Goal: Contribute content: Contribute content

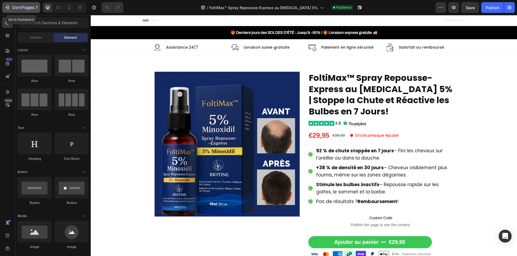
click at [18, 7] on icon "button" at bounding box center [19, 8] width 3 height 2
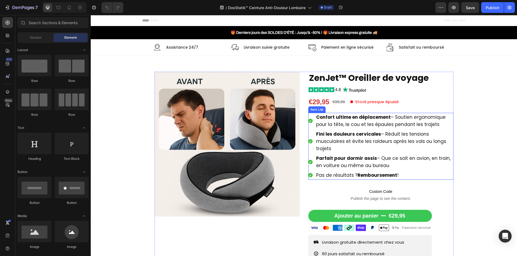
click at [335, 119] on strong "Confort ultime en déplacement" at bounding box center [353, 117] width 75 height 6
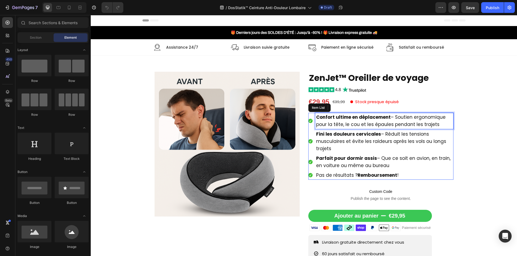
click at [335, 119] on strong "Confort ultime en déplacement" at bounding box center [353, 117] width 75 height 6
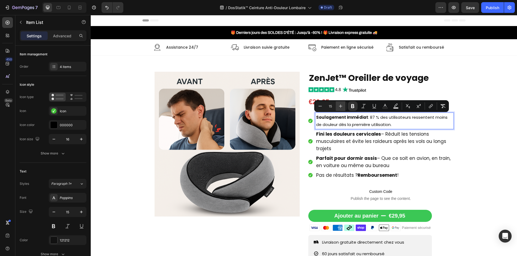
click at [339, 108] on icon "Editor contextual toolbar" at bounding box center [340, 106] width 5 height 5
type input "17"
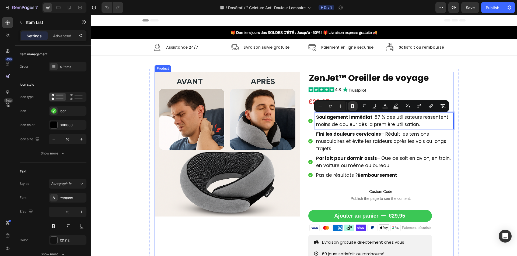
click at [301, 127] on div "Product Images ZenJet™ Oreiller de voyage Product Title Image €29,95 Product Pr…" at bounding box center [303, 189] width 299 height 234
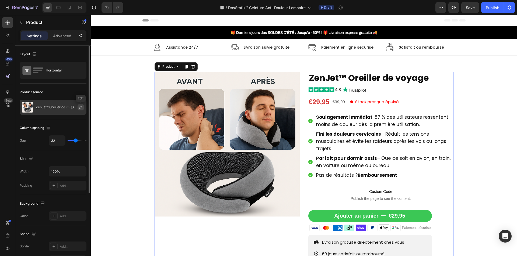
click at [80, 106] on icon "button" at bounding box center [81, 107] width 4 height 4
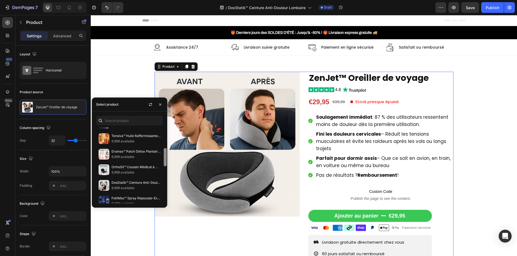
scroll to position [101, 0]
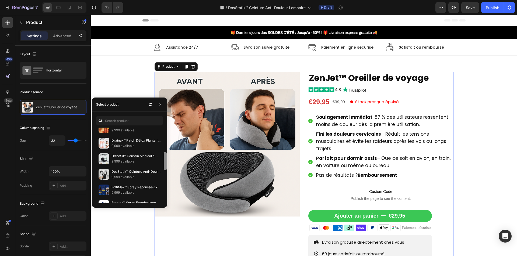
drag, startPoint x: 166, startPoint y: 138, endPoint x: 166, endPoint y: 162, distance: 24.8
click at [166, 162] on div at bounding box center [165, 161] width 3 height 18
click at [128, 177] on p "9,999 available" at bounding box center [135, 177] width 49 height 5
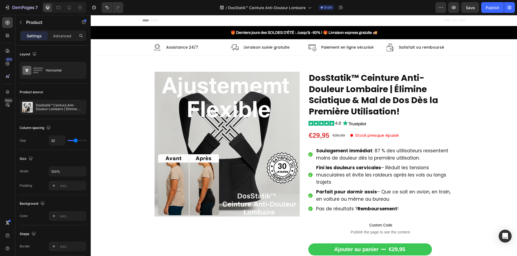
click at [298, 202] on div "Product Images DosStatik™ Ceinture Anti-Douleur Lombaire | Élimine Sciatique & …" at bounding box center [303, 205] width 299 height 267
click at [378, 174] on span "Fini les douleurs cervicales – Réduit les tensions musculaires et évite les rai…" at bounding box center [381, 175] width 130 height 21
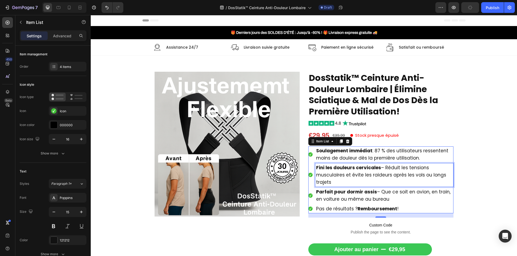
click at [378, 174] on span "Fini les douleurs cervicales – Réduit les tensions musculaires et évite les rai…" at bounding box center [381, 175] width 130 height 21
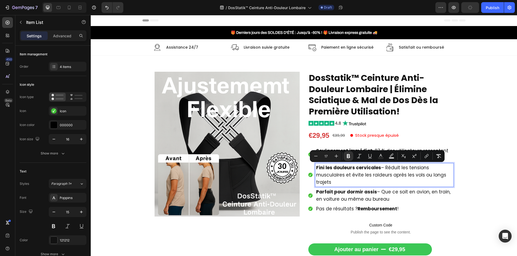
type input "15"
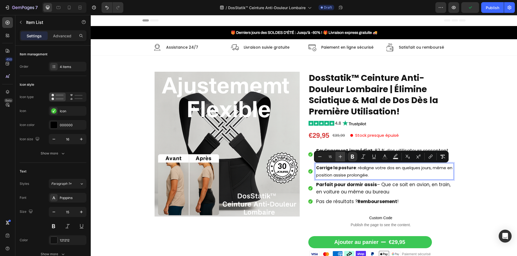
click at [340, 157] on icon "Editor contextual toolbar" at bounding box center [339, 156] width 5 height 5
type input "17"
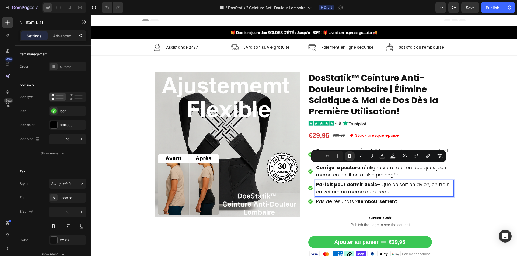
click at [389, 190] on p "Parfait pour dormir assis – Que ce soit en avion, en train, en voiture ou même …" at bounding box center [384, 188] width 136 height 15
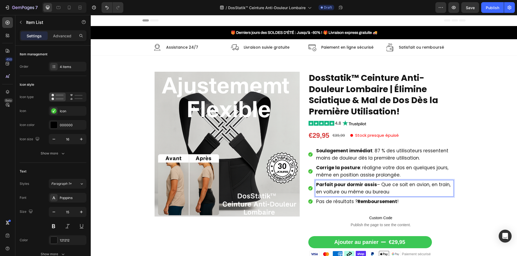
click at [389, 190] on p "Parfait pour dormir assis – Que ce soit en avion, en train, en voiture ou même …" at bounding box center [384, 188] width 136 height 15
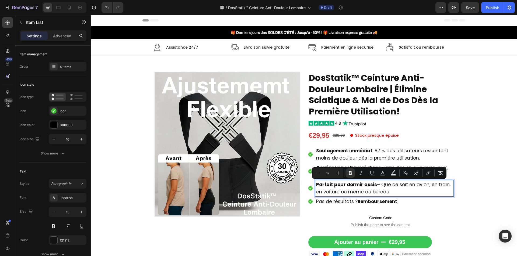
type input "15"
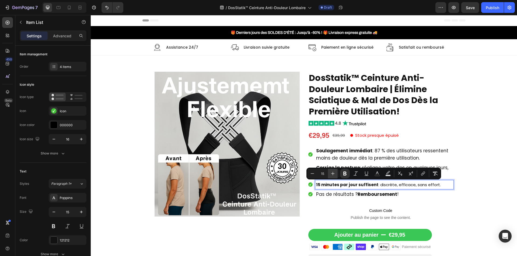
click at [335, 173] on icon "Editor contextual toolbar" at bounding box center [332, 173] width 5 height 5
type input "17"
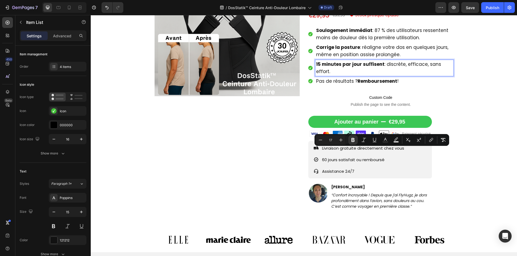
scroll to position [188, 0]
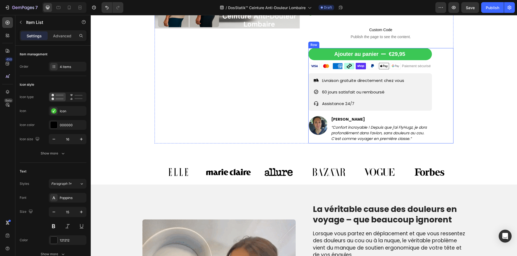
click at [347, 116] on div "[PERSON_NAME]" at bounding box center [380, 119] width 101 height 7
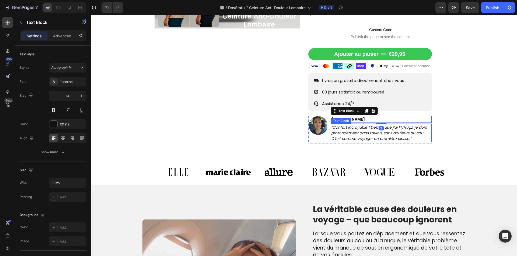
click at [350, 125] on icon "“Confort incroyable ! Depuis que j’ai FlyHugz, je dors profondément dans l’avio…" at bounding box center [379, 133] width 96 height 17
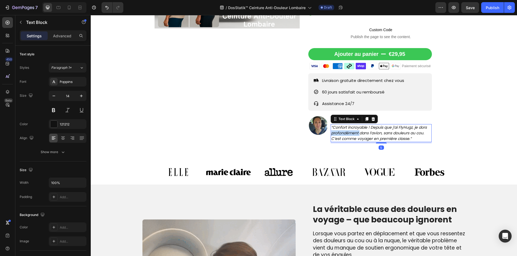
click at [350, 125] on icon "“Confort incroyable ! Depuis que j’ai FlyHugz, je dors profondément dans l’avio…" at bounding box center [379, 133] width 96 height 17
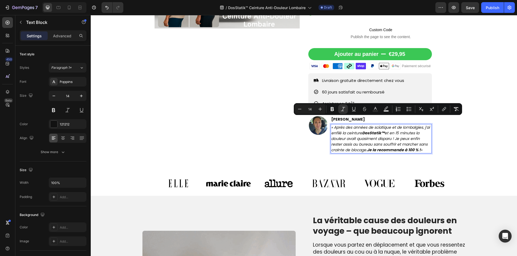
click at [376, 131] on strong "DosStatik™" at bounding box center [373, 133] width 22 height 5
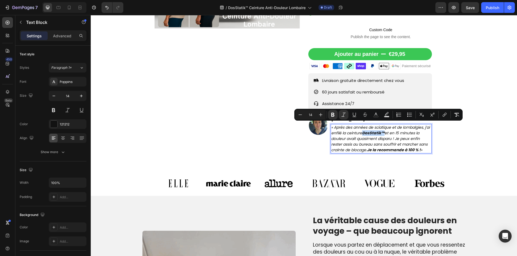
drag, startPoint x: 367, startPoint y: 125, endPoint x: 389, endPoint y: 124, distance: 21.8
click at [389, 125] on icon "« Après des années de sciatique et de lombalgies, j’ai enfilé la ceinture DosSt…" at bounding box center [380, 139] width 98 height 28
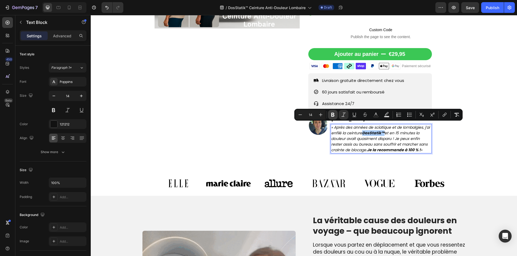
click at [336, 117] on button "Bold" at bounding box center [333, 115] width 10 height 10
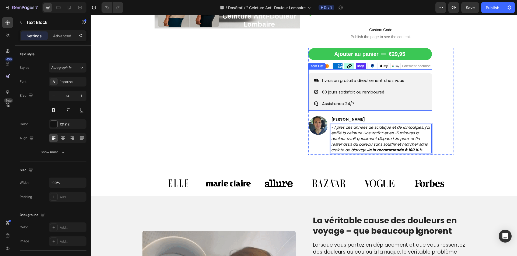
click at [351, 91] on div "Livraison gratuite directement chez vous 60 jours satisfait ou remboursé Assist…" at bounding box center [359, 92] width 91 height 32
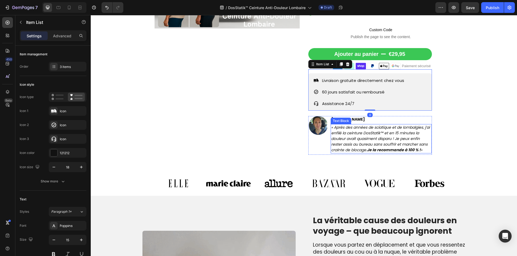
click at [376, 147] on strong "Je la recommande à 100 % !" at bounding box center [394, 149] width 54 height 5
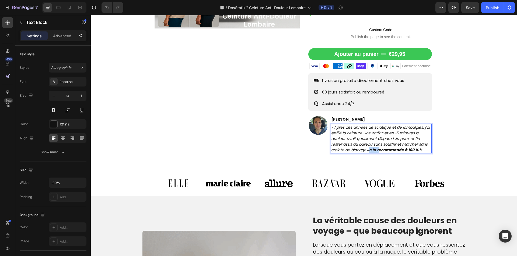
drag, startPoint x: 368, startPoint y: 144, endPoint x: 378, endPoint y: 142, distance: 10.9
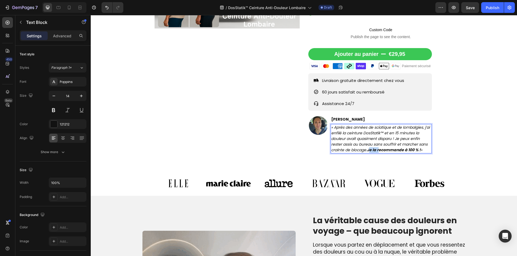
click at [378, 147] on strong "Je la recommande à 100 % !" at bounding box center [394, 149] width 54 height 5
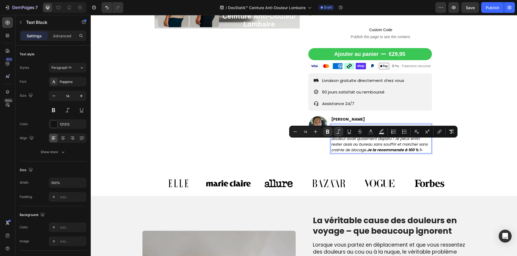
click at [367, 147] on strong "Je la recommande à 100 % !" at bounding box center [394, 149] width 54 height 5
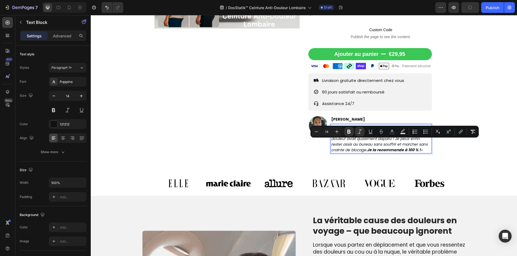
drag, startPoint x: 367, startPoint y: 143, endPoint x: 422, endPoint y: 143, distance: 55.4
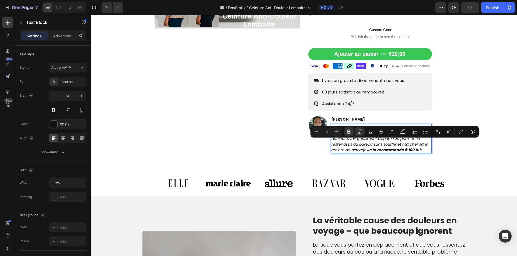
click at [422, 143] on icon "« Après des années de sciatique et de lombalgies, j’ai enfilé la ceinture DosSt…" at bounding box center [380, 139] width 98 height 28
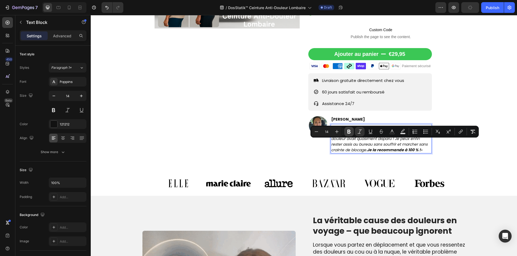
click at [351, 132] on icon "Editor contextual toolbar" at bounding box center [348, 131] width 5 height 5
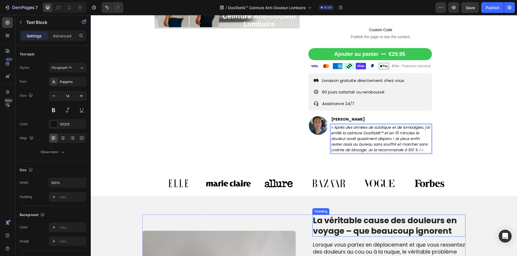
click at [340, 219] on h2 "La véritable cause des douleurs en voyage – que beaucoup ignorent" at bounding box center [388, 226] width 153 height 22
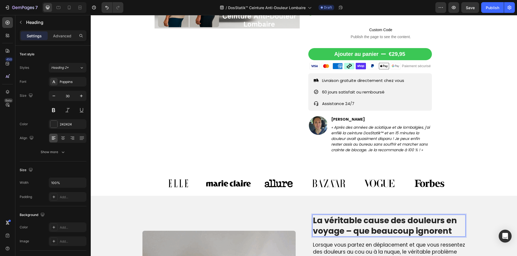
click at [340, 219] on h2 "La véritable cause des douleurs en voyage – que beaucoup ignorent" at bounding box center [388, 226] width 153 height 22
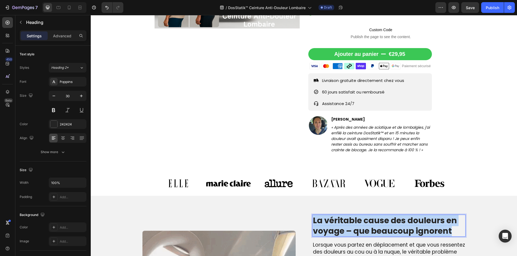
click at [340, 219] on p "La véritable cause des douleurs en voyage – que beaucoup ignorent" at bounding box center [389, 226] width 152 height 21
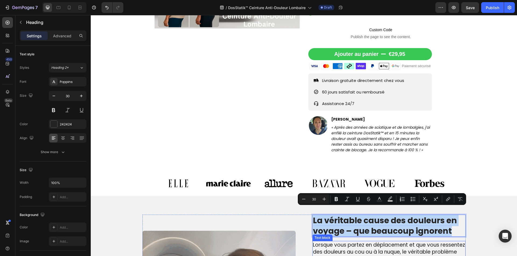
drag, startPoint x: 339, startPoint y: 254, endPoint x: 337, endPoint y: 249, distance: 4.8
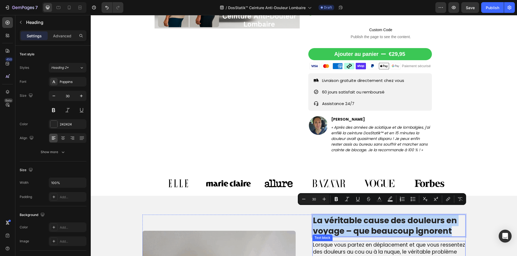
click at [338, 252] on span "Lorsque vous partez en déplacement et que vous ressentez des douleurs au cou ou…" at bounding box center [389, 256] width 152 height 29
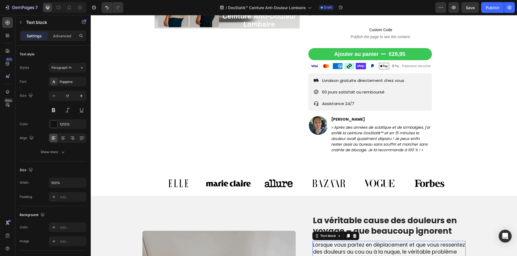
click at [337, 249] on span "Lorsque vous partez en déplacement et que vous ressentez des douleurs au cou ou…" at bounding box center [389, 256] width 152 height 29
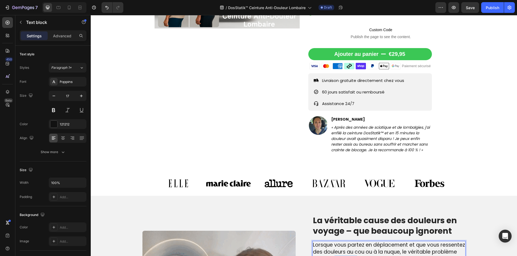
click at [337, 249] on span "Lorsque vous partez en déplacement et que vous ressentez des douleurs au cou ou…" at bounding box center [389, 256] width 152 height 29
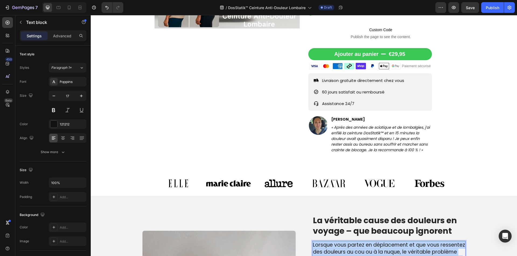
copy div "Lorsque vous partez en déplacement et que vous ressentez des douleurs au cou ou…"
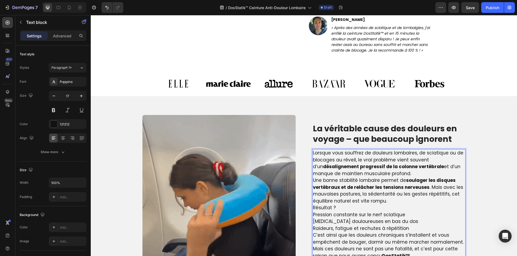
scroll to position [289, 0]
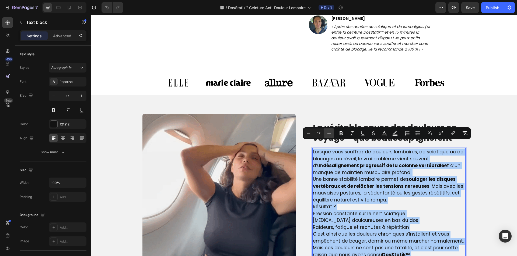
click at [330, 134] on icon "Editor contextual toolbar" at bounding box center [328, 133] width 5 height 5
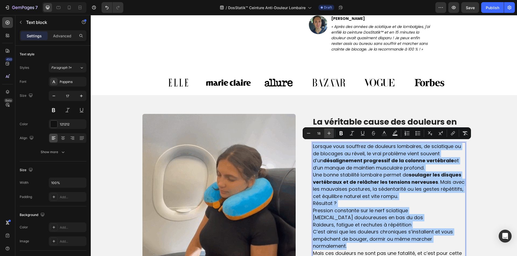
click at [330, 134] on icon "Editor contextual toolbar" at bounding box center [328, 133] width 5 height 5
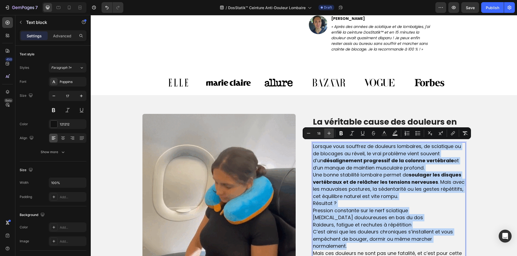
type input "19"
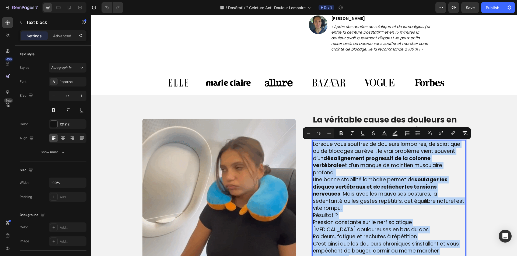
click at [438, 219] on p "Pression constante sur le nerf sciatique Contractures douloureuses en bas du do…" at bounding box center [389, 230] width 152 height 22
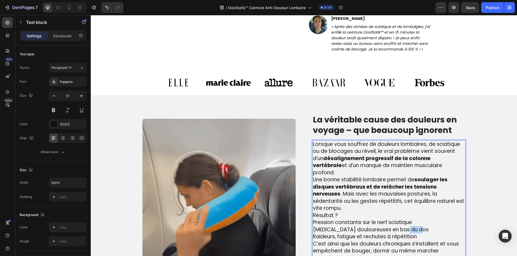
drag, startPoint x: 437, startPoint y: 212, endPoint x: 404, endPoint y: 214, distance: 32.6
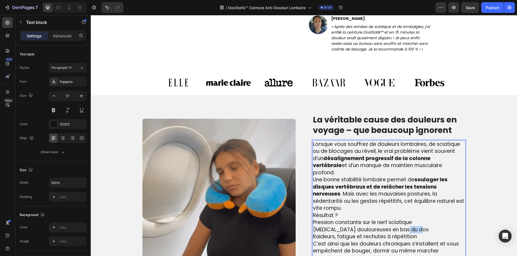
click at [404, 219] on p "Pression constante sur le nerf sciatique Contractures douloureuses en bas du do…" at bounding box center [389, 230] width 152 height 22
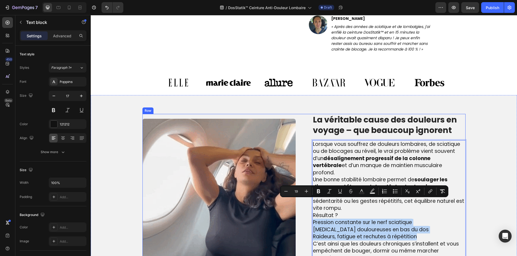
drag, startPoint x: 414, startPoint y: 219, endPoint x: 301, endPoint y: 204, distance: 114.0
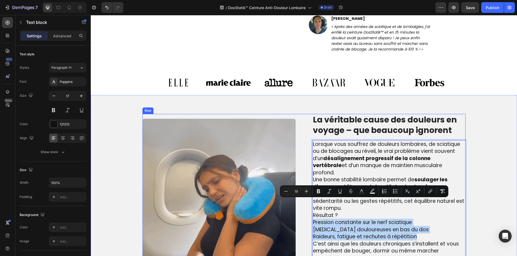
click at [301, 204] on div "Image La véritable cause des douleurs en voyage – que beaucoup ignorent Heading…" at bounding box center [303, 195] width 323 height 163
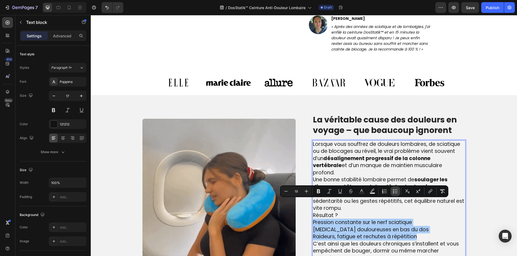
click at [393, 192] on icon "Editor contextual toolbar" at bounding box center [394, 191] width 5 height 5
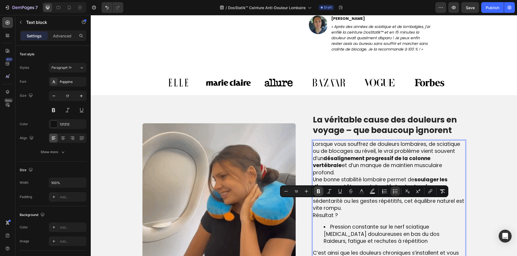
click at [317, 192] on icon "Editor contextual toolbar" at bounding box center [318, 192] width 3 height 4
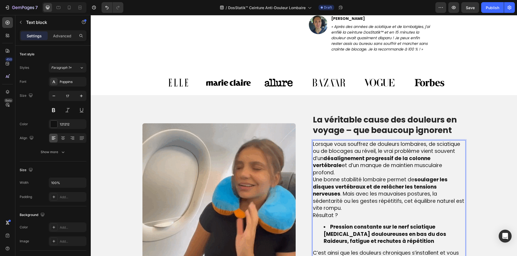
click at [318, 224] on ul "Pression constante sur le nerf sciatique Contractures douloureuses en bas du do…" at bounding box center [389, 235] width 152 height 22
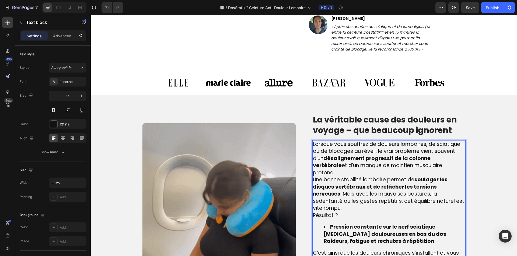
click at [317, 224] on ul "Pression constante sur le nerf sciatique Contractures douloureuses en bas du do…" at bounding box center [389, 235] width 152 height 22
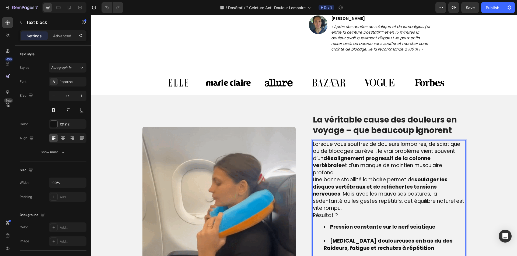
click at [316, 229] on ul "Pression constante sur le nerf sciatique Contractures douloureuses en bas du do…" at bounding box center [389, 238] width 152 height 28
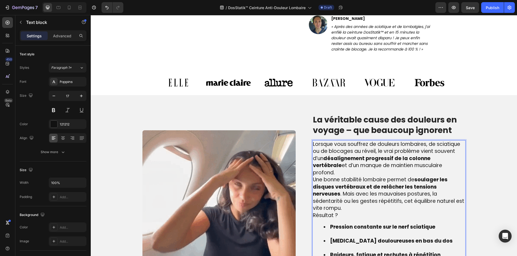
click at [334, 238] on li "Contractures douloureuses en bas du dos" at bounding box center [393, 245] width 141 height 14
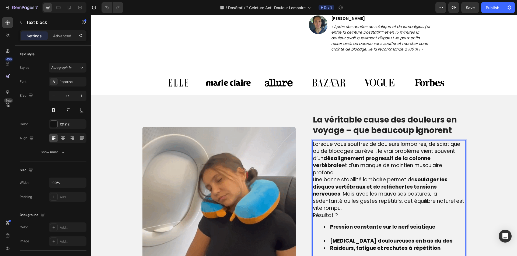
click at [335, 224] on li "Pression constante sur le nerf sciatique" at bounding box center [393, 231] width 141 height 14
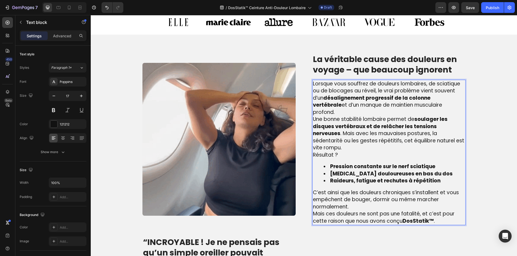
scroll to position [343, 0]
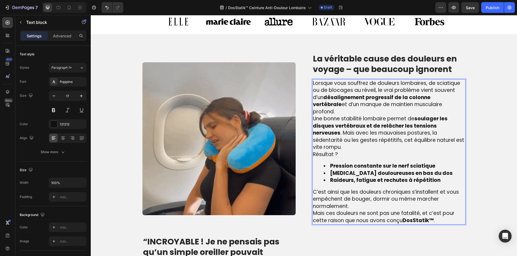
click at [353, 192] on p "C’est ainsi que les douleurs chroniques s’installent et vous empêchent de bouge…" at bounding box center [389, 200] width 152 height 22
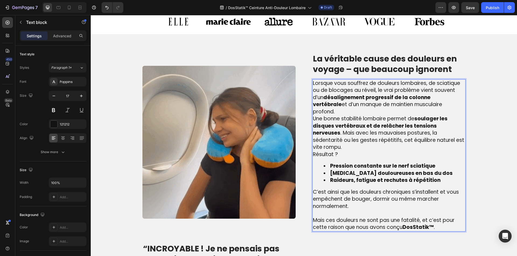
click at [444, 105] on p "Lorsque vous souffrez de douleurs lombaires, de sciatique ou de blocages au rév…" at bounding box center [389, 98] width 152 height 36
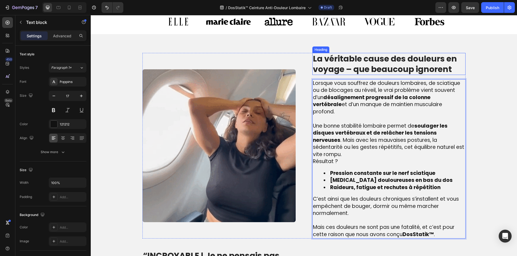
click at [358, 60] on p "La véritable cause des douleurs en voyage – que beaucoup ignorent" at bounding box center [389, 64] width 152 height 21
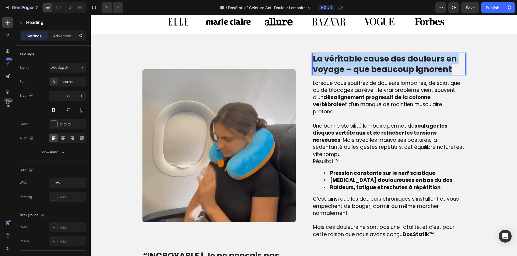
click at [358, 60] on p "La véritable cause des douleurs en voyage – que beaucoup ignorent" at bounding box center [389, 64] width 152 height 21
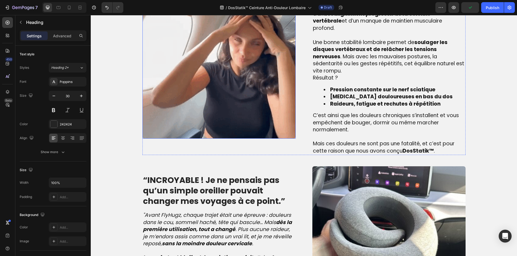
scroll to position [451, 0]
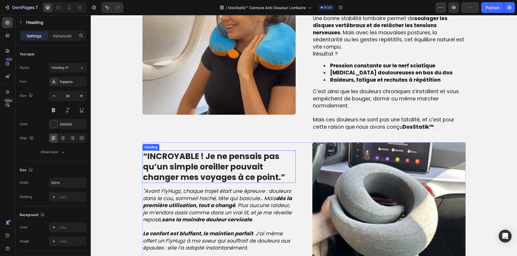
click at [217, 151] on strong "“INCROYABLE ! Je ne pensais pas qu’un simple oreiller pouvait changer mes voyag…" at bounding box center [214, 167] width 142 height 33
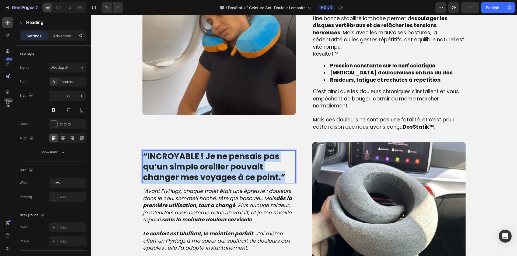
click at [217, 151] on strong "“INCROYABLE ! Je ne pensais pas qu’un simple oreiller pouvait changer mes voyag…" at bounding box center [214, 167] width 142 height 33
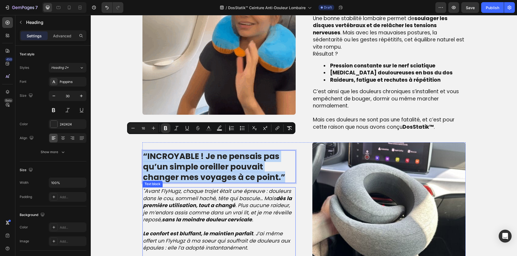
click at [208, 230] on icon "Le confort est bluffant, le maintien parfait . J’ai même offert un FlyHugz à ma…" at bounding box center [216, 241] width 147 height 22
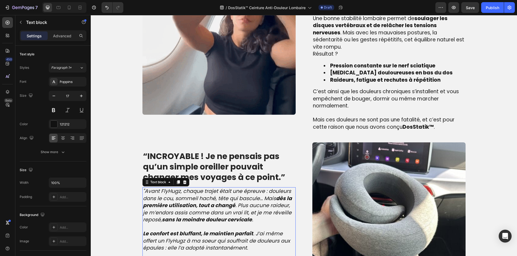
click at [208, 230] on icon "Le confort est bluffant, le maintien parfait . J’ai même offert un FlyHugz à ma…" at bounding box center [216, 241] width 147 height 22
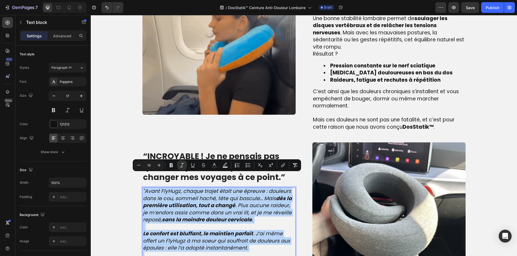
type input "17"
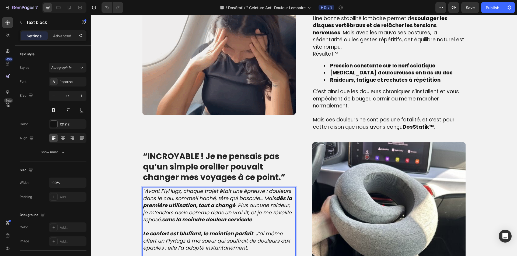
scroll to position [460, 0]
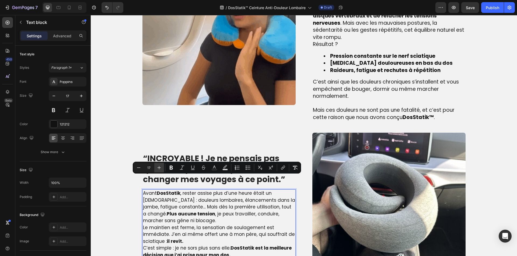
click at [159, 169] on icon "Editor contextual toolbar" at bounding box center [158, 167] width 5 height 5
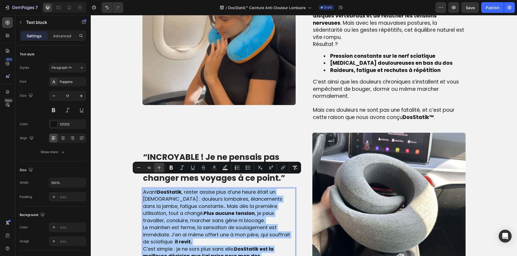
click at [159, 169] on icon "Editor contextual toolbar" at bounding box center [158, 167] width 5 height 5
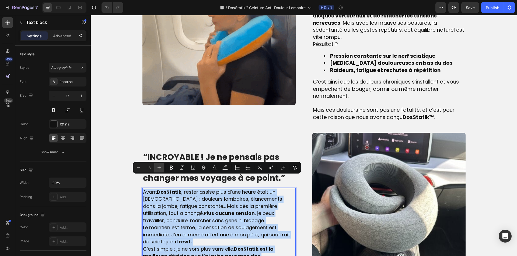
type input "19"
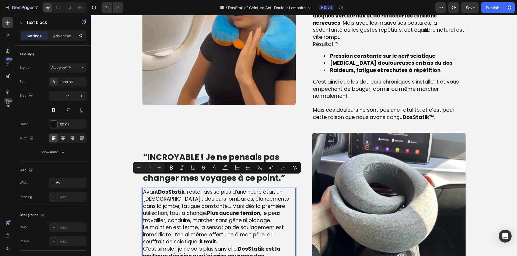
click at [233, 207] on p "Avant DosStatik , rester assise plus d’une heure était un calvaire : douleurs l…" at bounding box center [219, 207] width 152 height 36
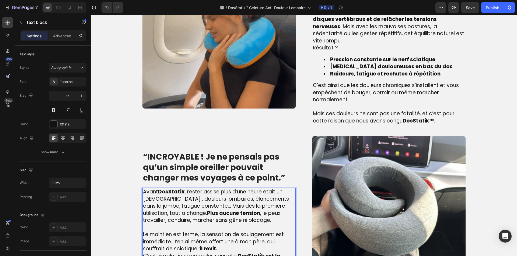
click at [233, 235] on p "Le maintien est ferme, la sensation de soulagement est immédiate. J’en ai même …" at bounding box center [219, 242] width 152 height 22
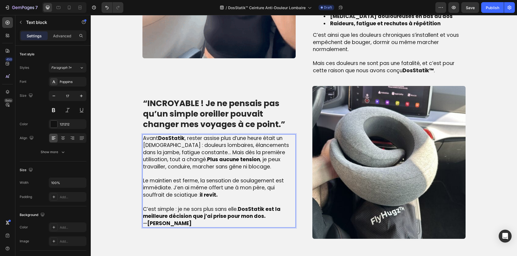
click at [274, 206] on p "C’est simple : je ne sors plus sans elle. DosStatik est la meilleure décision q…" at bounding box center [219, 213] width 152 height 14
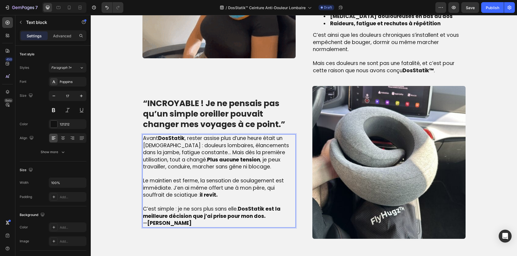
scroll to position [504, 0]
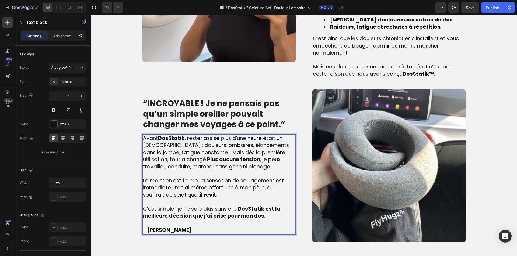
click at [273, 206] on p "C’est simple : je ne sors plus sans elle. DosStatik est la meilleure décision q…" at bounding box center [219, 213] width 152 height 14
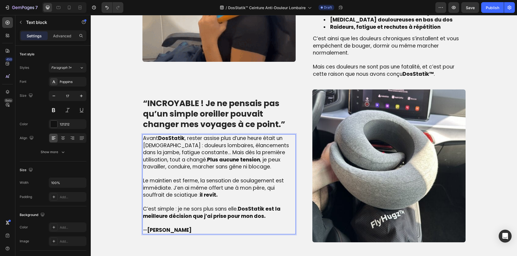
click at [271, 206] on p "C’est simple : je ne sors plus sans elle. DosStatik est la meilleure décision q…" at bounding box center [219, 213] width 152 height 14
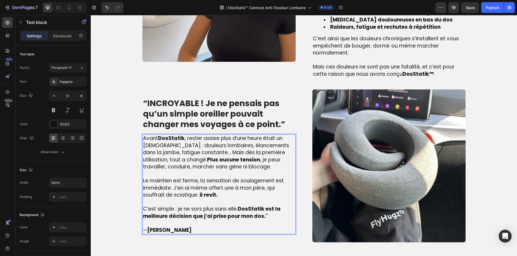
click at [146, 135] on span "Avant DosStatik , rester assise plus d’une heure était un calvaire : douleurs l…" at bounding box center [216, 153] width 146 height 36
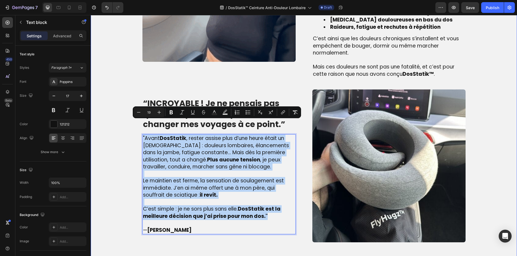
drag, startPoint x: 268, startPoint y: 203, endPoint x: 227, endPoint y: 127, distance: 85.5
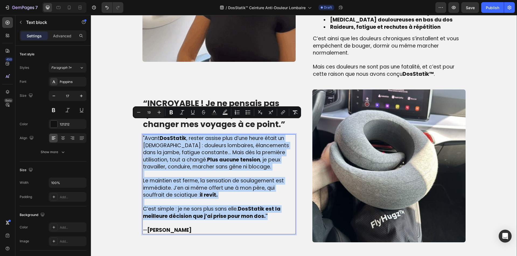
click at [137, 112] on div "Image ⁠⁠⁠⁠⁠⁠⁠ La véritable cause du mal de dos – que beaucoup ignorent Heading …" at bounding box center [304, 67] width 418 height 351
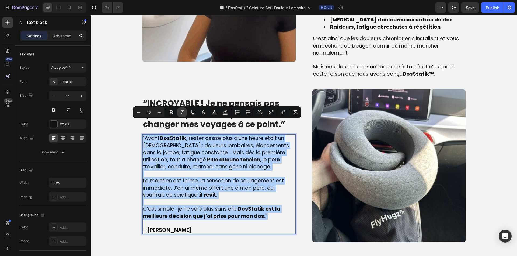
click at [184, 114] on icon "Editor contextual toolbar" at bounding box center [181, 112] width 5 height 5
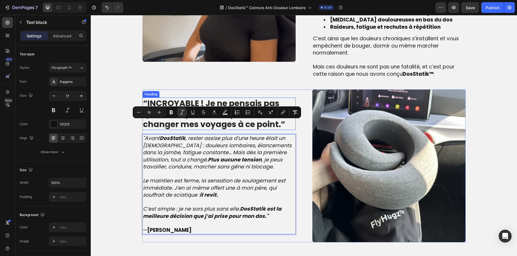
click at [198, 99] on strong "“INCROYABLE ! Je ne pensais pas qu’un simple oreiller pouvait changer mes voyag…" at bounding box center [214, 114] width 142 height 33
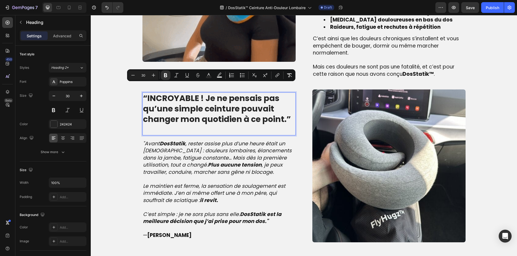
scroll to position [499, 0]
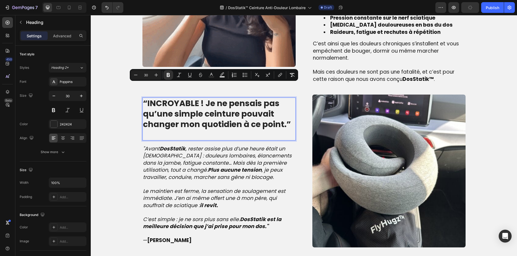
click at [215, 130] on p "Rich Text Editor. Editing area: main" at bounding box center [219, 135] width 152 height 10
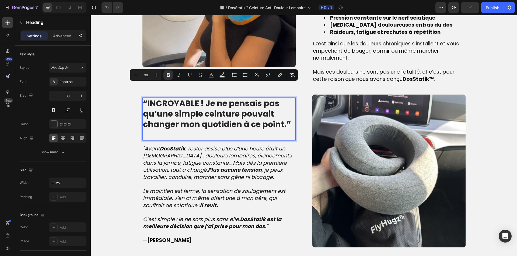
click at [215, 130] on p "Rich Text Editor. Editing area: main" at bounding box center [219, 135] width 152 height 10
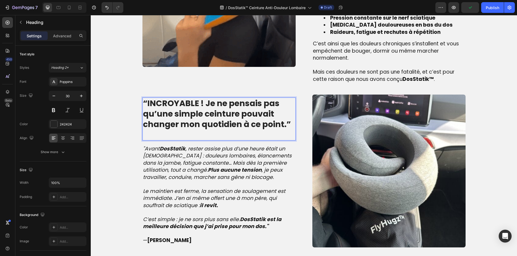
click at [215, 130] on p "Rich Text Editor. Editing area: main" at bounding box center [219, 135] width 152 height 10
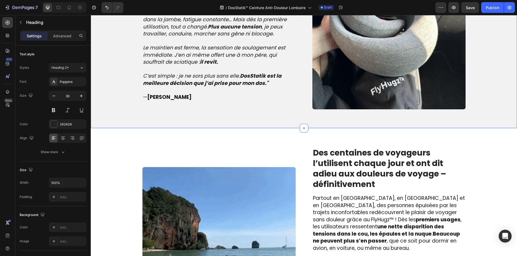
scroll to position [638, 0]
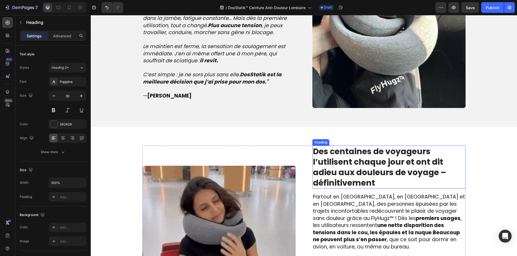
click at [362, 153] on strong "Des centaines de voyageurs l’utilisent chaque jour et ont dit adieu aux douleur…" at bounding box center [379, 167] width 133 height 43
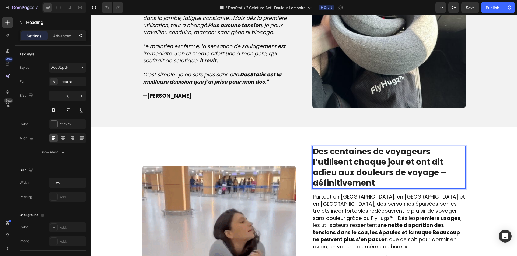
click at [362, 153] on strong "Des centaines de voyageurs l’utilisent chaque jour et ont dit adieu aux douleur…" at bounding box center [379, 167] width 133 height 43
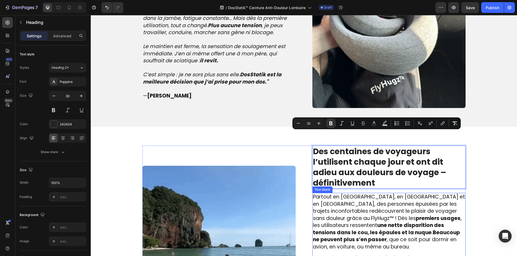
click at [323, 222] on strong "une nette disparition des tensions dans le cou, les épaules et la nuque" at bounding box center [378, 229] width 131 height 15
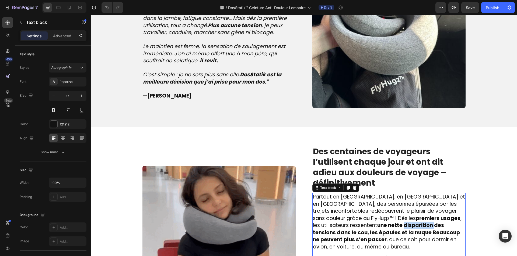
click at [323, 222] on strong "une nette disparition des tensions dans le cou, les épaules et la nuque" at bounding box center [378, 229] width 131 height 15
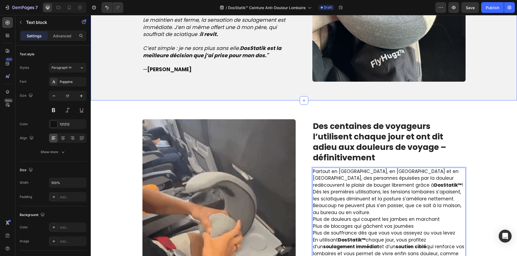
scroll to position [667, 0]
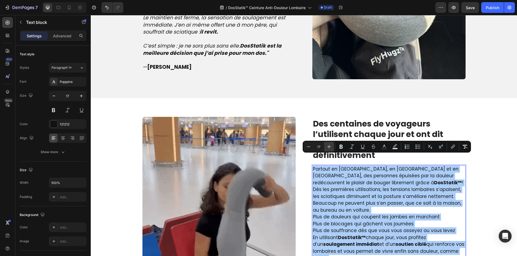
click at [330, 149] on icon "Editor contextual toolbar" at bounding box center [328, 146] width 5 height 5
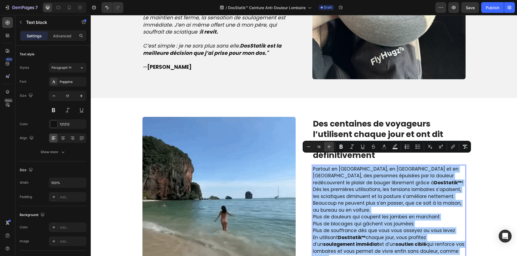
click at [330, 149] on icon "Editor contextual toolbar" at bounding box center [328, 146] width 5 height 5
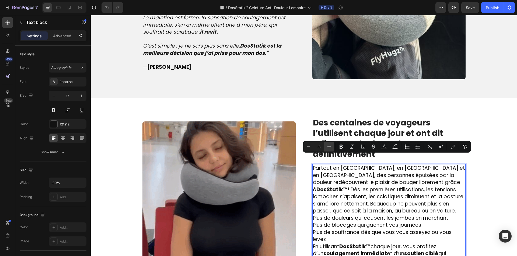
type input "19"
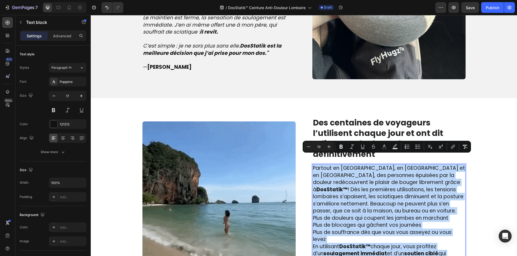
click at [372, 224] on p "Plus de douleurs qui coupent les jambes en marchant Plus de blocages qui gâchen…" at bounding box center [389, 229] width 152 height 29
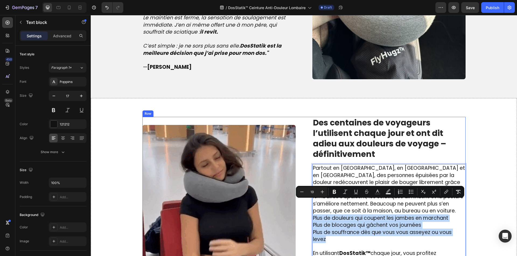
drag, startPoint x: 346, startPoint y: 227, endPoint x: 295, endPoint y: 202, distance: 56.7
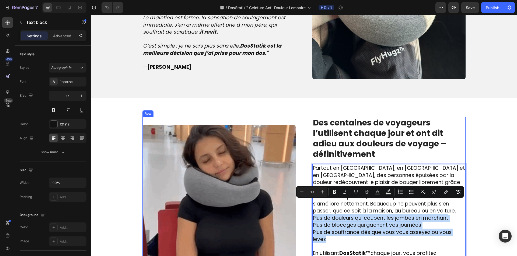
click at [295, 202] on div "Image ⁠⁠⁠⁠⁠⁠⁠ Des centaines de voyageurs l’utilisent chaque jour et ont dit adi…" at bounding box center [303, 201] width 323 height 169
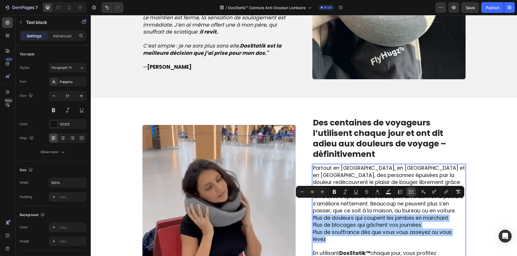
click at [410, 193] on icon "Editor contextual toolbar" at bounding box center [410, 191] width 5 height 5
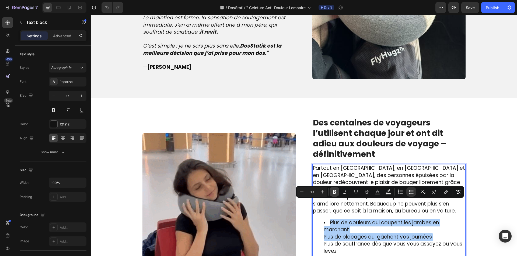
click at [337, 192] on icon "Editor contextual toolbar" at bounding box center [334, 191] width 5 height 5
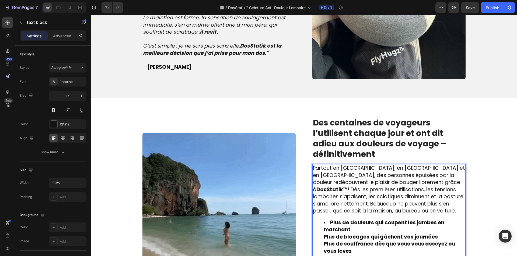
drag, startPoint x: 319, startPoint y: 225, endPoint x: 318, endPoint y: 228, distance: 3.3
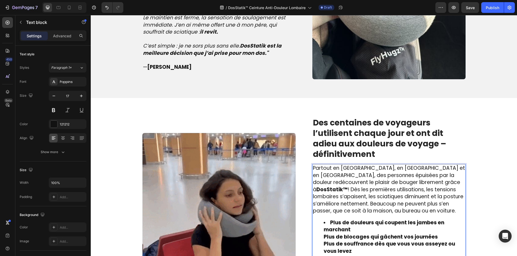
click at [319, 224] on ul "Plus de douleurs qui coupent les jambes en marchant Plus de blocages qui gâchen…" at bounding box center [389, 238] width 152 height 36
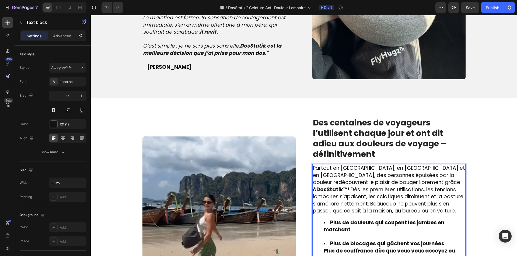
click at [316, 239] on ul "Plus de douleurs qui coupent les jambes en marchant Plus de blocages qui gâchen…" at bounding box center [389, 241] width 152 height 43
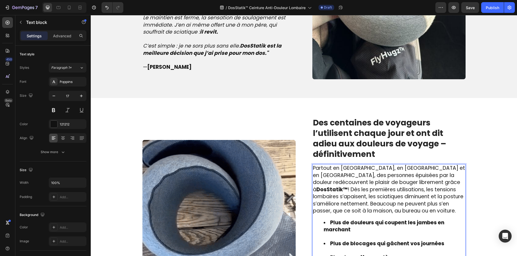
click at [331, 241] on li "Plus de blocages qui gâchent vos journées" at bounding box center [393, 248] width 141 height 14
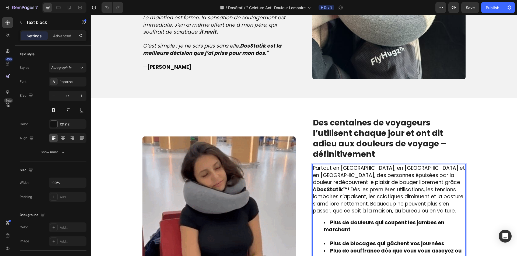
click at [334, 223] on li "Plus de douleurs qui coupent les jambes en marchant" at bounding box center [393, 230] width 141 height 21
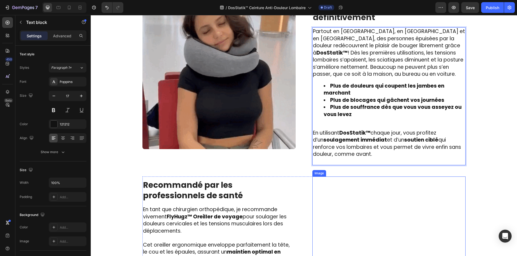
scroll to position [802, 0]
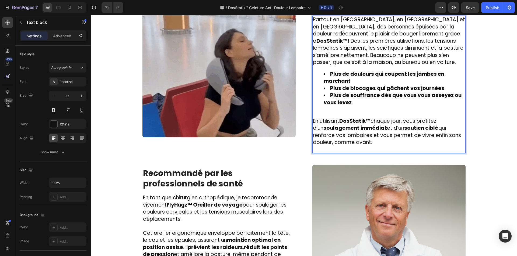
click at [349, 146] on p "En utilisant DosStatik™ chaque jour, vous profitez d’un soulagement immédiat et…" at bounding box center [389, 132] width 152 height 29
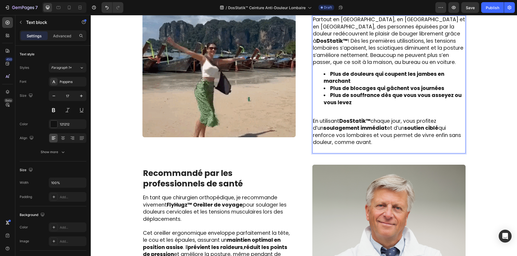
click at [349, 149] on p "Rich Text Editor. Editing area: main" at bounding box center [389, 149] width 152 height 7
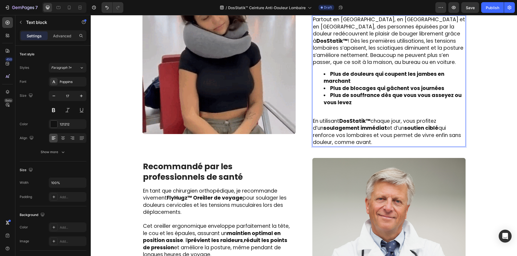
scroll to position [721, 0]
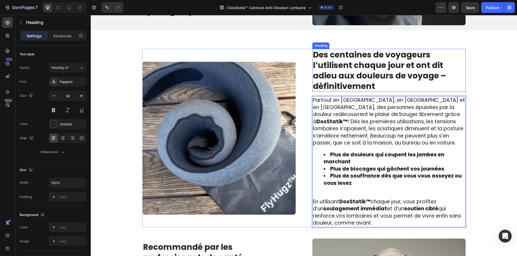
click at [338, 73] on strong "Des centaines de voyageurs l’utilisent chaque jour et ont dit adieu aux douleur…" at bounding box center [379, 70] width 133 height 43
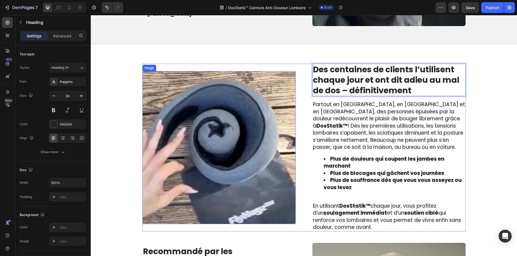
scroll to position [748, 0]
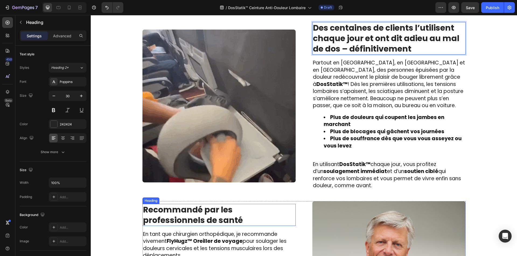
click at [198, 215] on strong "Recommandé par les professionnels de santé" at bounding box center [193, 215] width 100 height 22
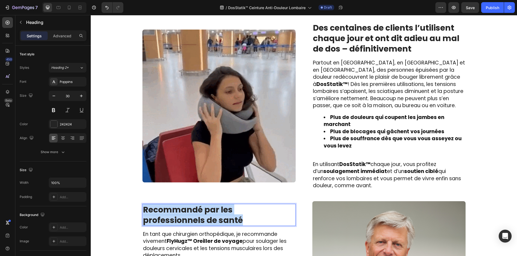
click at [198, 215] on strong "Recommandé par les professionnels de santé" at bounding box center [193, 215] width 100 height 22
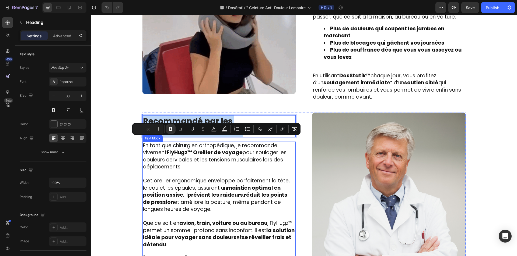
scroll to position [855, 0]
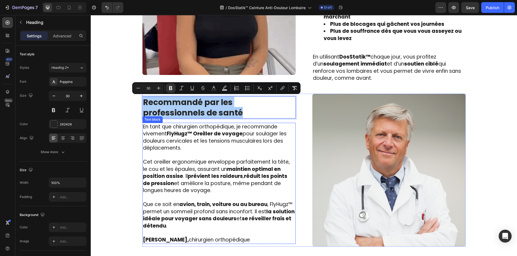
click at [218, 177] on strong "prévient les raideurs" at bounding box center [215, 176] width 55 height 7
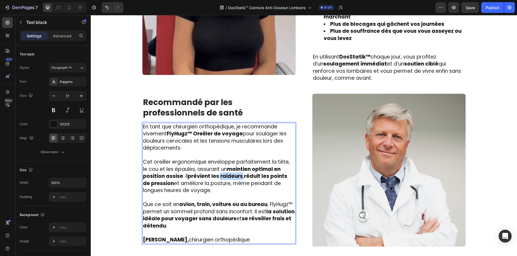
click at [218, 177] on strong "prévient les raideurs" at bounding box center [215, 176] width 55 height 7
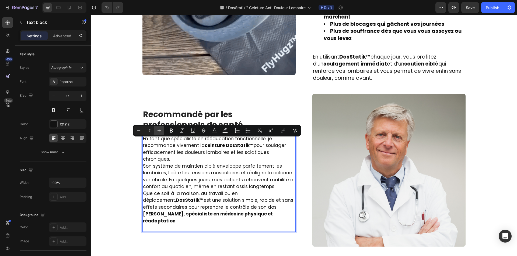
click at [160, 129] on icon "Editor contextual toolbar" at bounding box center [158, 130] width 5 height 5
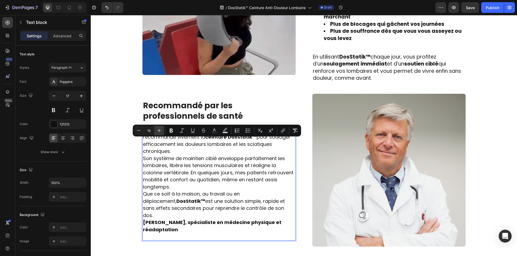
click at [160, 129] on icon "Editor contextual toolbar" at bounding box center [158, 130] width 5 height 5
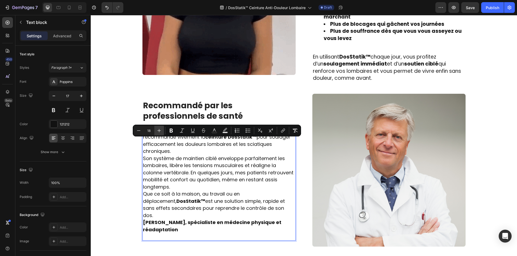
type input "19"
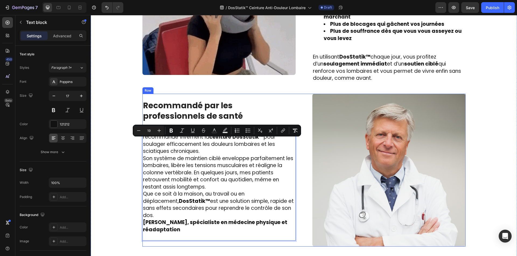
click at [192, 238] on div "⁠⁠⁠⁠⁠⁠⁠ Recommandé par les professionnels de santé Heading En tant que spéciali…" at bounding box center [218, 170] width 153 height 153
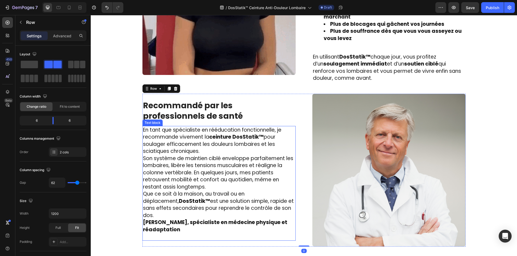
click at [200, 234] on p "Rich Text Editor. Editing area: main" at bounding box center [219, 237] width 152 height 7
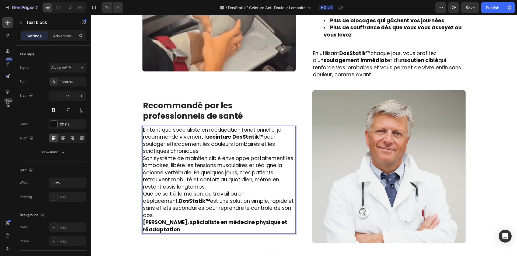
click at [275, 212] on p "Que ce soit à la maison, au travail ou en déplacement, DosStatik™ est une solut…" at bounding box center [219, 205] width 152 height 29
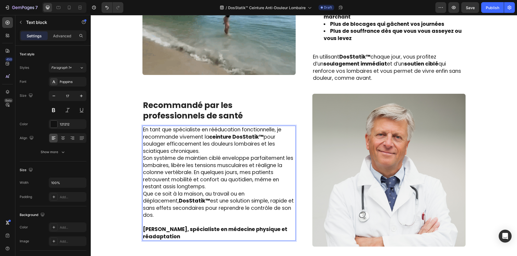
click at [247, 190] on p "Son système de maintien ciblé enveloppe parfaitement les lombaires, libère les …" at bounding box center [219, 173] width 152 height 36
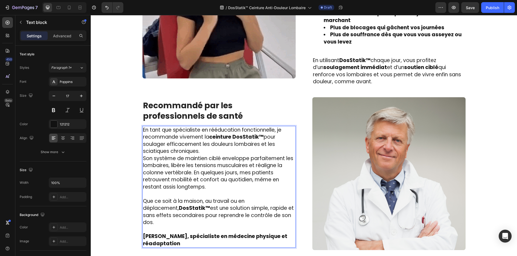
click at [223, 152] on p "En tant que spécialiste en rééducation fonctionnelle, je recommande vivement la…" at bounding box center [219, 141] width 152 height 29
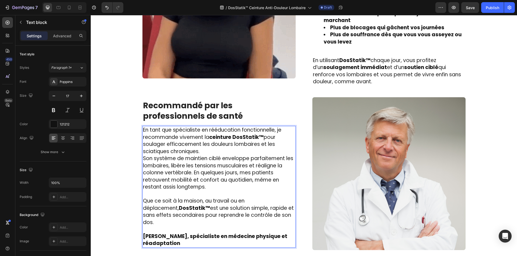
scroll to position [848, 0]
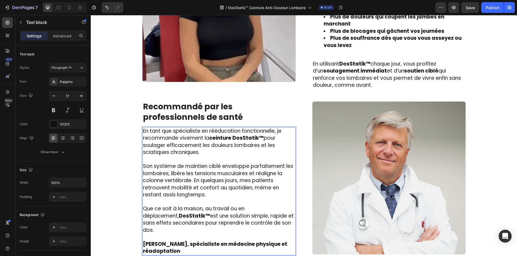
click at [184, 241] on strong "Dr. Marc Delorme, spécialiste en médecine physique et réadaptation" at bounding box center [215, 248] width 144 height 15
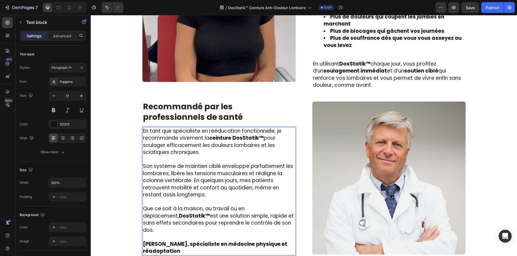
scroll to position [849, 0]
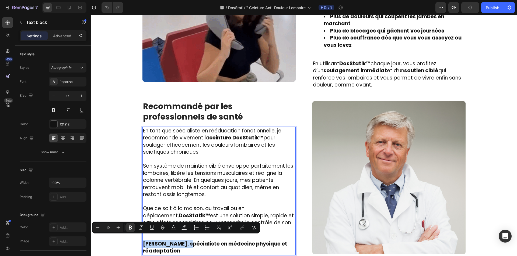
drag, startPoint x: 186, startPoint y: 240, endPoint x: 140, endPoint y: 238, distance: 46.0
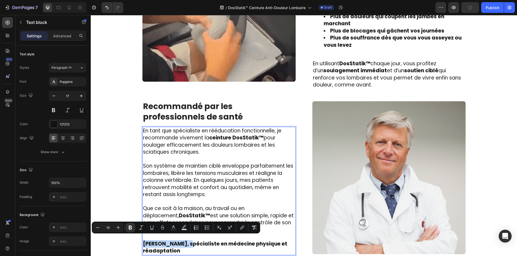
click at [142, 238] on div "En tant que spécialiste en rééducation fonctionnelle, je recommande vivement la…" at bounding box center [218, 191] width 153 height 129
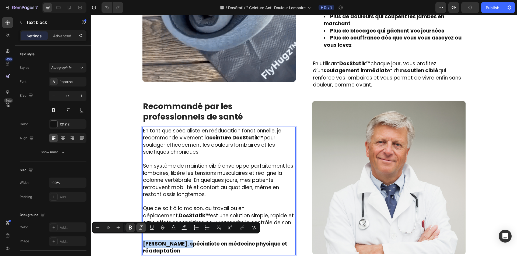
copy strong "Dr. Marc Delorme"
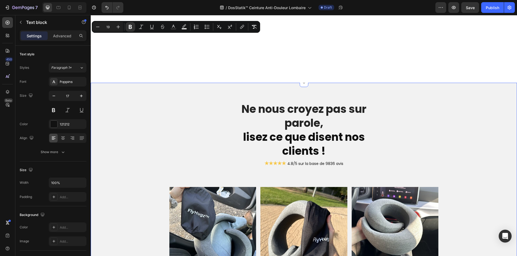
scroll to position [1199, 0]
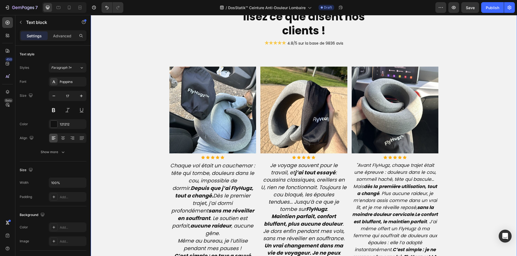
drag, startPoint x: 181, startPoint y: 187, endPoint x: 179, endPoint y: 252, distance: 65.1
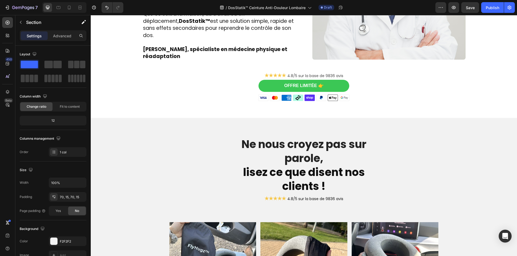
drag, startPoint x: 179, startPoint y: 252, endPoint x: 136, endPoint y: 143, distance: 116.6
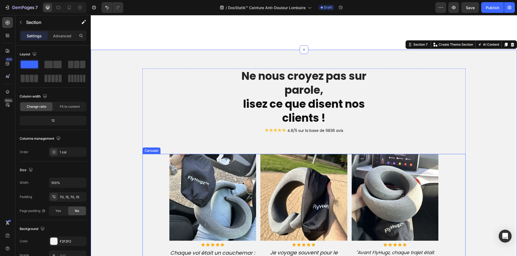
scroll to position [1259, 0]
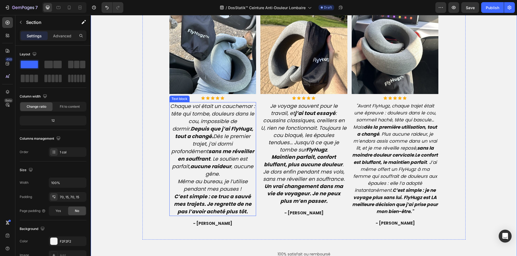
click at [190, 135] on icon "Chaque vol était un cauchemar : tête qui tombe, douleurs dans le cou, impossibl…" at bounding box center [212, 140] width 85 height 75
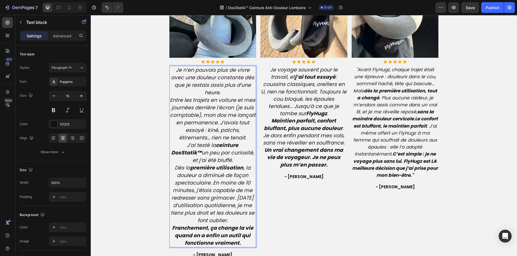
scroll to position [1299, 0]
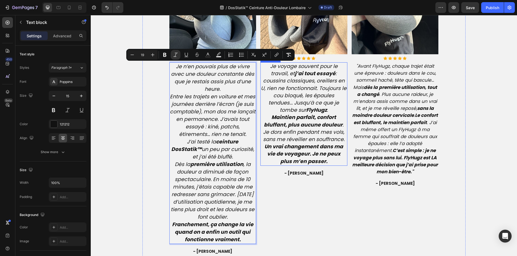
click at [290, 152] on strong "Un vrai changement dans ma vie de voyageur. Je ne peux plus m’en passer." at bounding box center [303, 154] width 79 height 22
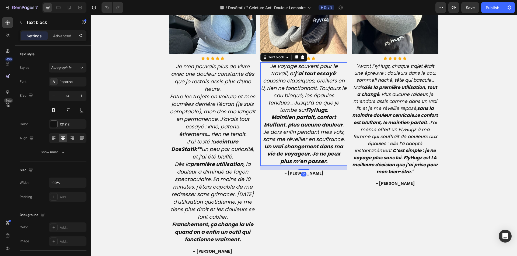
click at [290, 152] on strong "Un vrai changement dans ma vie de voyageur. Je ne peux plus m’en passer." at bounding box center [303, 154] width 79 height 22
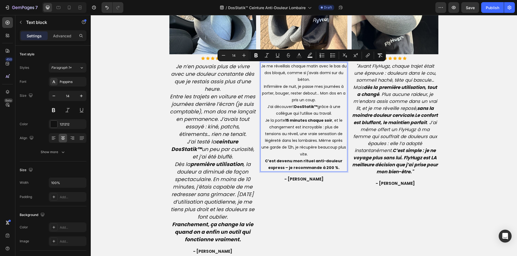
click at [237, 54] on input "14" at bounding box center [233, 55] width 11 height 6
type input "19"
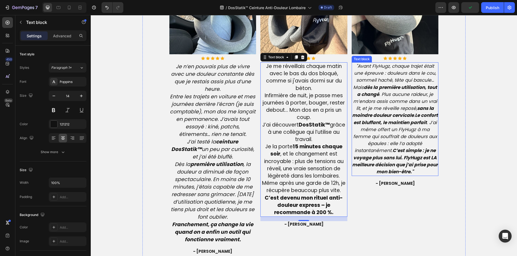
click at [374, 149] on icon ""Avant FlyHugz, chaque trajet était une épreuve : douleurs dans le cou, sommeil…" at bounding box center [395, 119] width 86 height 112
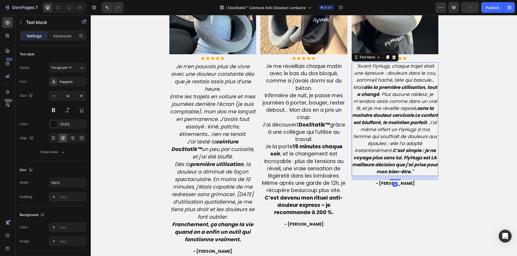
click at [374, 149] on icon ""Avant FlyHugz, chaque trajet était une épreuve : douleurs dans le cou, sommeil…" at bounding box center [395, 119] width 86 height 112
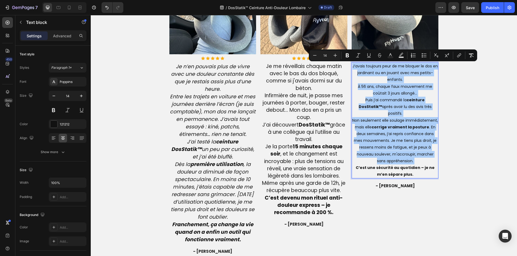
click at [325, 57] on input "14" at bounding box center [324, 55] width 11 height 6
click at [326, 55] on input "14" at bounding box center [324, 55] width 11 height 6
type input "19"
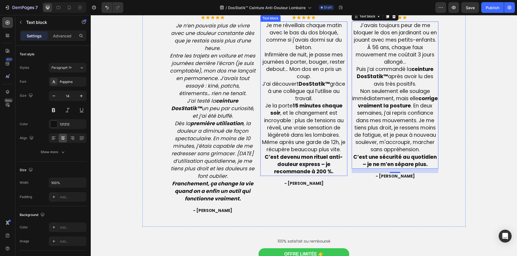
scroll to position [1460, 0]
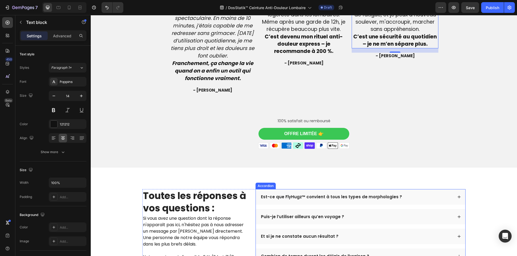
click at [279, 200] on p "Est-ce que FlyHugz™ convient à tous les types de morphologies ?" at bounding box center [331, 197] width 141 height 5
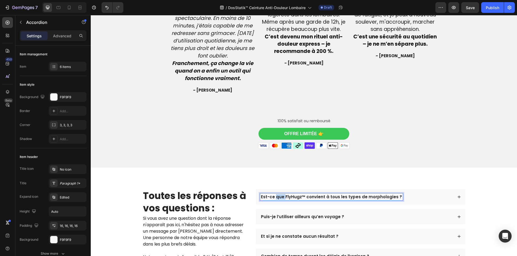
click at [279, 200] on p "Est-ce que FlyHugz™ convient à tous les types de morphologies ?" at bounding box center [331, 197] width 141 height 5
click at [412, 205] on div "Est-ce que la ceinture soulage vraiment dès la première utilisation ?" at bounding box center [360, 197] width 209 height 16
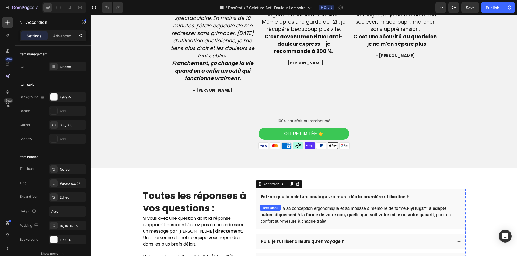
click at [351, 217] on strong "FlyHugz™ s’adapte automatiquement à la forme de votre cou, quelle que soit votr…" at bounding box center [354, 211] width 186 height 11
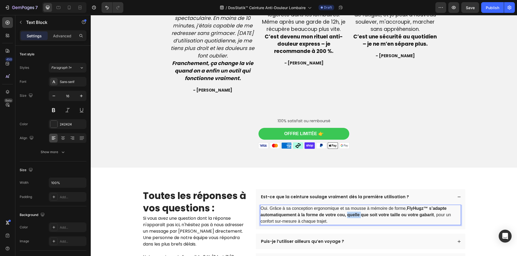
click at [351, 217] on strong "FlyHugz™ s’adapte automatiquement à la forme de votre cou, quelle que soit votr…" at bounding box center [354, 211] width 186 height 11
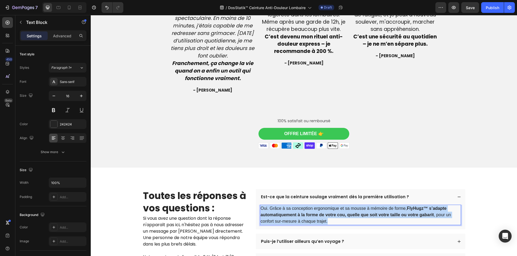
click at [351, 217] on strong "FlyHugz™ s’adapte automatiquement à la forme de votre cou, quelle que soit votr…" at bounding box center [354, 211] width 186 height 11
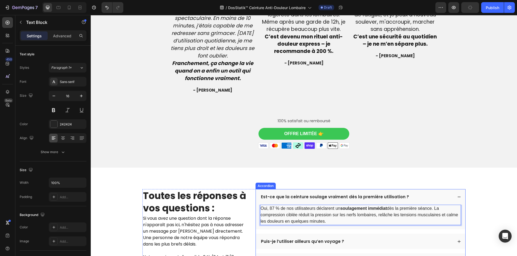
click at [291, 245] on p "Puis-je l’utiliser ailleurs qu’en voyage ?" at bounding box center [302, 241] width 83 height 5
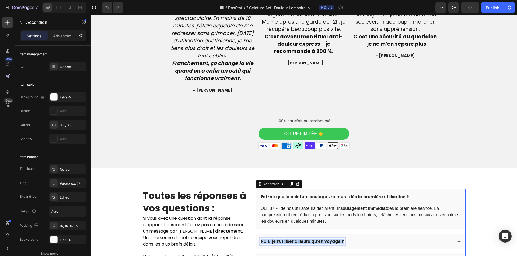
click at [291, 245] on p "Puis-je l’utiliser ailleurs qu’en voyage ?" at bounding box center [302, 241] width 83 height 5
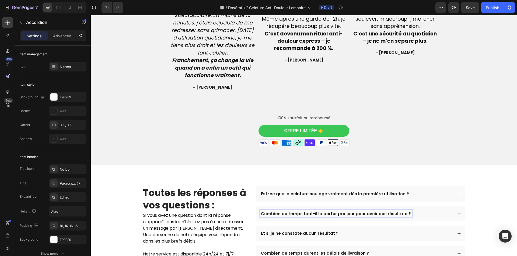
scroll to position [1463, 0]
click at [421, 222] on div "Combien de temps faut-il la porter par jour pour avoir des résultats ?" at bounding box center [360, 214] width 209 height 16
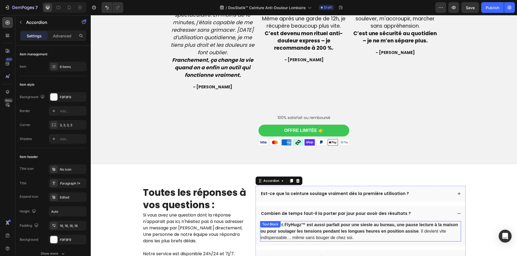
click at [332, 234] on strong "FlyHugz™ est aussi parfait pour une sieste au bureau, une pause lecture à la ma…" at bounding box center [360, 228] width 198 height 11
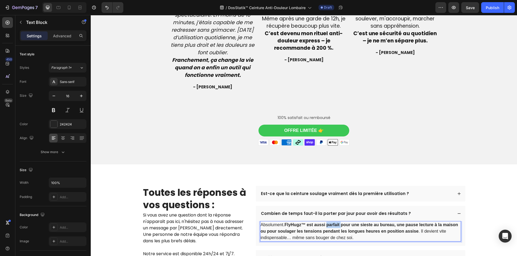
click at [332, 234] on strong "FlyHugz™ est aussi parfait pour une sieste au bureau, une pause lecture à la ma…" at bounding box center [360, 228] width 198 height 11
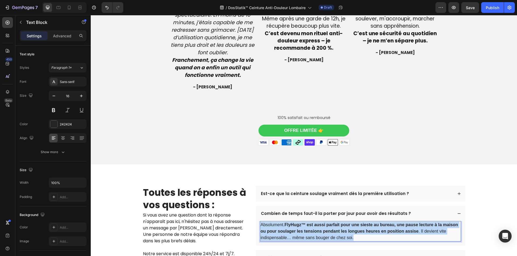
click at [332, 234] on strong "FlyHugz™ est aussi parfait pour une sieste au bureau, une pause lecture à la ma…" at bounding box center [360, 228] width 198 height 11
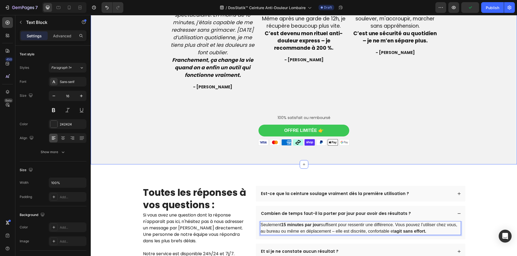
scroll to position [1598, 0]
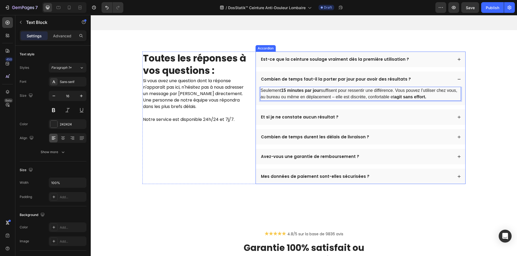
click at [278, 120] on p "Et si je ne constate aucun résultat ?" at bounding box center [300, 117] width 78 height 5
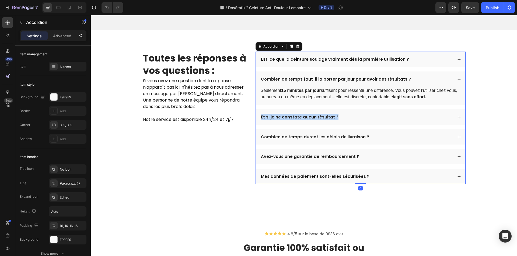
click at [278, 120] on p "Et si je ne constate aucun résultat ?" at bounding box center [300, 117] width 78 height 5
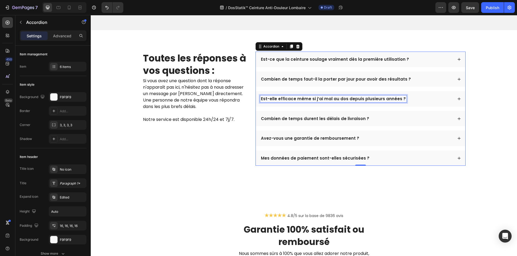
scroll to position [1579, 0]
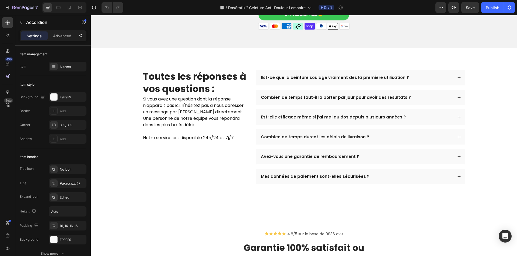
click at [414, 121] on div "Est-elle efficace même si j’ai mal au dos depuis plusieurs années ?" at bounding box center [356, 117] width 193 height 7
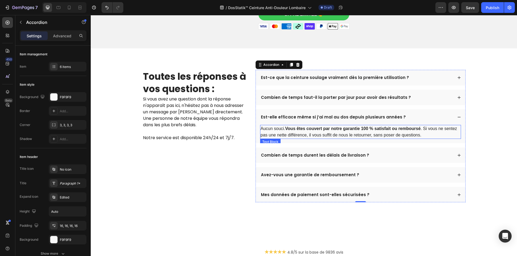
click at [373, 131] on strong "Vous êtes couvert par notre garantie 100 % satisfait ou remboursé" at bounding box center [352, 128] width 135 height 5
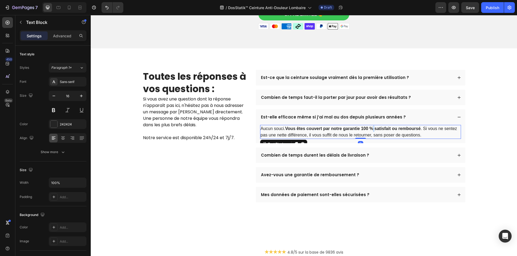
click at [373, 131] on strong "Vous êtes couvert par notre garantie 100 % satisfait ou remboursé" at bounding box center [352, 128] width 135 height 5
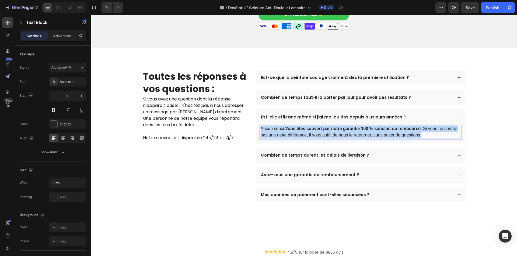
click at [373, 131] on strong "Vous êtes couvert par notre garantie 100 % satisfait ou remboursé" at bounding box center [352, 128] width 135 height 5
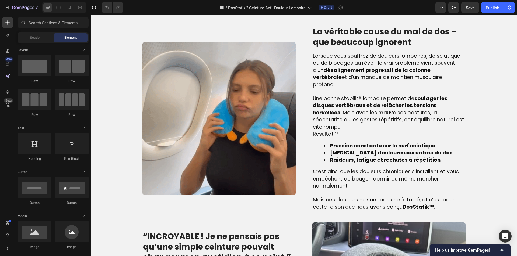
scroll to position [363, 0]
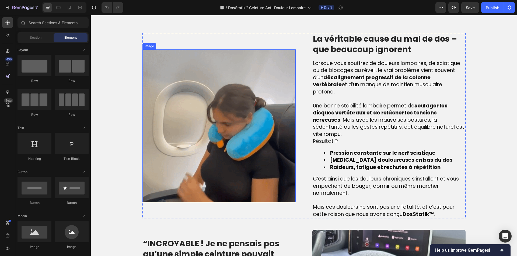
click at [265, 129] on img at bounding box center [218, 126] width 153 height 153
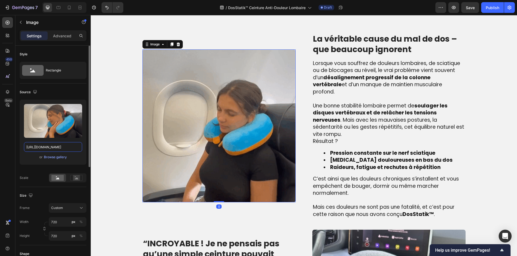
click at [36, 144] on input "[URL][DOMAIN_NAME]" at bounding box center [53, 147] width 58 height 10
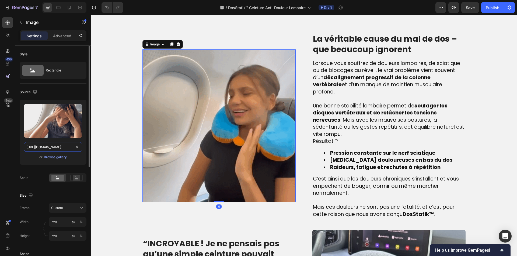
paste input "media.tenor.com/iv4iDH1AgqcAAAAM/mal-de-dos1"
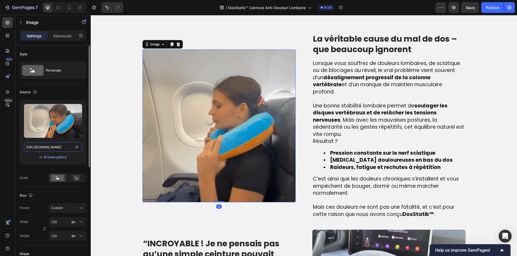
type input "https://media.tenor.com/iv4iDH1AgqcAAAAM/mal-de-dos1.gif"
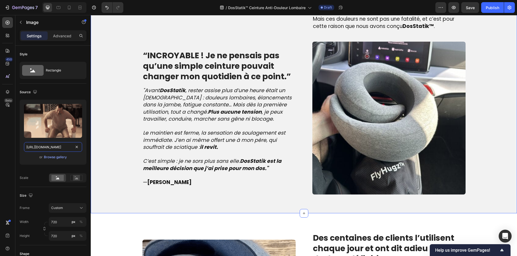
scroll to position [713, 0]
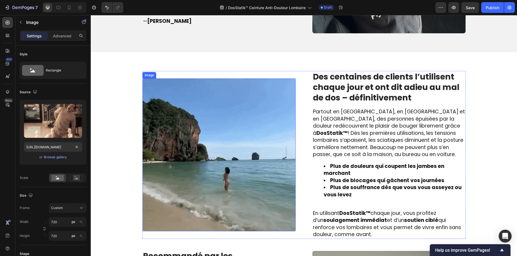
click at [197, 162] on img at bounding box center [218, 155] width 153 height 153
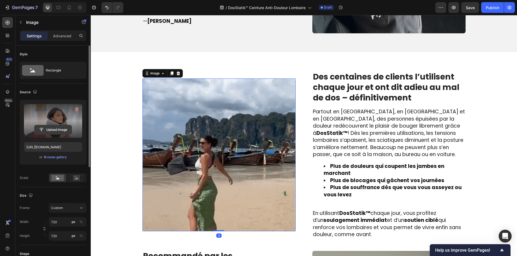
click at [44, 126] on input "file" at bounding box center [52, 129] width 37 height 9
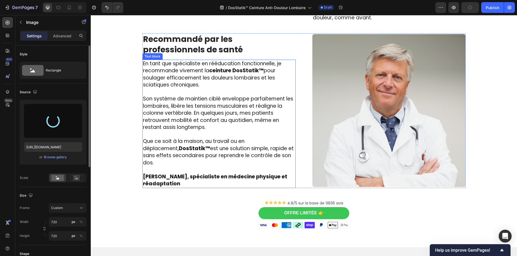
scroll to position [1036, 0]
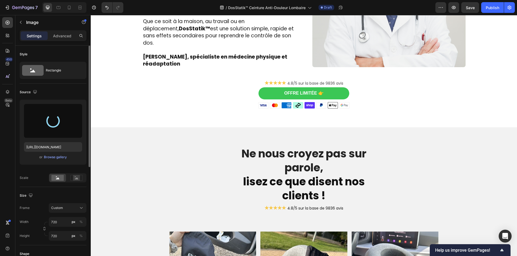
type input "https://cdn.shopify.com/s/files/1/0810/9329/6452/files/gempages_540190890933617…"
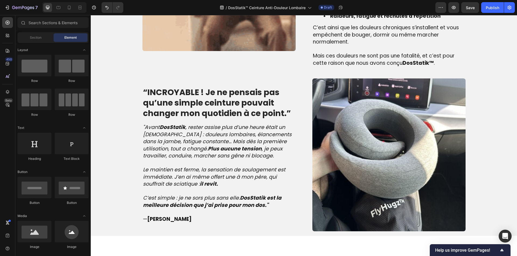
scroll to position [491, 0]
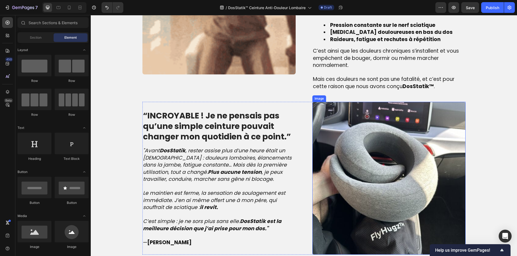
click at [398, 135] on img at bounding box center [388, 178] width 153 height 153
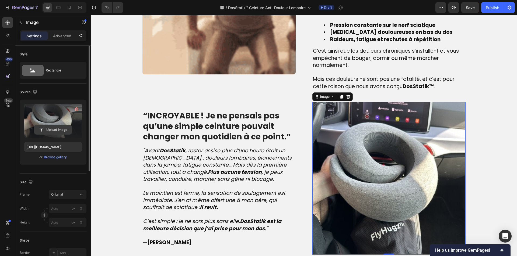
click at [51, 127] on input "file" at bounding box center [52, 129] width 37 height 9
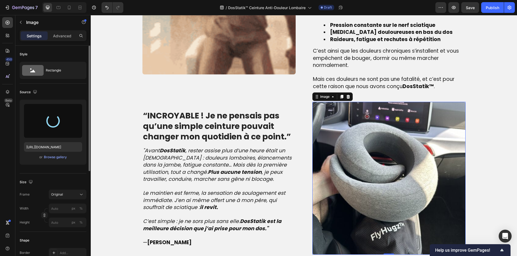
type input "https://cdn.shopify.com/s/files/1/0810/9329/6452/files/gempages_540190890933617…"
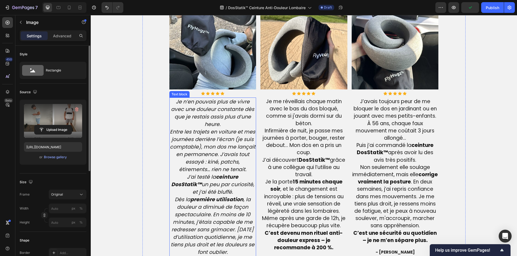
scroll to position [1164, 0]
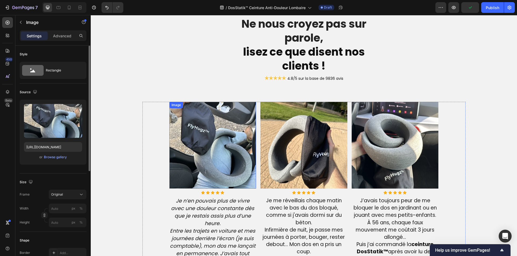
click at [217, 126] on img at bounding box center [212, 145] width 87 height 87
click at [54, 148] on input "[URL][DOMAIN_NAME]" at bounding box center [53, 147] width 58 height 10
paste input "functionalpatterns.com/cdn/shop/articles/beforeafterpic.png?v=1621314162"
type input "https://functionalpatterns.com/cdn/shop/articles/beforeafterpic.png?v=1621314162"
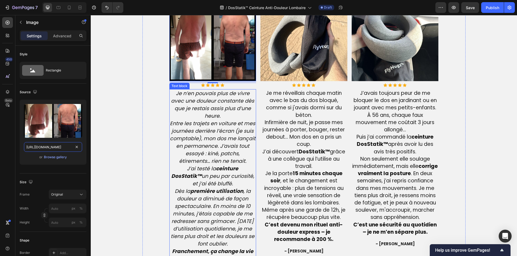
scroll to position [1352, 0]
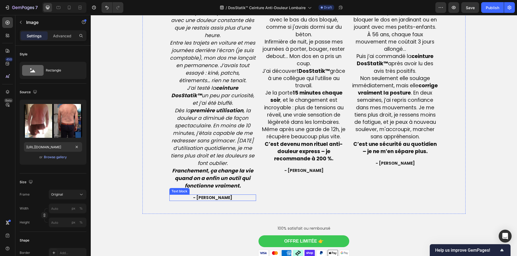
click at [204, 201] on span "- [PERSON_NAME]" at bounding box center [212, 198] width 39 height 6
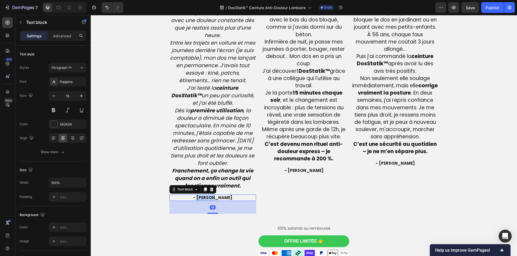
click at [204, 201] on span "- [PERSON_NAME]" at bounding box center [212, 198] width 39 height 6
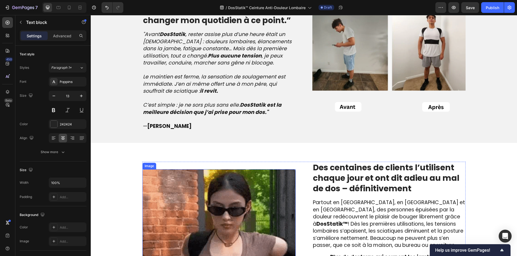
scroll to position [545, 0]
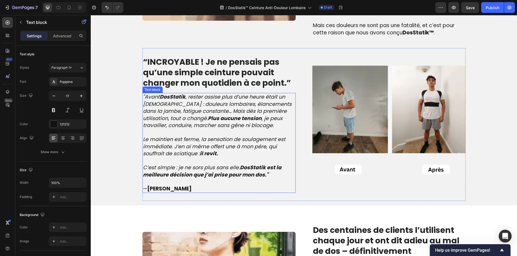
click at [156, 185] on strong "Julie R." at bounding box center [169, 188] width 44 height 7
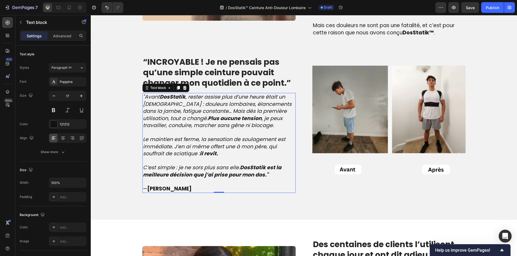
click at [156, 185] on strong "Julie R." at bounding box center [169, 188] width 44 height 7
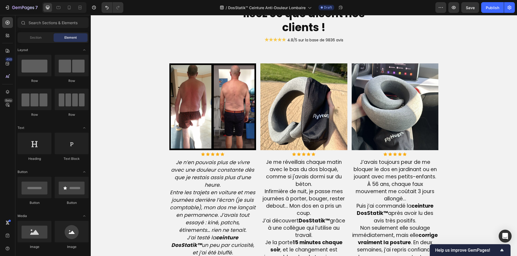
scroll to position [1198, 0]
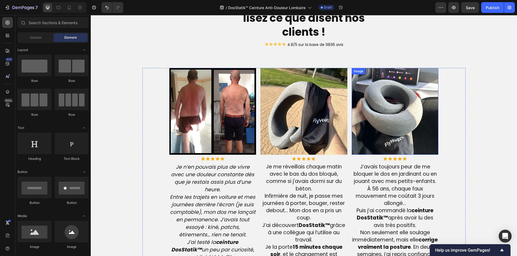
click at [287, 109] on img at bounding box center [303, 111] width 87 height 87
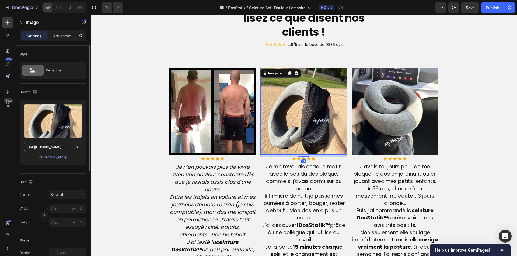
click at [65, 145] on input "[URL][DOMAIN_NAME]" at bounding box center [53, 147] width 58 height 10
paste input "bepainfree.ie/wp-content/uploads/2021/06/back"
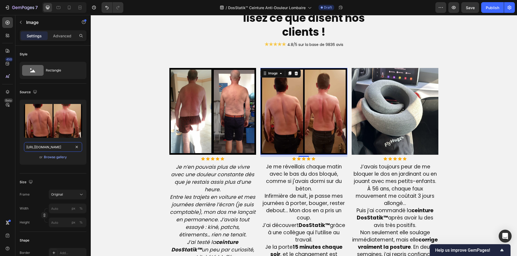
type input "https://bepainfree.ie/wp-content/uploads/2021/06/back.jpg"
click at [363, 131] on img at bounding box center [394, 111] width 87 height 87
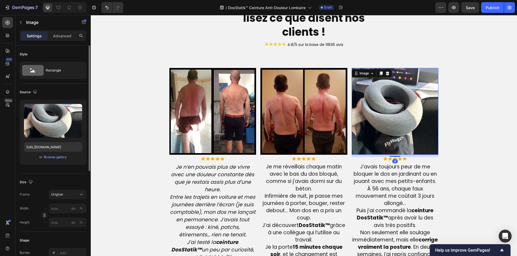
click at [38, 142] on div "Upload Image https://cdn.shopify.com/s/files/1/0810/9329/6452/files/gempages_54…" at bounding box center [53, 132] width 67 height 65
click at [41, 145] on input "[URL][DOMAIN_NAME]" at bounding box center [53, 147] width 58 height 10
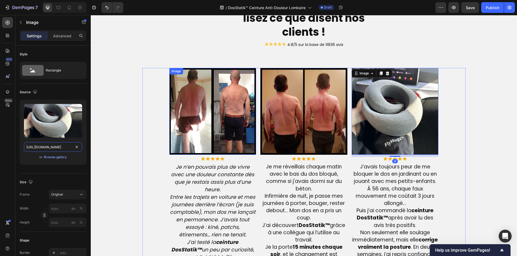
paste input "encrypted-tbn0.gstatic.com/images?q=tbn:ANd9GcTsmRZ_AxBDAAuco2hLNt-UU6hrZ1MMTqq…"
type input "https://encrypted-tbn0.gstatic.com/images?q=tbn:ANd9GcTsmRZ_AxBDAAuco2hLNt-UU6h…"
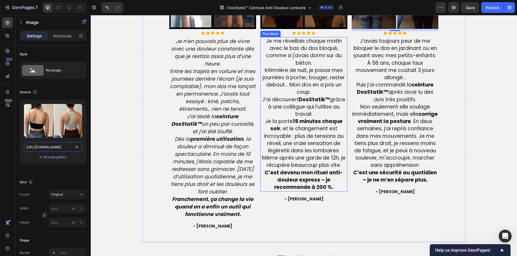
scroll to position [1332, 0]
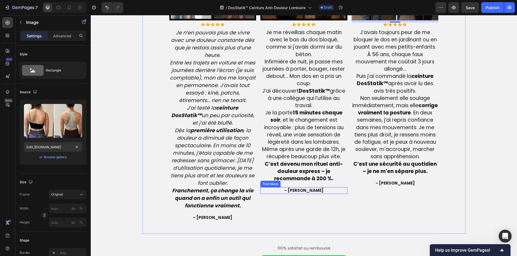
click at [299, 191] on span "- [PERSON_NAME]" at bounding box center [303, 191] width 39 height 6
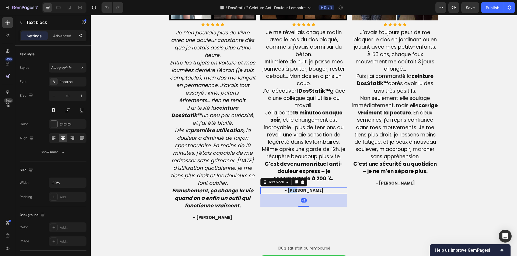
click at [299, 191] on span "- [PERSON_NAME]" at bounding box center [303, 191] width 39 height 6
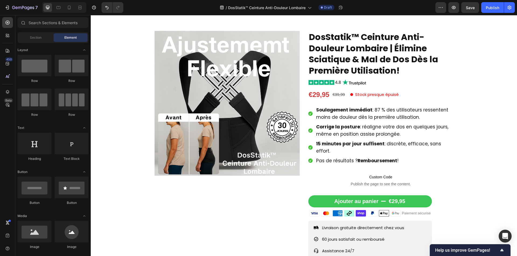
scroll to position [0, 0]
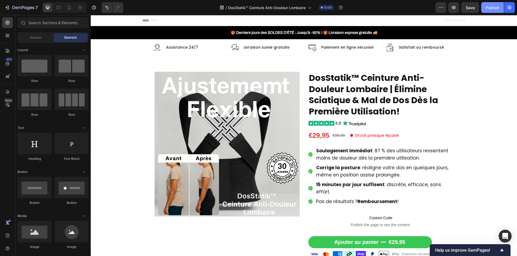
click at [490, 7] on div "Publish" at bounding box center [491, 8] width 13 height 6
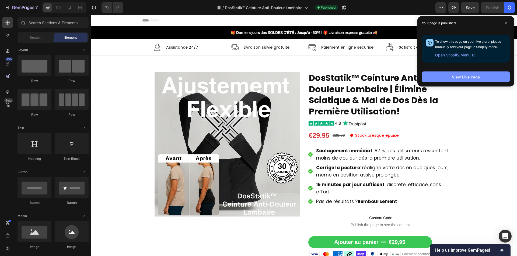
click at [470, 80] on div "View Live Page" at bounding box center [466, 77] width 28 height 6
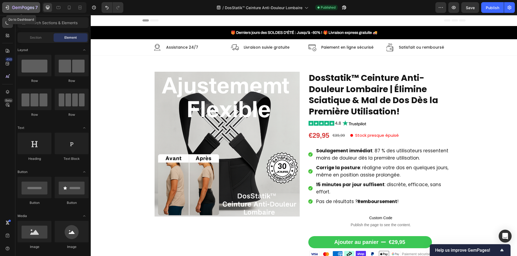
click at [28, 7] on icon "button" at bounding box center [23, 8] width 22 height 5
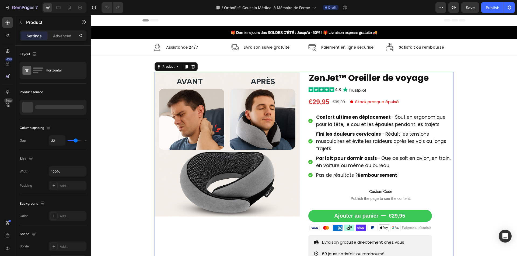
click at [304, 118] on div "Product Images ZenJet™ Oreiller de voyage Product Title Image €29,95 Product Pr…" at bounding box center [303, 189] width 299 height 234
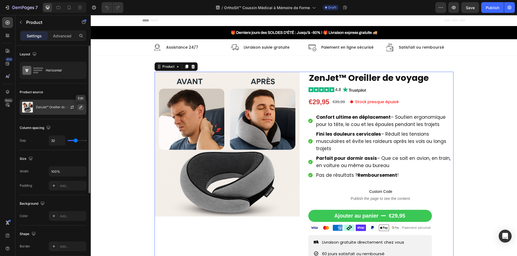
click at [81, 110] on button "button" at bounding box center [81, 107] width 6 height 6
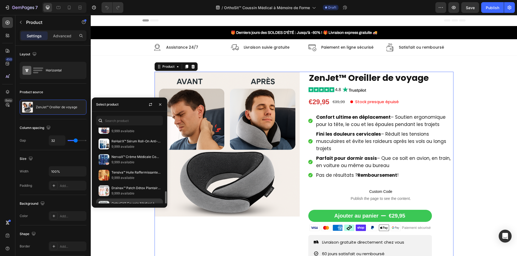
scroll to position [81, 0]
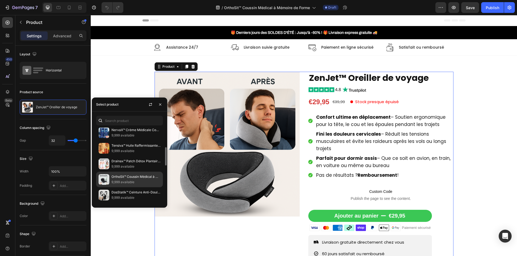
click at [129, 181] on p "9,999 available" at bounding box center [135, 182] width 49 height 5
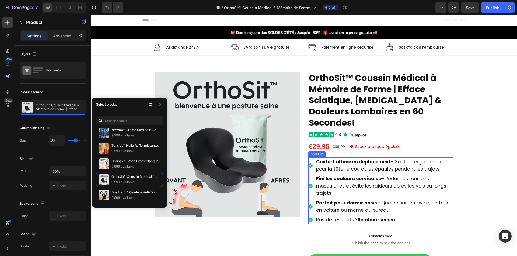
click at [364, 159] on span "Confort ultime en déplacement – Soutien ergonomique pour la tête, le cou et les…" at bounding box center [380, 166] width 129 height 14
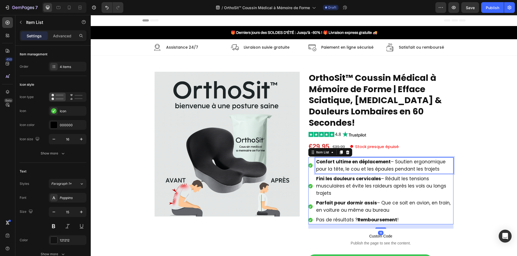
click at [364, 159] on span "Confort ultime en déplacement – Soutien ergonomique pour la tête, le cou et les…" at bounding box center [380, 166] width 129 height 14
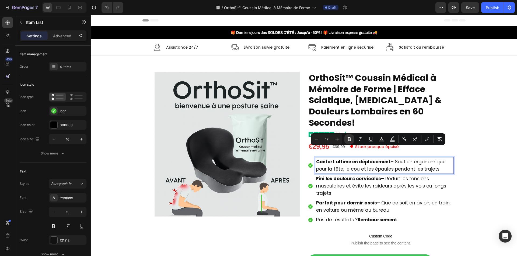
type input "15"
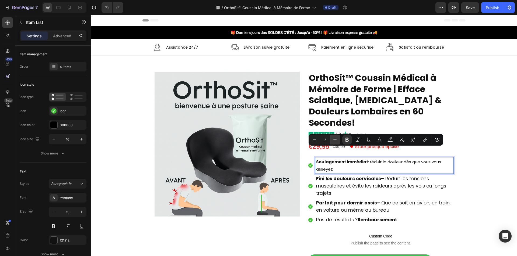
click at [334, 140] on icon "Editor contextual toolbar" at bounding box center [334, 139] width 3 height 3
type input "17"
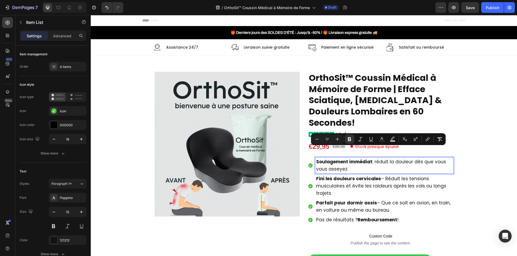
click at [339, 185] on p "Fini les douleurs cervicales – Réduit les tensions musculaires et évite les rai…" at bounding box center [384, 186] width 136 height 22
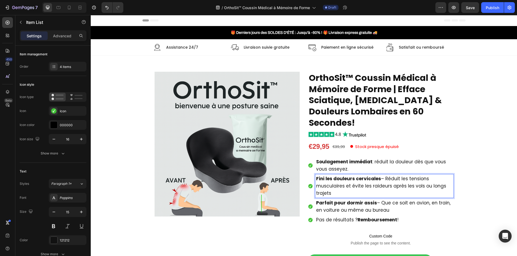
click at [339, 185] on p "Fini les douleurs cervicales – Réduit les tensions musculaires et évite les rai…" at bounding box center [384, 186] width 136 height 22
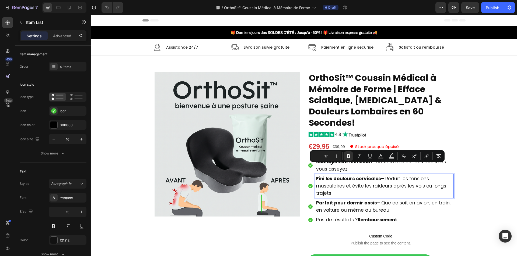
type input "15"
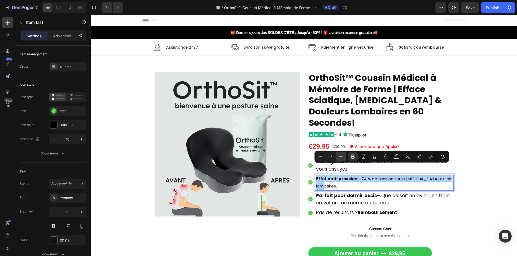
click at [341, 155] on icon "Editor contextual toolbar" at bounding box center [340, 156] width 5 height 5
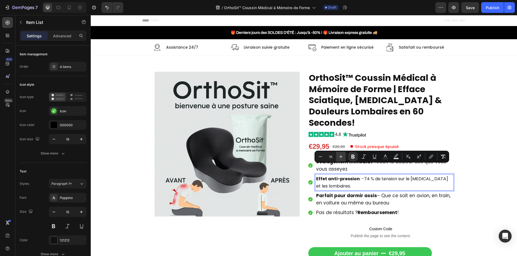
click at [341, 155] on icon "Editor contextual toolbar" at bounding box center [340, 156] width 5 height 5
type input "17"
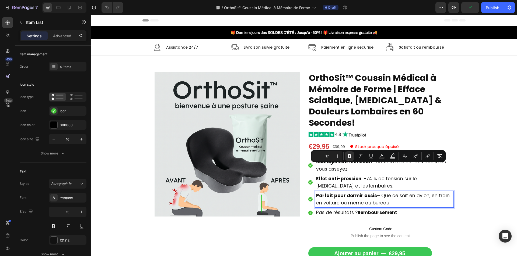
click at [374, 193] on span "Parfait pour dormir assis – Que ce soit en avion, en train, en voiture ou même …" at bounding box center [383, 200] width 134 height 14
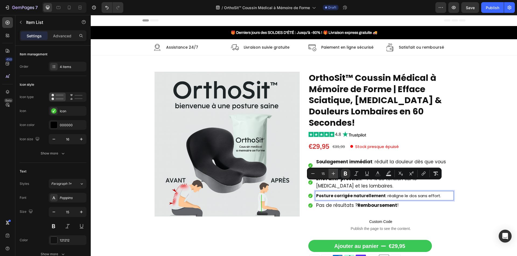
click at [332, 173] on icon "Editor contextual toolbar" at bounding box center [332, 173] width 5 height 5
type input "17"
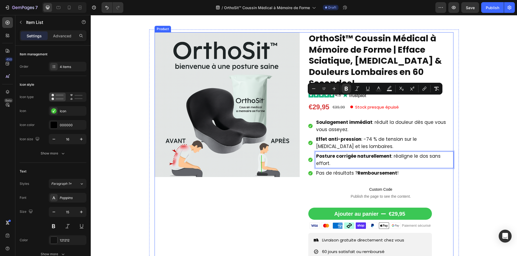
scroll to position [135, 0]
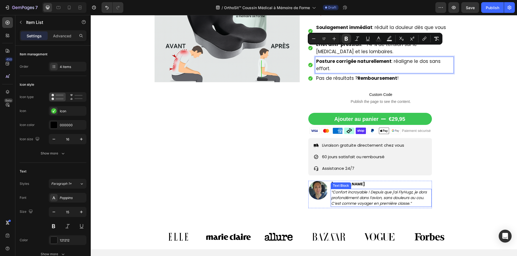
click at [368, 192] on icon "“Confort incroyable ! Depuis que j’ai FlyHugz, je dors profondément dans l’avio…" at bounding box center [379, 198] width 96 height 17
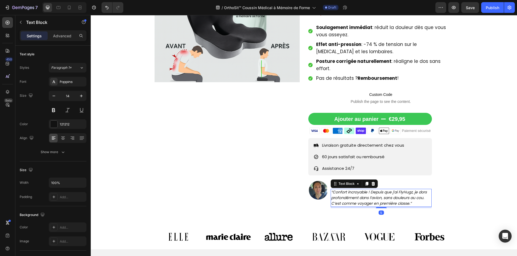
click at [368, 192] on icon "“Confort incroyable ! Depuis que j’ai FlyHugz, je dors profondément dans l’avio…" at bounding box center [379, 198] width 96 height 17
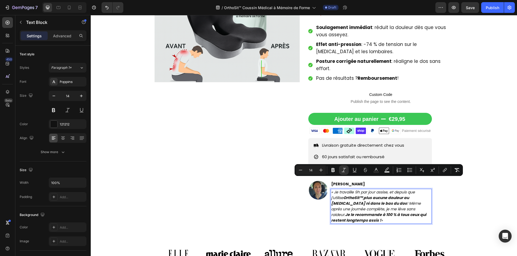
click at [351, 195] on strong "plus aucune douleur au coccyx ni dans le bas du dos" at bounding box center [370, 200] width 78 height 11
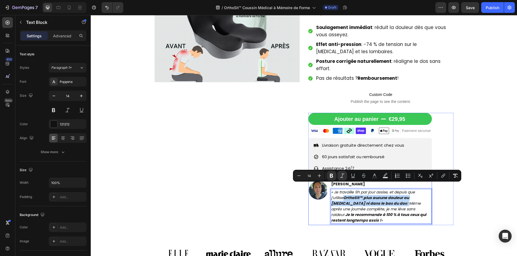
drag, startPoint x: 357, startPoint y: 193, endPoint x: 328, endPoint y: 186, distance: 29.3
click at [328, 186] on div "Image Maria Bernard Text Block « Je travaille 9h par jour assise, et depuis que…" at bounding box center [370, 203] width 124 height 44
click at [329, 175] on icon "Editor contextual toolbar" at bounding box center [331, 175] width 5 height 5
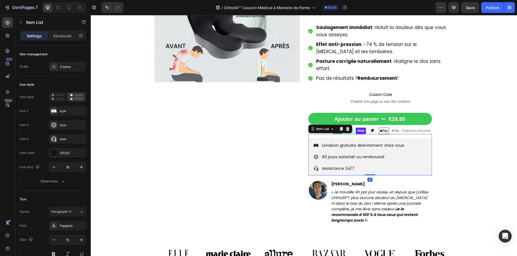
click at [378, 165] on p "Assistance 24/7" at bounding box center [363, 168] width 82 height 7
click at [411, 205] on p "« Je travaille 9h par jour assise, et depuis que j’utilise OrthoSit™, plus aucu…" at bounding box center [381, 207] width 100 height 34
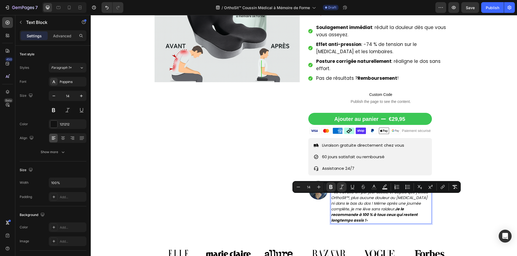
drag, startPoint x: 410, startPoint y: 203, endPoint x: 370, endPoint y: 199, distance: 40.1
click at [332, 188] on icon "Editor contextual toolbar" at bounding box center [330, 187] width 5 height 5
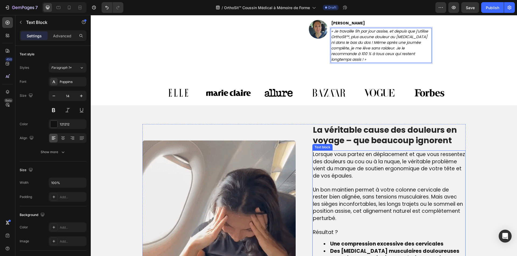
scroll to position [296, 0]
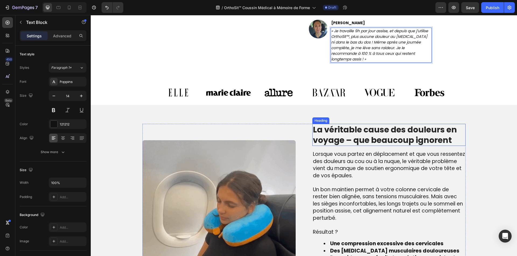
click at [372, 124] on h2 "La véritable cause des douleurs en voyage – que beaucoup ignorent" at bounding box center [388, 135] width 153 height 22
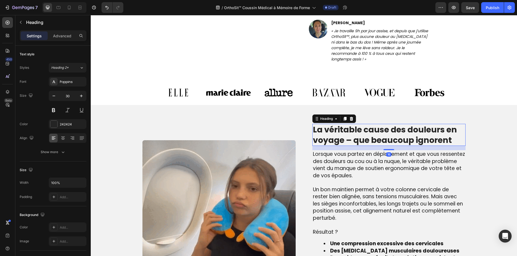
click at [372, 124] on h2 "La véritable cause des douleurs en voyage – que beaucoup ignorent" at bounding box center [388, 135] width 153 height 22
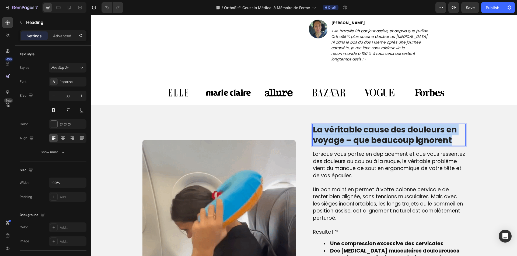
click at [372, 125] on p "La véritable cause des douleurs en voyage – que beaucoup ignorent" at bounding box center [389, 135] width 152 height 21
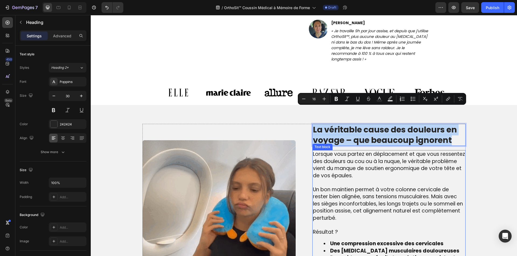
click at [380, 198] on p "Un bon maintien permet à votre colonne cervicale de rester bien alignée, sans t…" at bounding box center [389, 205] width 152 height 36
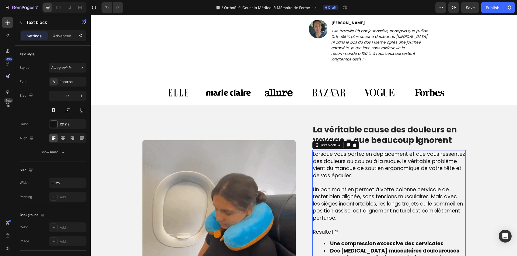
click at [380, 198] on p "Un bon maintien permet à votre colonne cervicale de rester bien alignée, sans t…" at bounding box center [389, 205] width 152 height 36
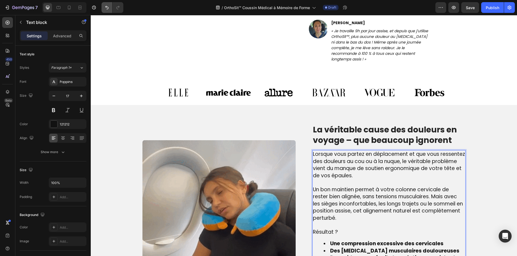
scroll to position [297, 0]
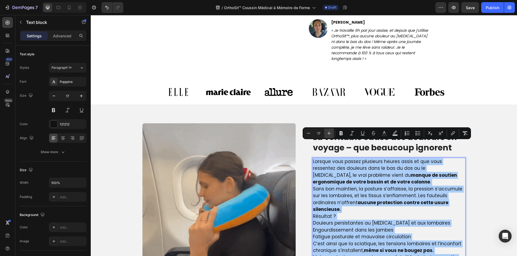
click at [328, 133] on icon "Editor contextual toolbar" at bounding box center [328, 133] width 5 height 5
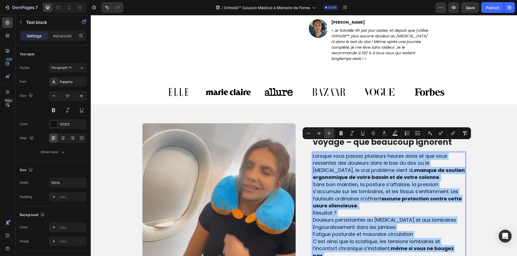
drag, startPoint x: 328, startPoint y: 133, endPoint x: 265, endPoint y: 145, distance: 64.2
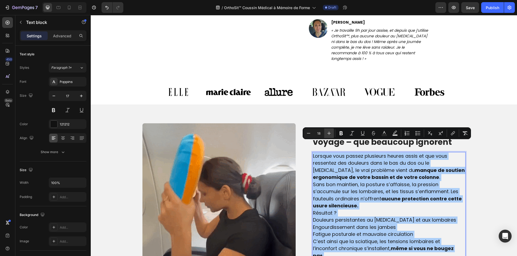
click at [328, 133] on icon "Editor contextual toolbar" at bounding box center [328, 133] width 5 height 5
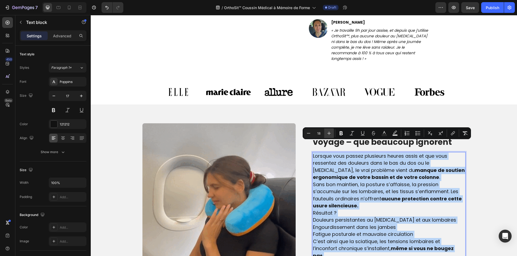
type input "19"
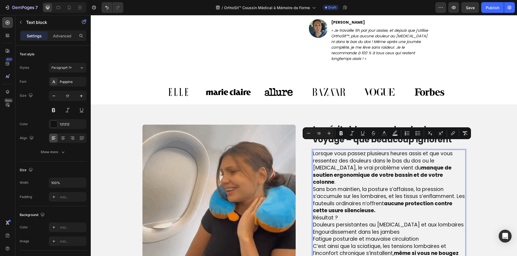
click at [416, 162] on p "Lorsque vous passez plusieurs heures assis et que vous ressentez des douleurs d…" at bounding box center [389, 168] width 152 height 36
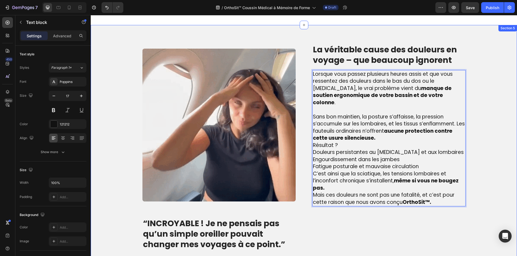
scroll to position [375, 0]
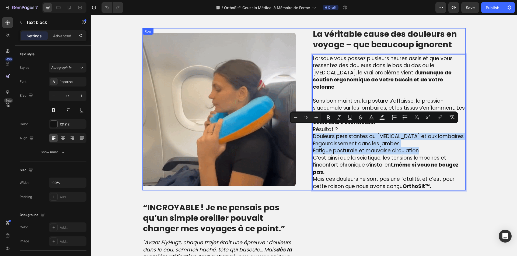
drag, startPoint x: 442, startPoint y: 145, endPoint x: 309, endPoint y: 126, distance: 134.4
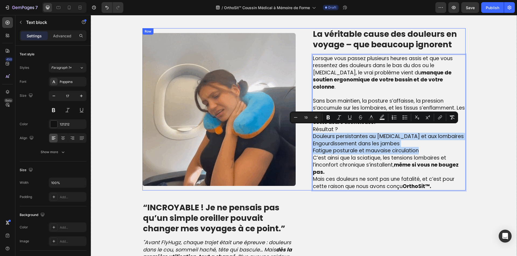
click at [309, 126] on div "Image La véritable cause des douleurs en voyage – que beaucoup ignorent Heading…" at bounding box center [303, 109] width 323 height 163
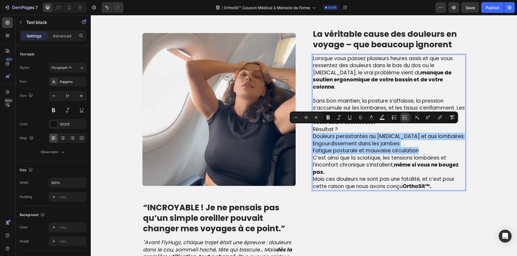
click at [403, 121] on button "Bulleted List" at bounding box center [405, 118] width 10 height 10
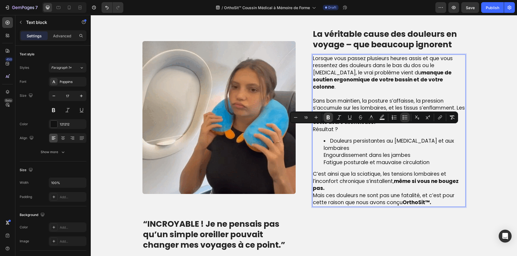
click at [327, 118] on icon "Editor contextual toolbar" at bounding box center [327, 118] width 3 height 4
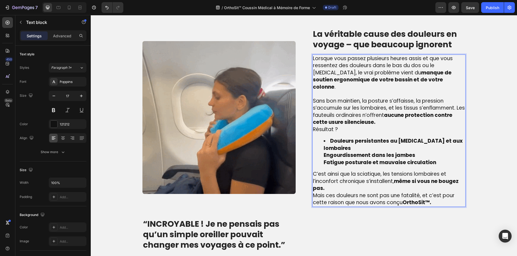
click at [319, 139] on ul "Douleurs persistantes au coccyx et aux lombaires Engourdissement dans les jambe…" at bounding box center [389, 152] width 152 height 29
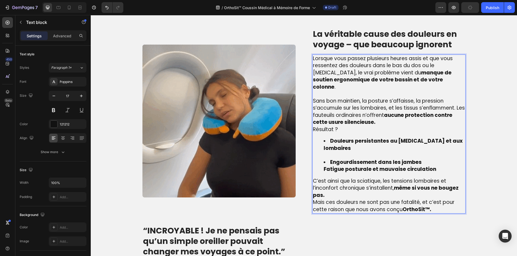
click at [321, 154] on ul "Douleurs persistantes au coccyx et aux lombaires Engourdissement dans les jambe…" at bounding box center [389, 156] width 152 height 36
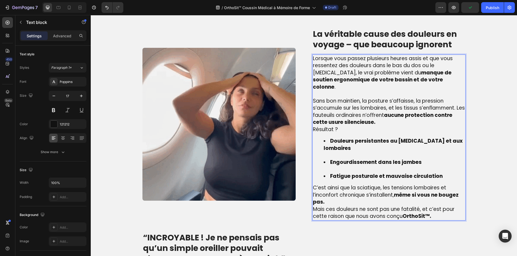
click at [327, 159] on li "Engourdissement dans les jambes" at bounding box center [393, 166] width 141 height 14
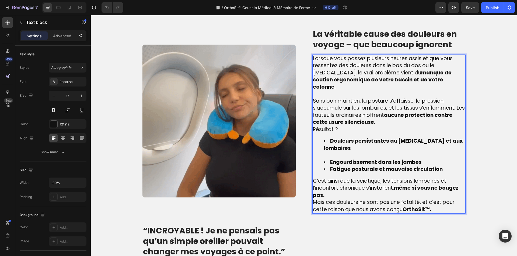
click at [345, 139] on li "Douleurs persistantes au coccyx et aux lombaires" at bounding box center [393, 148] width 141 height 21
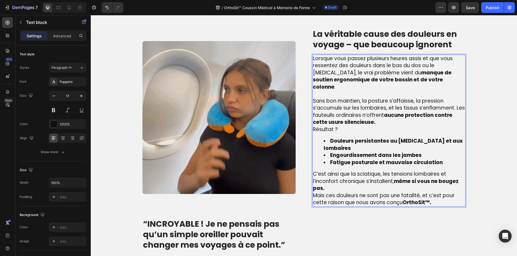
click at [346, 171] on span "C’est ainsi que la sciatique, les tensions lombaires et l’inconfort chronique s…" at bounding box center [386, 182] width 146 height 22
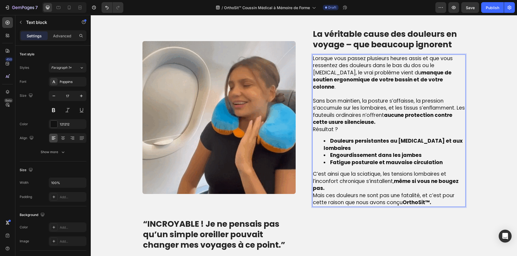
click at [347, 175] on p "C’est ainsi que la sciatique, les tensions lombaires et l’inconfort chronique s…" at bounding box center [389, 182] width 152 height 22
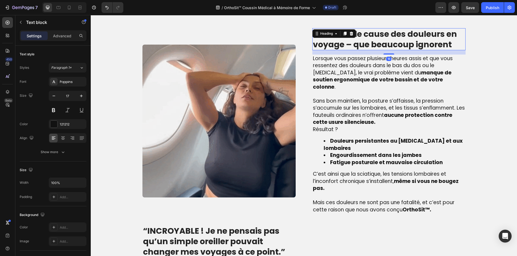
click at [356, 44] on p "La véritable cause des douleurs en voyage – que beaucoup ignorent" at bounding box center [389, 39] width 152 height 21
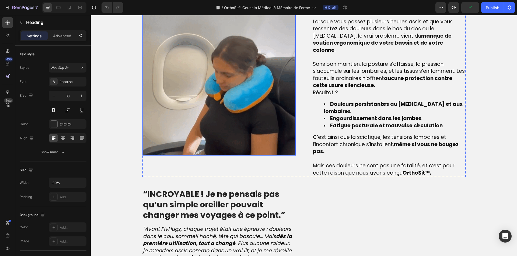
scroll to position [510, 0]
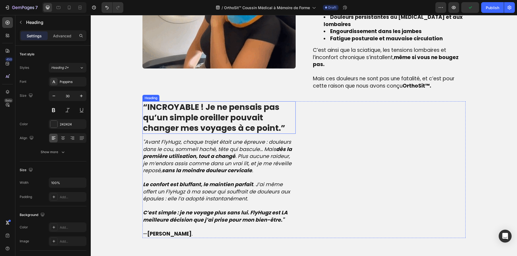
click at [219, 124] on strong "“INCROYABLE ! Je ne pensais pas qu’un simple oreiller pouvait changer mes voyag…" at bounding box center [214, 126] width 142 height 33
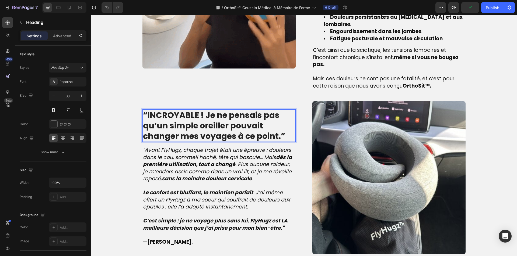
click at [219, 124] on strong "“INCROYABLE ! Je ne pensais pas qu’un simple oreiller pouvait changer mes voyag…" at bounding box center [214, 126] width 142 height 33
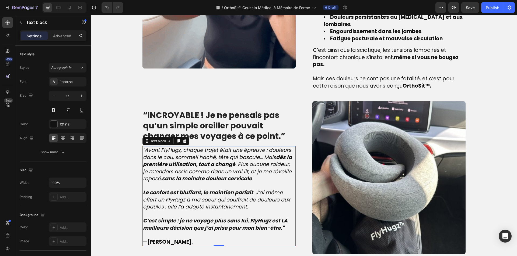
click at [196, 173] on p ""Avant FlyHugz, chaque trajet était une épreuve : douleurs dans le cou, sommeil…" at bounding box center [219, 168] width 152 height 43
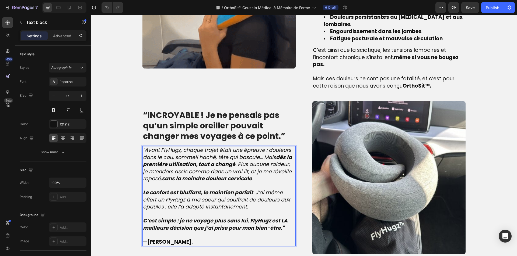
click at [196, 173] on p ""Avant FlyHugz, chaque trajet était une épreuve : douleurs dans le cou, sommeil…" at bounding box center [219, 168] width 152 height 43
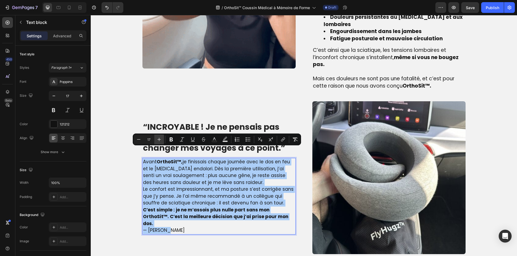
click at [160, 137] on icon "Editor contextual toolbar" at bounding box center [158, 139] width 5 height 5
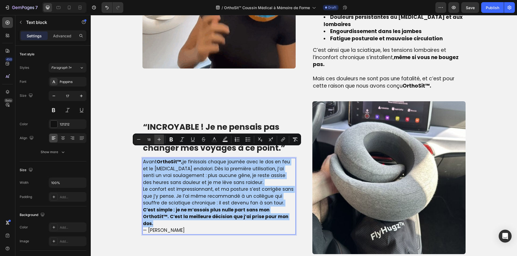
click at [160, 138] on icon "Editor contextual toolbar" at bounding box center [158, 139] width 5 height 5
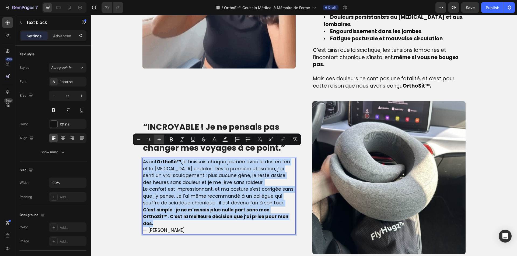
type input "19"
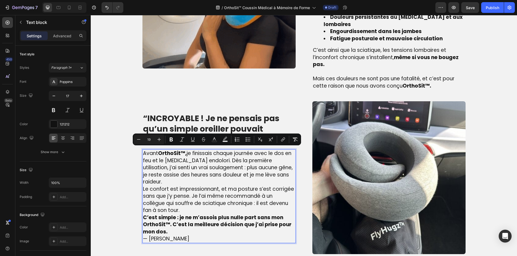
click at [186, 214] on p "C’est simple : je ne m’assois plus nulle part sans mon OrthoSit™. C’est la meil…" at bounding box center [219, 225] width 152 height 22
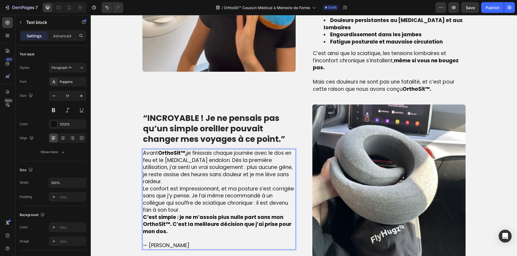
click at [187, 193] on p "Le confort est impressionnant, et ma posture s’est corrigée sans que j’y pense.…" at bounding box center [219, 200] width 152 height 29
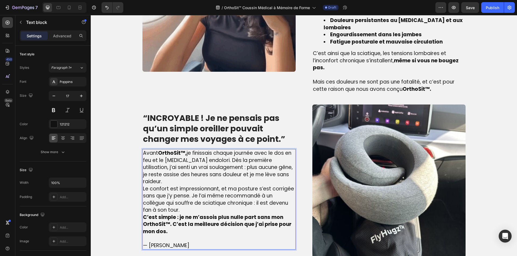
scroll to position [503, 0]
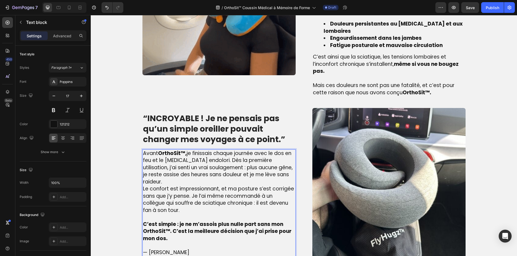
click at [289, 163] on p "Avant OrthoSit™, je finissais chaque journée avec le dos en feu et le coccyx en…" at bounding box center [219, 168] width 152 height 36
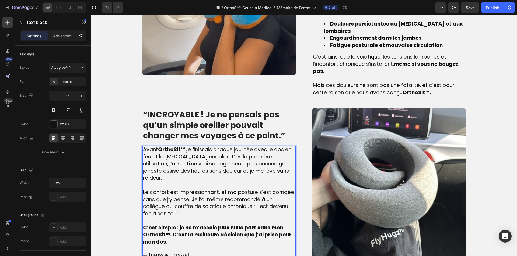
scroll to position [499, 0]
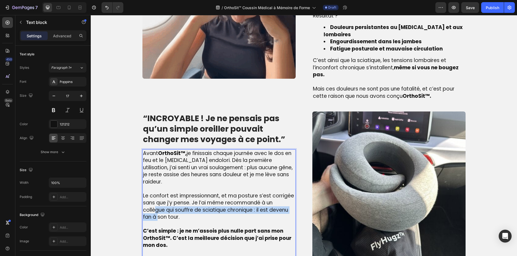
click at [151, 192] on span "Le confort est impressionnant, et ma posture s’est corrigée sans que j’y pense.…" at bounding box center [218, 206] width 151 height 29
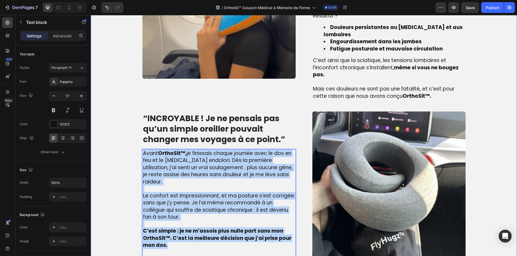
drag, startPoint x: 168, startPoint y: 229, endPoint x: 121, endPoint y: 136, distance: 104.8
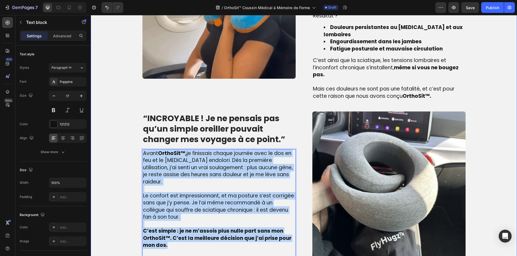
click at [121, 136] on div "Image ⁠⁠⁠⁠⁠⁠⁠ La véritable cause des douleurs en position assise – que beaucoup…" at bounding box center [304, 84] width 418 height 361
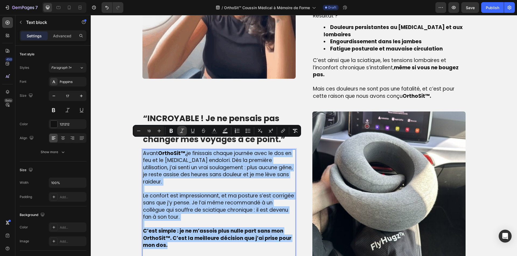
drag, startPoint x: 182, startPoint y: 131, endPoint x: 180, endPoint y: 136, distance: 5.1
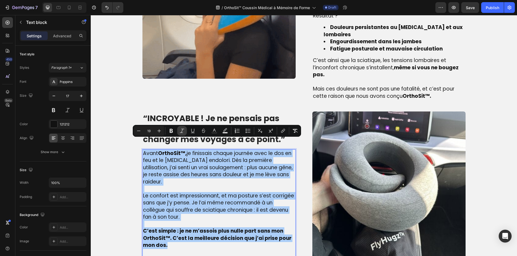
click at [180, 134] on button "Italic" at bounding box center [182, 131] width 10 height 10
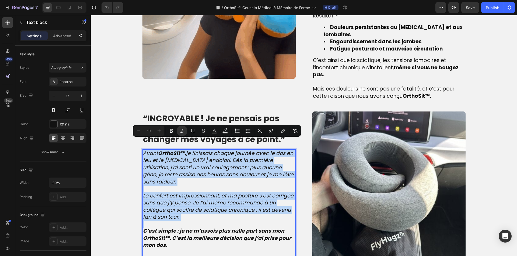
click at [180, 228] on p "C’est simple : je ne m’assois plus nulle part sans mon OrthoSit™. C’est la meil…" at bounding box center [219, 239] width 152 height 22
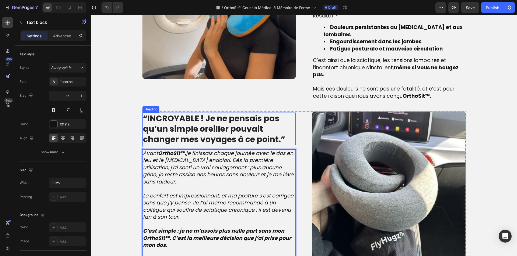
click at [242, 122] on strong "“INCROYABLE ! Je ne pensais pas qu’un simple oreiller pouvait changer mes voyag…" at bounding box center [214, 129] width 142 height 33
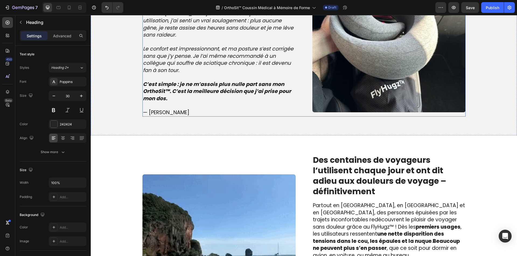
scroll to position [656, 0]
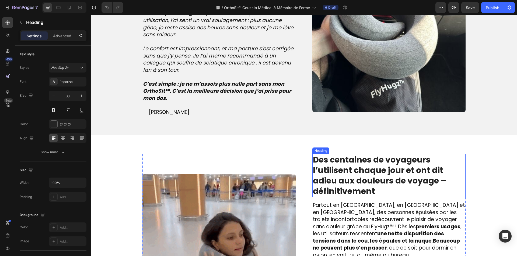
click at [382, 156] on strong "Des centaines de voyageurs l’utilisent chaque jour et ont dit adieu aux douleur…" at bounding box center [379, 175] width 133 height 43
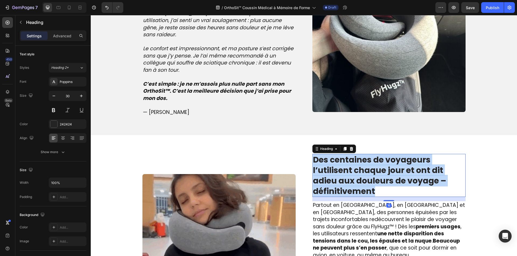
click at [382, 156] on strong "Des centaines de voyageurs l’utilisent chaque jour et ont dit adieu aux douleur…" at bounding box center [379, 175] width 133 height 43
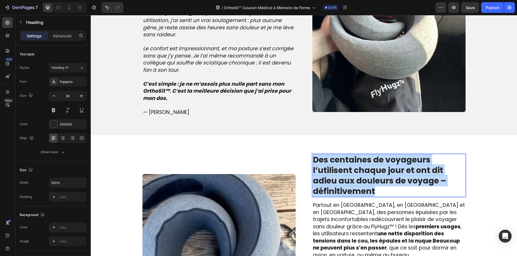
copy strong "Des centaines de voyageurs l’utilisent chaque jour et ont dit adieu aux douleur…"
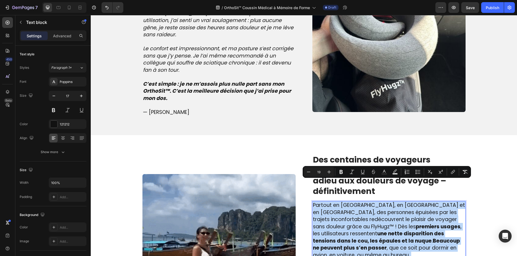
copy div "Partout en [GEOGRAPHIC_DATA], en [GEOGRAPHIC_DATA] et en [GEOGRAPHIC_DATA], des…"
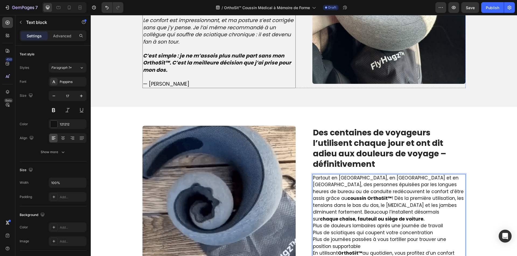
scroll to position [686, 0]
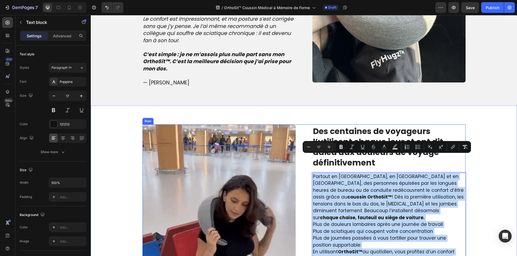
click at [330, 153] on div "⁠⁠⁠⁠⁠⁠⁠ Des centaines de voyageurs l’utilisent chaque jour et ont dit adieu aux…" at bounding box center [388, 201] width 153 height 153
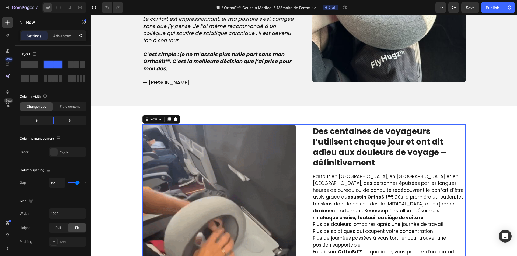
click at [330, 151] on div "⁠⁠⁠⁠⁠⁠⁠ Des centaines de voyageurs l’utilisent chaque jour et ont dit adieu aux…" at bounding box center [388, 201] width 153 height 153
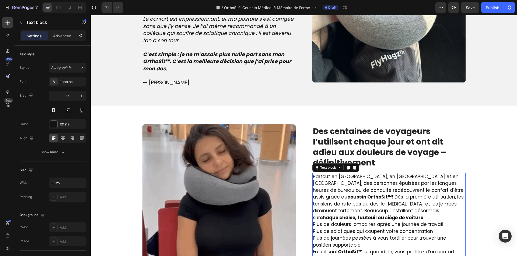
click at [330, 193] on p "Partout en France, en Belgique et en Suisse, des personnes épuisées par les lon…" at bounding box center [389, 198] width 152 height 48
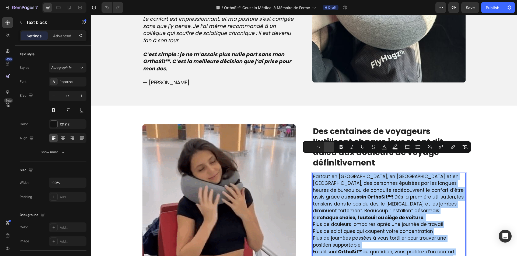
click at [328, 148] on icon "Editor contextual toolbar" at bounding box center [328, 147] width 5 height 5
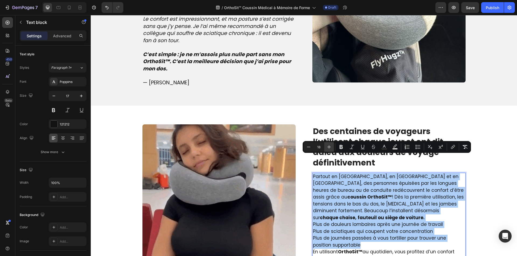
click at [328, 148] on icon "Editor contextual toolbar" at bounding box center [328, 147] width 5 height 5
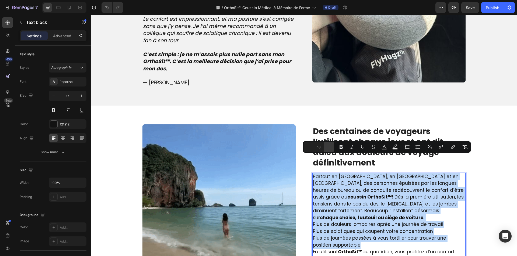
type input "19"
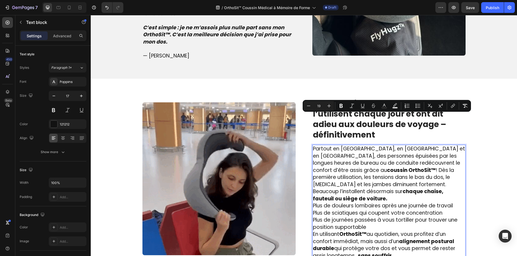
scroll to position [740, 0]
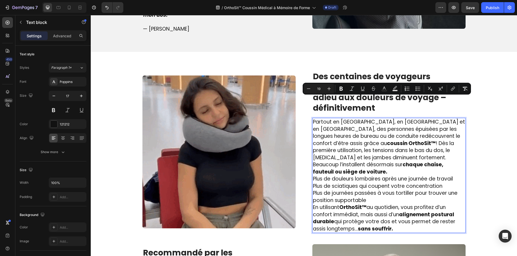
click at [381, 204] on span "En utilisant OrthoSit™ au quotidien, vous profitez d’un confort immédiat, mais …" at bounding box center [384, 218] width 142 height 29
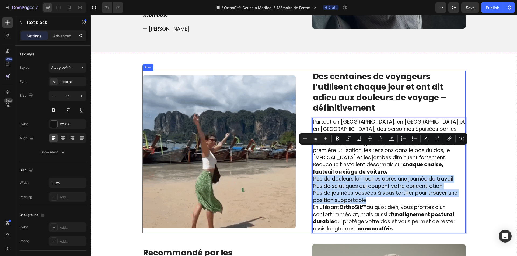
drag, startPoint x: 381, startPoint y: 174, endPoint x: 306, endPoint y: 149, distance: 79.4
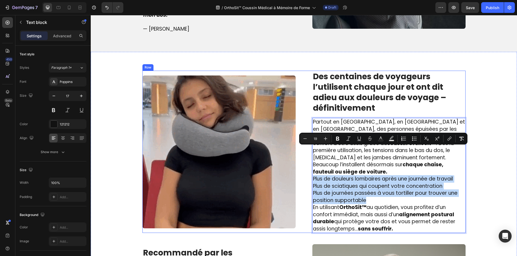
click at [306, 149] on div "Image ⁠⁠⁠⁠⁠⁠⁠ Des centaines de voyageurs l’utilisent chaque jour et ont dit adi…" at bounding box center [303, 152] width 323 height 163
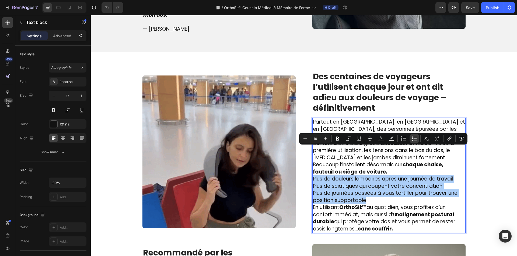
click at [411, 137] on button "Bulleted List" at bounding box center [414, 139] width 10 height 10
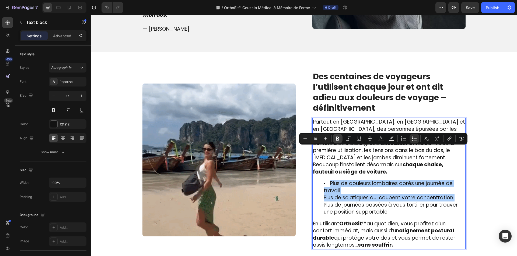
click at [335, 140] on icon "Editor contextual toolbar" at bounding box center [337, 138] width 5 height 5
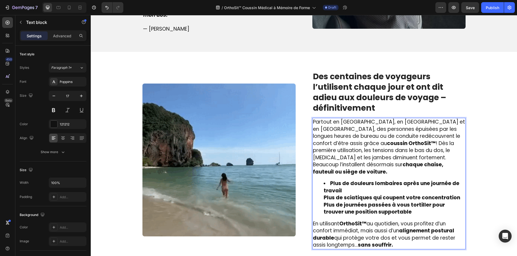
click at [316, 180] on ul "Plus de douleurs lombaires après une journée de travail Plus de sciatiques qui …" at bounding box center [389, 198] width 152 height 36
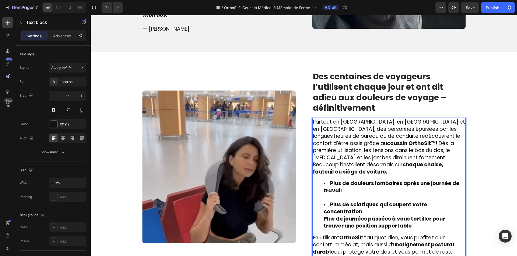
drag, startPoint x: 316, startPoint y: 184, endPoint x: 320, endPoint y: 183, distance: 4.0
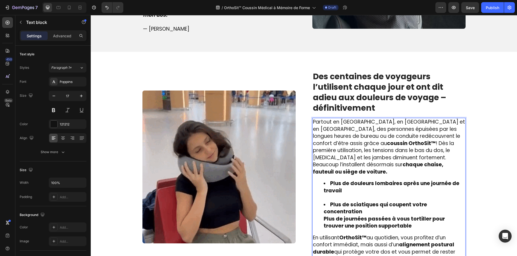
click at [316, 184] on ul "Plus de douleurs lombaires après une journée de travail Plus de sciatiques qui …" at bounding box center [389, 205] width 152 height 50
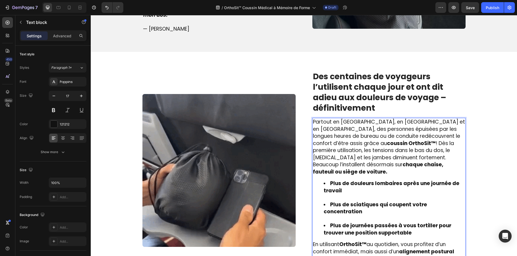
click at [348, 202] on li "Plus de sciatiques qui coupent votre concentration" at bounding box center [393, 212] width 141 height 21
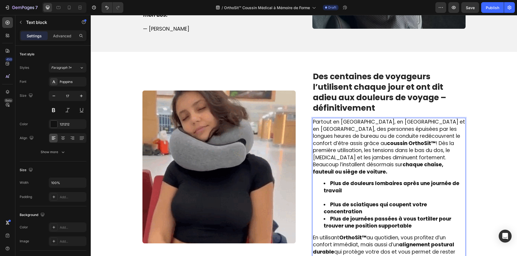
click at [344, 180] on li "Plus de douleurs lombaires après une journée de travail" at bounding box center [393, 190] width 141 height 21
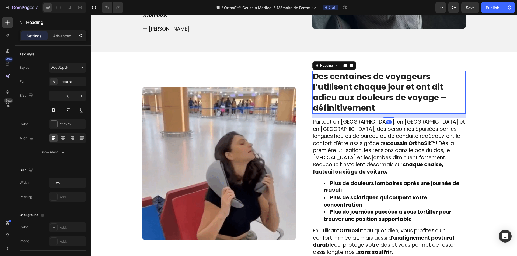
click at [357, 92] on strong "Des centaines de voyageurs l’utilisent chaque jour et ont dit adieu aux douleur…" at bounding box center [379, 92] width 133 height 43
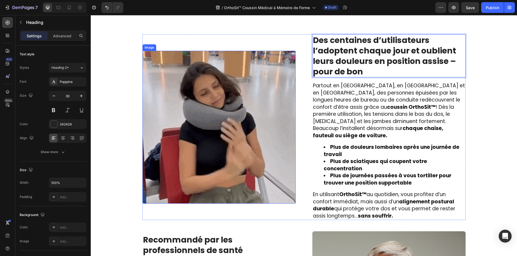
scroll to position [847, 0]
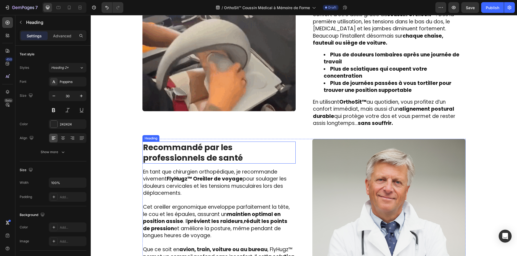
click at [219, 142] on h2 "Recommandé par les professionnels de santé" at bounding box center [218, 153] width 153 height 22
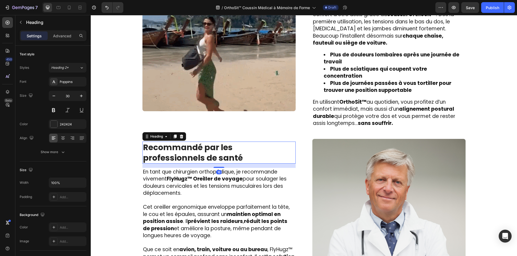
click at [219, 142] on h2 "Recommandé par les professionnels de santé" at bounding box center [218, 153] width 153 height 22
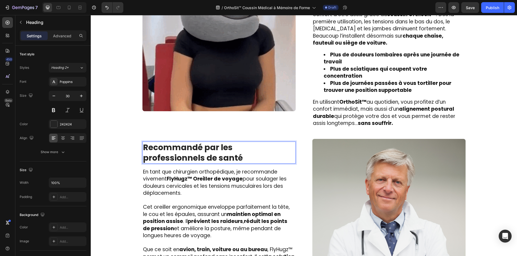
click at [219, 142] on p "Recommandé par les professionnels de santé" at bounding box center [219, 152] width 152 height 21
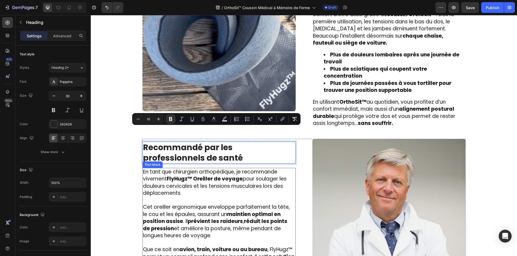
click at [231, 211] on span "Cet oreiller ergonomique enveloppe parfaitement la tête, le cou et les épaules,…" at bounding box center [216, 222] width 147 height 36
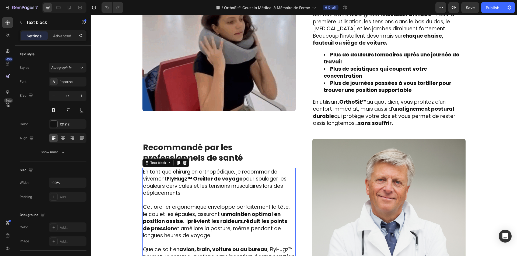
click at [231, 218] on strong "prévient les raideurs" at bounding box center [215, 221] width 55 height 7
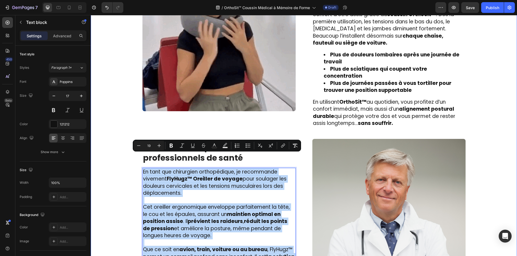
copy div "En tant que chirurgien orthopédique, je recommande vivement FlyHugz™ Oreiller d…"
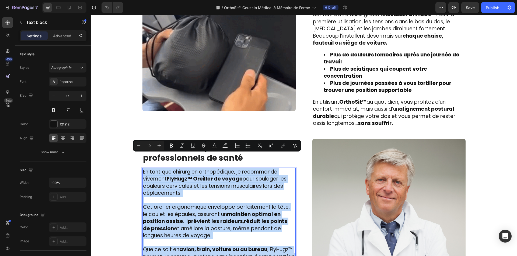
type input "17"
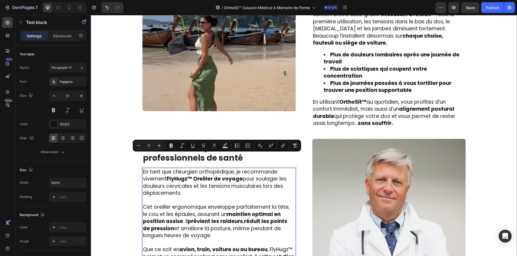
scroll to position [858, 0]
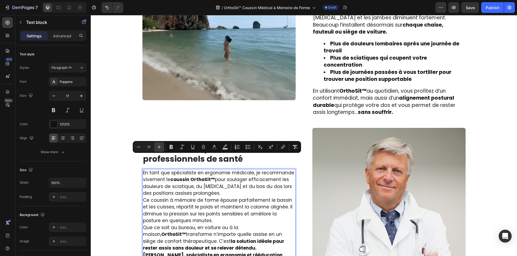
click at [160, 149] on icon "Editor contextual toolbar" at bounding box center [158, 147] width 5 height 5
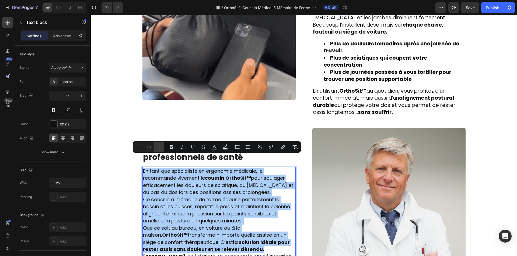
click at [160, 149] on icon "Editor contextual toolbar" at bounding box center [158, 147] width 5 height 5
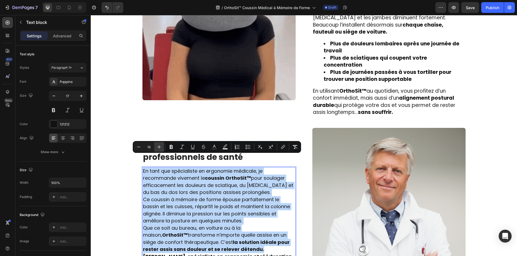
type input "19"
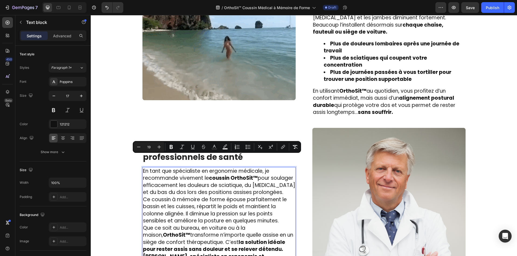
click at [284, 177] on p "En tant que spécialiste en ergonomie médicale, je recommande vivement le coussi…" at bounding box center [219, 182] width 152 height 29
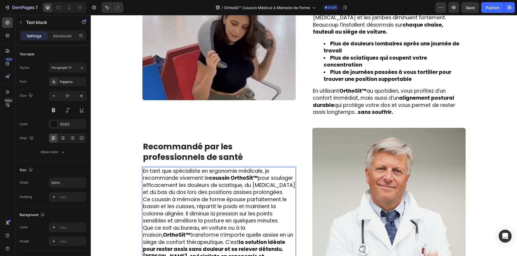
scroll to position [855, 0]
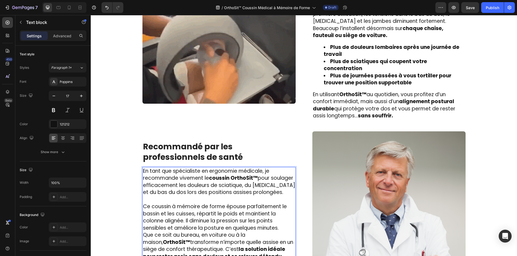
click at [282, 213] on p "Ce coussin à mémoire de forme épouse parfaitement le bassin et les cuisses, rép…" at bounding box center [219, 217] width 152 height 29
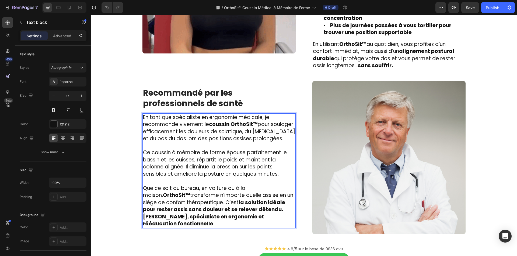
click at [275, 199] on p "Que ce soit au bureau, en voiture ou à la maison, OrthoSit™ transforme n’import…" at bounding box center [219, 199] width 152 height 29
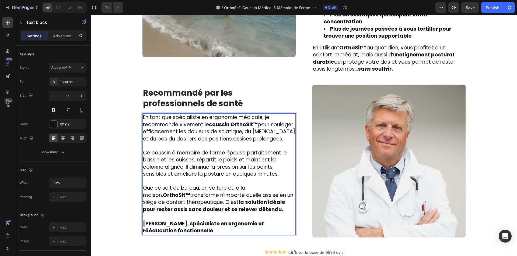
scroll to position [902, 0]
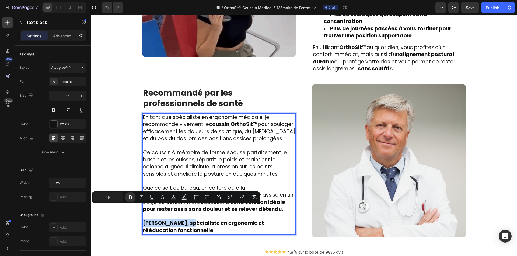
drag, startPoint x: 187, startPoint y: 210, endPoint x: 129, endPoint y: 206, distance: 58.0
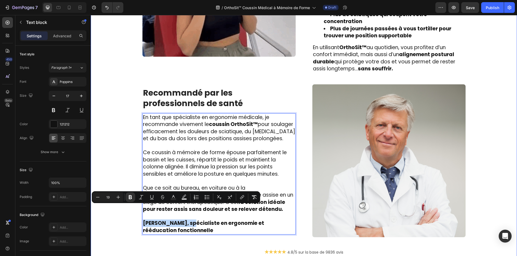
click at [129, 206] on div "Image ⁠⁠⁠⁠⁠⁠⁠ Des centaines d’utilisateurs l’adoptent chaque jour et oublient l…" at bounding box center [304, 82] width 418 height 391
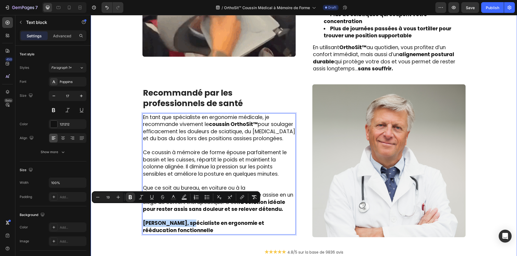
copy strong "Dr. Marc Delorme,"
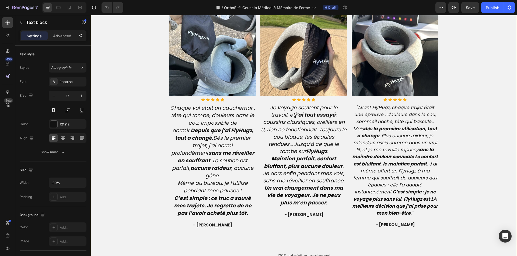
scroll to position [1333, 0]
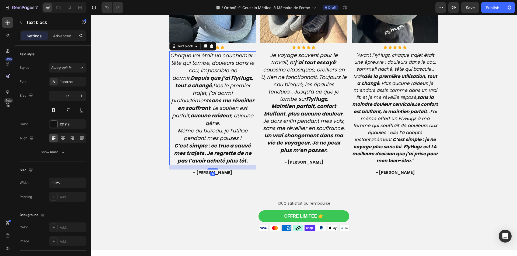
click at [197, 142] on strong "C’est simple : ce truc a sauvé mes trajets. Je regrette de ne pas l’avoir achet…" at bounding box center [213, 153] width 78 height 22
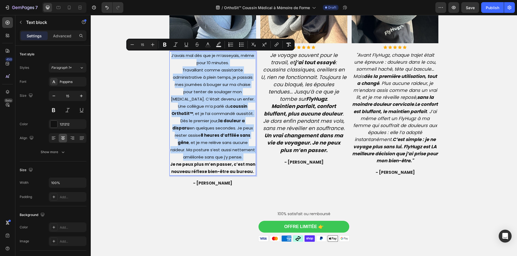
click at [143, 49] on div "Minus 15 Plus Bold Italic Underline Strikethrough Text Color Text Background Co…" at bounding box center [210, 45] width 168 height 12
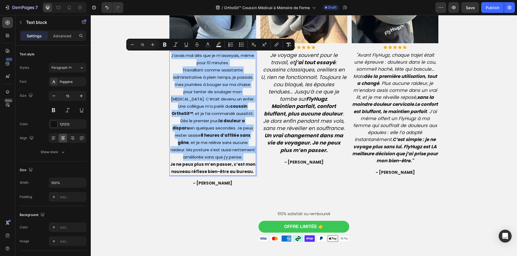
click at [143, 45] on input "15" at bounding box center [142, 44] width 11 height 6
click at [145, 45] on input "15" at bounding box center [142, 44] width 11 height 6
type input "19"
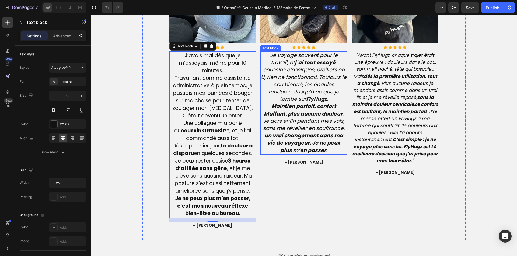
click at [304, 111] on strong "Maintien parfait, confort bluffant, plus aucune douleur" at bounding box center [303, 110] width 79 height 15
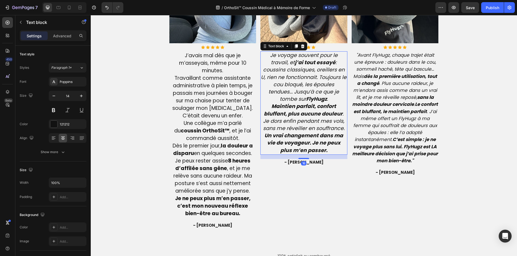
click at [304, 111] on strong "Maintien parfait, confort bluffant, plus aucune douleur" at bounding box center [303, 110] width 79 height 15
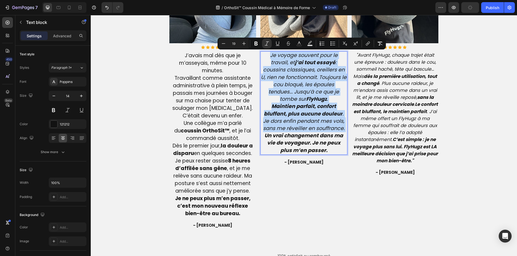
type input "14"
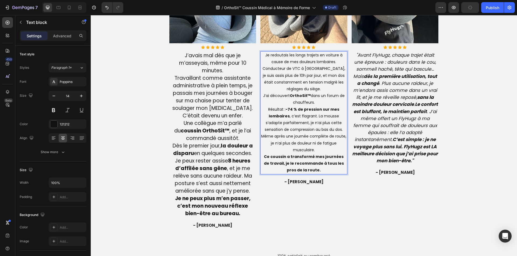
click at [322, 140] on p "Je redoutais les longs trajets en voiture à cause de mes douleurs lombaires. Co…" at bounding box center [304, 113] width 86 height 122
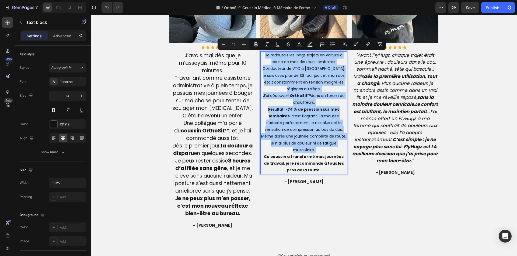
click at [236, 44] on input "14" at bounding box center [233, 44] width 11 height 6
type input "19"
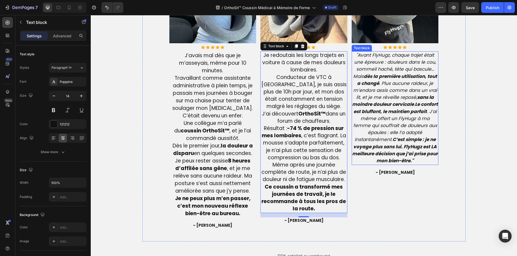
click at [424, 125] on icon ""Avant FlyHugz, chaque trajet était une épreuve : douleurs dans le cou, sommeil…" at bounding box center [395, 108] width 86 height 112
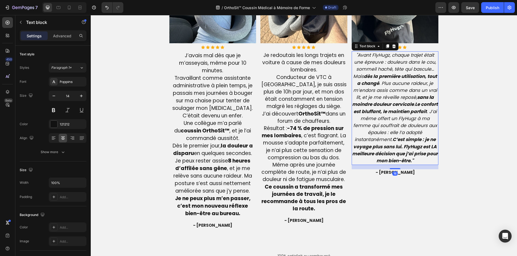
click at [424, 125] on icon ""Avant FlyHugz, chaque trajet était une épreuve : douleurs dans le cou, sommeil…" at bounding box center [395, 108] width 86 height 112
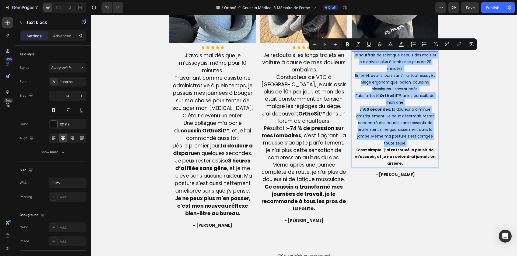
click at [328, 43] on input "14" at bounding box center [324, 44] width 11 height 6
type input "19"
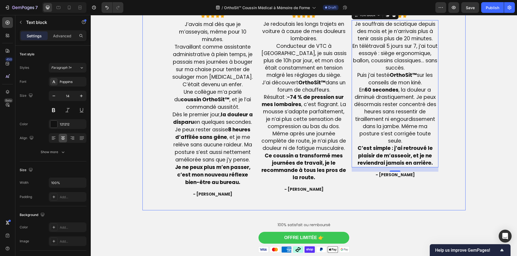
scroll to position [1467, 0]
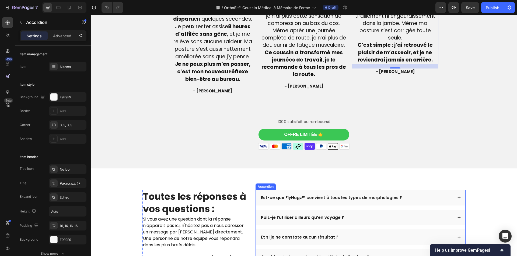
click at [305, 196] on p "Est-ce que FlyHugz™ convient à tous les types de morphologies ?" at bounding box center [331, 197] width 141 height 5
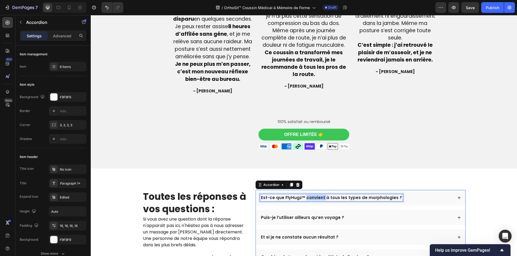
click at [305, 196] on p "Est-ce que FlyHugz™ convient à tous les types de morphologies ?" at bounding box center [331, 197] width 141 height 5
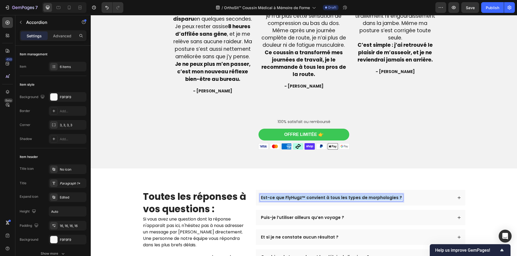
click at [305, 196] on p "Est-ce que FlyHugz™ convient à tous les types de morphologies ?" at bounding box center [331, 197] width 141 height 5
click at [386, 200] on div "Est-ce que le coussin soulage vraiment dès qu’on s’assoit ?" at bounding box center [356, 198] width 193 height 7
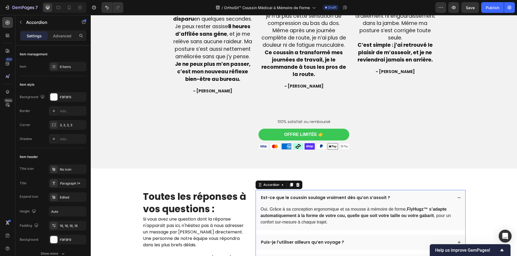
click at [381, 205] on div "Est-ce que le coussin soulage vraiment dès qu’on s’assoit ?" at bounding box center [360, 198] width 209 height 16
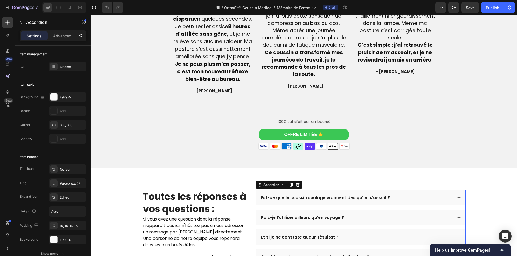
click at [392, 200] on div "Est-ce que le coussin soulage vraiment dès qu’on s’assoit ?" at bounding box center [356, 198] width 193 height 7
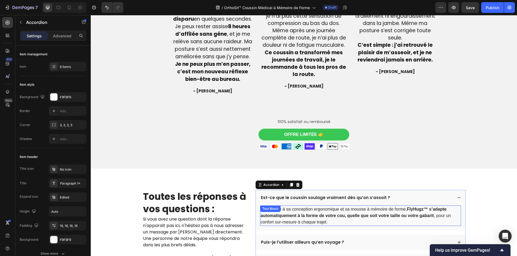
click at [388, 213] on p "Oui. Grâce à sa conception ergonomique et sa mousse à mémoire de forme, FlyHugz…" at bounding box center [361, 215] width 200 height 19
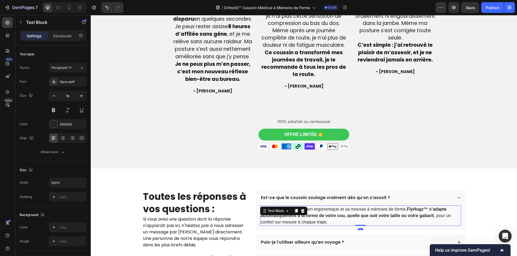
click at [388, 213] on p "Oui. Grâce à sa conception ergonomique et sa mousse à mémoire de forme, FlyHugz…" at bounding box center [361, 215] width 200 height 19
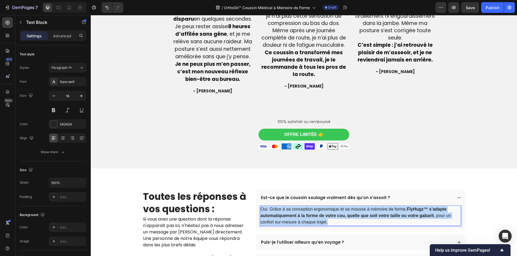
click at [388, 213] on p "Oui. Grâce à sa conception ergonomique et sa mousse à mémoire de forme, FlyHugz…" at bounding box center [361, 215] width 200 height 19
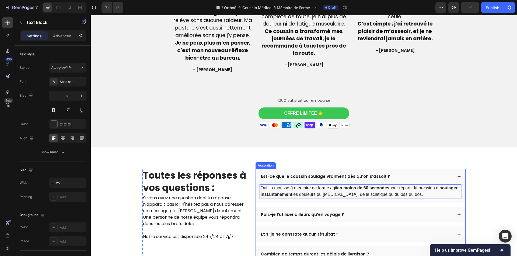
scroll to position [1521, 0]
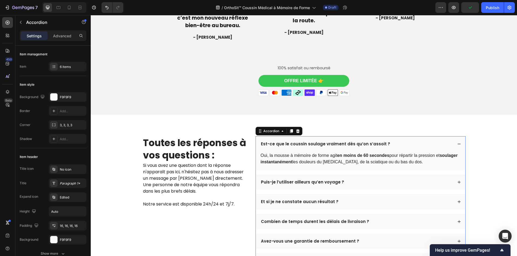
click at [303, 182] on p "Puis-je l’utiliser ailleurs qu’en voyage ?" at bounding box center [302, 182] width 83 height 5
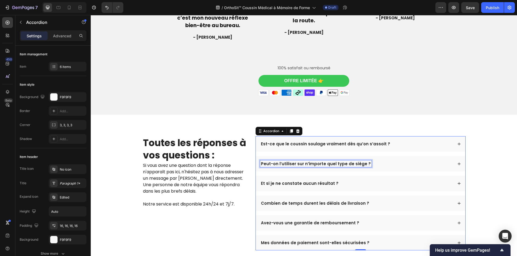
scroll to position [1503, 0]
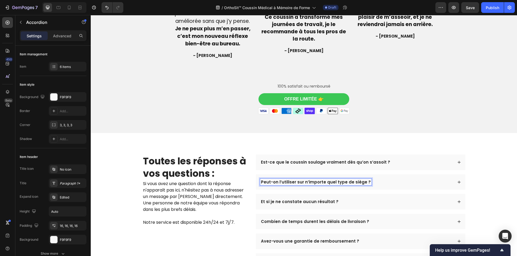
click at [385, 185] on div "Peut-on l’utiliser sur n’importe quel type de siège ?" at bounding box center [356, 182] width 193 height 7
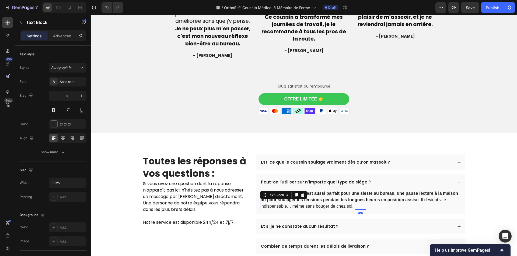
click at [373, 195] on strong "FlyHugz™ est aussi parfait pour une sieste au bureau, une pause lecture à la ma…" at bounding box center [360, 196] width 198 height 11
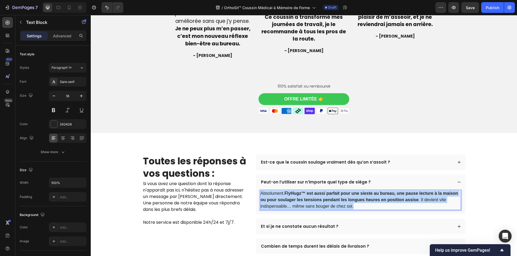
click at [373, 195] on strong "FlyHugz™ est aussi parfait pour une sieste au bureau, une pause lecture à la ma…" at bounding box center [360, 196] width 198 height 11
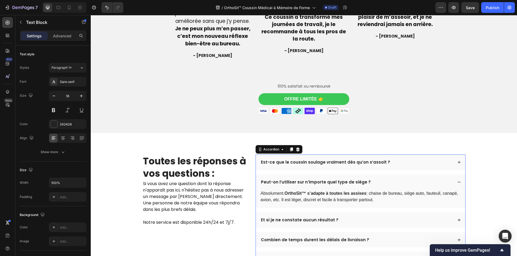
click at [322, 224] on div "Et si je ne constate aucun résultat ?" at bounding box center [360, 221] width 209 height 16
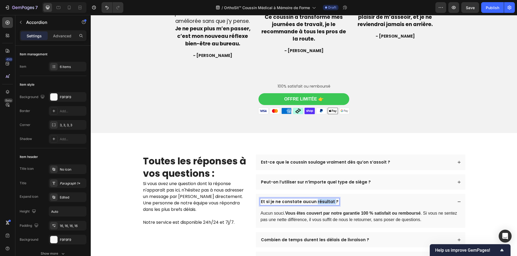
click at [316, 203] on p "Et si je ne constate aucun résultat ?" at bounding box center [300, 201] width 78 height 5
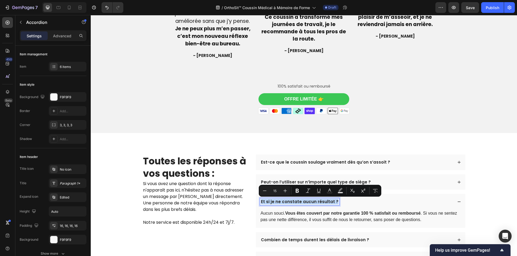
click at [316, 203] on p "Et si je ne constate aucun résultat ?" at bounding box center [300, 201] width 78 height 5
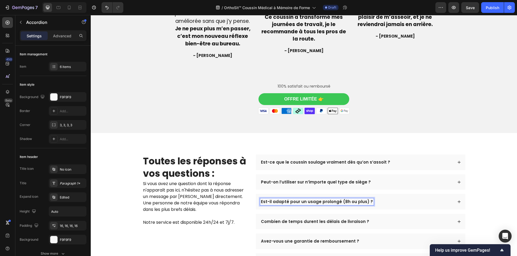
click at [386, 204] on div "Est-il adapté pour un usage prolongé (8h ou plus) ?" at bounding box center [356, 202] width 193 height 7
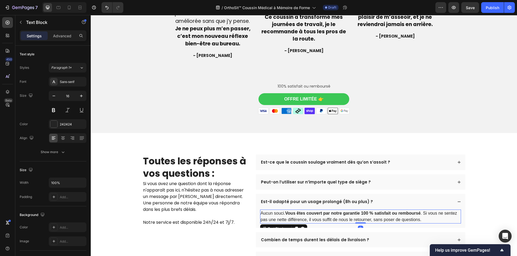
click at [378, 213] on strong "Vous êtes couvert par notre garantie 100 % satisfait ou remboursé" at bounding box center [352, 213] width 135 height 5
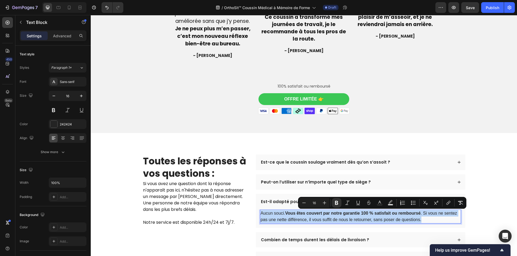
click at [378, 213] on strong "Vous êtes couvert par notre garantie 100 % satisfait ou remboursé" at bounding box center [352, 213] width 135 height 5
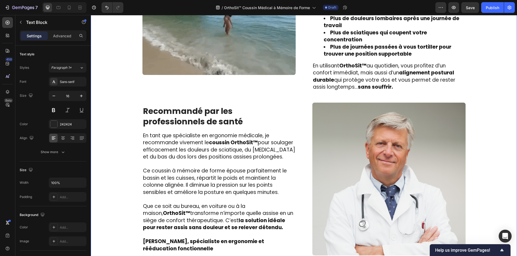
scroll to position [803, 0]
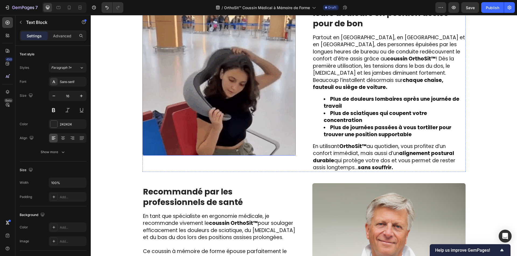
click at [226, 94] on img at bounding box center [218, 79] width 153 height 153
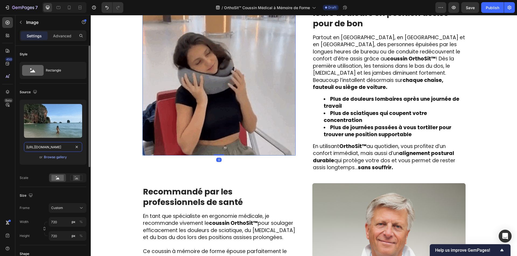
click at [57, 145] on input "[URL][DOMAIN_NAME]" at bounding box center [53, 147] width 58 height 10
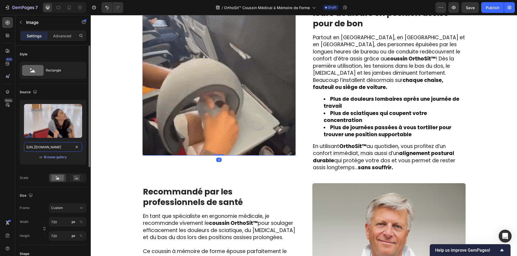
paste input "try.evolve-paris.fr/Conforta/lander#next-step"
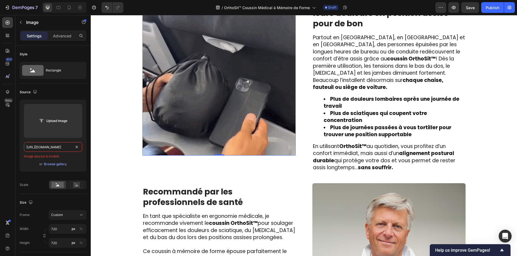
scroll to position [0, 0]
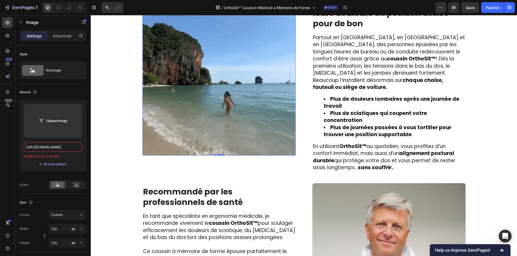
click at [181, 84] on img at bounding box center [218, 79] width 153 height 153
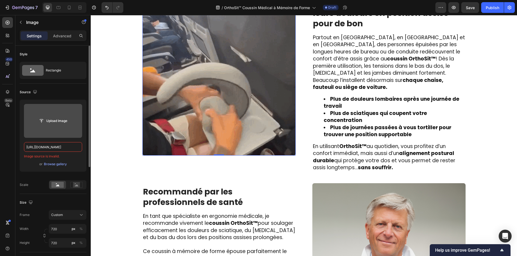
click at [51, 119] on input "file" at bounding box center [52, 121] width 37 height 9
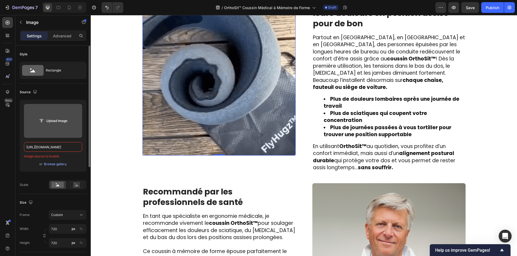
click at [52, 121] on input "file" at bounding box center [52, 121] width 37 height 9
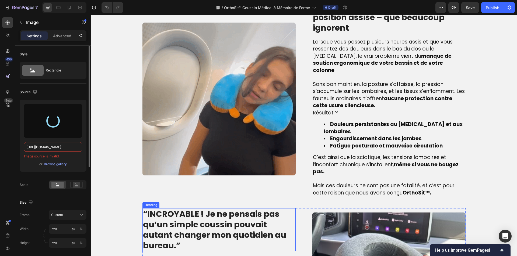
scroll to position [399, 0]
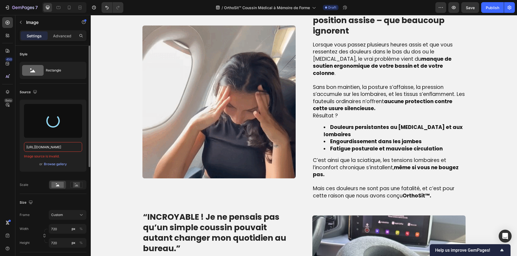
type input "https://cdn.shopify.com/s/files/1/0810/9329/6452/files/gempages_540190890933617…"
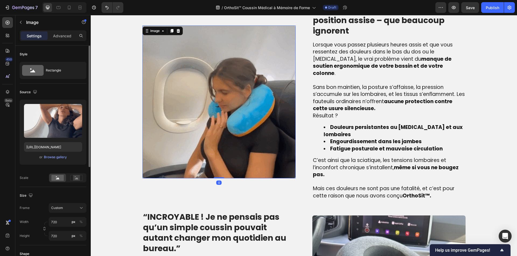
click at [172, 92] on img at bounding box center [218, 102] width 153 height 153
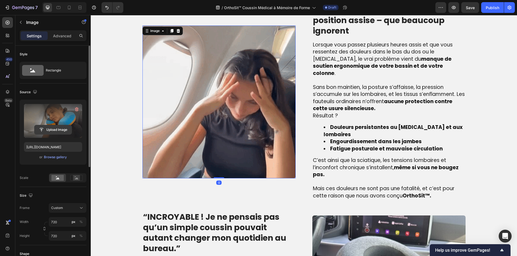
click at [44, 125] on input "file" at bounding box center [52, 129] width 37 height 9
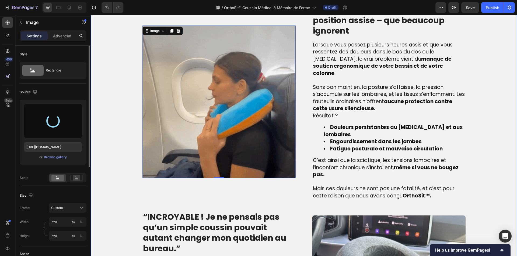
type input "https://cdn.shopify.com/s/files/1/0810/9329/6452/files/gempages_540190890933617…"
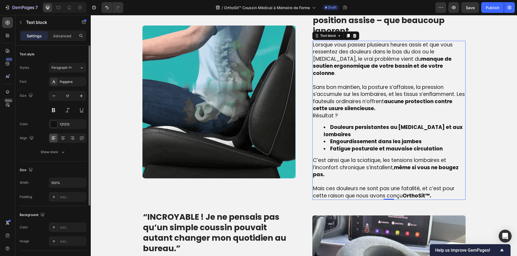
click at [343, 84] on span "Sans bon maintien, la posture s’affaisse, la pression s’accumule sur les lombai…" at bounding box center [389, 98] width 152 height 29
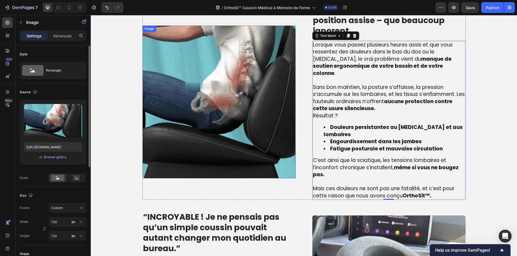
click at [246, 92] on img at bounding box center [218, 102] width 153 height 153
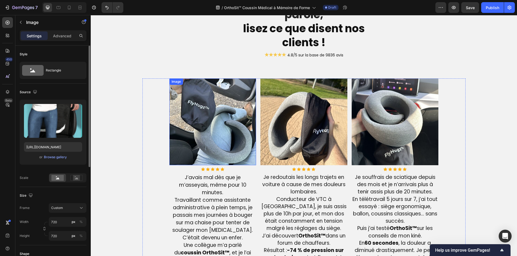
scroll to position [1261, 0]
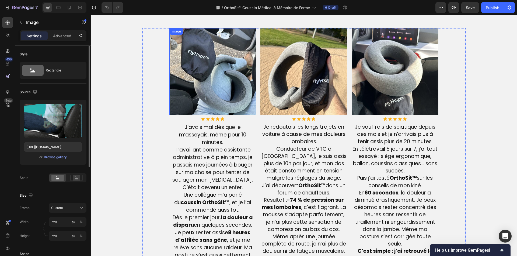
click at [223, 70] on img at bounding box center [212, 71] width 87 height 87
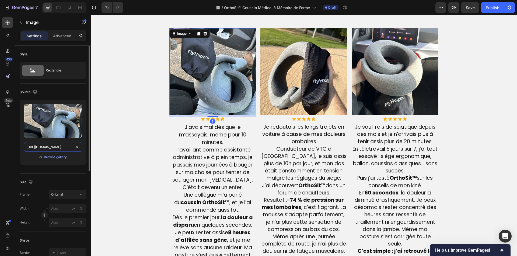
click at [52, 146] on input "[URL][DOMAIN_NAME]" at bounding box center [53, 147] width 58 height 10
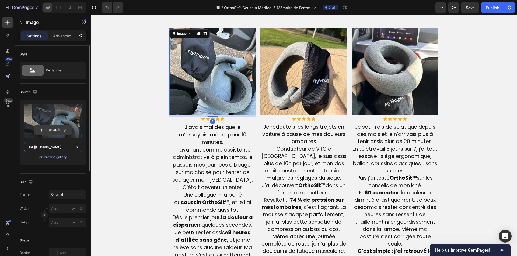
paste input "sgp1.digitaloceanspaces.com/cdn.alireviews.io/uploads/92901638489/photos/7c0691…"
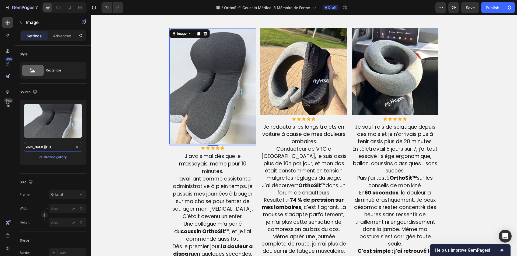
type input "https://sgp1.digitaloceanspaces.com/cdn.alireviews.io/uploads/92901638489/photo…"
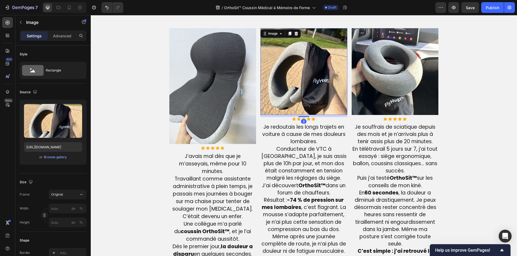
click at [282, 78] on img at bounding box center [303, 71] width 87 height 87
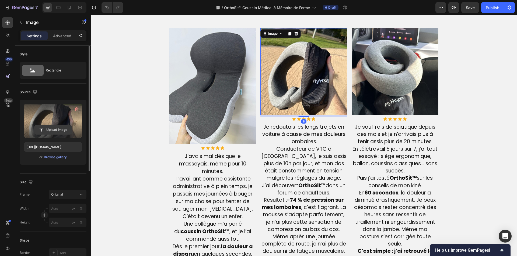
click at [50, 128] on input "file" at bounding box center [52, 129] width 37 height 9
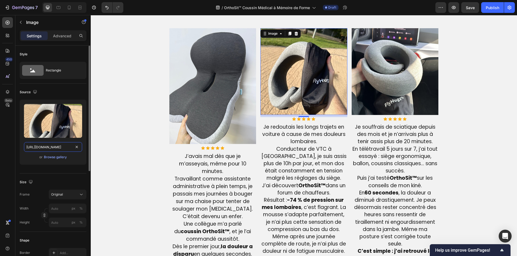
click at [37, 147] on input "[URL][DOMAIN_NAME]" at bounding box center [53, 147] width 58 height 10
paste input "sgp1.digitaloceanspaces.com/cdn.alireviews.io/uploads/92901638489/photos/e68a7a…"
type input "https://sgp1.digitaloceanspaces.com/cdn.alireviews.io/uploads/92901638489/photo…"
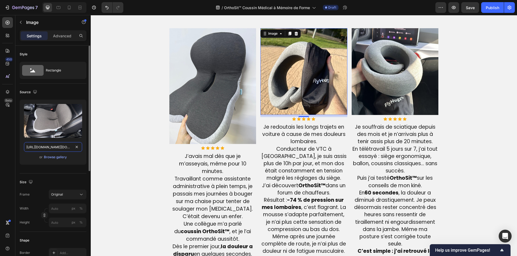
scroll to position [0, 157]
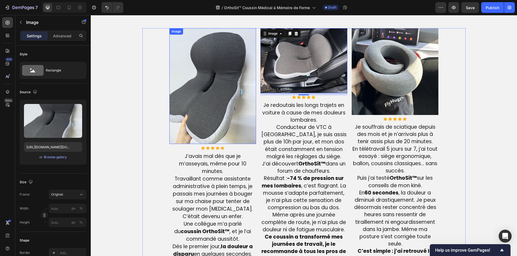
click at [238, 87] on img at bounding box center [212, 86] width 87 height 116
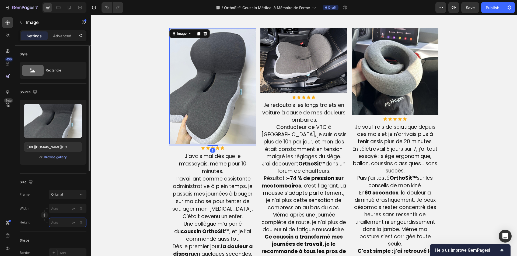
click at [62, 223] on input "px %" at bounding box center [68, 223] width 38 height 10
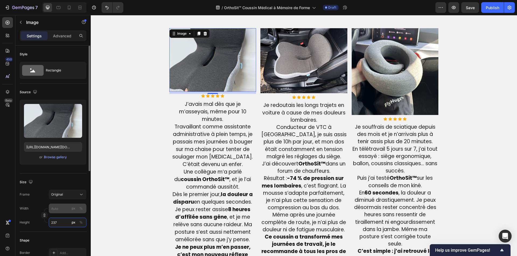
scroll to position [81, 0]
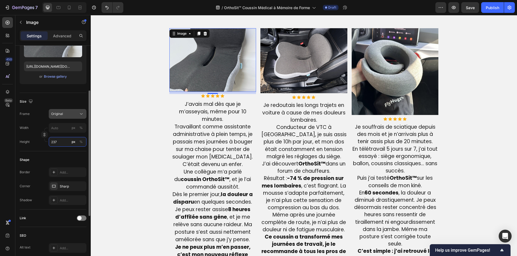
type input "237"
click at [57, 114] on span "Original" at bounding box center [57, 114] width 12 height 5
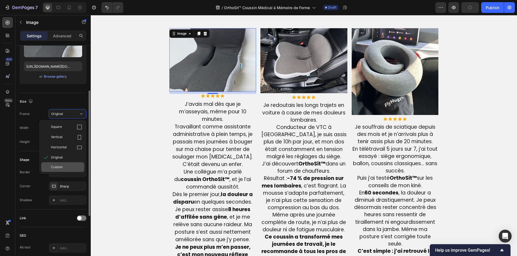
click at [67, 168] on div "Custom" at bounding box center [66, 167] width 31 height 5
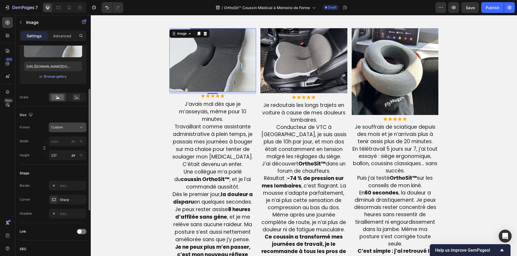
click at [62, 126] on span "Custom" at bounding box center [57, 127] width 12 height 5
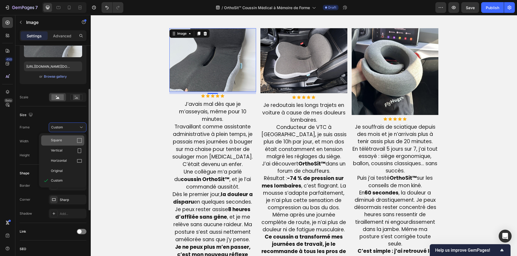
click at [70, 139] on div "Square" at bounding box center [66, 140] width 31 height 5
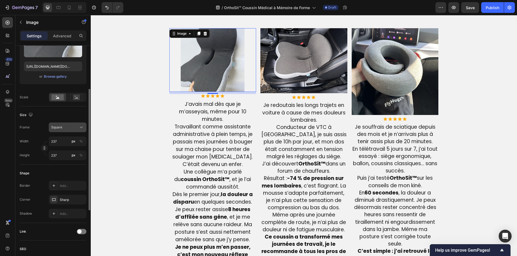
click at [63, 128] on div "Square" at bounding box center [64, 127] width 26 height 5
click at [71, 159] on div "Horizontal" at bounding box center [66, 161] width 31 height 5
type input "316"
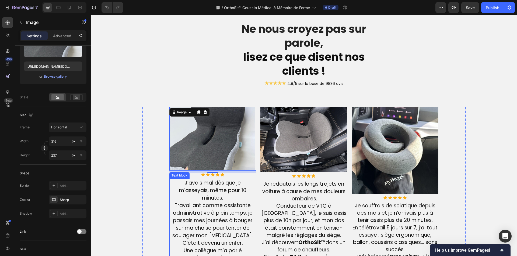
scroll to position [1180, 0]
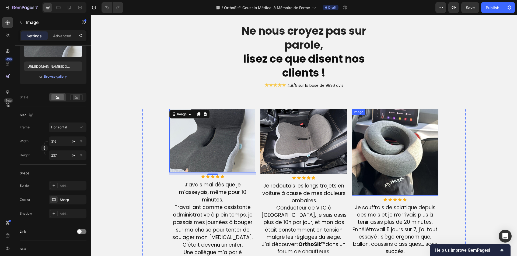
click at [389, 151] on img at bounding box center [394, 152] width 87 height 87
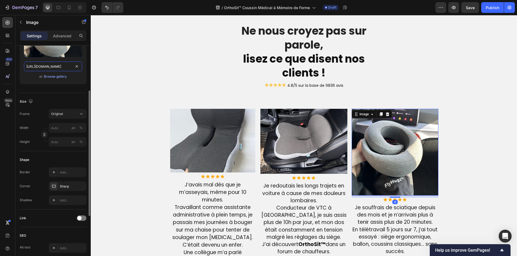
click at [42, 63] on input "[URL][DOMAIN_NAME]" at bounding box center [53, 67] width 58 height 10
paste input "sgp1.digitaloceanspaces.com/cdn.alireviews.io/uploads/92901638489/photos/5ae4d2…"
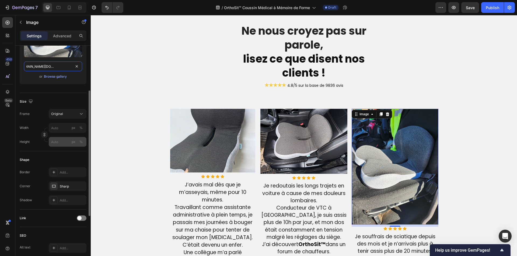
type input "https://sgp1.digitaloceanspaces.com/cdn.alireviews.io/uploads/92901638489/photo…"
click at [58, 140] on input "px %" at bounding box center [68, 142] width 38 height 10
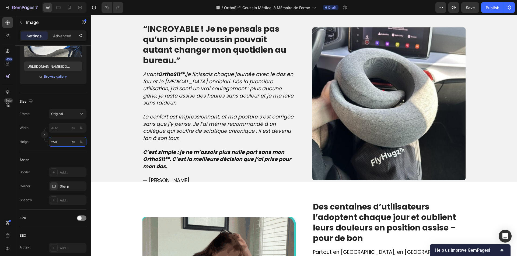
scroll to position [480, 0]
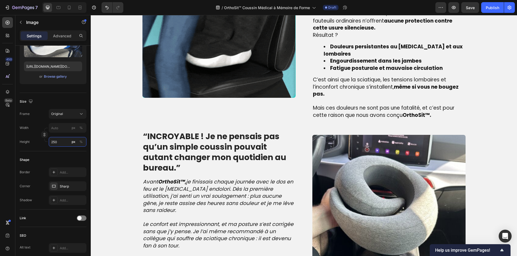
type input "250"
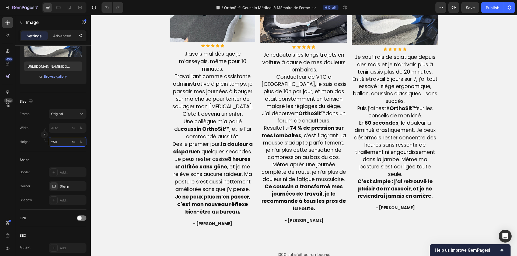
scroll to position [1341, 0]
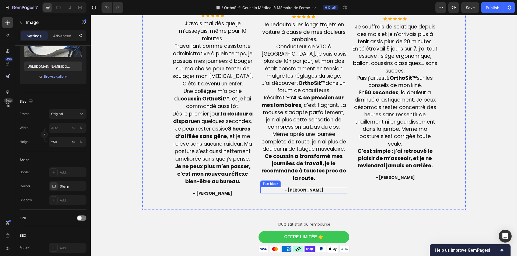
click at [301, 191] on span "- [PERSON_NAME]" at bounding box center [303, 191] width 39 height 6
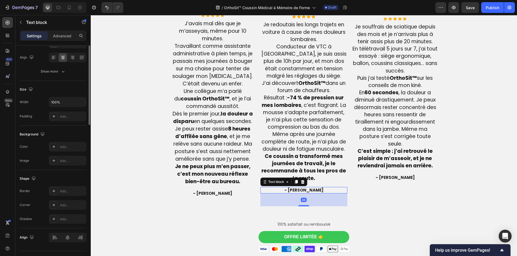
scroll to position [0, 0]
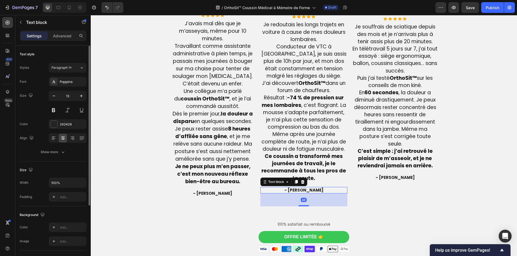
click at [301, 191] on span "- [PERSON_NAME]" at bounding box center [303, 191] width 39 height 6
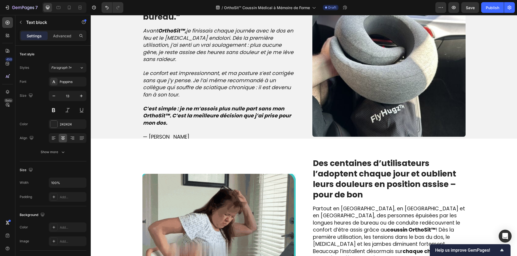
scroll to position [588, 0]
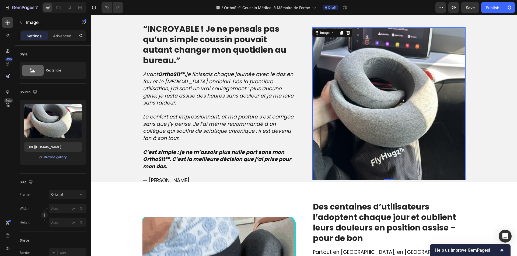
click at [360, 128] on img at bounding box center [388, 103] width 153 height 153
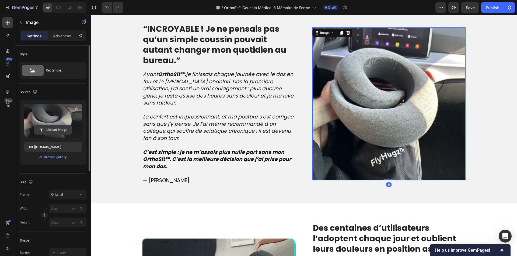
click at [42, 129] on input "file" at bounding box center [52, 129] width 37 height 9
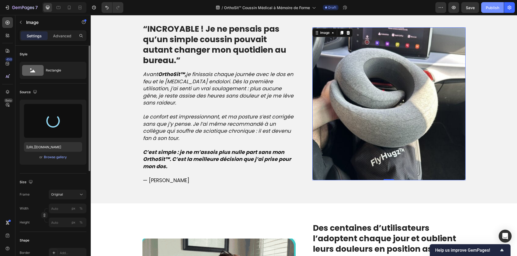
type input "https://cdn.shopify.com/s/files/1/0810/9329/6452/files/gempages_540190890933617…"
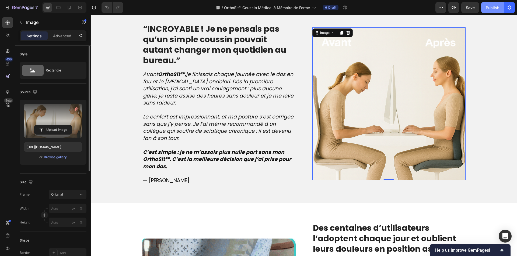
click at [491, 6] on div "Publish" at bounding box center [491, 8] width 13 height 6
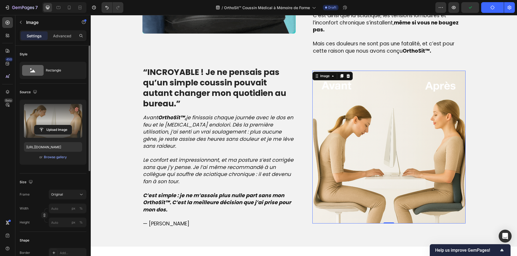
scroll to position [534, 0]
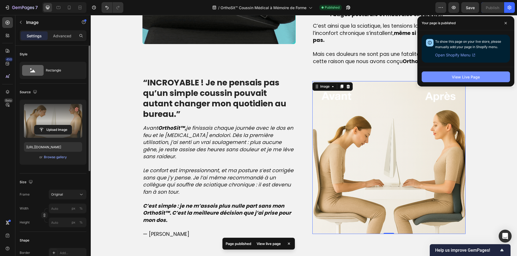
click at [481, 76] on button "View Live Page" at bounding box center [465, 77] width 88 height 11
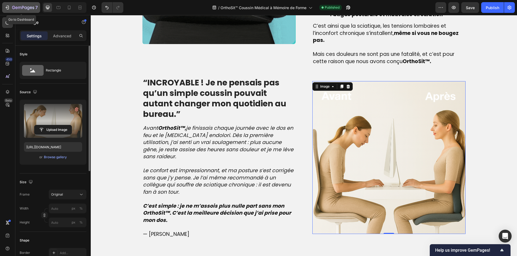
click at [20, 6] on icon "button" at bounding box center [23, 8] width 22 height 5
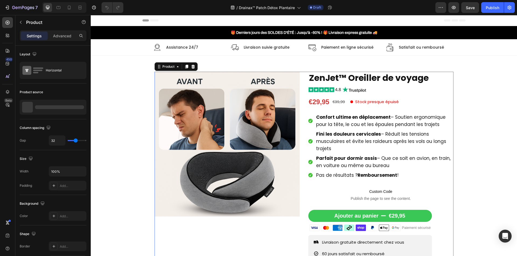
click at [298, 116] on div "Product Images ZenJet™ Oreiller de voyage Product Title Image €29,95 Product Pr…" at bounding box center [303, 189] width 299 height 234
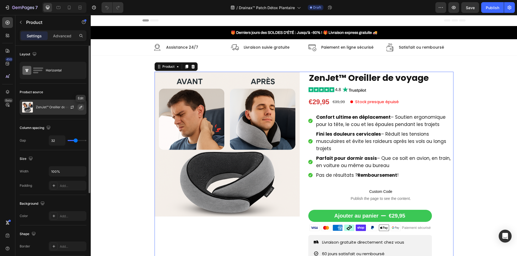
click at [80, 107] on icon "button" at bounding box center [81, 107] width 4 height 4
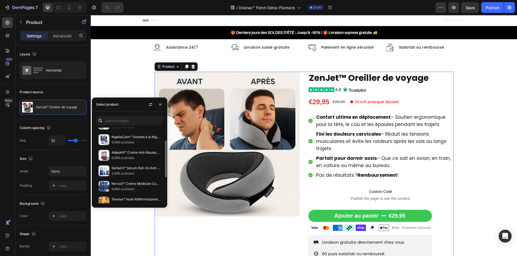
scroll to position [54, 0]
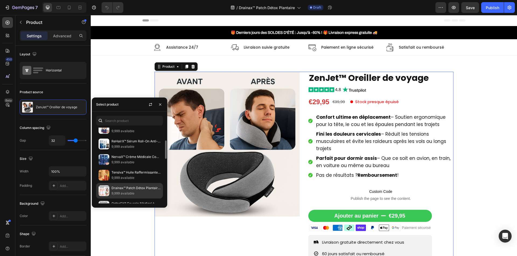
click at [125, 190] on p "Drainax™ Patch Détox Plantaire | Élimine les Toxines Pendant Votre Sommeil!" at bounding box center [135, 188] width 49 height 5
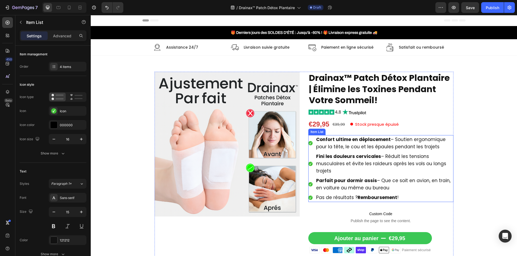
click at [361, 142] on strong "Confort ultime en déplacement" at bounding box center [353, 139] width 75 height 6
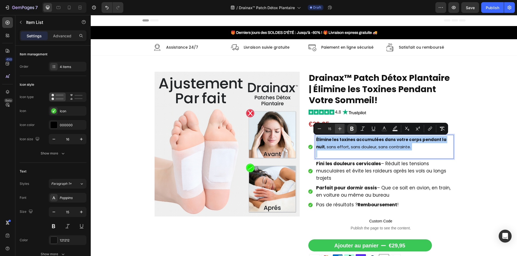
click at [340, 129] on icon "Editor contextual toolbar" at bounding box center [339, 128] width 3 height 3
type input "17"
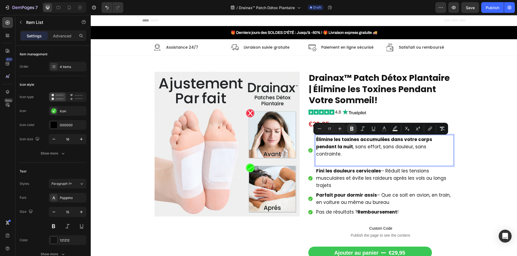
click at [341, 158] on p "Rich Text Editor. Editing area: main" at bounding box center [384, 161] width 136 height 7
click at [342, 149] on span "Élimine les toxines accumulées dans votre corps pendant la nuit , sans effort, …" at bounding box center [374, 146] width 116 height 21
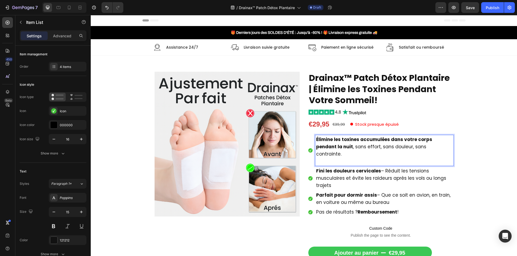
click at [344, 158] on p "Rich Text Editor. Editing area: main" at bounding box center [384, 161] width 136 height 7
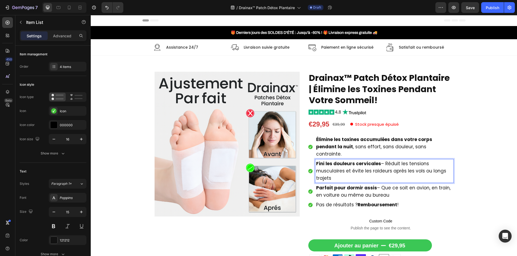
click at [337, 170] on p "Fini les douleurs cervicales – Réduit les tensions musculaires et évite les rai…" at bounding box center [384, 171] width 136 height 22
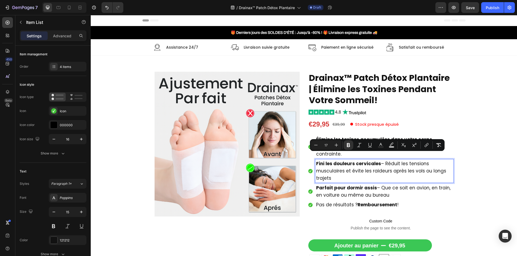
type input "15"
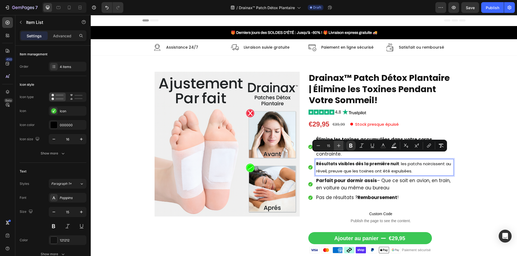
click at [336, 147] on icon "Editor contextual toolbar" at bounding box center [338, 145] width 5 height 5
type input "17"
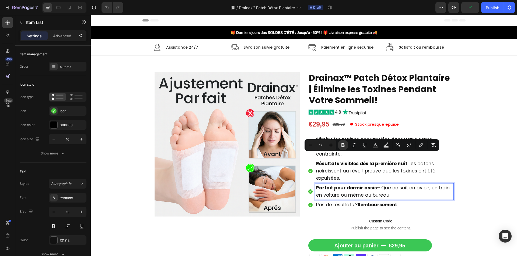
click at [348, 188] on span "Parfait pour dormir assis – Que ce soit en avion, en train, en voiture ou même …" at bounding box center [383, 192] width 134 height 14
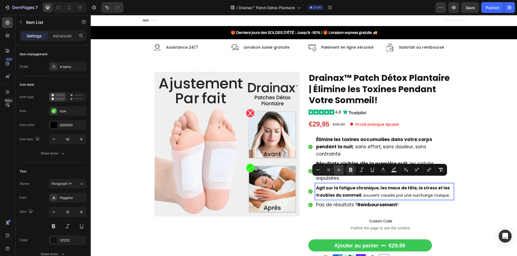
click at [339, 168] on icon "Editor contextual toolbar" at bounding box center [338, 169] width 5 height 5
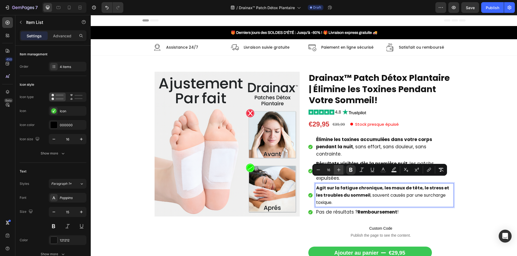
click at [339, 168] on icon "Editor contextual toolbar" at bounding box center [338, 169] width 5 height 5
type input "17"
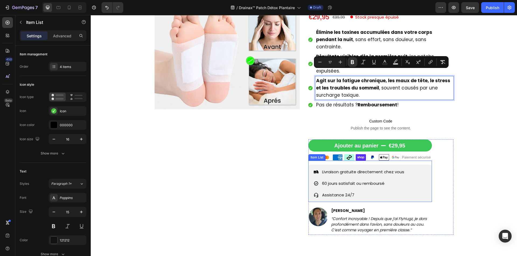
scroll to position [108, 0]
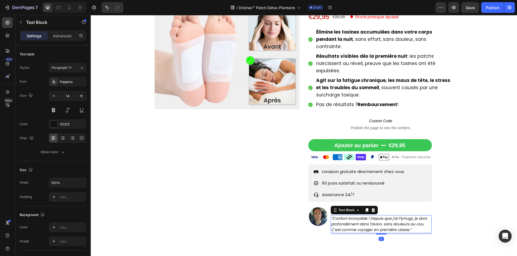
click at [366, 216] on icon "“Confort incroyable ! Depuis que j’ai FlyHugz, je dors profondément dans l’avio…" at bounding box center [379, 224] width 96 height 17
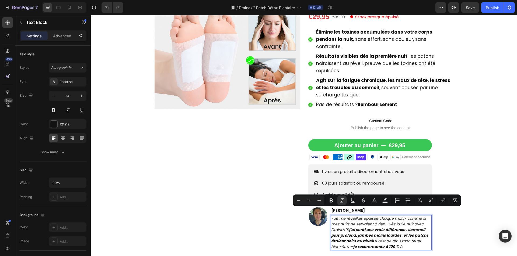
click at [358, 227] on strong "j’ai senti une vraie différence : sommeil plus profond, jambes moins lourdes, e…" at bounding box center [379, 235] width 97 height 17
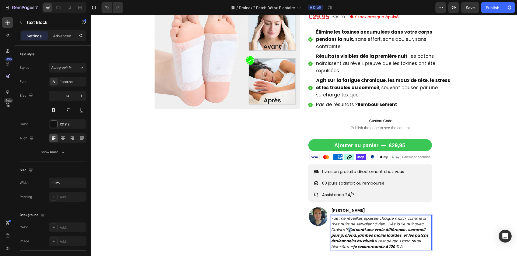
drag, startPoint x: 347, startPoint y: 223, endPoint x: 350, endPoint y: 224, distance: 3.5
click at [350, 224] on icon "« Je me réveillais épuisée chaque matin, comme si mes nuits ne servaient à rien…" at bounding box center [379, 233] width 97 height 34
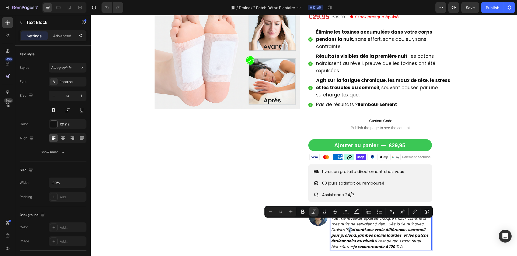
click at [347, 222] on icon "« Je me réveillais épuisée chaque matin, comme si mes nuits ne servaient à rien…" at bounding box center [379, 233] width 97 height 34
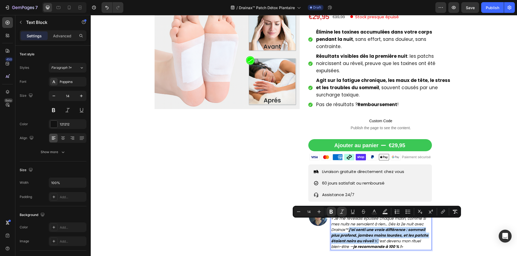
drag, startPoint x: 347, startPoint y: 222, endPoint x: 374, endPoint y: 234, distance: 28.9
click at [374, 234] on icon "« Je me réveillais épuisée chaque matin, comme si mes nuits ne servaient à rien…" at bounding box center [379, 233] width 97 height 34
click at [330, 213] on icon "Editor contextual toolbar" at bounding box center [330, 212] width 3 height 4
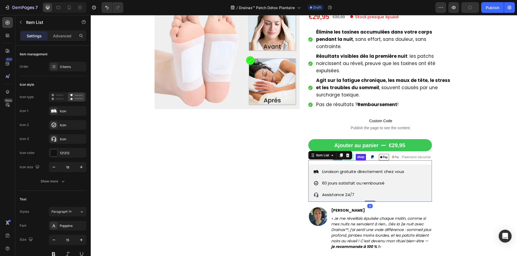
click at [354, 180] on p "60 jours satisfait ou remboursé" at bounding box center [363, 183] width 82 height 7
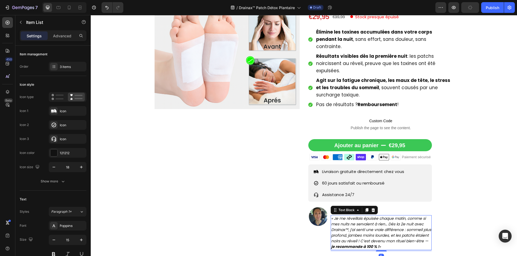
click at [371, 237] on icon "« Je me réveillais épuisée chaque matin, comme si mes nuits ne servaient à rien…" at bounding box center [381, 233] width 100 height 34
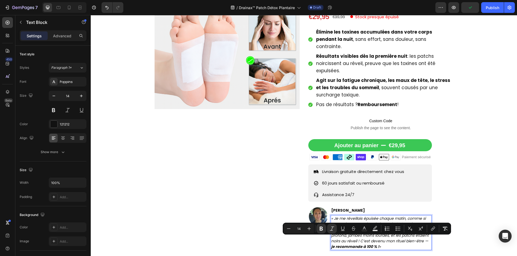
drag, startPoint x: 392, startPoint y: 239, endPoint x: 342, endPoint y: 239, distance: 50.3
click at [319, 230] on icon "Editor contextual toolbar" at bounding box center [320, 228] width 5 height 5
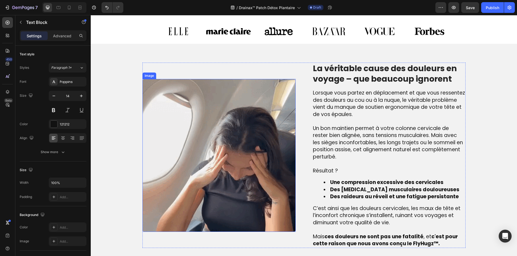
scroll to position [350, 0]
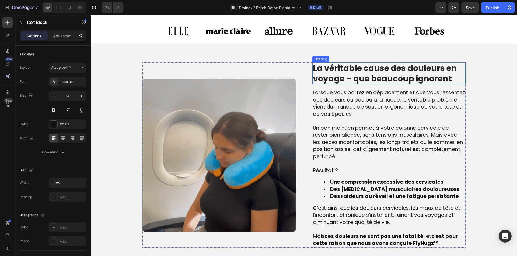
click at [365, 77] on h2 "La véritable cause des douleurs en voyage – que beaucoup ignorent" at bounding box center [388, 73] width 153 height 22
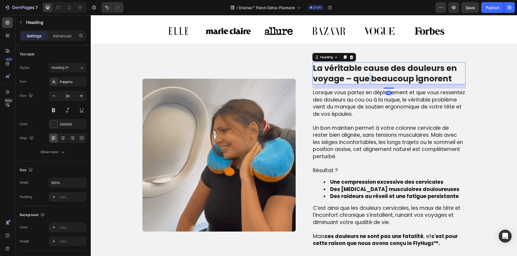
click at [365, 77] on h2 "La véritable cause des douleurs en voyage – que beaucoup ignorent" at bounding box center [388, 73] width 153 height 22
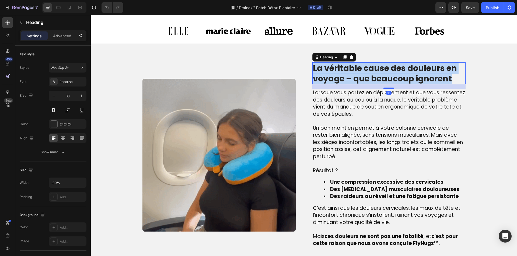
click at [365, 77] on p "La véritable cause des douleurs en voyage – que beaucoup ignorent" at bounding box center [389, 73] width 152 height 21
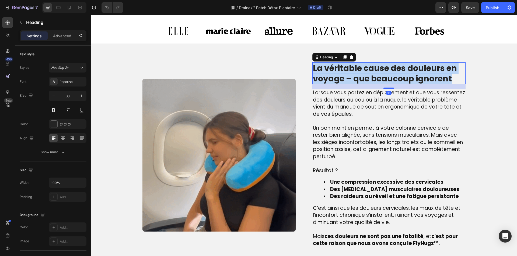
copy p "La véritable cause des douleurs en voyage – que beaucoup ignorent"
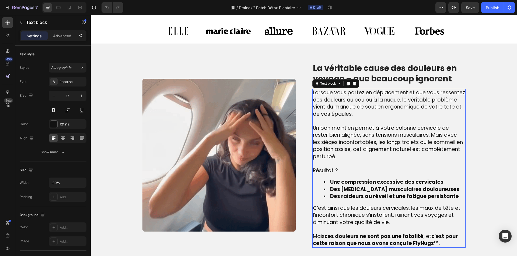
click at [351, 170] on p "Résultat ?" at bounding box center [389, 170] width 152 height 7
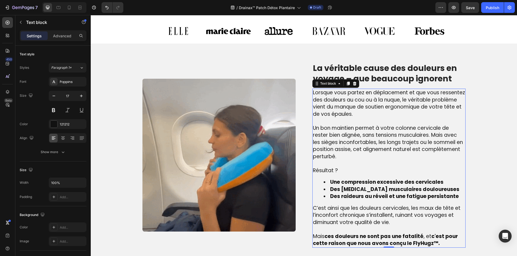
click at [351, 170] on p "Résultat ?" at bounding box center [389, 170] width 152 height 7
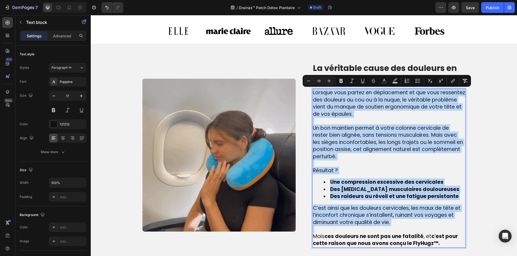
copy div "Lorsque vous partez en déplacement et que vous ressentez des douleurs au cou ou…"
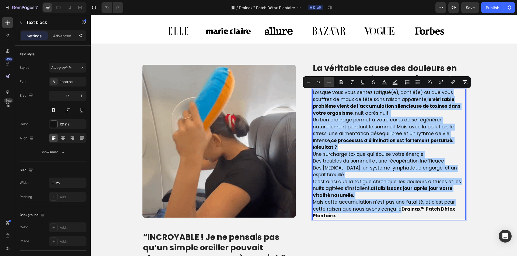
click at [331, 82] on icon "Editor contextual toolbar" at bounding box center [328, 82] width 5 height 5
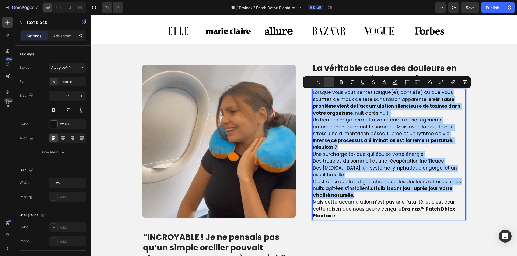
click at [331, 82] on icon "Editor contextual toolbar" at bounding box center [328, 82] width 5 height 5
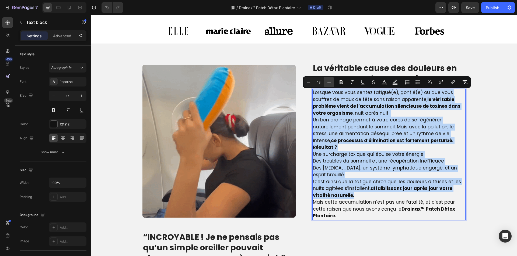
type input "19"
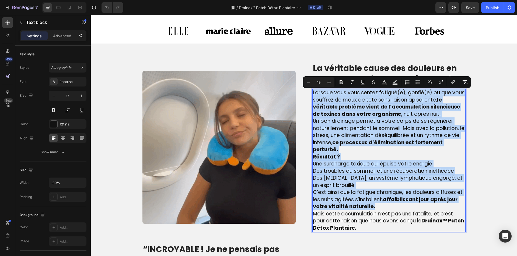
click at [354, 156] on p "Résultat ?" at bounding box center [389, 157] width 152 height 7
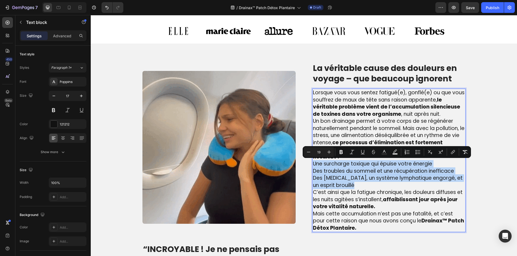
drag, startPoint x: 361, startPoint y: 187, endPoint x: 311, endPoint y: 164, distance: 55.4
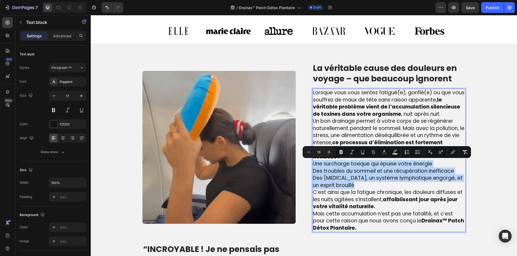
click at [312, 164] on div "Lorsque vous vous sentez fatigué(e), gonflé(e) ou que vous souffrez de maux de …" at bounding box center [388, 161] width 153 height 144
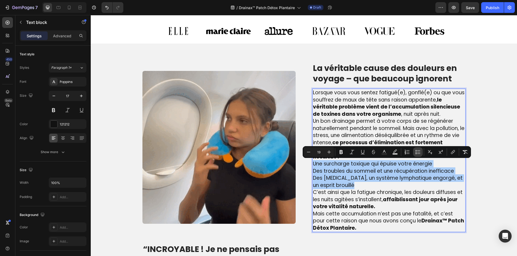
click at [419, 154] on icon "Editor contextual toolbar" at bounding box center [417, 152] width 5 height 5
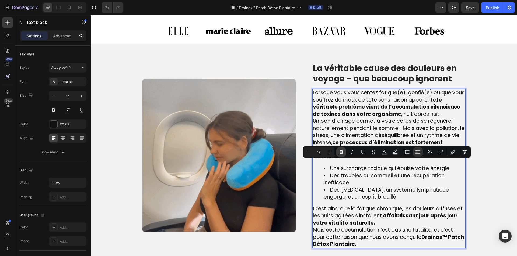
click at [338, 152] on button "Bold" at bounding box center [341, 152] width 10 height 10
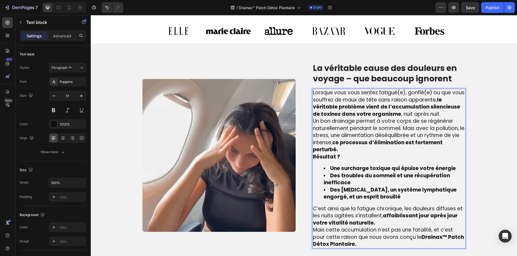
click at [379, 223] on p "C’est ainsi que la fatigue chronique, les douleurs diffuses et les nuits agitée…" at bounding box center [389, 217] width 152 height 22
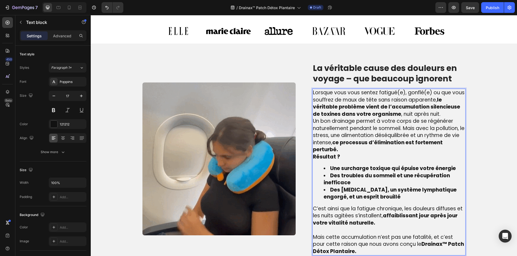
click at [446, 113] on p "Lorsque vous vous sentez fatigué(e), gonflé(e) ou que vous souffrez de maux de …" at bounding box center [389, 103] width 152 height 29
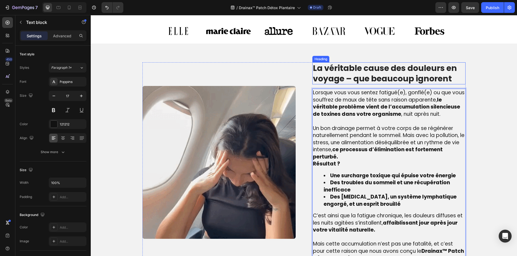
click at [317, 74] on p "La véritable cause des douleurs en voyage – que beaucoup ignorent" at bounding box center [389, 73] width 152 height 21
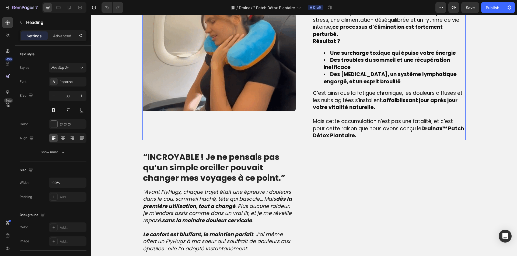
scroll to position [484, 0]
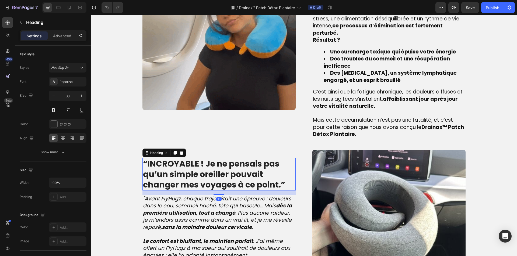
click at [170, 160] on strong "“INCROYABLE ! Je ne pensais pas qu’un simple oreiller pouvait changer mes voyag…" at bounding box center [214, 174] width 142 height 33
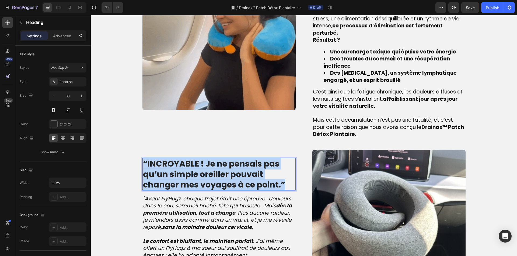
click at [170, 160] on strong "“INCROYABLE ! Je ne pensais pas qu’un simple oreiller pouvait changer mes voyag…" at bounding box center [214, 174] width 142 height 33
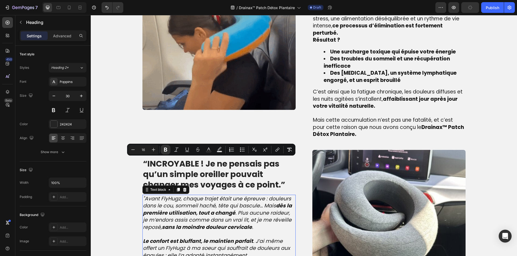
click at [245, 240] on strong "Le confort est bluffant, le maintien parfait" at bounding box center [198, 241] width 110 height 7
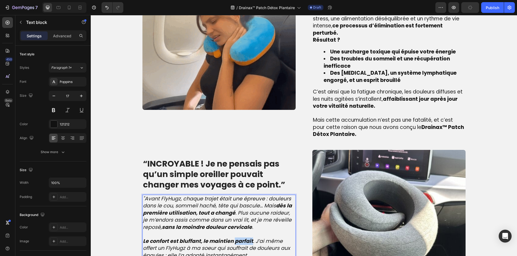
click at [245, 240] on strong "Le confort est bluffant, le maintien parfait" at bounding box center [198, 241] width 110 height 7
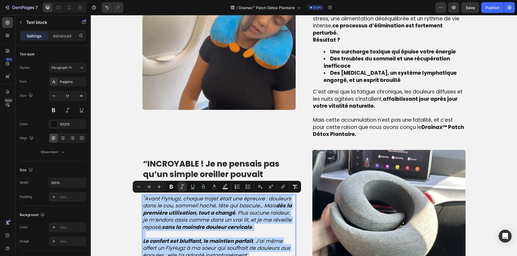
type input "17"
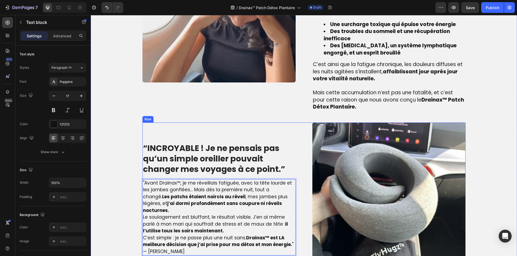
scroll to position [512, 0]
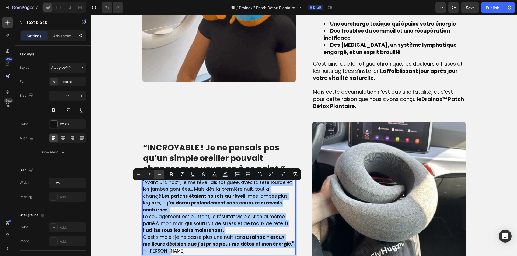
click at [161, 176] on icon "Editor contextual toolbar" at bounding box center [158, 174] width 5 height 5
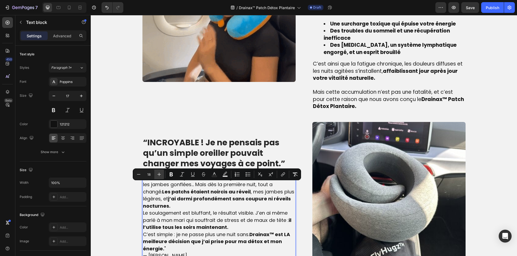
click at [161, 175] on icon "Editor contextual toolbar" at bounding box center [158, 174] width 5 height 5
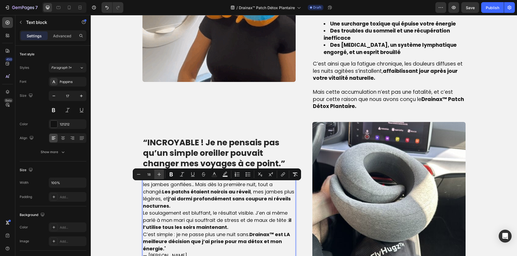
type input "19"
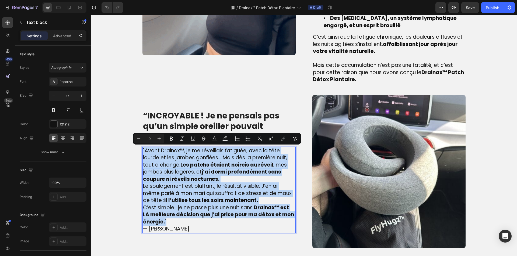
click at [188, 220] on p "C’est simple : je ne passe plus une nuit sans. Drainax™ est LA meilleure décisi…" at bounding box center [219, 216] width 152 height 22
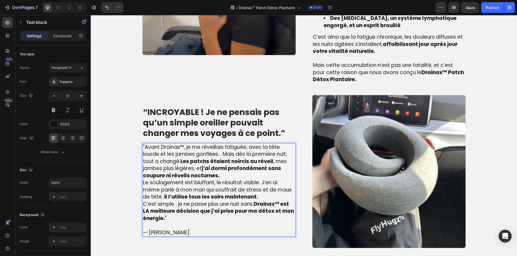
scroll to position [536, 0]
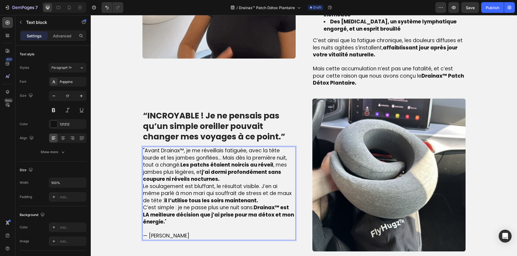
click at [269, 196] on span "Le soulagement est bluffant, le résultat visible. J’en ai même parlé à mon mari…" at bounding box center [217, 194] width 149 height 22
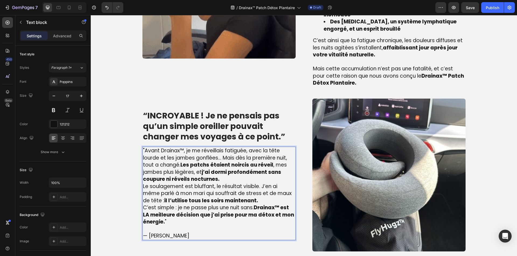
click at [266, 200] on p "Le soulagement est bluffant, le résultat visible. J’en ai même parlé à mon mari…" at bounding box center [219, 194] width 152 height 22
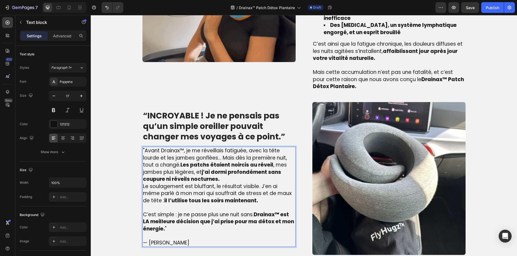
click at [232, 177] on p ""Avant Drainax™, je me réveillais fatiguée, avec la tête lourde et les jambes g…" at bounding box center [219, 165] width 152 height 36
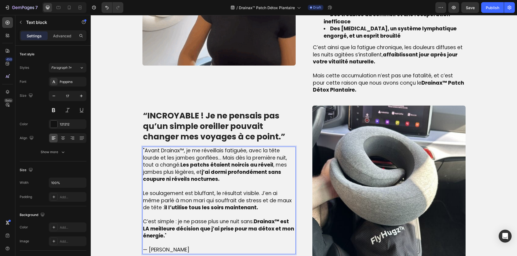
scroll to position [529, 0]
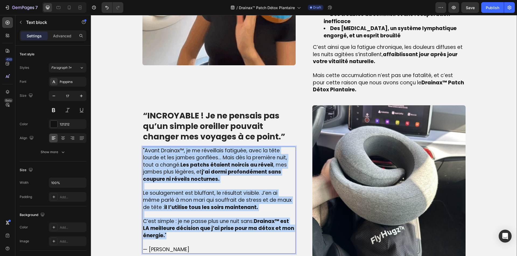
drag, startPoint x: 173, startPoint y: 235, endPoint x: 127, endPoint y: 143, distance: 102.4
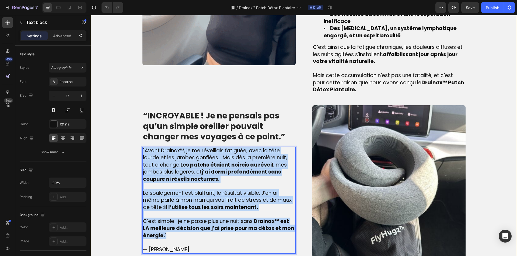
click at [127, 143] on div "Image ⁠⁠⁠⁠⁠⁠⁠ La véritable cause des toxines dans votre corps – que beaucoup ig…" at bounding box center [304, 70] width 418 height 375
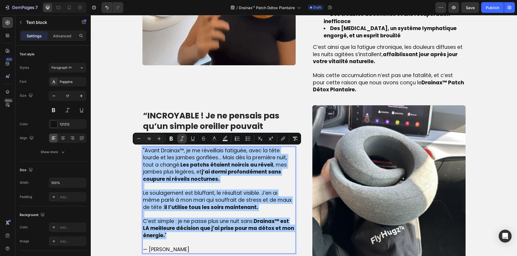
click at [183, 140] on icon "Editor contextual toolbar" at bounding box center [181, 138] width 5 height 5
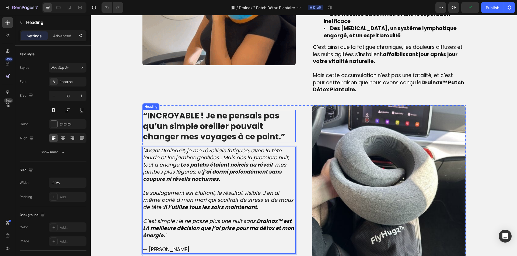
click at [193, 121] on strong "“INCROYABLE ! Je ne pensais pas qu’un simple oreiller pouvait changer mes voyag…" at bounding box center [214, 126] width 142 height 33
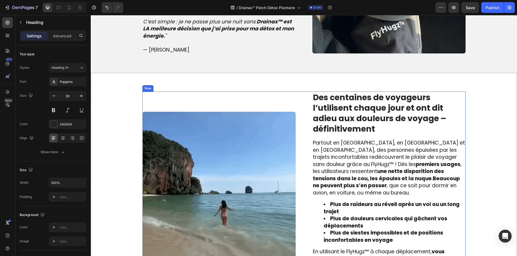
scroll to position [740, 0]
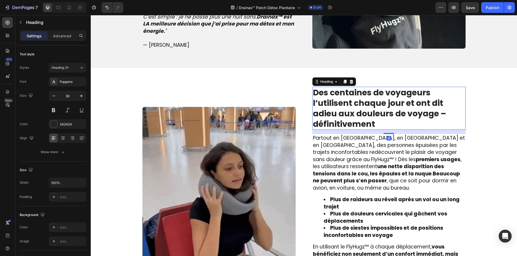
click at [334, 113] on strong "Des centaines de voyageurs l’utilisent chaque jour et ont dit adieu aux douleur…" at bounding box center [379, 108] width 133 height 43
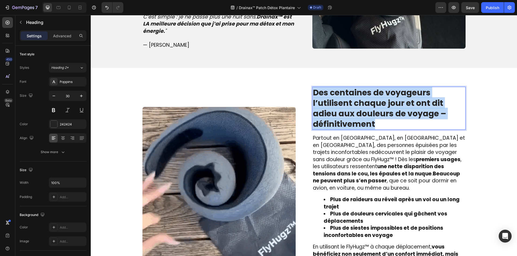
click at [334, 113] on strong "Des centaines de voyageurs l’utilisent chaque jour et ont dit adieu aux douleur…" at bounding box center [379, 108] width 133 height 43
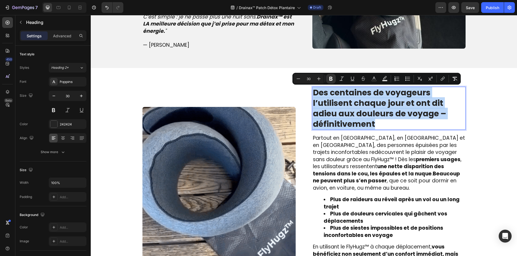
copy strong "Des centaines de voyageurs l’utilisent chaque jour et ont dit adieu aux douleur…"
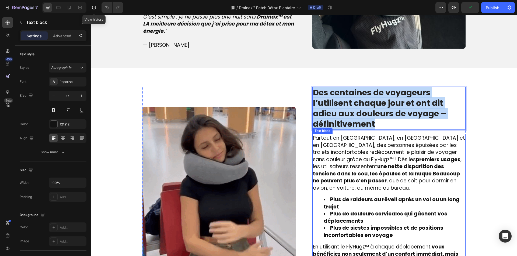
click at [338, 183] on span "Partout en France, en Belgique et en Suisse, des personnes épuisées par les tra…" at bounding box center [389, 163] width 152 height 57
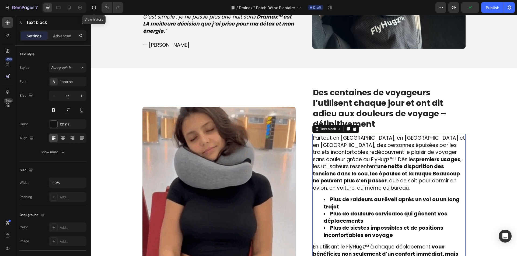
click at [338, 183] on span "Partout en France, en Belgique et en Suisse, des personnes épuisées par les tra…" at bounding box center [389, 163] width 152 height 57
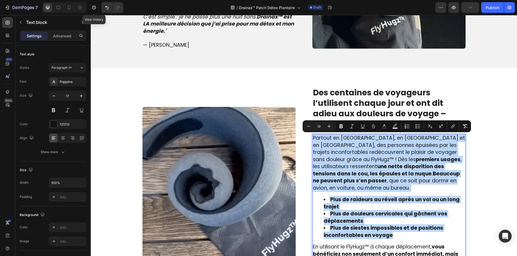
copy div "Partout en [GEOGRAPHIC_DATA], en [GEOGRAPHIC_DATA] et en [GEOGRAPHIC_DATA], des…"
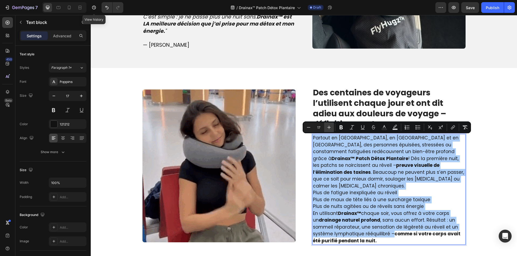
click at [328, 126] on icon "Editor contextual toolbar" at bounding box center [328, 127] width 5 height 5
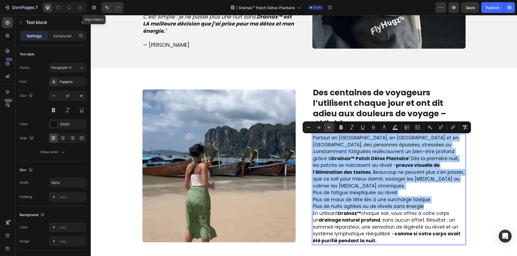
click at [328, 126] on icon "Editor contextual toolbar" at bounding box center [328, 127] width 5 height 5
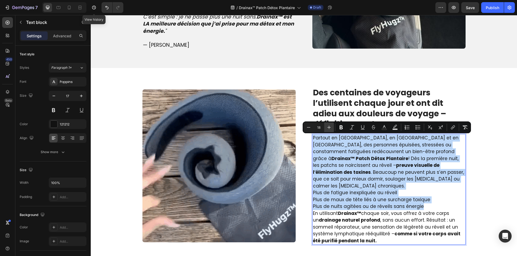
type input "19"
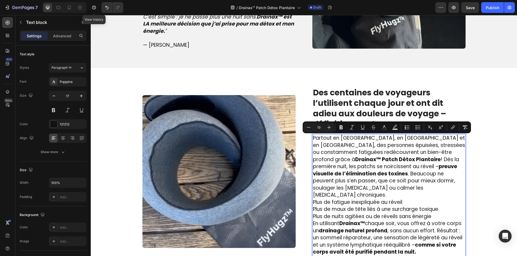
click at [448, 208] on p "Plus de fatigue inexpliquée au réveil Plus de maux de tête liés à une surcharge…" at bounding box center [389, 210] width 152 height 22
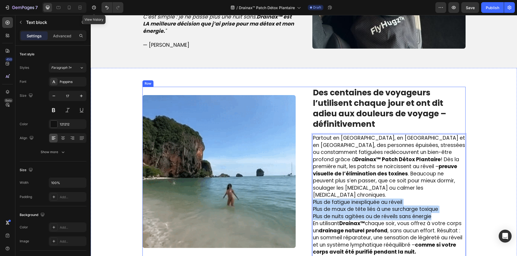
drag, startPoint x: 444, startPoint y: 209, endPoint x: 302, endPoint y: 196, distance: 142.7
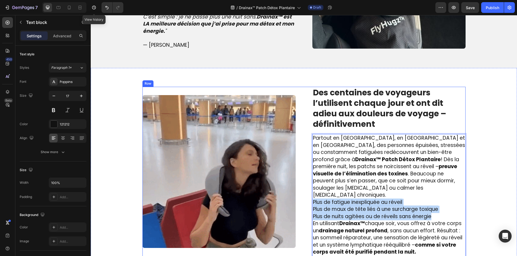
click at [302, 196] on div "Image ⁠⁠⁠⁠⁠⁠⁠ Des centaines de voyageurs l’utilisent chaque jour et ont dit adi…" at bounding box center [303, 172] width 323 height 170
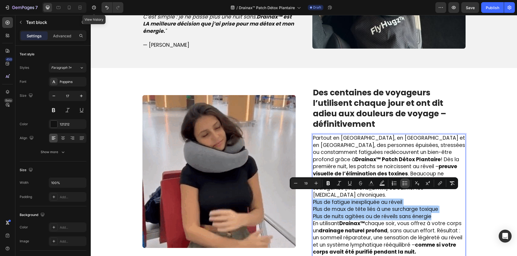
click at [407, 185] on icon "Editor contextual toolbar" at bounding box center [404, 183] width 5 height 5
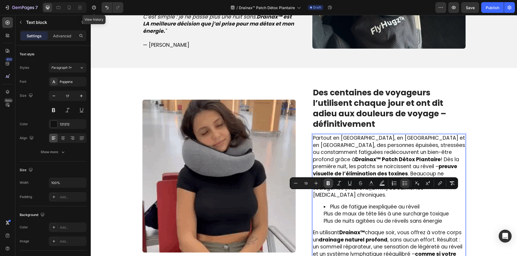
click at [327, 182] on icon "Editor contextual toolbar" at bounding box center [327, 184] width 3 height 4
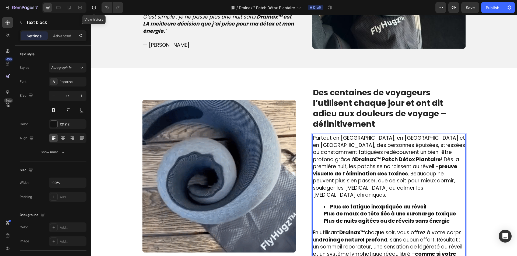
click at [318, 207] on ul "Plus de fatigue inexpliquée au réveil Plus de maux de tête liés à une surcharge…" at bounding box center [389, 215] width 152 height 22
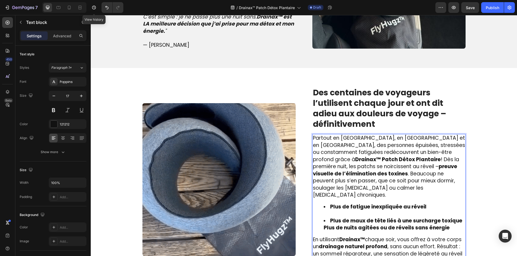
click at [321, 219] on ul "Plus de fatigue inexpliquée au réveil Plus de maux de tête liés à une surcharge…" at bounding box center [389, 218] width 152 height 28
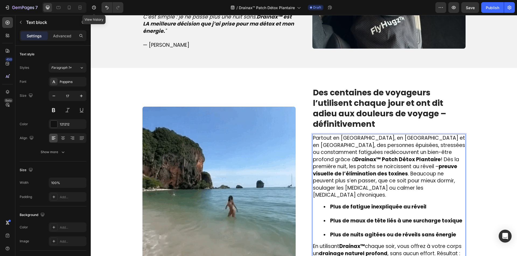
click at [330, 220] on li "Plus de maux de tête liés à une surcharge toxique" at bounding box center [393, 225] width 141 height 14
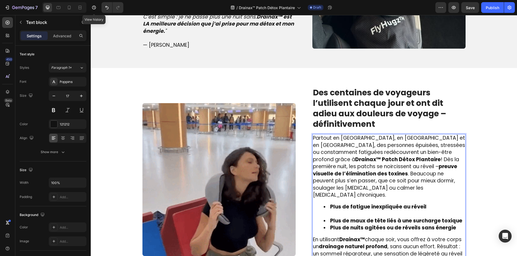
click at [336, 209] on li "Plus de fatigue inexpliquée au réveil" at bounding box center [393, 211] width 141 height 14
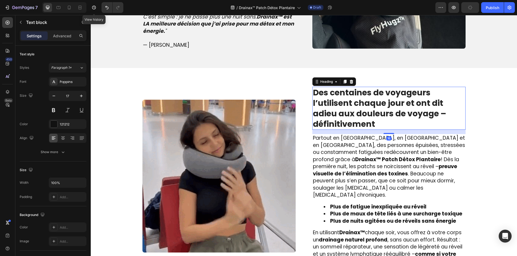
click at [363, 109] on strong "Des centaines de voyageurs l’utilisent chaque jour et ont dit adieu aux douleur…" at bounding box center [379, 108] width 133 height 43
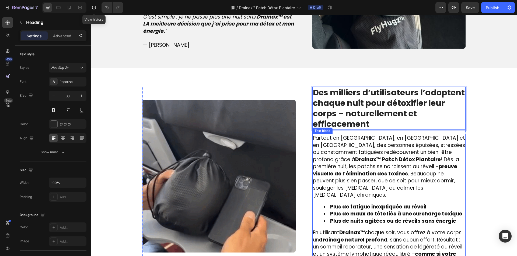
scroll to position [928, 0]
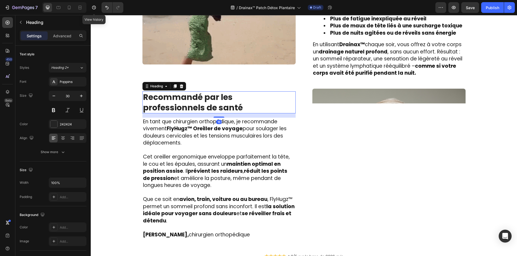
click at [196, 92] on strong "Recommandé par les professionnels de santé" at bounding box center [193, 103] width 100 height 22
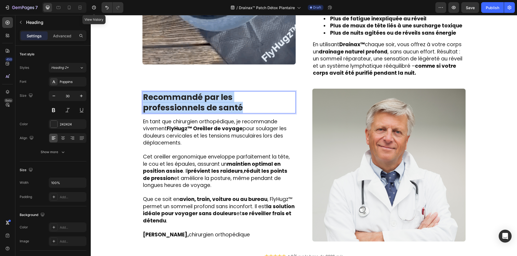
click at [196, 92] on strong "Recommandé par les professionnels de santé" at bounding box center [193, 103] width 100 height 22
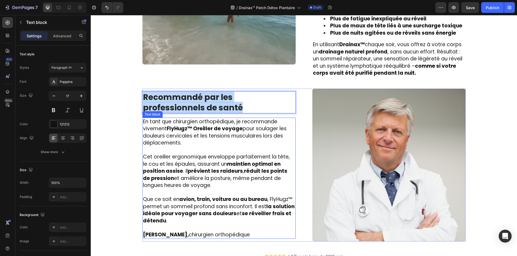
click at [161, 157] on span "Cet oreiller ergonomique enveloppe parfaitement la tête, le cou et les épaules,…" at bounding box center [216, 171] width 147 height 36
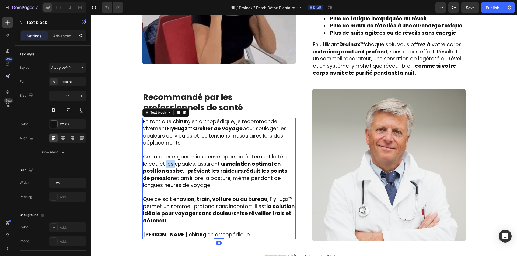
click at [161, 157] on span "Cet oreiller ergonomique enveloppe parfaitement la tête, le cou et les épaules,…" at bounding box center [216, 171] width 147 height 36
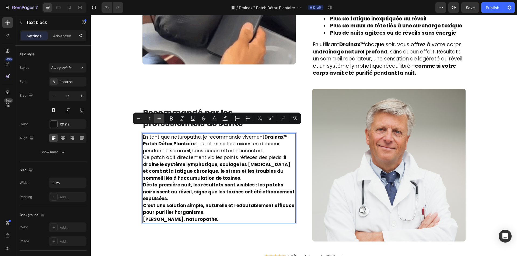
click at [162, 119] on button "Plus" at bounding box center [159, 119] width 10 height 10
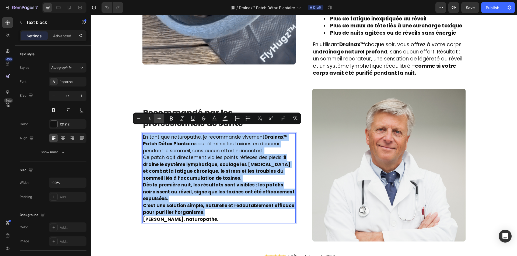
click at [162, 119] on button "Plus" at bounding box center [159, 119] width 10 height 10
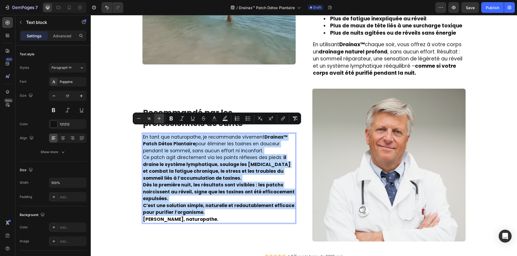
type input "19"
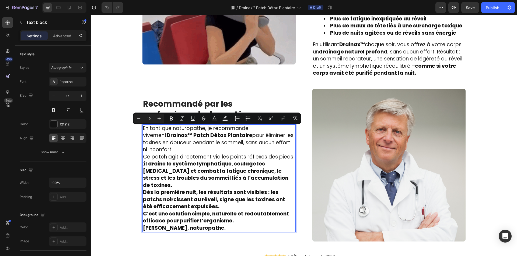
click at [246, 211] on p "C’est une solution simple, naturelle et redoutablement efficace pour purifier l…" at bounding box center [219, 218] width 152 height 14
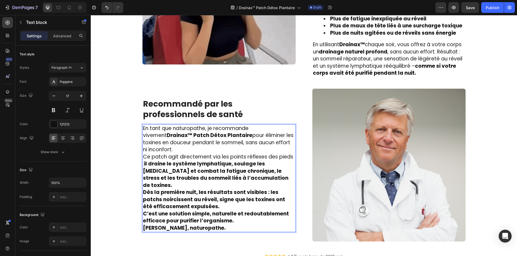
scroll to position [925, 0]
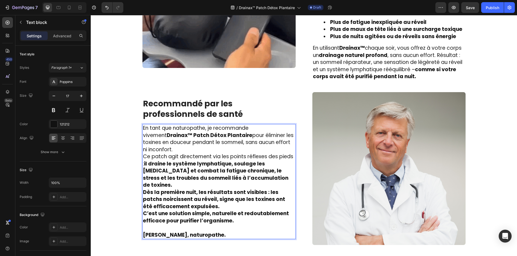
click at [233, 197] on p "Dès la première nuit, les résultats sont visibles : les patchs noircissent au r…" at bounding box center [219, 200] width 152 height 22
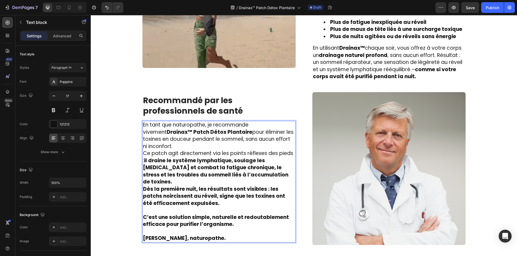
click at [287, 170] on p "Ce patch agit directement via les points réflexes des pieds : il draine le syst…" at bounding box center [219, 168] width 152 height 36
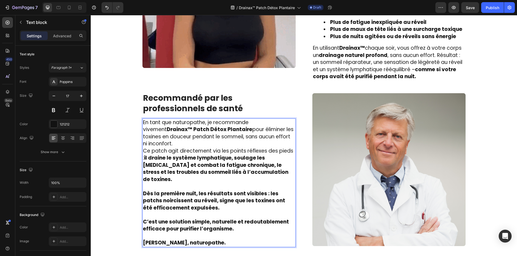
click at [265, 190] on strong "Dès la première nuit, les résultats sont visibles : les patchs noircissent au r…" at bounding box center [214, 201] width 142 height 22
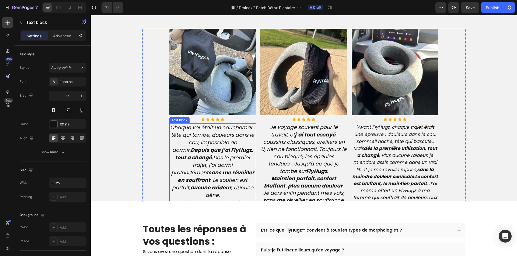
scroll to position [1301, 0]
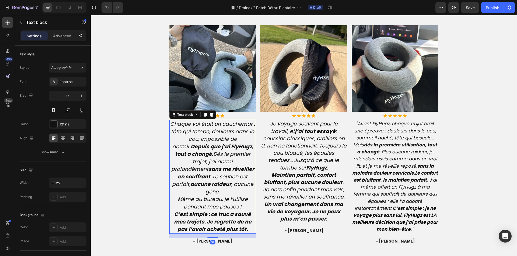
click at [217, 154] on icon "Chaque vol était un cauchemar : tête qui tombe, douleurs dans le cou, impossibl…" at bounding box center [212, 158] width 85 height 75
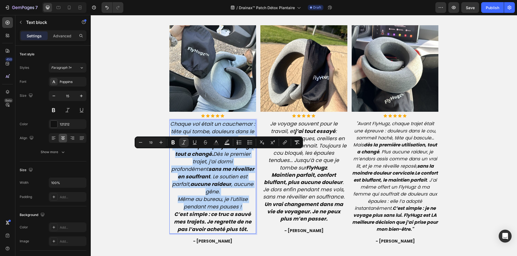
type input "15"
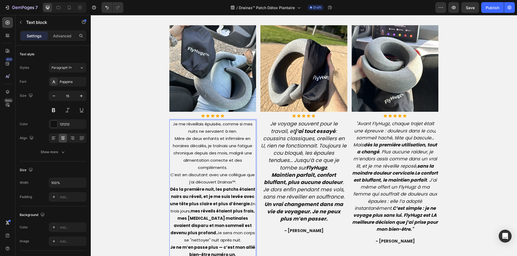
scroll to position [1308, 0]
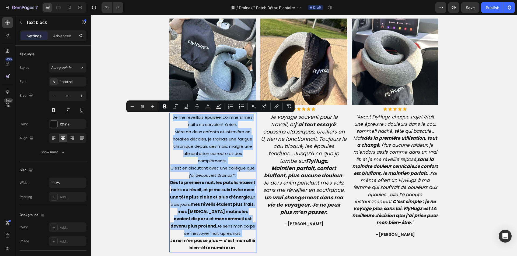
click at [142, 105] on input "15" at bounding box center [142, 106] width 11 height 6
click at [144, 107] on input "15" at bounding box center [142, 106] width 11 height 6
type input "19"
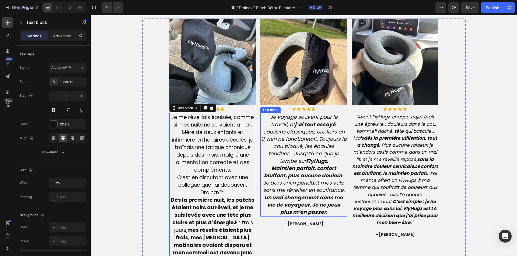
click at [272, 179] on strong "Maintien parfait, confort bluffant, plus aucune douleur" at bounding box center [303, 172] width 79 height 15
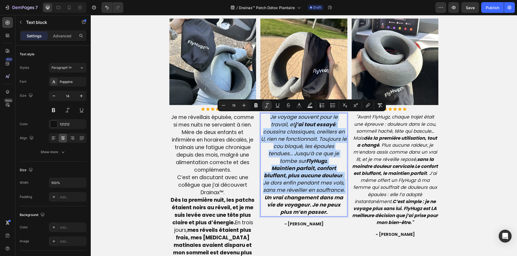
type input "14"
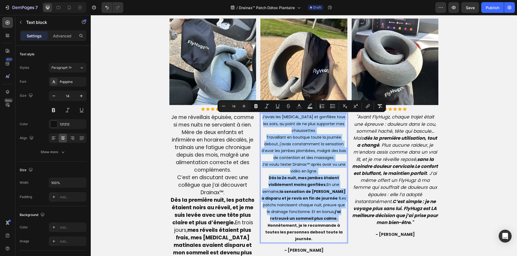
click at [237, 106] on input "14" at bounding box center [233, 106] width 11 height 6
type input "19"
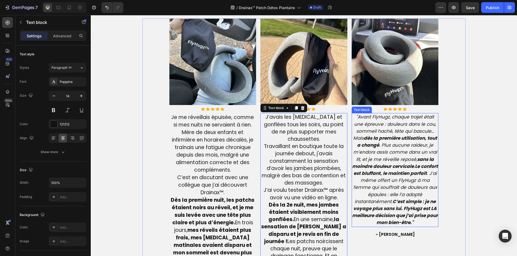
click at [433, 166] on p ""Avant FlyHugz, chaque trajet était une épreuve : douleurs dans le cou, sommeil…" at bounding box center [395, 170] width 86 height 113
click at [433, 165] on p ""Avant FlyHugz, chaque trajet était une épreuve : douleurs dans le cou, sommeil…" at bounding box center [395, 170] width 86 height 113
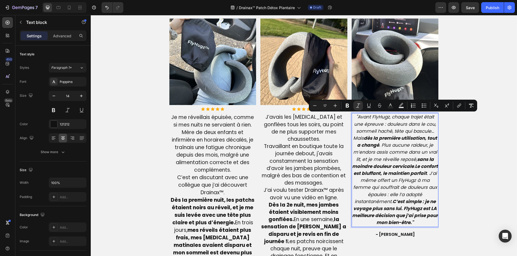
type input "14"
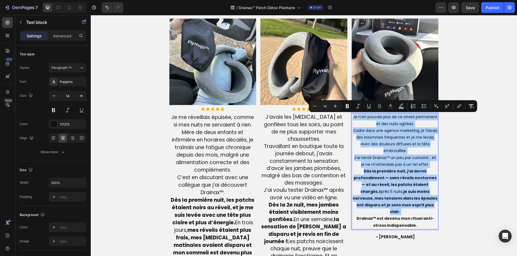
click at [328, 106] on input "14" at bounding box center [324, 106] width 11 height 6
type input "19"
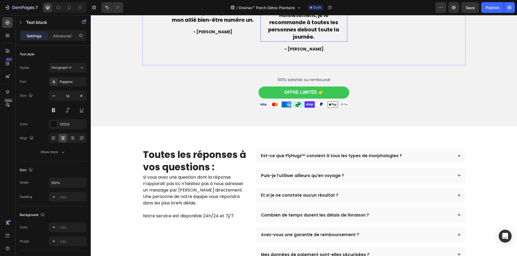
scroll to position [1577, 0]
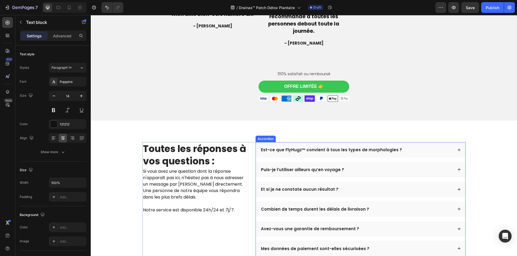
click at [276, 149] on p "Est-ce que FlyHugz™ convient à tous les types de morphologies ?" at bounding box center [331, 149] width 141 height 5
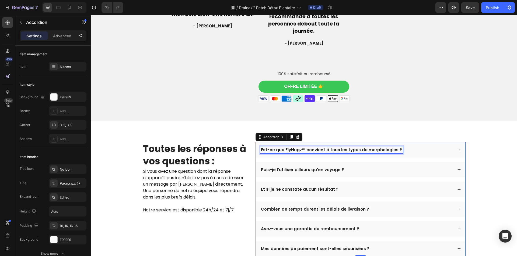
click at [276, 149] on p "Est-ce que FlyHugz™ convient à tous les types de morphologies ?" at bounding box center [331, 149] width 141 height 5
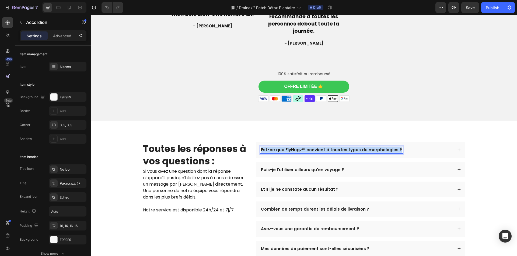
click at [276, 149] on p "Est-ce que FlyHugz™ convient à tous les types de morphologies ?" at bounding box center [331, 149] width 141 height 5
click at [384, 147] on div "Comment fonctionne Drainax™ pendant la nuit ?" at bounding box center [356, 150] width 193 height 7
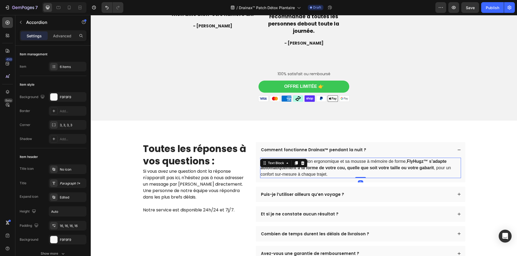
click at [376, 163] on p "Oui. Grâce à sa conception ergonomique et sa mousse à mémoire de forme, FlyHugz…" at bounding box center [361, 168] width 200 height 19
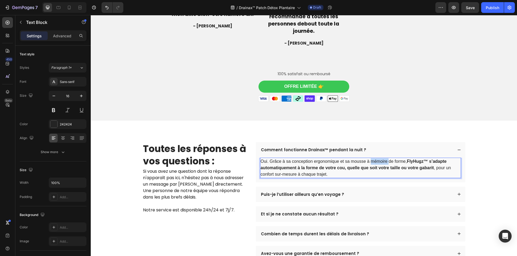
click at [376, 163] on p "Oui. Grâce à sa conception ergonomique et sa mousse à mémoire de forme, FlyHugz…" at bounding box center [361, 168] width 200 height 19
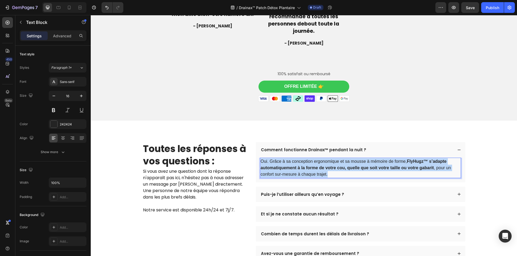
click at [376, 163] on p "Oui. Grâce à sa conception ergonomique et sa mousse à mémoire de forme, FlyHugz…" at bounding box center [361, 168] width 200 height 19
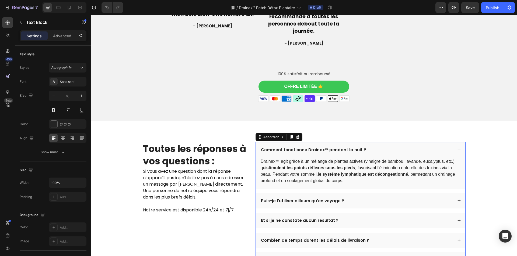
click at [289, 201] on p "Puis-je l’utiliser ailleurs qu’en voyage ?" at bounding box center [302, 201] width 83 height 5
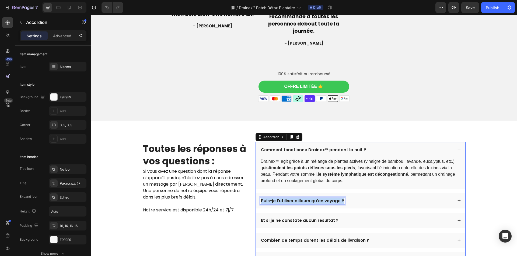
click at [289, 201] on p "Puis-je l’utiliser ailleurs qu’en voyage ?" at bounding box center [302, 201] width 83 height 5
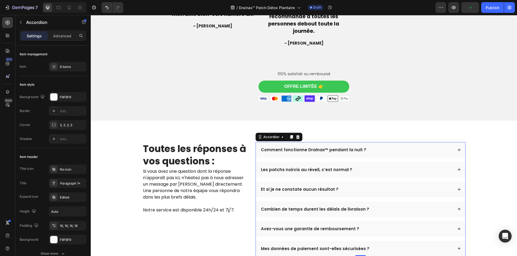
scroll to position [1546, 0]
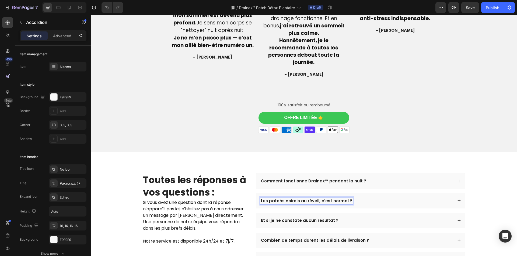
drag, startPoint x: 374, startPoint y: 201, endPoint x: 371, endPoint y: 198, distance: 4.2
click at [374, 201] on div "Les patchs noircis au réveil, c’est normal ?" at bounding box center [356, 201] width 193 height 7
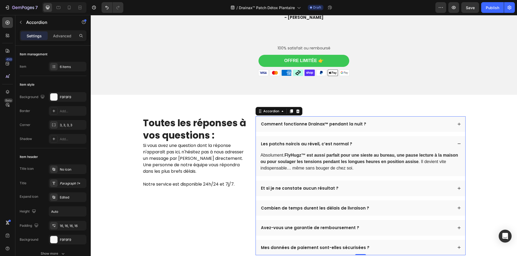
scroll to position [1627, 0]
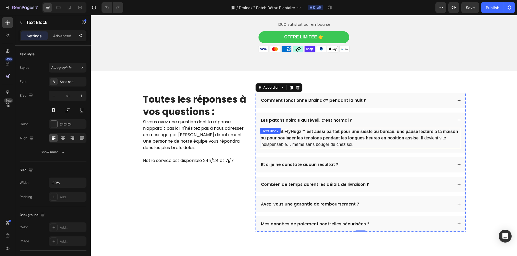
click at [349, 140] on strong "FlyHugz™ est aussi parfait pour une sieste au bureau, une pause lecture à la ma…" at bounding box center [360, 134] width 198 height 11
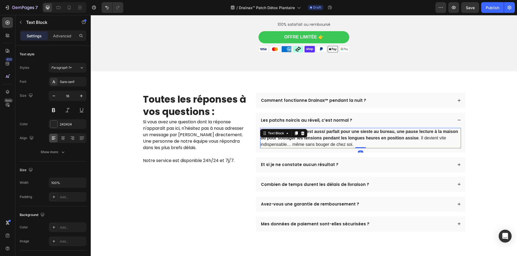
click at [349, 140] on strong "FlyHugz™ est aussi parfait pour une sieste au bureau, une pause lecture à la ma…" at bounding box center [360, 134] width 198 height 11
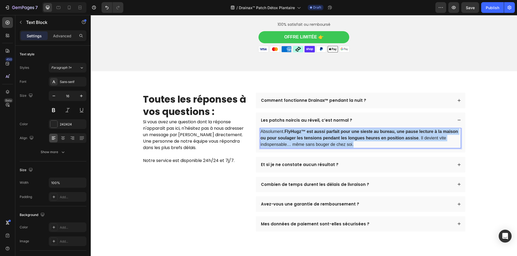
click at [349, 140] on strong "FlyHugz™ est aussi parfait pour une sieste au bureau, une pause lecture à la ma…" at bounding box center [360, 134] width 198 height 11
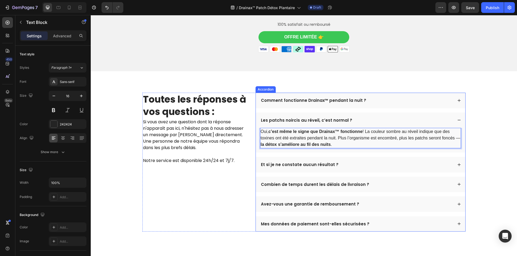
click at [307, 165] on p "Et si je ne constate aucun résultat ?" at bounding box center [300, 164] width 78 height 5
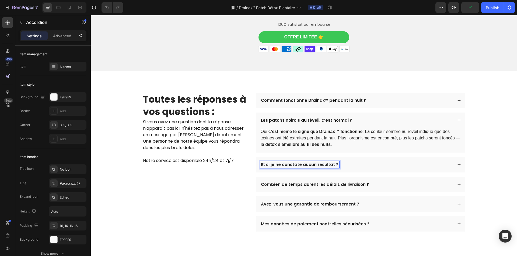
click at [307, 165] on p "Et si je ne constate aucun résultat ?" at bounding box center [300, 164] width 78 height 5
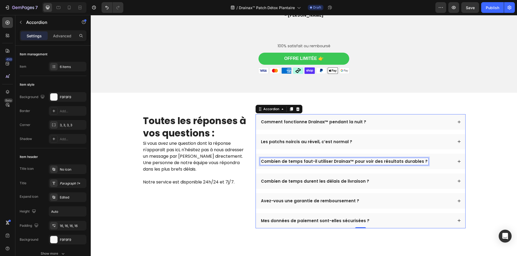
scroll to position [1602, 0]
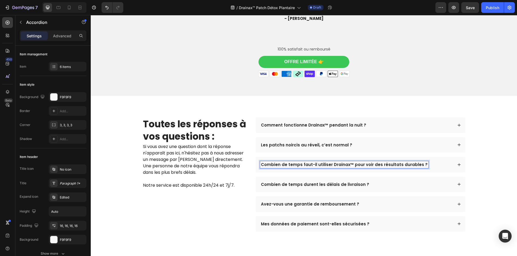
click at [424, 167] on div "Combien de temps faut-il utiliser Drainax™ pour voir des résultats durables ?" at bounding box center [356, 164] width 193 height 7
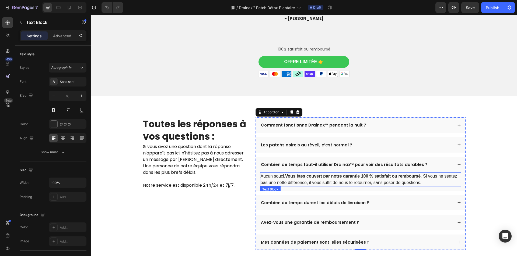
click at [372, 179] on p "Aucun souci. Vous êtes couvert par notre garantie 100 % satisfait ou remboursé …" at bounding box center [361, 179] width 200 height 13
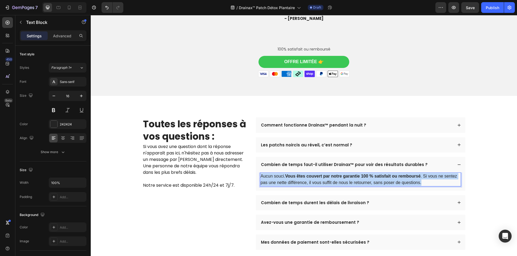
click at [372, 179] on p "Aucun souci. Vous êtes couvert par notre garantie 100 % satisfait ou remboursé …" at bounding box center [361, 179] width 200 height 13
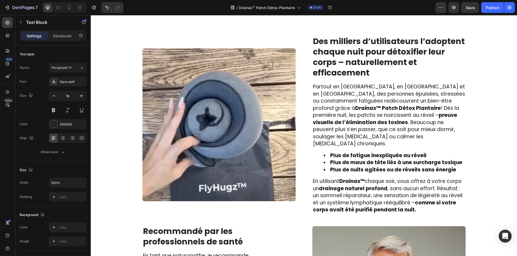
scroll to position [714, 0]
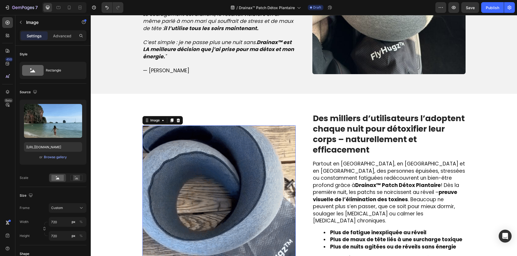
click at [212, 154] on img at bounding box center [218, 202] width 153 height 153
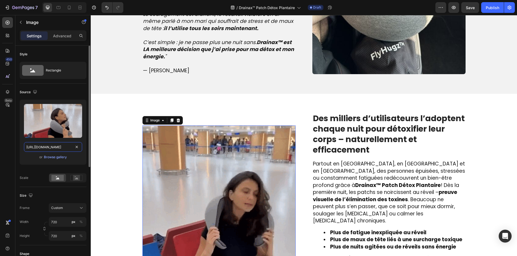
click at [49, 147] on input "[URL][DOMAIN_NAME]" at bounding box center [53, 147] width 58 height 10
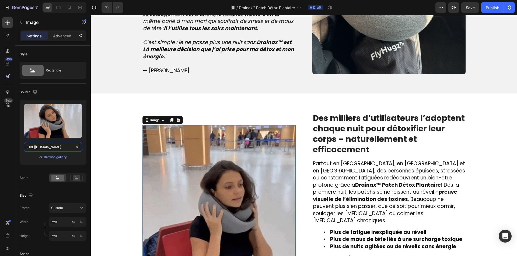
paste input "254/4549/8989/files/E_REPAIR_1_480x480.gif?v=165641402"
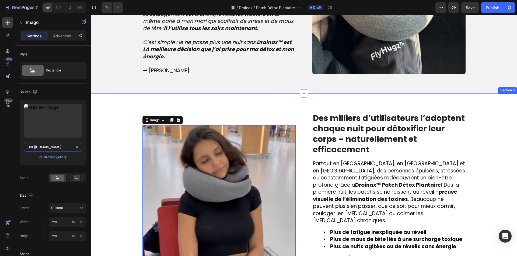
scroll to position [0, 102]
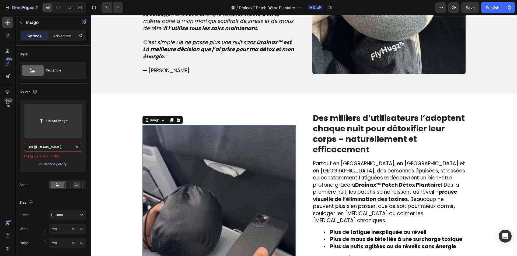
paste input "text"
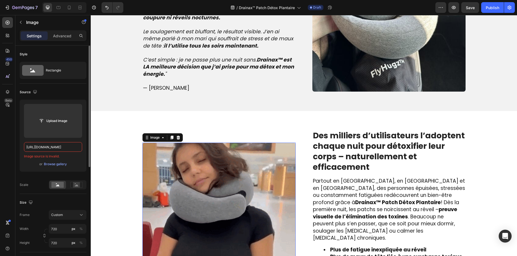
scroll to position [687, 0]
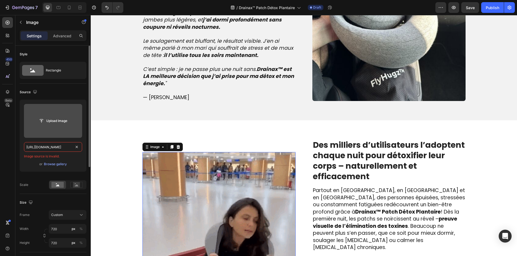
click at [35, 123] on input "file" at bounding box center [52, 121] width 37 height 9
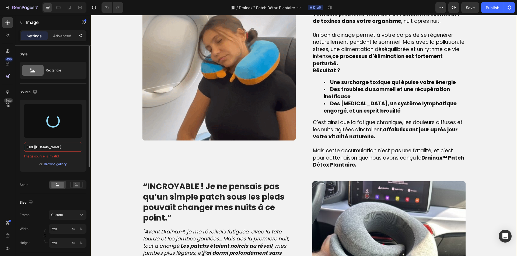
scroll to position [391, 0]
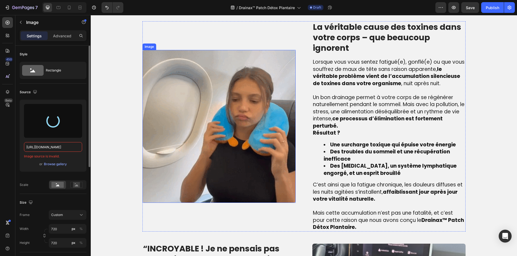
type input "https://cdn.shopify.com/s/files/1/0810/9329/6452/files/gempages_540190890933617…"
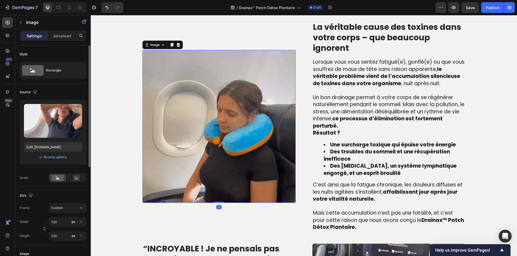
click at [200, 122] on img at bounding box center [218, 126] width 153 height 153
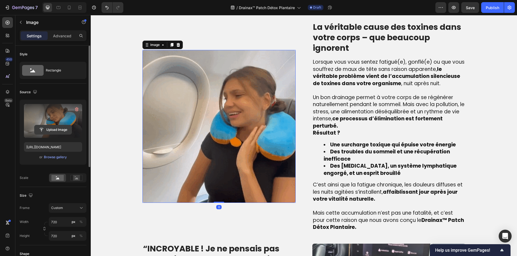
click at [64, 128] on input "file" at bounding box center [52, 129] width 37 height 9
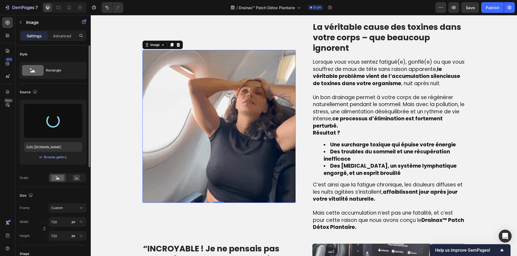
type input "https://cdn.shopify.com/s/files/1/0810/9329/6452/files/gempages_540190890933617…"
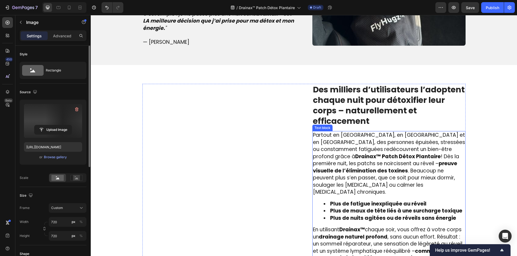
scroll to position [741, 0]
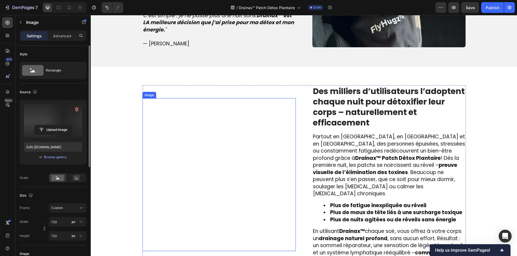
click at [191, 149] on img at bounding box center [218, 174] width 153 height 153
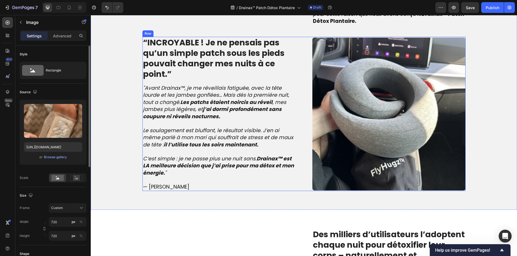
scroll to position [687, 0]
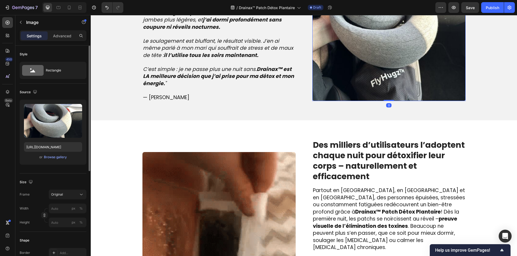
click at [337, 82] on img at bounding box center [388, 24] width 153 height 153
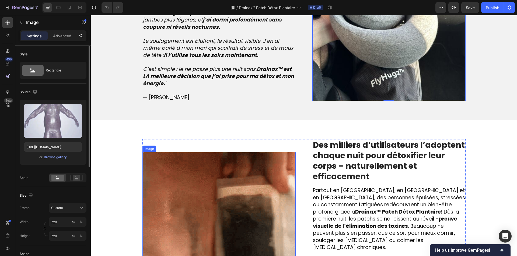
click at [194, 163] on img at bounding box center [218, 228] width 153 height 153
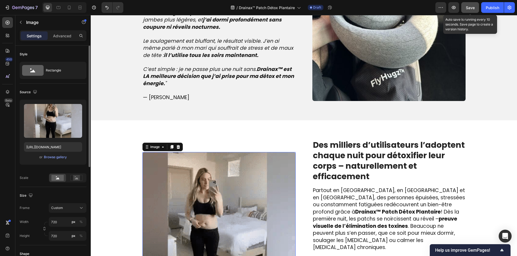
click at [468, 4] on button "Save" at bounding box center [470, 7] width 18 height 11
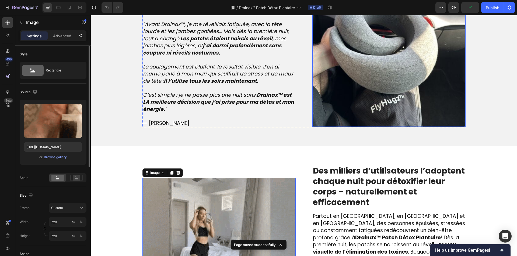
scroll to position [606, 0]
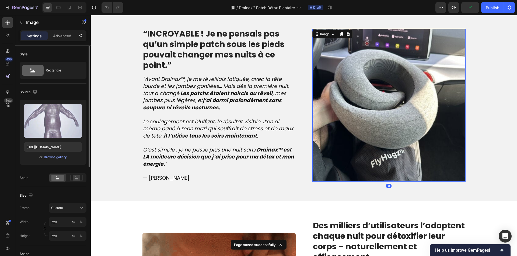
click at [361, 89] on img at bounding box center [388, 105] width 153 height 153
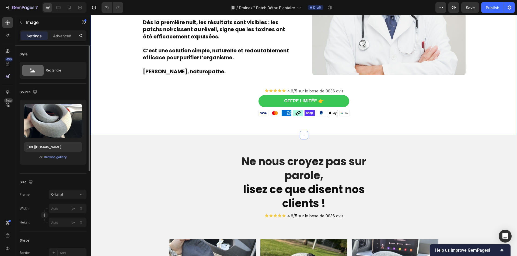
scroll to position [1198, 0]
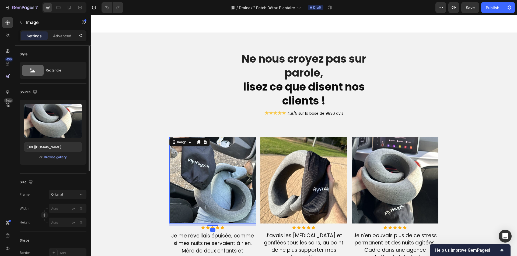
click at [216, 177] on img at bounding box center [212, 180] width 87 height 87
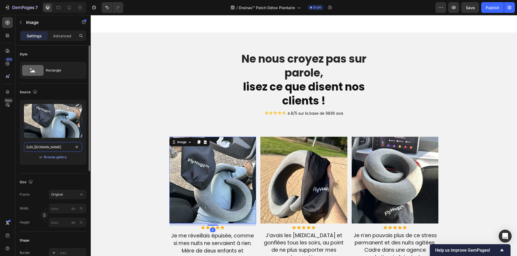
click at [34, 149] on input "[URL][DOMAIN_NAME]" at bounding box center [53, 147] width 58 height 10
paste input "www.shutterstock.com/image-photo/bags-under-eyes-hernias-on-600nw-1617462175"
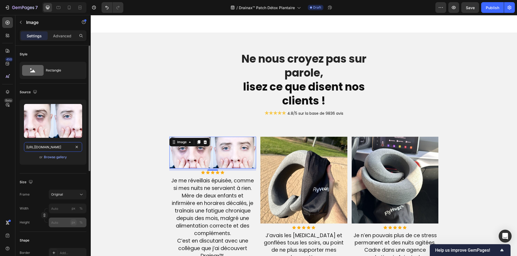
type input "https://www.shutterstock.com/image-photo/bags-under-eyes-hernias-on-600nw-16174…"
click at [71, 221] on button "px" at bounding box center [73, 223] width 6 height 6
click at [74, 223] on div "px" at bounding box center [74, 222] width 4 height 5
click at [60, 223] on input "px %" at bounding box center [68, 223] width 38 height 10
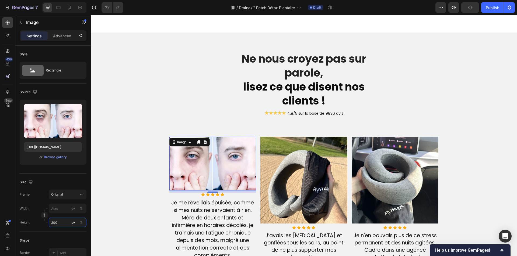
type input "200"
click at [276, 180] on img at bounding box center [303, 180] width 87 height 87
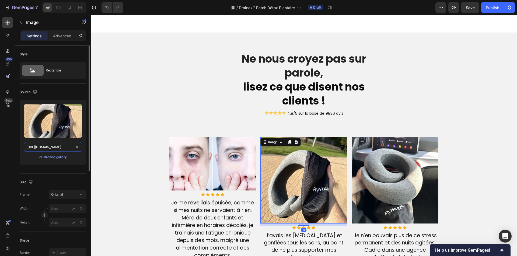
click at [34, 149] on input "[URL][DOMAIN_NAME]" at bounding box center [53, 147] width 58 height 10
paste input "st3.depositphotos.com/1177973/16134/i/1600/depositphotos_161343950-stock-photo-…"
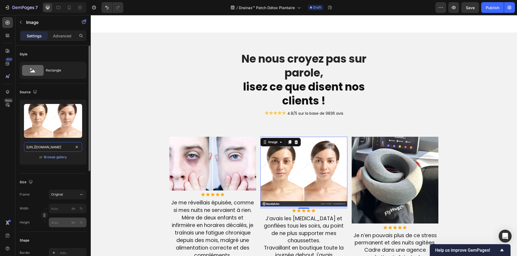
type input "https://st3.depositphotos.com/1177973/16134/i/1600/depositphotos_161343950-stoc…"
click at [59, 220] on input "px %" at bounding box center [68, 223] width 38 height 10
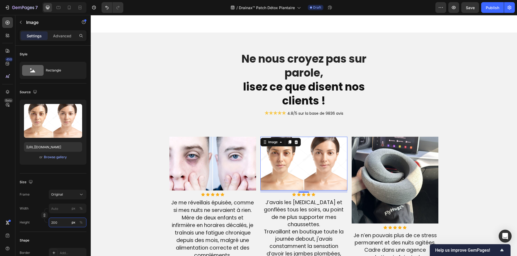
type input "200"
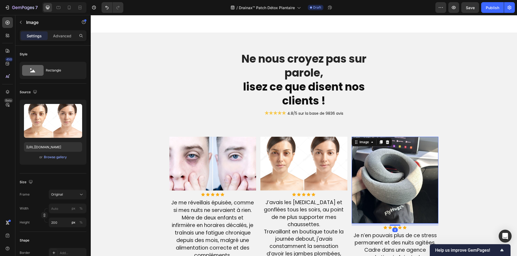
click at [398, 153] on img at bounding box center [394, 180] width 87 height 87
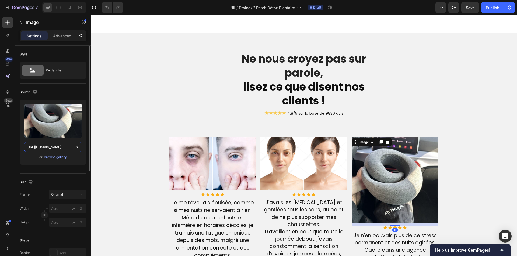
click at [57, 147] on input "[URL][DOMAIN_NAME]" at bounding box center [53, 147] width 58 height 10
paste input "www.shutterstock.com/image-photo/cropped-shot-young-caucasian-womans-260nw-2130…"
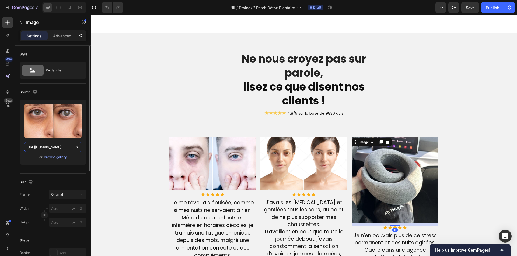
scroll to position [0, 123]
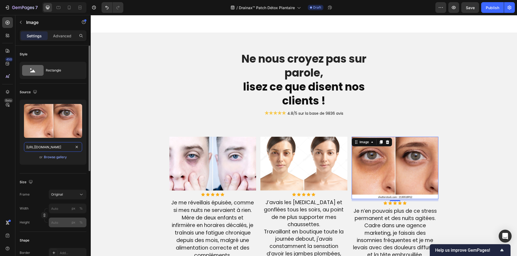
type input "https://www.shutterstock.com/image-photo/cropped-shot-young-caucasian-womans-26…"
click at [55, 224] on input "px %" at bounding box center [68, 223] width 38 height 10
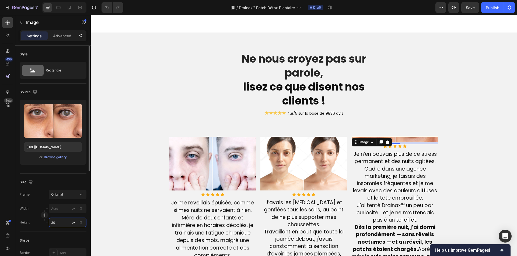
type input "200"
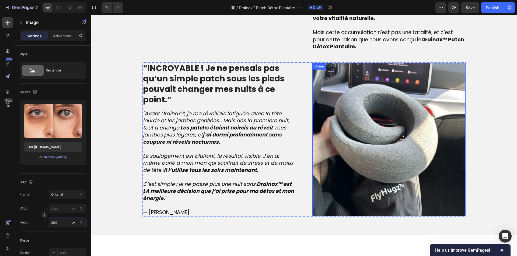
scroll to position [579, 0]
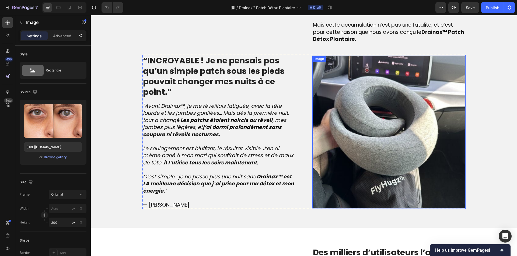
click at [346, 129] on img at bounding box center [388, 132] width 153 height 153
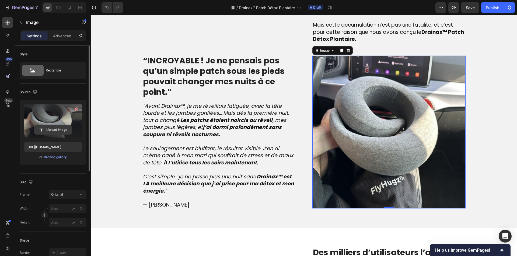
click at [52, 131] on input "file" at bounding box center [52, 129] width 37 height 9
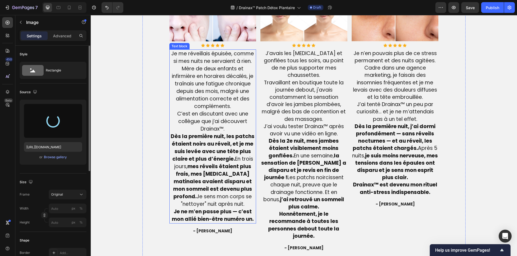
scroll to position [1387, 0]
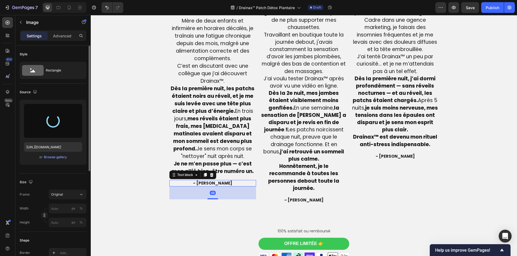
click at [209, 182] on span "- [PERSON_NAME]" at bounding box center [212, 184] width 39 height 6
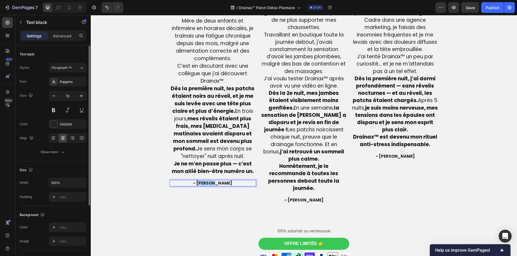
click at [209, 182] on span "- [PERSON_NAME]" at bounding box center [212, 184] width 39 height 6
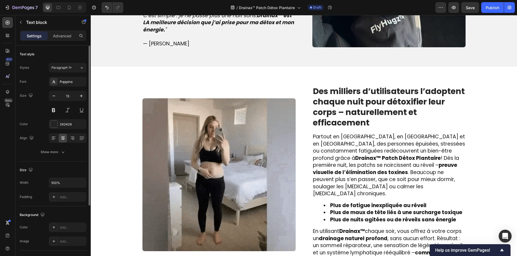
scroll to position [579, 0]
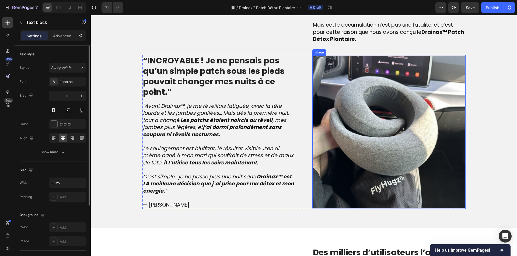
click at [363, 110] on img at bounding box center [388, 132] width 153 height 153
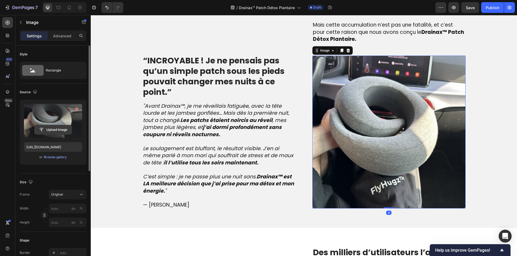
click at [45, 129] on input "file" at bounding box center [52, 129] width 37 height 9
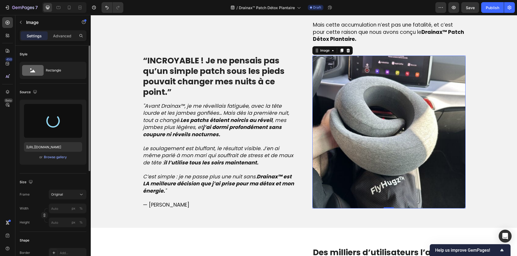
type input "https://cdn.shopify.com/s/files/1/0810/9329/6452/files/gempages_540190890933617…"
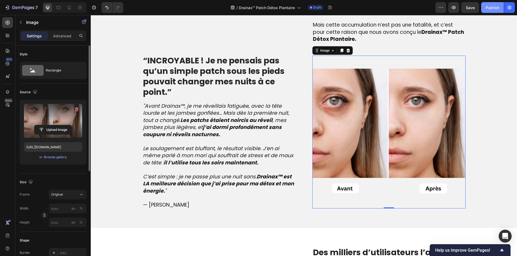
click at [484, 10] on button "Publish" at bounding box center [492, 7] width 23 height 11
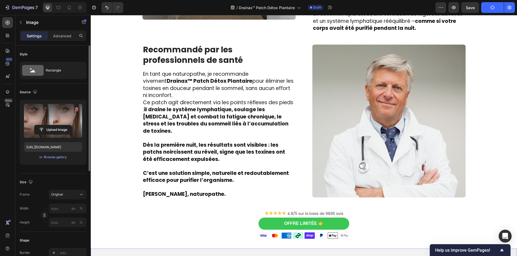
scroll to position [942, 0]
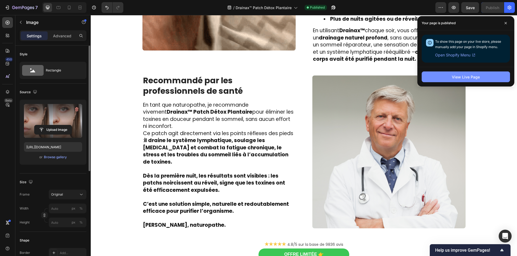
click at [469, 78] on div "View Live Page" at bounding box center [466, 77] width 28 height 6
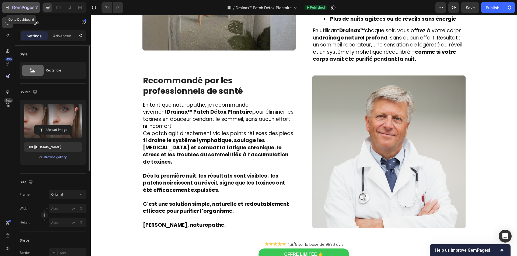
click at [23, 10] on icon "button" at bounding box center [23, 8] width 22 height 5
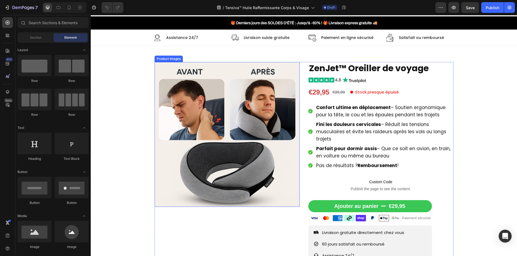
scroll to position [27, 0]
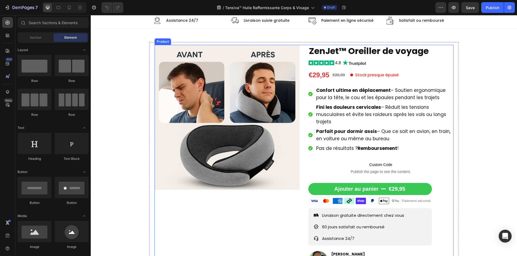
click at [302, 133] on div "Product Images ZenJet™ Oreiller de voyage Product Title Image €29,95 Product Pr…" at bounding box center [303, 162] width 299 height 234
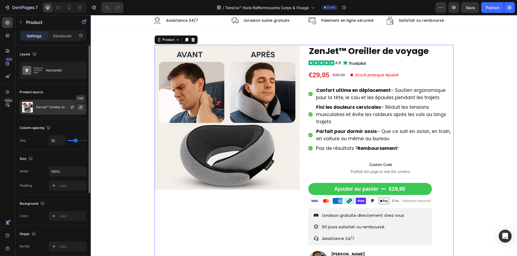
click at [79, 108] on icon "button" at bounding box center [81, 107] width 4 height 4
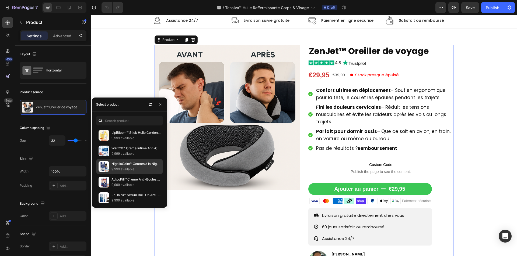
scroll to position [54, 0]
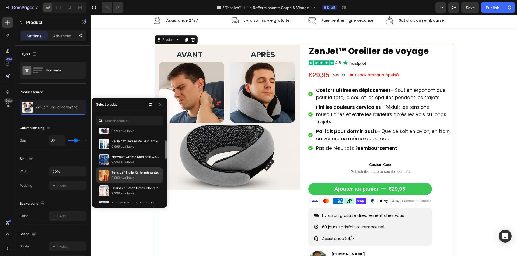
click at [129, 174] on p "Tensiva™ Huile Raffermissante Corps & Visage | Retend la Peau Flasque en 24h, S…" at bounding box center [135, 172] width 49 height 5
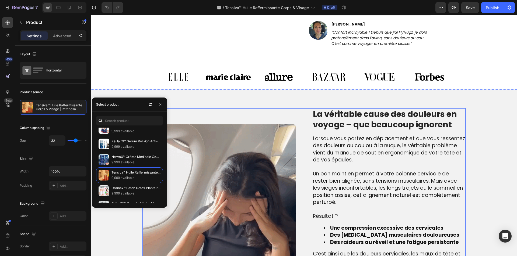
scroll to position [296, 0]
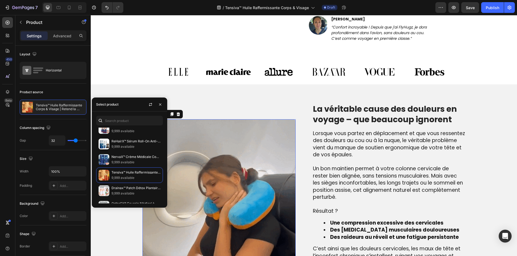
click at [236, 185] on img at bounding box center [218, 195] width 153 height 153
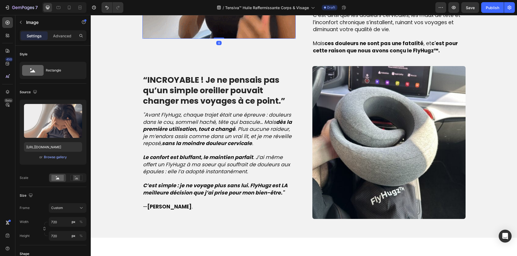
scroll to position [619, 0]
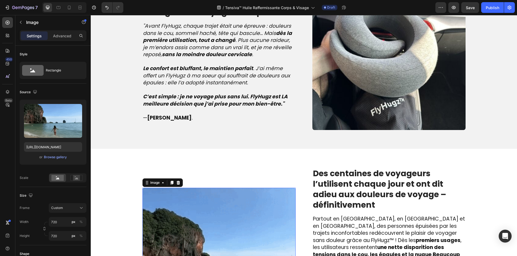
drag, startPoint x: 199, startPoint y: 205, endPoint x: 96, endPoint y: 169, distance: 108.8
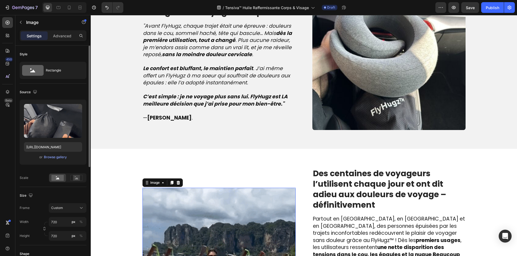
click at [36, 142] on div "Upload Image [URL][DOMAIN_NAME] or Browse gallery" at bounding box center [53, 132] width 67 height 65
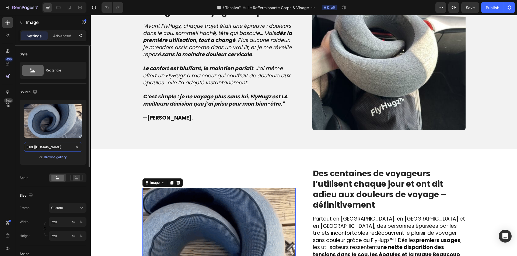
click at [38, 146] on input "[URL][DOMAIN_NAME]" at bounding box center [53, 147] width 58 height 10
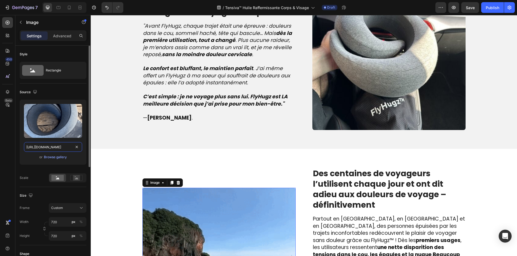
paste input "[DOMAIN_NAME][URL]"
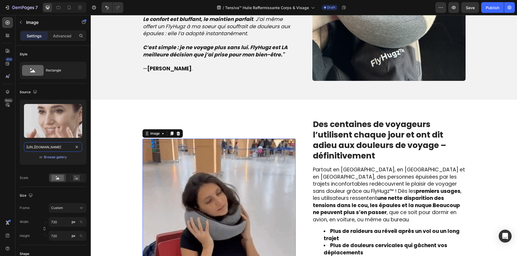
scroll to position [673, 0]
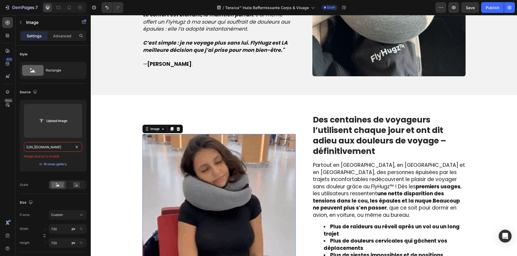
paste input "text"
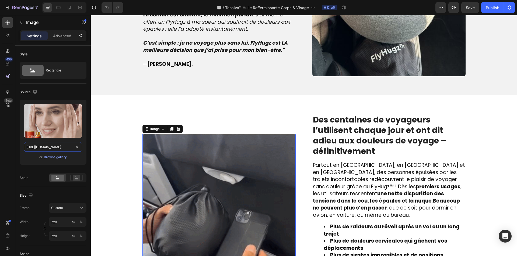
type input "[URL][DOMAIN_NAME]"
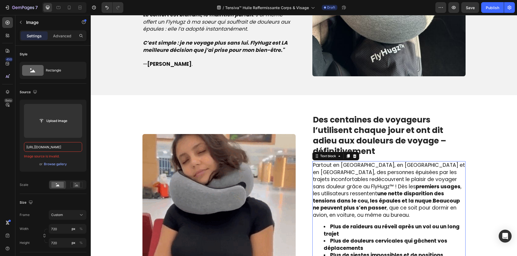
click at [339, 238] on strong "Plus de douleurs cervicales qui gâchent vos déplacements" at bounding box center [385, 245] width 124 height 15
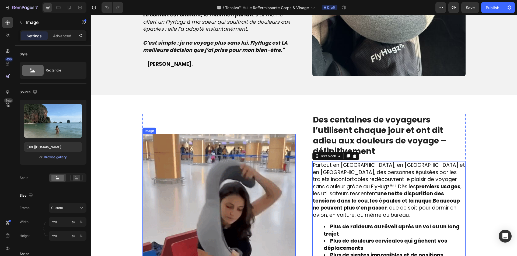
click at [178, 182] on img at bounding box center [218, 210] width 153 height 153
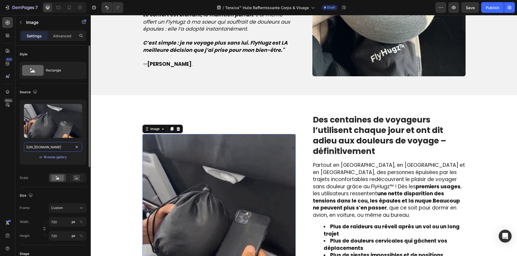
click at [58, 145] on input "[URL][DOMAIN_NAME]" at bounding box center [53, 147] width 58 height 10
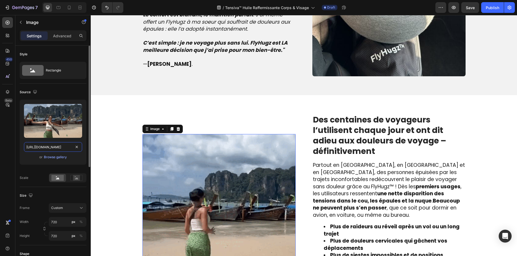
paste input "[DOMAIN_NAME][URL]"
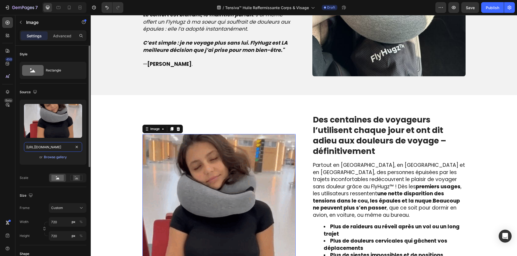
scroll to position [0, 71]
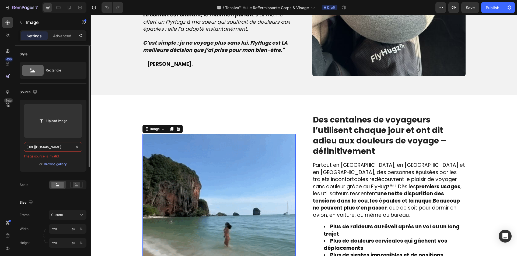
click at [64, 144] on input "[URL][DOMAIN_NAME]" at bounding box center [53, 147] width 58 height 10
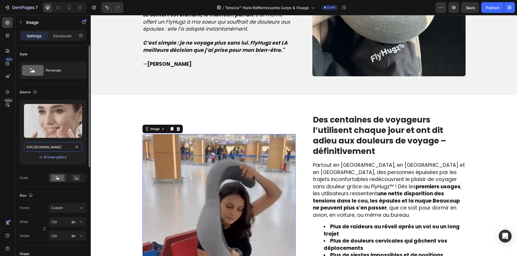
paste input "[URL][DOMAIN_NAME]"
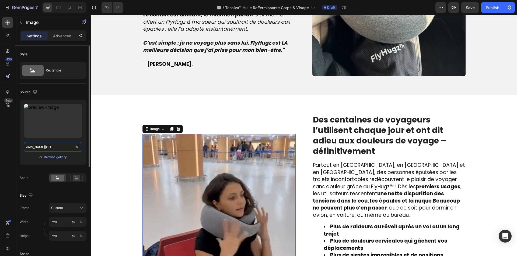
paste input "text"
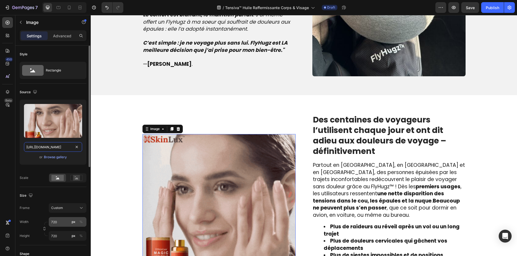
type input "[URL][DOMAIN_NAME]"
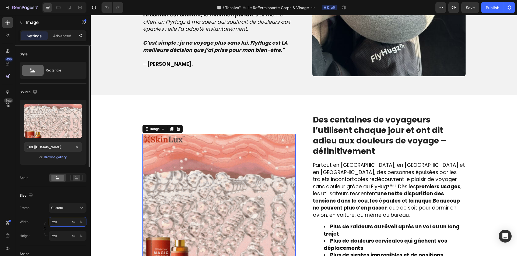
scroll to position [0, 0]
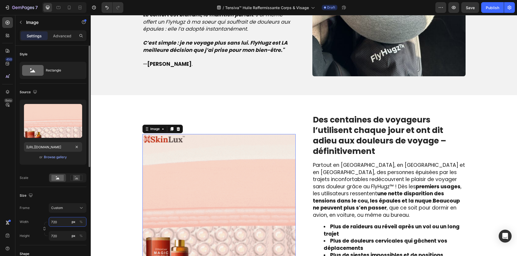
click at [55, 223] on input "720" at bounding box center [68, 222] width 38 height 10
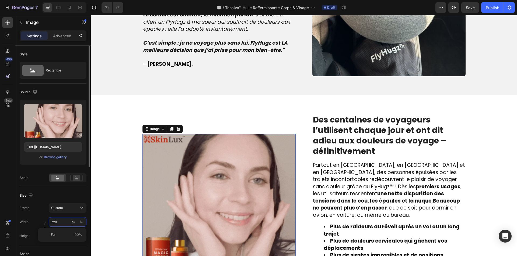
click at [62, 219] on input "720" at bounding box center [68, 222] width 38 height 10
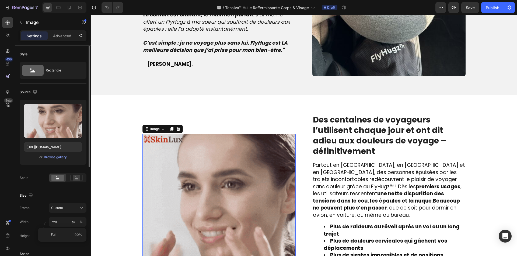
click at [37, 213] on div "Frame Custom" at bounding box center [53, 208] width 67 height 10
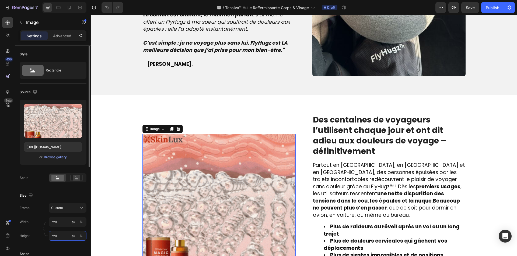
click at [55, 234] on input "720" at bounding box center [68, 236] width 38 height 10
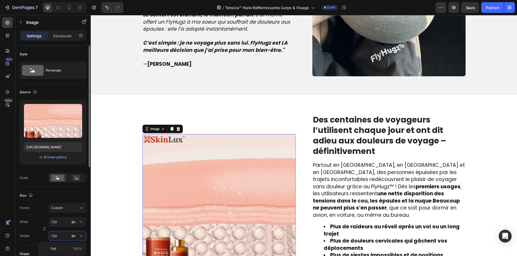
click at [55, 234] on input "720" at bounding box center [68, 236] width 38 height 10
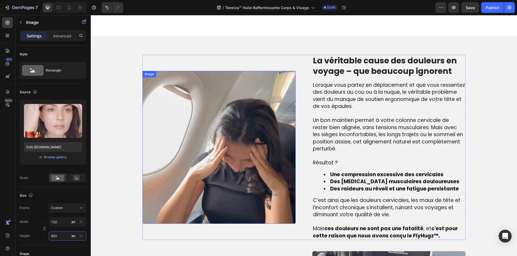
scroll to position [269, 0]
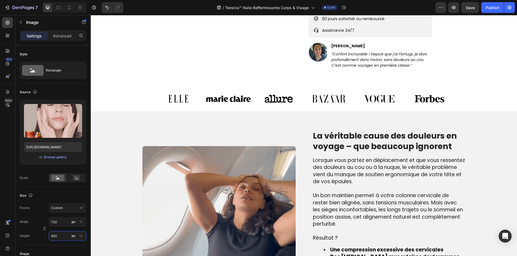
type input "650"
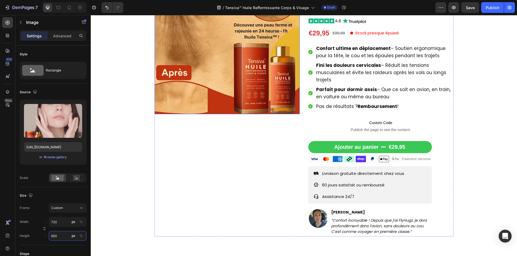
scroll to position [0, 0]
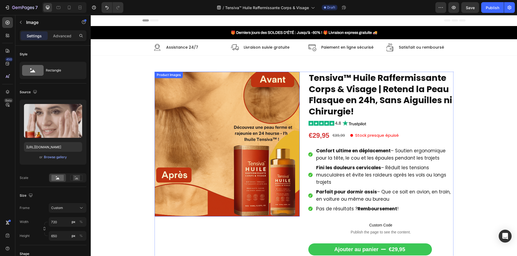
click at [214, 109] on img at bounding box center [226, 144] width 145 height 145
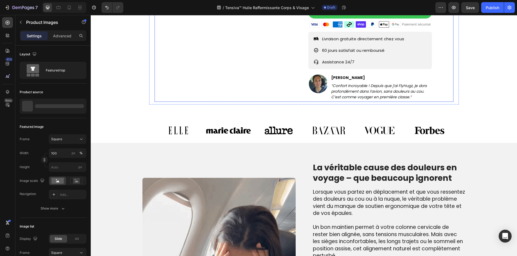
scroll to position [269, 0]
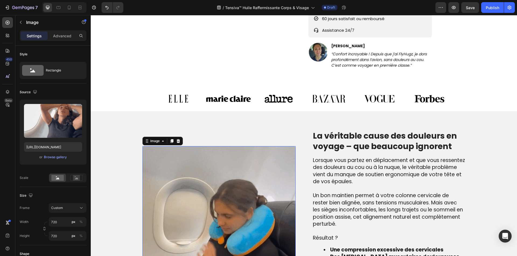
click at [232, 176] on img at bounding box center [218, 222] width 153 height 153
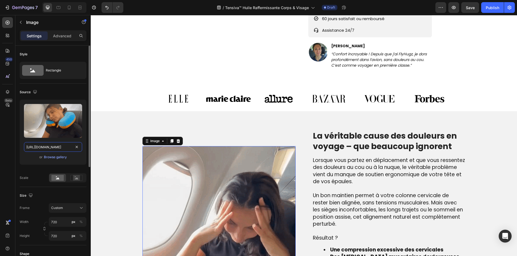
click at [67, 147] on input "[URL][DOMAIN_NAME]" at bounding box center [53, 147] width 58 height 10
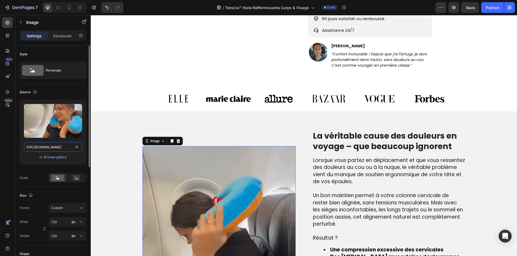
paste input "[DOMAIN_NAME][URL]"
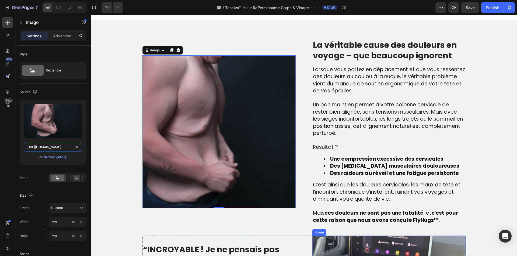
scroll to position [323, 0]
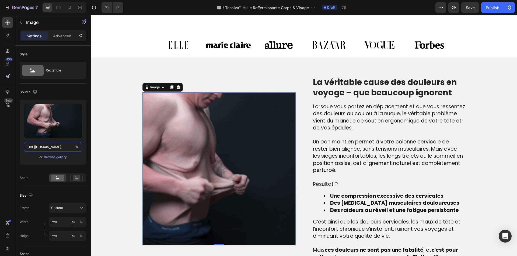
type input "[URL][DOMAIN_NAME]"
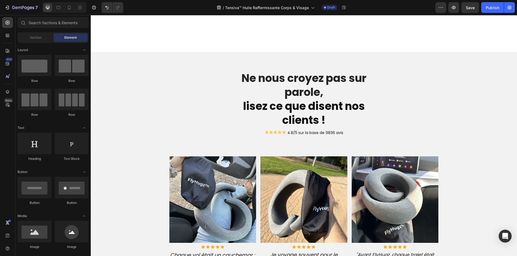
scroll to position [1265, 0]
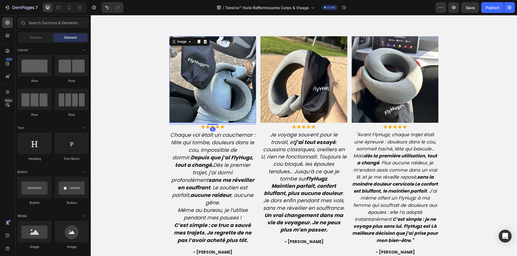
drag, startPoint x: 189, startPoint y: 87, endPoint x: 93, endPoint y: 110, distance: 99.0
click at [189, 87] on img at bounding box center [212, 79] width 87 height 87
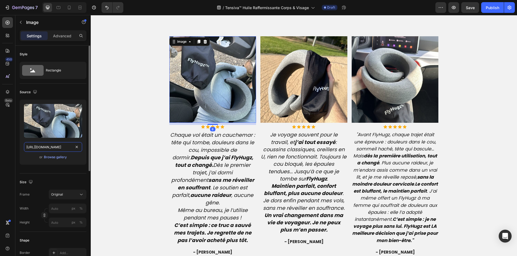
click at [54, 151] on input "[URL][DOMAIN_NAME]" at bounding box center [53, 147] width 58 height 10
paste input "data:image/jpeg;base64,/9j/4AAQSkZJRgABAQAAAQABAAD/2wCEAAkGBxMTEhUTExMVFRUXGBcX…"
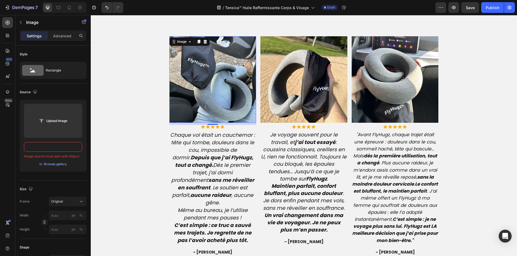
scroll to position [0, 0]
paste input "[URL][DOMAIN_NAME]"
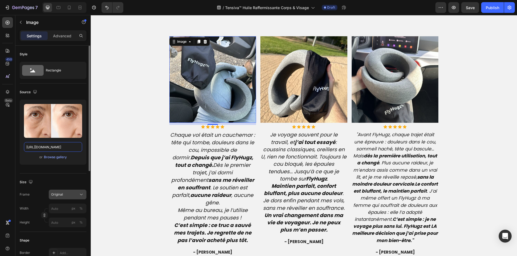
scroll to position [0, 167]
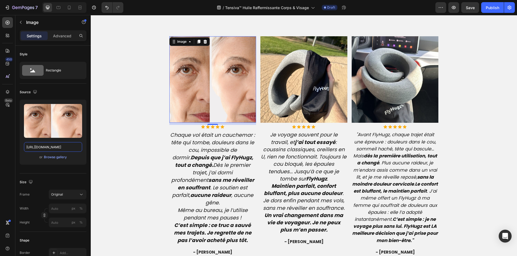
type input "[URL][DOMAIN_NAME]"
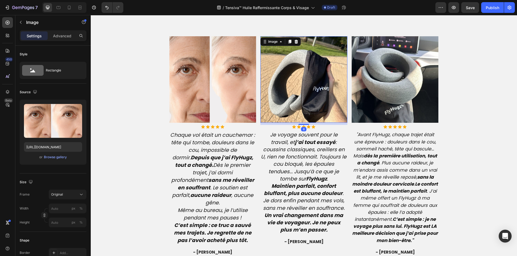
drag, startPoint x: 287, startPoint y: 76, endPoint x: 263, endPoint y: 95, distance: 30.5
click at [288, 76] on img at bounding box center [303, 79] width 87 height 87
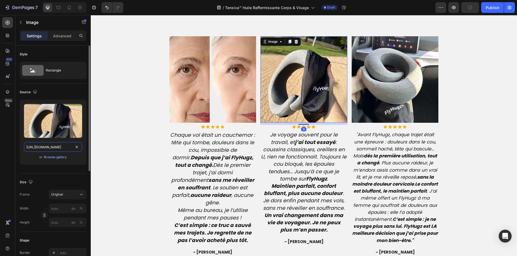
click at [45, 149] on input "[URL][DOMAIN_NAME]" at bounding box center [53, 147] width 58 height 10
paste input "[DOMAIN_NAME][URL][DOMAIN_NAME]"
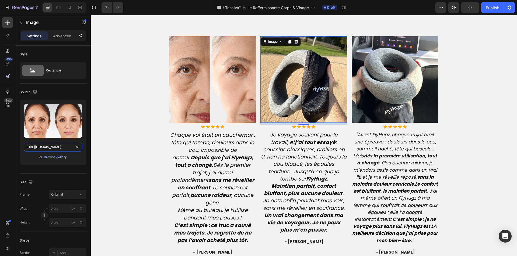
paste input "text"
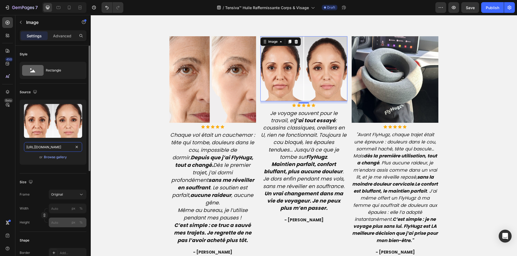
type input "[URL][DOMAIN_NAME]"
click at [53, 223] on input "px %" at bounding box center [68, 223] width 38 height 10
type input "240"
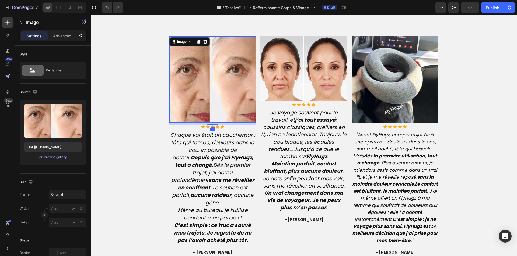
click at [193, 103] on img at bounding box center [212, 79] width 87 height 87
click at [59, 224] on input "px %" at bounding box center [68, 223] width 38 height 10
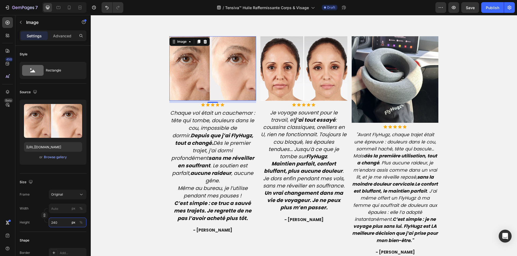
type input "240"
click at [366, 90] on img at bounding box center [394, 79] width 87 height 87
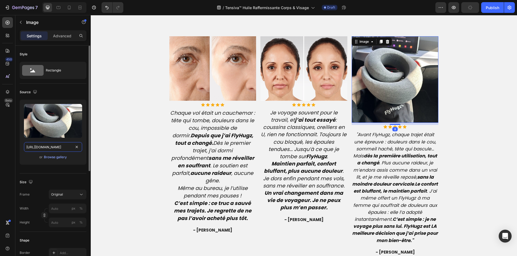
click at [33, 147] on input "[URL][DOMAIN_NAME]" at bounding box center [53, 147] width 58 height 10
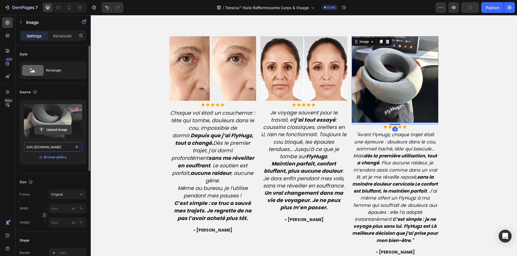
paste input "[DOMAIN_NAME][URL]"
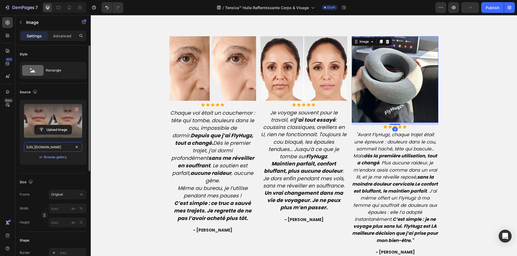
scroll to position [0, 106]
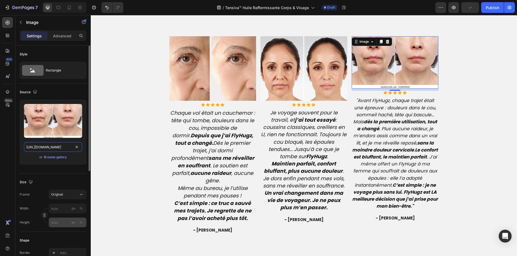
type input "[URL][DOMAIN_NAME]"
click at [58, 222] on input "px %" at bounding box center [68, 223] width 38 height 10
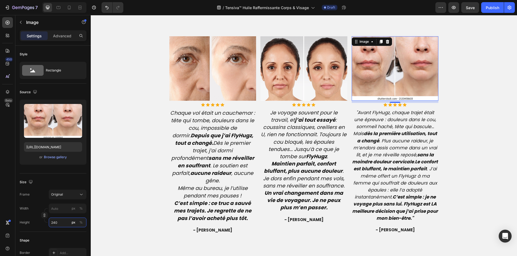
type input "240"
click at [39, 145] on input "[URL][DOMAIN_NAME]" at bounding box center [53, 147] width 58 height 10
paste input "[DOMAIN_NAME][URL]"
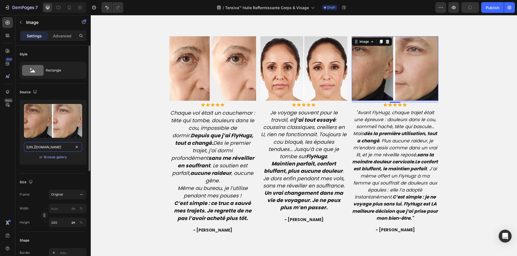
paste input "[DOMAIN_NAME][URL]"
click at [48, 148] on input "[URL][DOMAIN_NAME]" at bounding box center [53, 147] width 58 height 10
paste input "text"
type input "[URL][DOMAIN_NAME]"
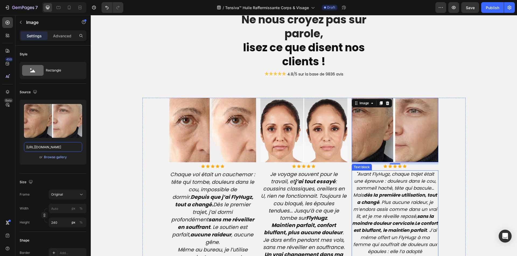
scroll to position [1265, 0]
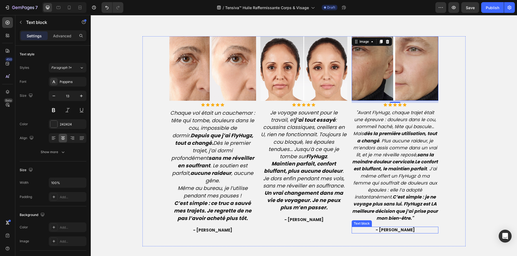
click at [389, 230] on span "- [PERSON_NAME]" at bounding box center [394, 230] width 39 height 6
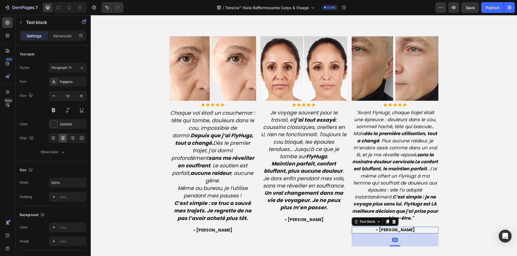
click at [389, 230] on span "- [PERSON_NAME]" at bounding box center [394, 230] width 39 height 6
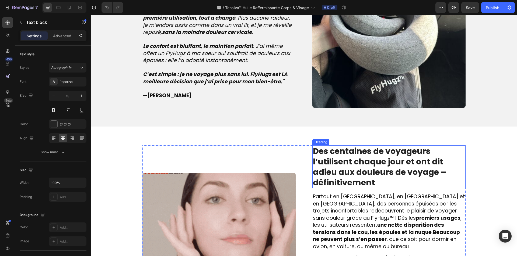
scroll to position [573, 0]
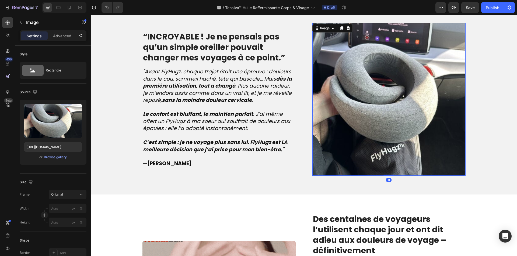
drag, startPoint x: 372, startPoint y: 107, endPoint x: 161, endPoint y: 79, distance: 212.6
click at [372, 107] on img at bounding box center [388, 99] width 153 height 153
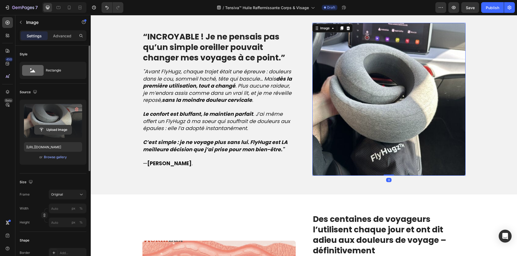
click at [48, 125] on input "file" at bounding box center [52, 129] width 37 height 9
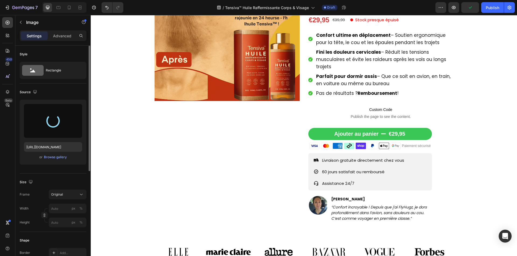
type input "[URL][DOMAIN_NAME]"
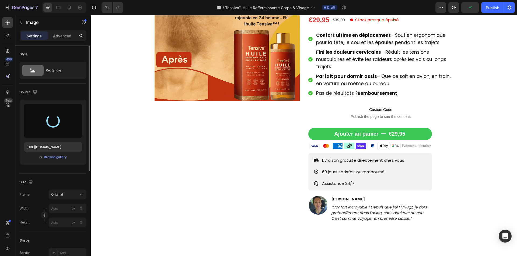
scroll to position [35, 0]
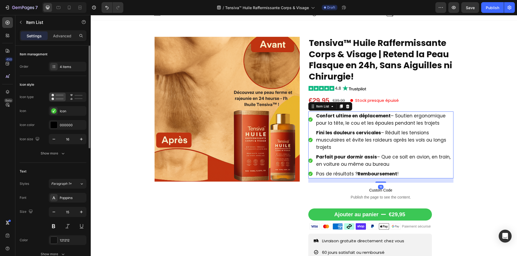
click at [354, 122] on span "Confort ultime en déplacement – Soutien ergonomique pour la tête, le cou et les…" at bounding box center [380, 120] width 129 height 14
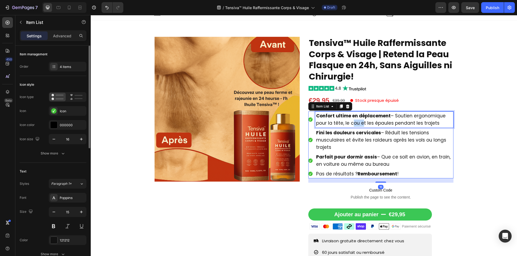
click at [354, 122] on span "Confort ultime en déplacement – Soutien ergonomique pour la tête, le cou et les…" at bounding box center [380, 120] width 129 height 14
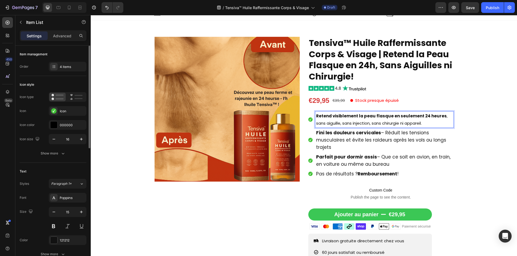
click at [363, 121] on p "Retend visiblement la peau flasque en seulement 24 heures , sans aiguille, sans…" at bounding box center [384, 119] width 136 height 15
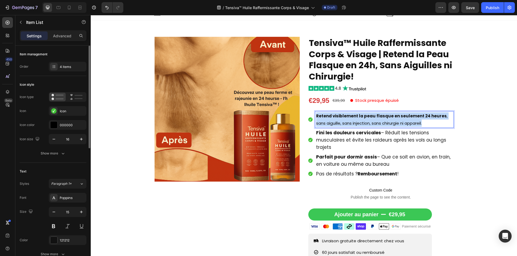
click at [363, 121] on p "Retend visiblement la peau flasque en seulement 24 heures , sans aiguille, sans…" at bounding box center [384, 119] width 136 height 15
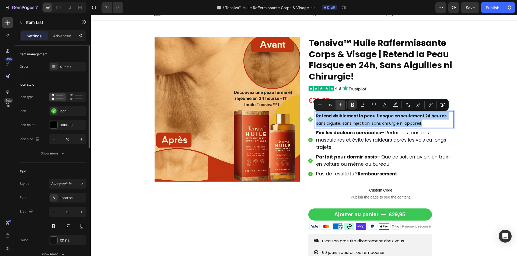
click at [340, 107] on icon "Editor contextual toolbar" at bounding box center [339, 104] width 5 height 5
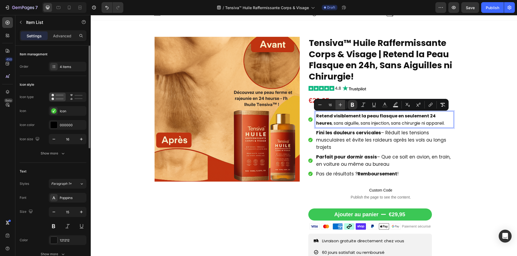
click at [340, 107] on icon "Editor contextual toolbar" at bounding box center [339, 104] width 5 height 5
type input "17"
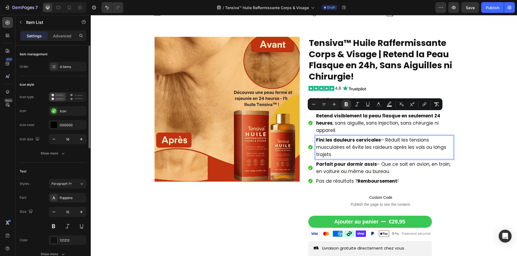
click at [368, 150] on span "Fini les douleurs cervicales – Réduit les tensions musculaires et évite les rai…" at bounding box center [381, 147] width 130 height 21
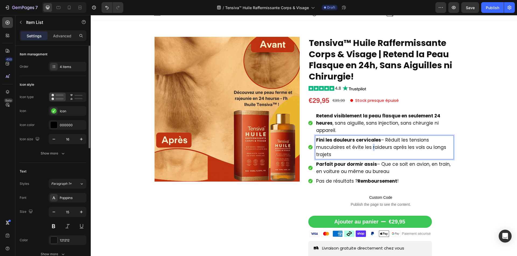
click at [368, 150] on span "Fini les douleurs cervicales – Réduit les tensions musculaires et évite les rai…" at bounding box center [381, 147] width 130 height 21
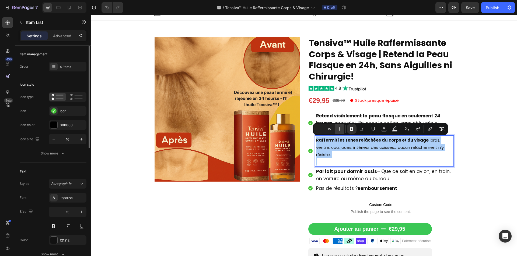
click at [342, 130] on icon "Editor contextual toolbar" at bounding box center [339, 128] width 5 height 5
type input "17"
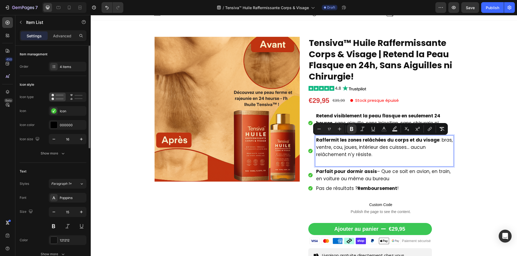
click at [359, 155] on span "Raffermit les zones relâchées du corps et du visage : bras, ventre, cou, joues,…" at bounding box center [384, 147] width 136 height 21
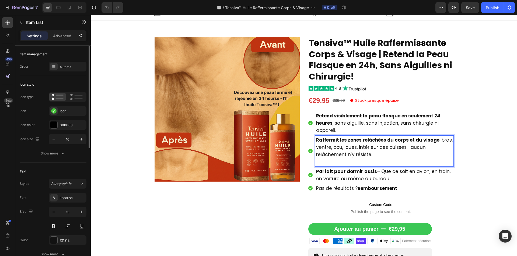
click at [356, 164] on p "Rich Text Editor. Editing area: main" at bounding box center [384, 162] width 136 height 7
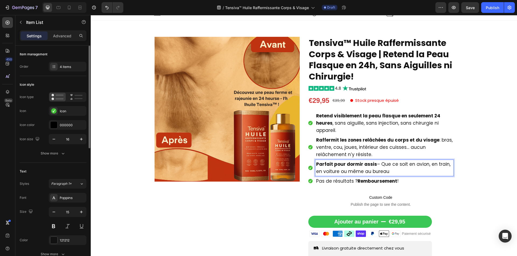
click at [349, 163] on strong "Parfait pour dormir assis" at bounding box center [346, 164] width 61 height 6
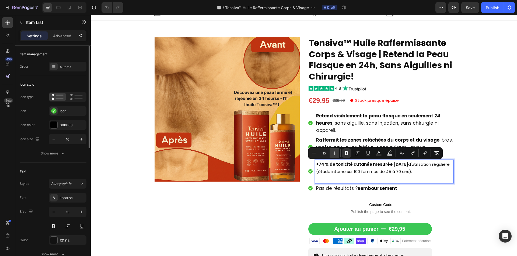
click at [337, 153] on button "Plus" at bounding box center [334, 154] width 10 height 10
click at [337, 152] on button "Plus" at bounding box center [334, 154] width 10 height 10
type input "17"
click at [347, 167] on strong "+74 % de tonicité cutanée mesurée [DATE]" at bounding box center [367, 164] width 102 height 6
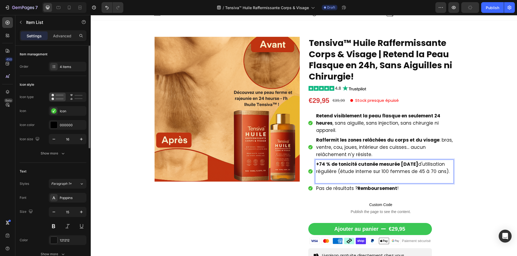
click at [346, 183] on p "Rich Text Editor. Editing area: main" at bounding box center [384, 178] width 136 height 7
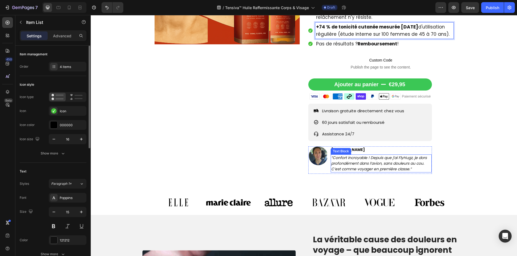
scroll to position [170, 0]
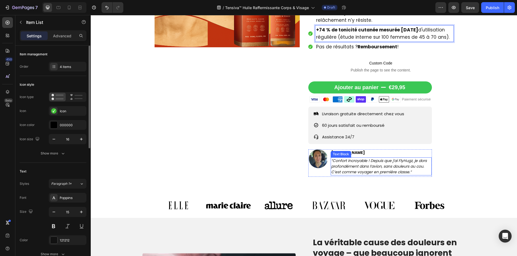
click at [356, 171] on icon "“Confort incroyable ! Depuis que j’ai FlyHugz, je dors profondément dans l’avio…" at bounding box center [379, 166] width 96 height 17
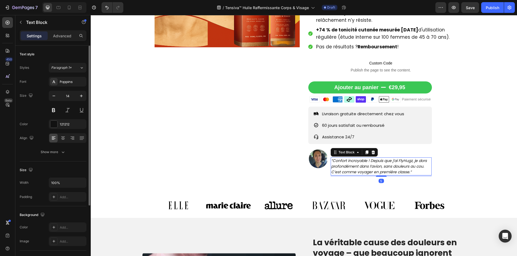
click at [339, 173] on icon "“Confort incroyable ! Depuis que j’ai FlyHugz, je dors profondément dans l’avio…" at bounding box center [379, 166] width 96 height 17
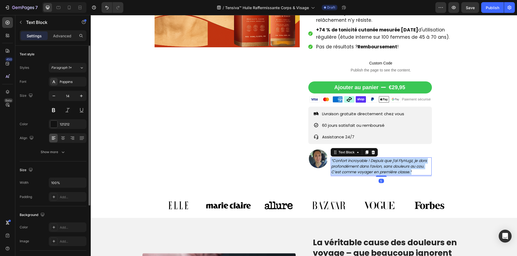
click at [339, 173] on icon "“Confort incroyable ! Depuis que j’ai FlyHugz, je dors profondément dans l’avio…" at bounding box center [379, 166] width 96 height 17
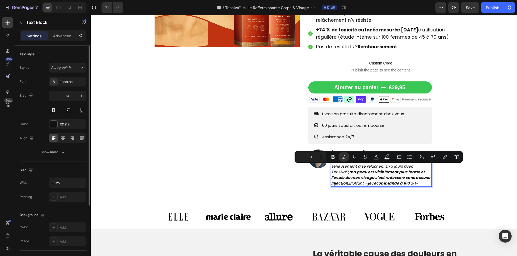
click at [365, 182] on strong "ma peau est visiblement plus ferme et l’ovale de mon visage s’est redessiné san…" at bounding box center [380, 178] width 99 height 17
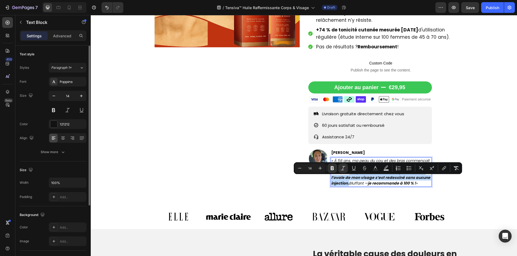
drag, startPoint x: 348, startPoint y: 179, endPoint x: 347, endPoint y: 191, distance: 11.9
click at [347, 186] on icon "« À 56 ans, ma peau du cou et des bras commençait sérieusement à se relâcher… E…" at bounding box center [380, 172] width 99 height 28
click at [331, 168] on icon "Editor contextual toolbar" at bounding box center [331, 169] width 3 height 4
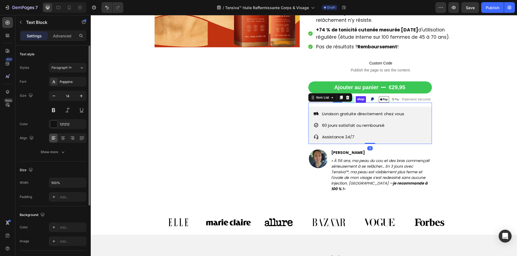
click at [363, 141] on p "Assistance 24/7" at bounding box center [363, 136] width 82 height 7
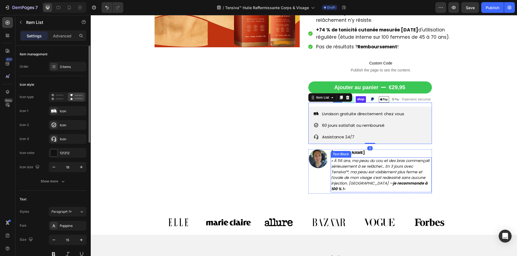
click at [370, 191] on strong "je recommande à 100 % !" at bounding box center [379, 186] width 96 height 11
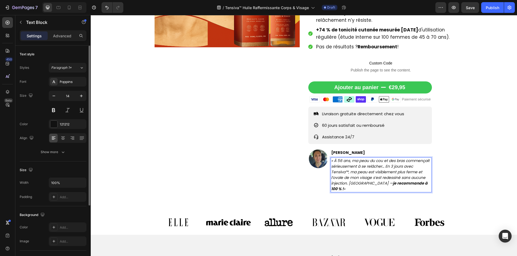
drag, startPoint x: 367, startPoint y: 192, endPoint x: 406, endPoint y: 192, distance: 39.0
drag, startPoint x: 365, startPoint y: 190, endPoint x: 428, endPoint y: 192, distance: 62.5
click at [428, 192] on p "« À 56 ans, ma peau du cou et des bras commençait sérieusement à se relâcher… E…" at bounding box center [381, 175] width 100 height 34
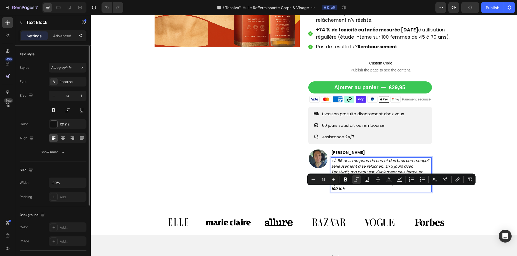
click at [415, 190] on icon "« À 56 ans, ma peau du cou et des bras commençait sérieusement à se relâcher… E…" at bounding box center [380, 175] width 98 height 34
drag, startPoint x: 415, startPoint y: 190, endPoint x: 367, endPoint y: 192, distance: 48.2
click at [367, 192] on icon "« À 56 ans, ma peau du cou et des bras commençait sérieusement à se relâcher… E…" at bounding box center [380, 175] width 98 height 34
click at [346, 181] on icon "Editor contextual toolbar" at bounding box center [345, 179] width 5 height 5
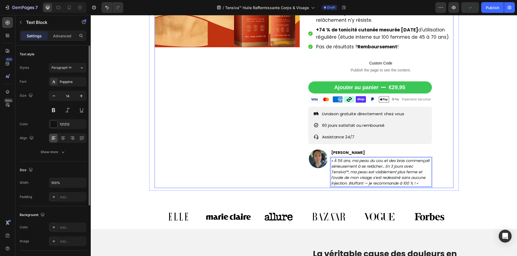
click at [265, 150] on div "Product Images" at bounding box center [226, 45] width 145 height 286
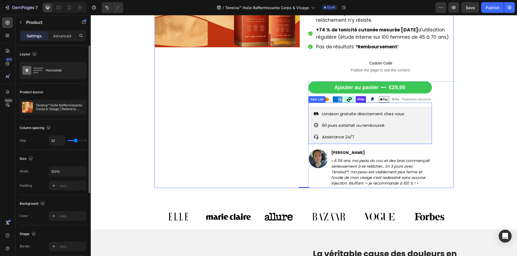
scroll to position [331, 0]
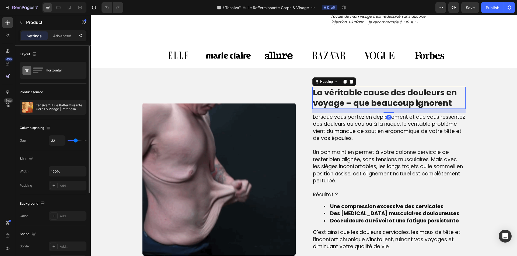
click at [370, 106] on h2 "La véritable cause des douleurs en voyage – que beaucoup ignorent" at bounding box center [388, 98] width 153 height 22
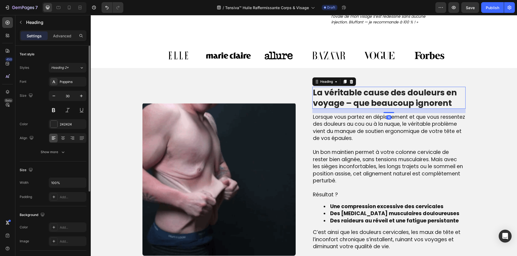
click at [370, 106] on h2 "La véritable cause des douleurs en voyage – que beaucoup ignorent" at bounding box center [388, 98] width 153 height 22
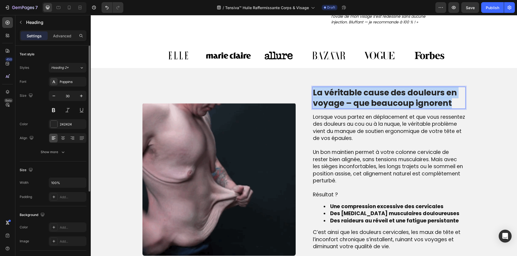
click at [370, 106] on p "La véritable cause des douleurs en voyage – que beaucoup ignorent" at bounding box center [389, 97] width 152 height 21
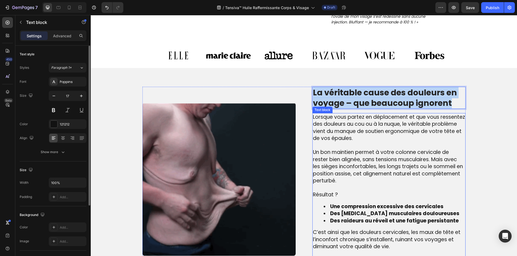
click at [332, 157] on span "Un bon maintien permet à votre colonne cervicale de rester bien alignée, sans t…" at bounding box center [388, 167] width 150 height 36
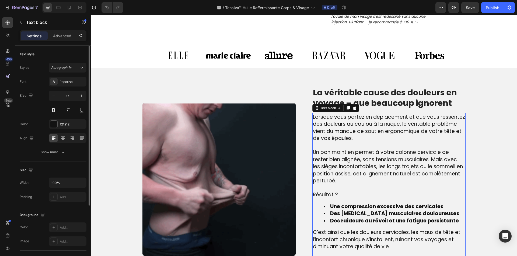
click at [332, 157] on span "Un bon maintien permet à votre colonne cervicale de rester bien alignée, sans t…" at bounding box center [388, 167] width 150 height 36
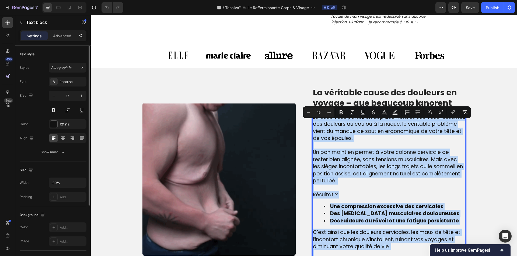
type input "17"
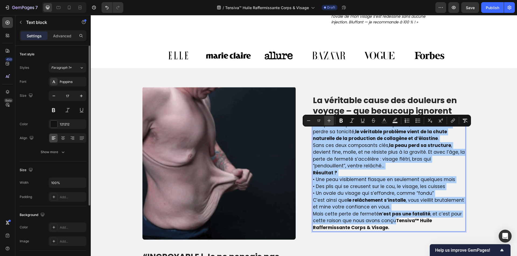
click at [327, 121] on icon "Editor contextual toolbar" at bounding box center [328, 120] width 5 height 5
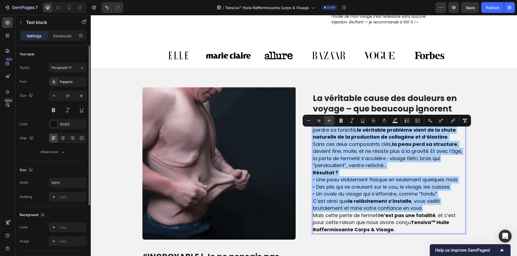
click at [327, 121] on icon "Editor contextual toolbar" at bounding box center [328, 120] width 5 height 5
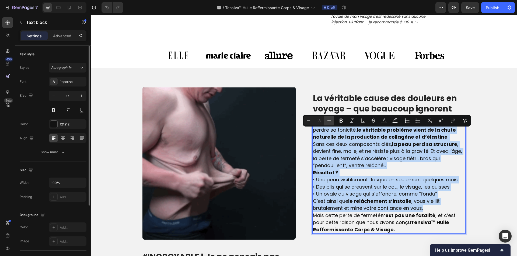
type input "19"
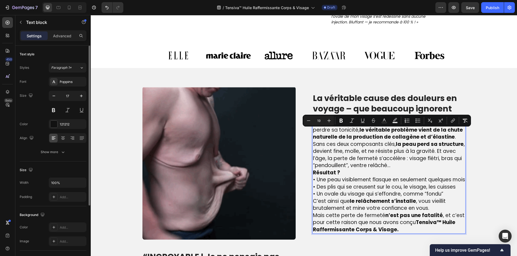
click at [368, 192] on p "Résultat ? • Une peau visiblement flasque en seulement quelques mois • Des plis…" at bounding box center [389, 184] width 152 height 29
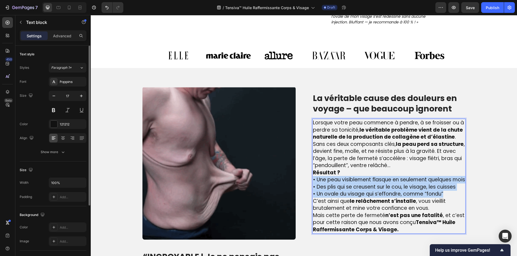
drag, startPoint x: 446, startPoint y: 205, endPoint x: 313, endPoint y: 180, distance: 135.2
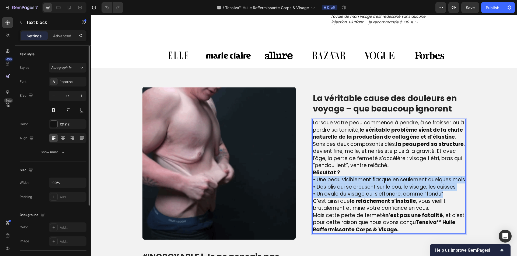
click at [313, 182] on p "Résultat ? • Une peau visiblement flasque en seulement quelques mois • Des plis…" at bounding box center [389, 184] width 152 height 29
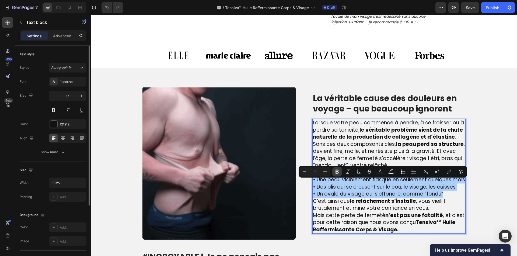
click at [335, 175] on button "Bold" at bounding box center [337, 172] width 10 height 10
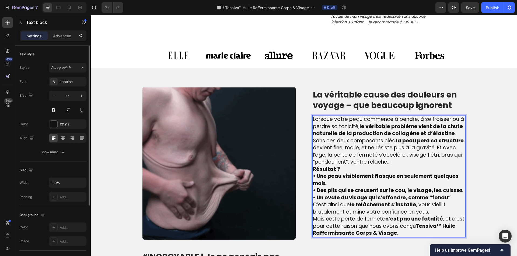
click at [352, 178] on p "Résultat ? • Une peau visiblement flasque en seulement quelques mois • Des plis…" at bounding box center [389, 184] width 152 height 36
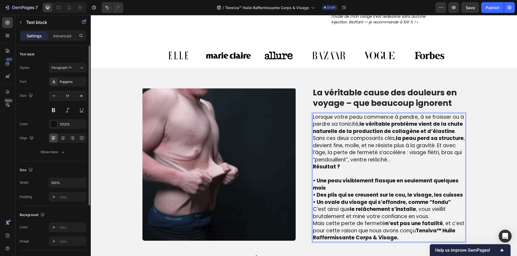
click at [450, 206] on p "• Une peau visiblement flasque en seulement quelques mois • Des plis qui se cre…" at bounding box center [389, 189] width 152 height 36
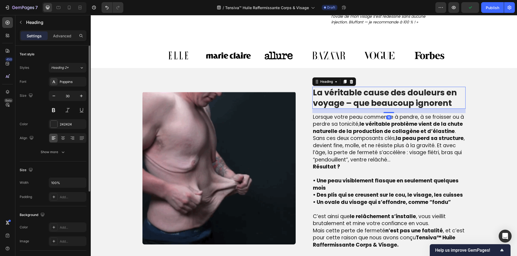
click at [348, 98] on p "La véritable cause des douleurs en voyage – que beaucoup ignorent" at bounding box center [389, 97] width 152 height 21
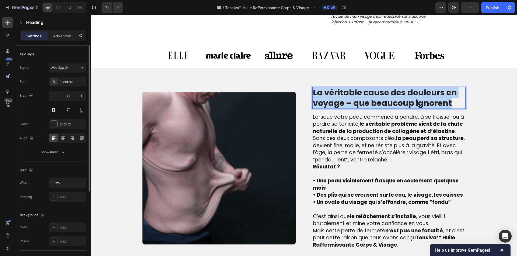
click at [348, 98] on p "La véritable cause des douleurs en voyage – que beaucoup ignorent" at bounding box center [389, 97] width 152 height 21
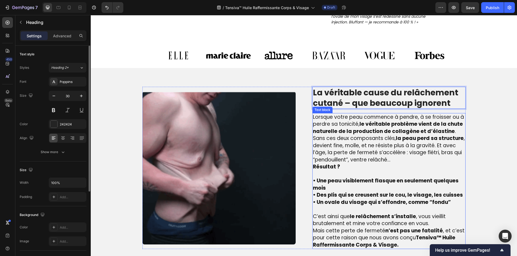
scroll to position [358, 0]
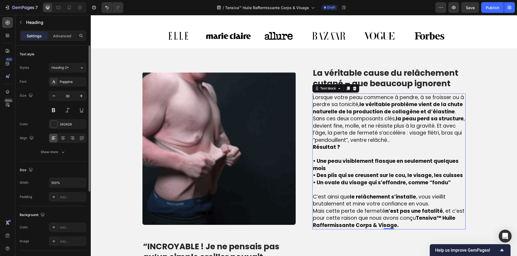
click at [452, 112] on p "Lorsque votre peau commence à pendre, à se froisser ou à perdre sa tonicité, le…" at bounding box center [389, 105] width 152 height 22
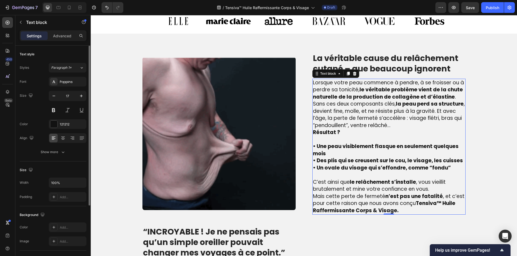
scroll to position [385, 0]
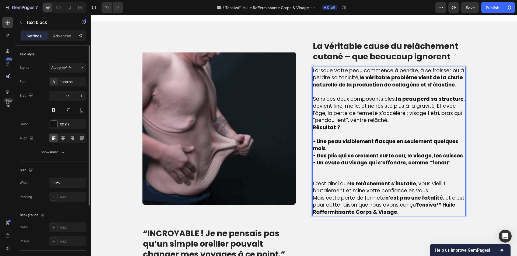
click at [445, 192] on p "C’est ainsi que le relâchement s’installe , vous vieillit brutalement et mine v…" at bounding box center [389, 188] width 152 height 14
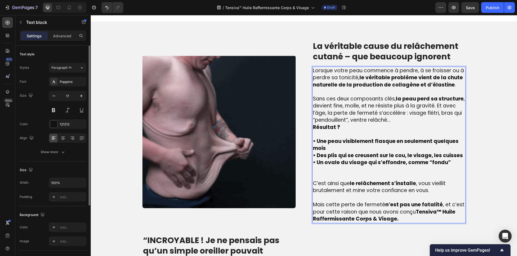
click at [387, 176] on p "Rich Text Editor. Editing area: main" at bounding box center [389, 174] width 152 height 14
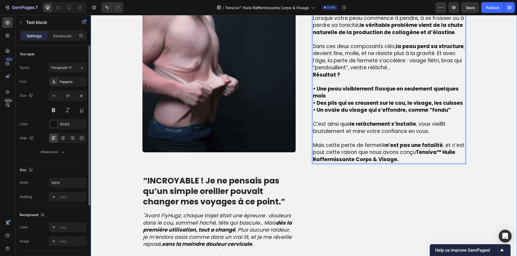
scroll to position [492, 0]
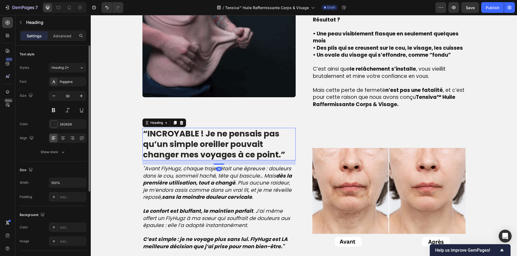
click at [199, 142] on strong "“INCROYABLE ! Je ne pensais pas qu’un simple oreiller pouvait changer mes voyag…" at bounding box center [214, 144] width 142 height 33
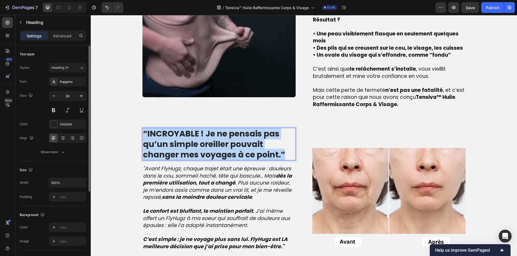
click at [199, 142] on strong "“INCROYABLE ! Je ne pensais pas qu’un simple oreiller pouvait changer mes voyag…" at bounding box center [214, 144] width 142 height 33
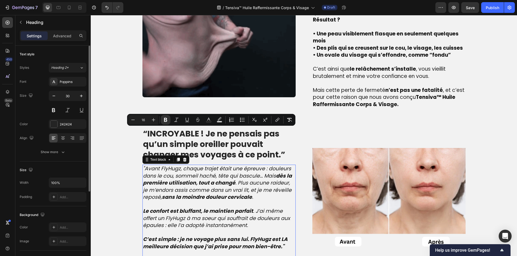
click at [209, 222] on icon "Le confort est bluffant, le maintien parfait . J’ai même offert un FlyHugz à ma…" at bounding box center [216, 219] width 147 height 22
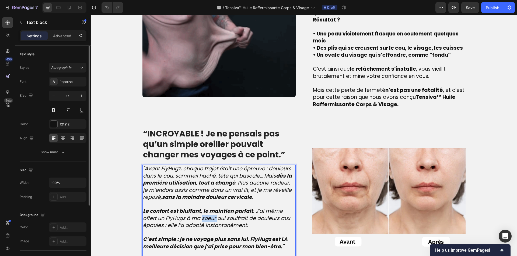
click at [209, 222] on icon "Le confort est bluffant, le maintien parfait . J’ai même offert un FlyHugz à ma…" at bounding box center [216, 219] width 147 height 22
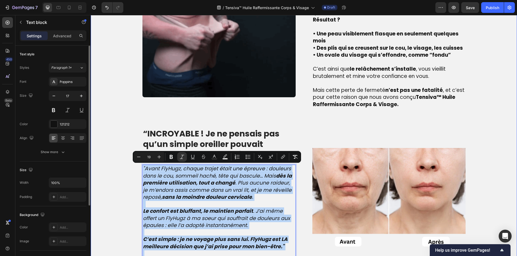
type input "17"
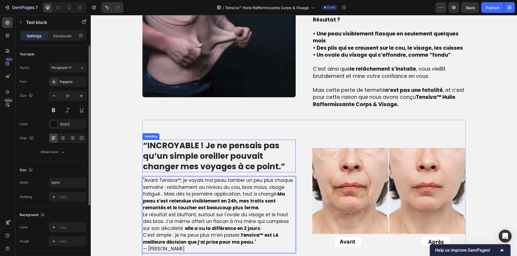
scroll to position [494, 0]
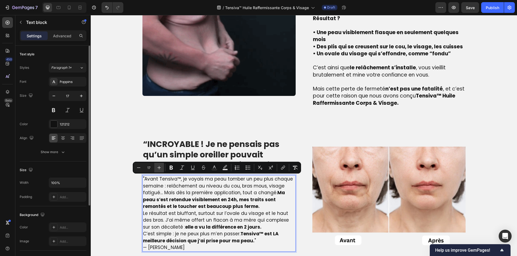
click at [162, 166] on button "Plus" at bounding box center [159, 168] width 10 height 10
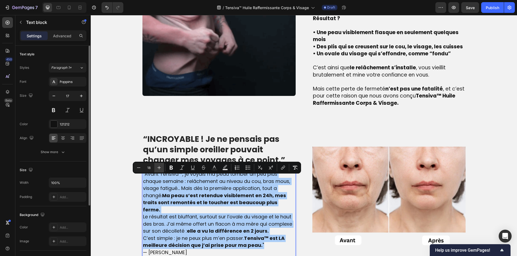
click at [162, 166] on button "Plus" at bounding box center [159, 168] width 10 height 10
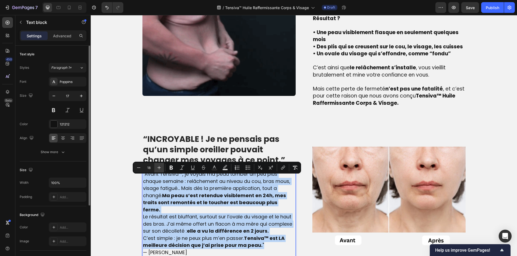
type input "19"
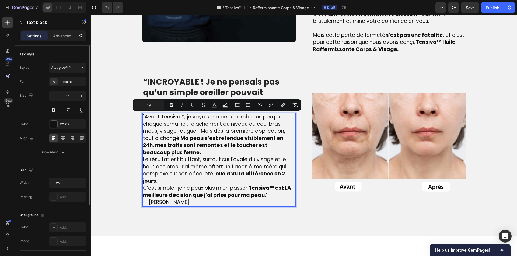
click at [191, 152] on p ""Avant Tensiva™, je voyais ma peau tomber un peu plus chaque semaine : relâchem…" at bounding box center [219, 135] width 152 height 43
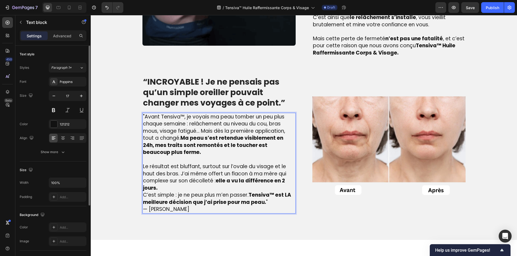
click at [174, 189] on p "Le résultat est bluffant, surtout sur l’ovale du visage et le haut des bras. J’…" at bounding box center [219, 177] width 152 height 29
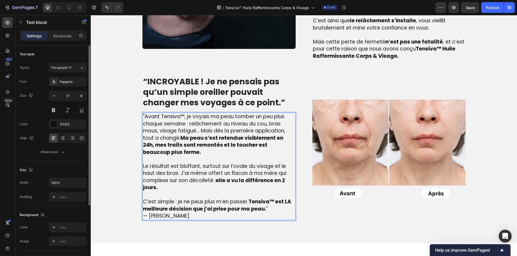
click at [266, 210] on p "C’est simple : je ne peux plus m’en passer. Tensiva™ est LA meilleure décision …" at bounding box center [219, 206] width 152 height 14
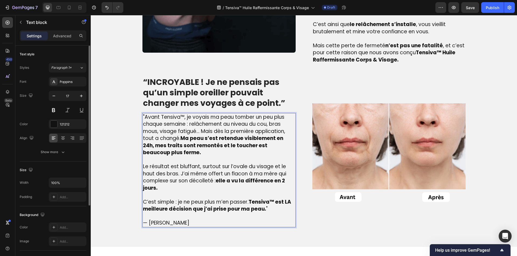
scroll to position [537, 0]
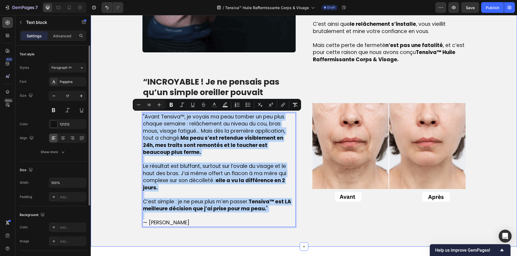
click at [120, 104] on div "Image ⁠⁠⁠⁠⁠⁠⁠ La véritable cause du relâchement cutané – que beaucoup ignorent …" at bounding box center [304, 58] width 418 height 341
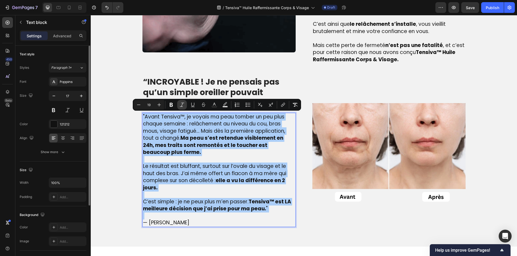
click at [184, 104] on icon "Editor contextual toolbar" at bounding box center [181, 104] width 5 height 5
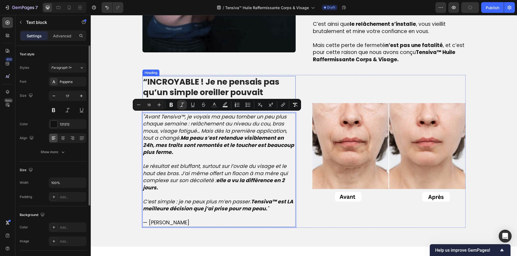
click at [218, 84] on strong "“INCROYABLE ! Je ne pensais pas qu’un simple oreiller pouvait changer mes voyag…" at bounding box center [214, 92] width 142 height 33
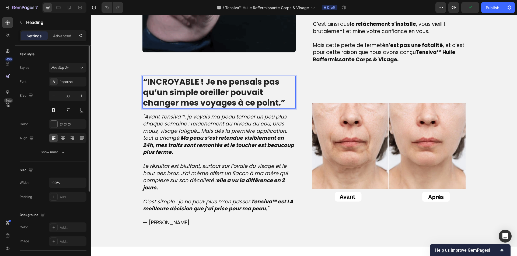
click at [218, 84] on strong "“INCROYABLE ! Je ne pensais pas qu’un simple oreiller pouvait changer mes voyag…" at bounding box center [214, 92] width 142 height 33
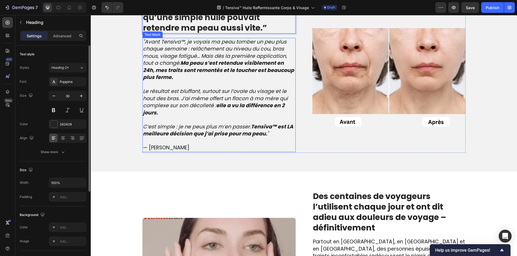
scroll to position [645, 0]
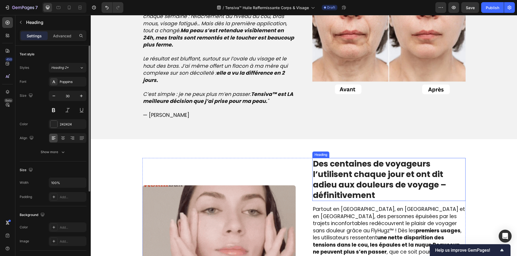
click at [364, 189] on strong "Des centaines de voyageurs l’utilisent chaque jour et ont dit adieu aux douleur…" at bounding box center [379, 179] width 133 height 43
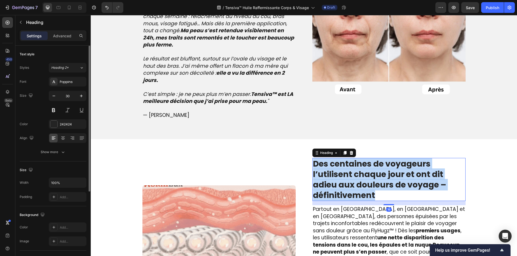
click at [364, 189] on strong "Des centaines de voyageurs l’utilisent chaque jour et ont dit adieu aux douleur…" at bounding box center [379, 179] width 133 height 43
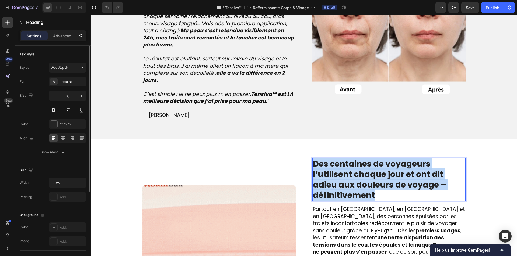
copy strong "Des centaines de voyageurs l’utilisent chaque jour et ont dit adieu aux douleur…"
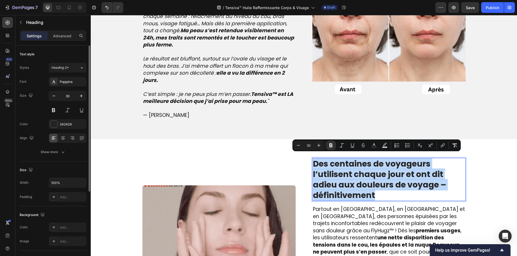
scroll to position [726, 0]
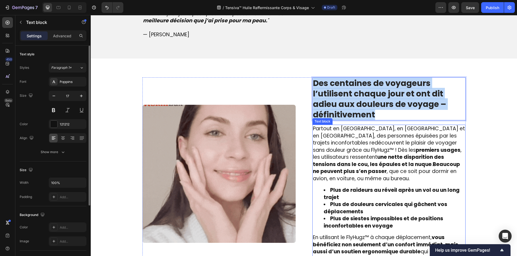
click at [416, 150] on strong "premiers usages" at bounding box center [438, 150] width 45 height 7
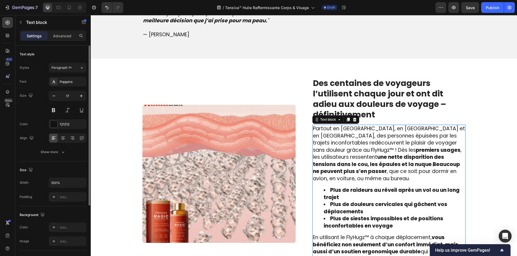
click at [416, 150] on strong "premiers usages" at bounding box center [438, 150] width 45 height 7
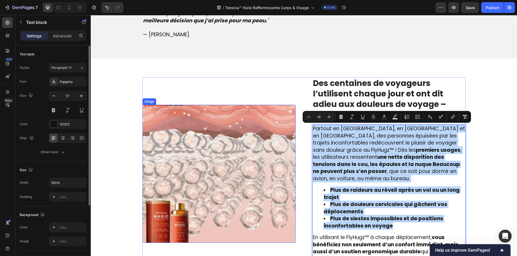
copy div "Partout en [GEOGRAPHIC_DATA], en [GEOGRAPHIC_DATA] et en [GEOGRAPHIC_DATA], des…"
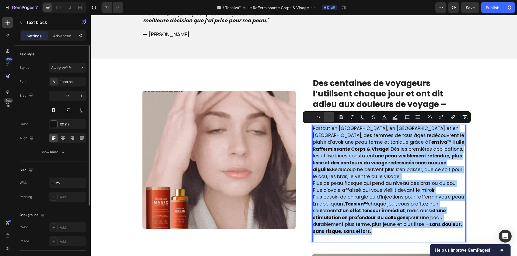
click at [327, 118] on icon "Editor contextual toolbar" at bounding box center [328, 117] width 5 height 5
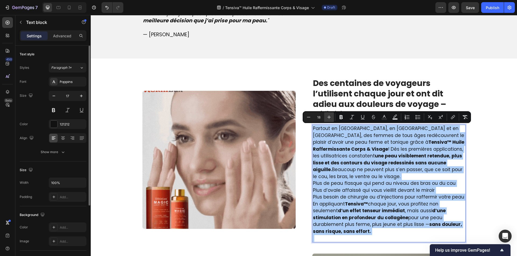
click at [327, 118] on icon "Editor contextual toolbar" at bounding box center [328, 117] width 5 height 5
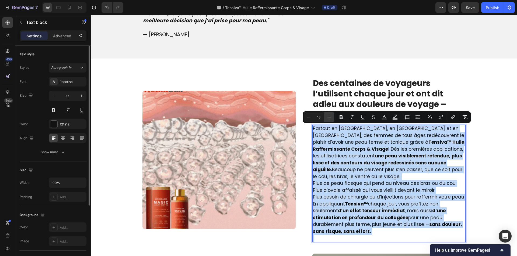
type input "19"
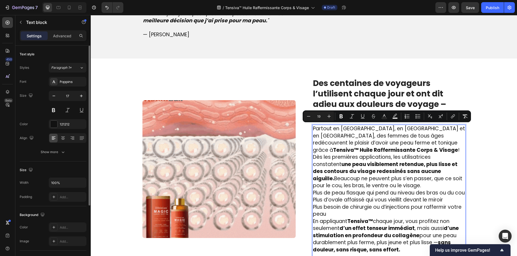
scroll to position [753, 0]
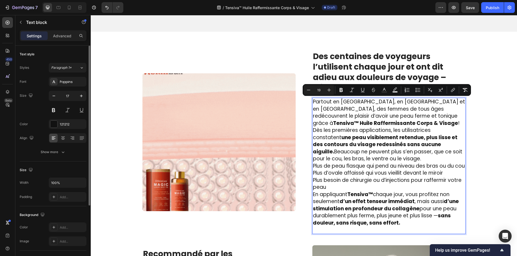
click at [341, 231] on p "Rich Text Editor. Editing area: main" at bounding box center [389, 230] width 152 height 7
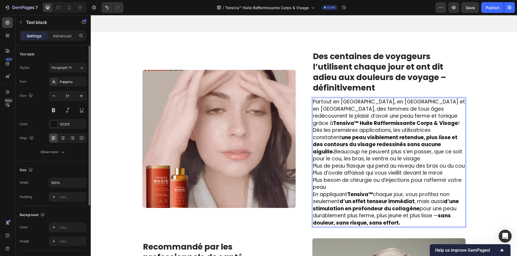
click at [350, 187] on p "Plus de peau flasque qui pend au niveau des bras ou du cou Plus d’ovale affaiss…" at bounding box center [389, 177] width 152 height 29
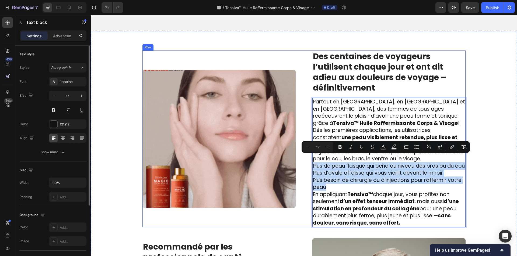
drag, startPoint x: 320, startPoint y: 182, endPoint x: 304, endPoint y: 157, distance: 29.5
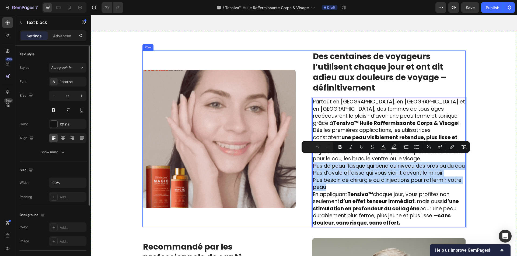
click at [304, 157] on div "Image ⁠⁠⁠⁠⁠⁠⁠ Des centaines de voyageurs l’utilisent chaque jour et ont dit adi…" at bounding box center [303, 139] width 323 height 177
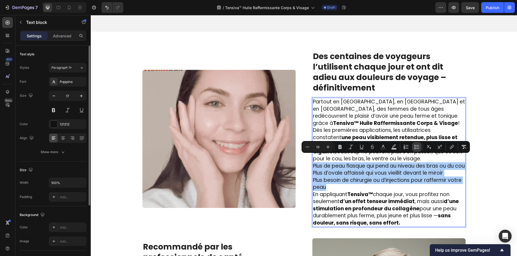
click at [417, 146] on icon "Editor contextual toolbar" at bounding box center [416, 147] width 5 height 5
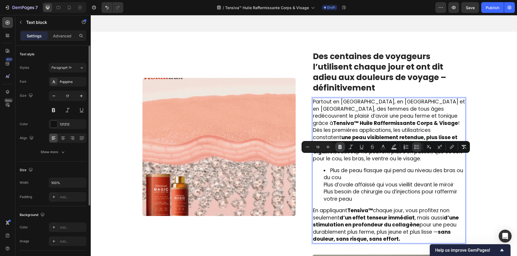
click at [337, 148] on icon "Editor contextual toolbar" at bounding box center [339, 147] width 5 height 5
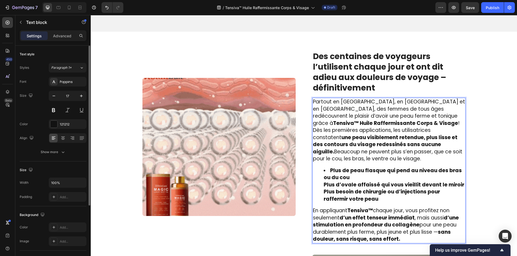
click at [313, 179] on ul "Plus de peau flasque qui pend au niveau des bras ou du cou Plus d’ovale affaiss…" at bounding box center [389, 185] width 152 height 36
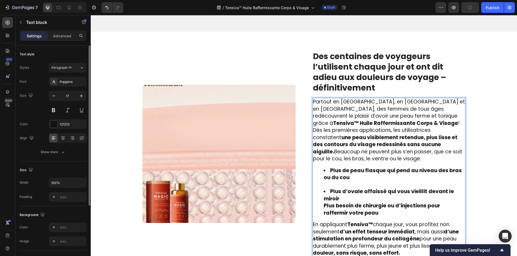
click at [315, 198] on ul "Plus de peau flasque qui pend au niveau des bras ou du cou Plus d’ovale affaiss…" at bounding box center [389, 192] width 152 height 50
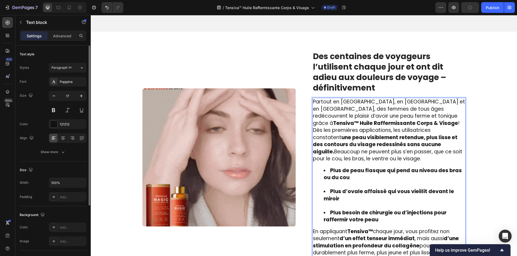
click at [330, 197] on li "Plus d’ovale affaissé qui vous vieillit devant le miroir" at bounding box center [393, 198] width 141 height 21
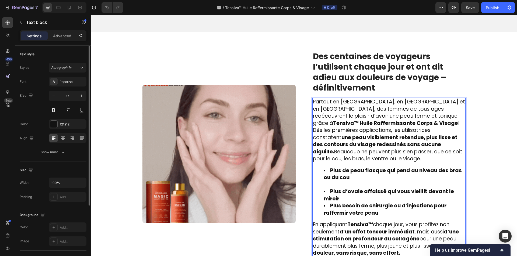
click at [328, 177] on ul "Plus de peau flasque qui pend au niveau des bras ou du cou Plus d’ovale affaiss…" at bounding box center [389, 192] width 152 height 50
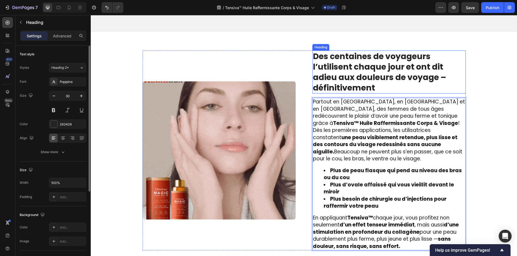
click at [328, 67] on strong "Des centaines de voyageurs l’utilisent chaque jour et ont dit adieu aux douleur…" at bounding box center [379, 72] width 133 height 43
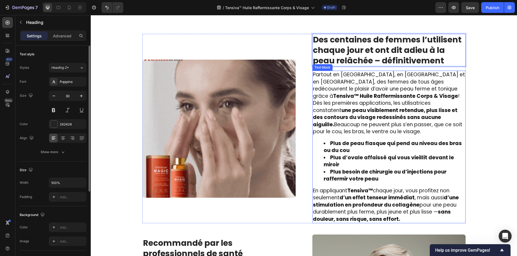
scroll to position [887, 0]
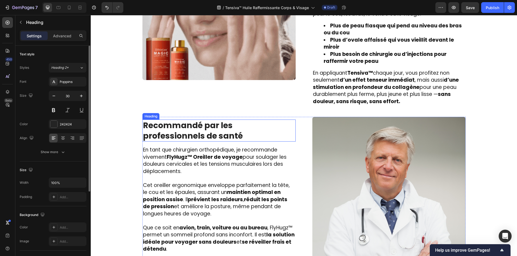
click at [177, 123] on strong "Recommandé par les professionnels de santé" at bounding box center [193, 131] width 100 height 22
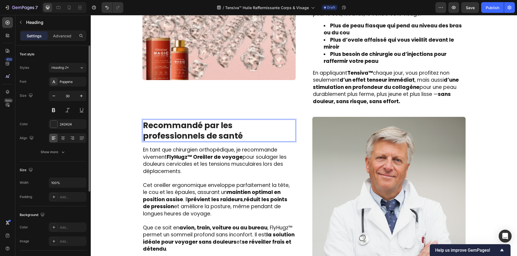
click at [177, 123] on strong "Recommandé par les professionnels de santé" at bounding box center [193, 131] width 100 height 22
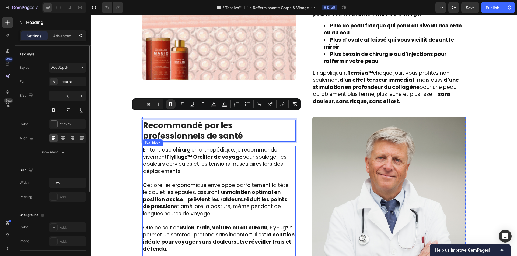
click at [207, 204] on span "Cet oreiller ergonomique enveloppe parfaitement la tête, le cou et les épaules,…" at bounding box center [216, 200] width 147 height 36
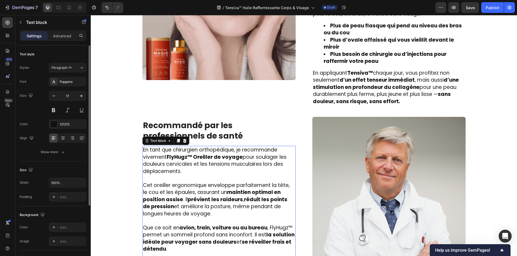
click at [207, 204] on span "Cet oreiller ergonomique enveloppe parfaitement la tête, le cou et les épaules,…" at bounding box center [216, 200] width 147 height 36
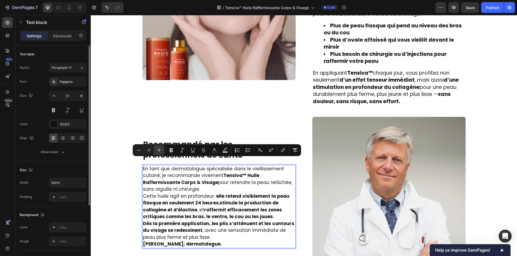
click at [159, 151] on icon "Editor contextual toolbar" at bounding box center [158, 150] width 3 height 3
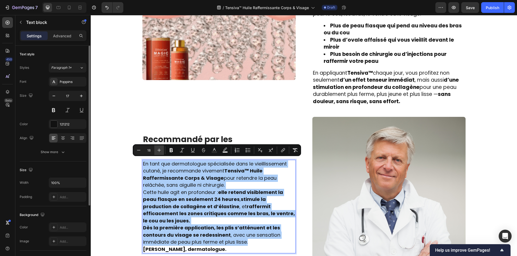
click at [159, 151] on icon "Editor contextual toolbar" at bounding box center [158, 150] width 3 height 3
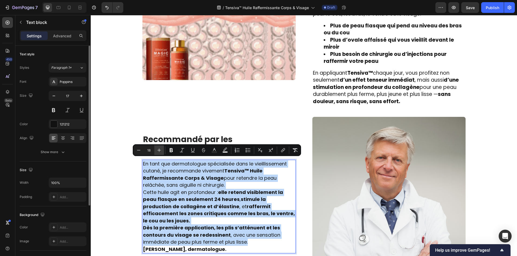
type input "19"
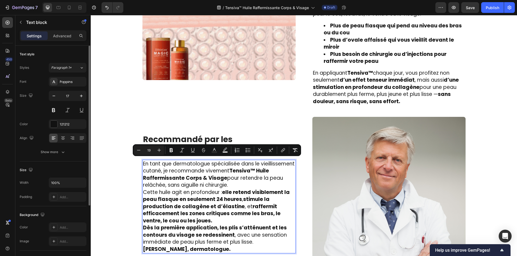
click at [256, 177] on p "En tant que dermatologue spécialisée dans le vieillissement cutané, je recomman…" at bounding box center [219, 175] width 152 height 29
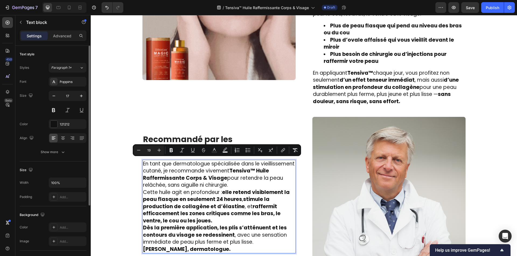
click at [255, 181] on p "En tant que dermatologue spécialisée dans le vieillissement cutané, je recomman…" at bounding box center [219, 175] width 152 height 29
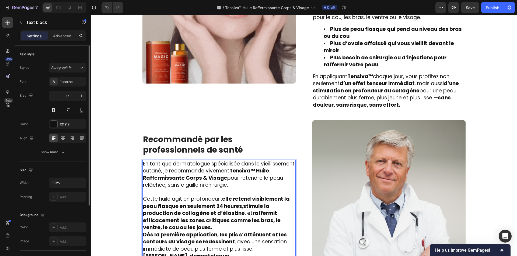
click at [238, 223] on p "Cette huile agit en profondeur : elle retend visiblement la peau flasque en seu…" at bounding box center [219, 214] width 152 height 36
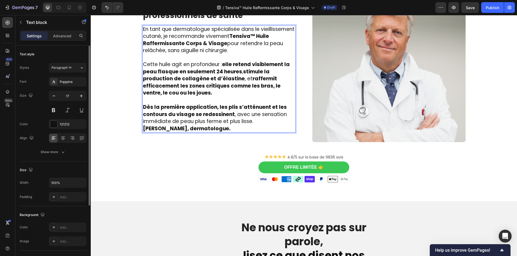
click at [261, 115] on p "Dès la première application, les plis s’atténuent et les contours du visage se …" at bounding box center [219, 115] width 152 height 22
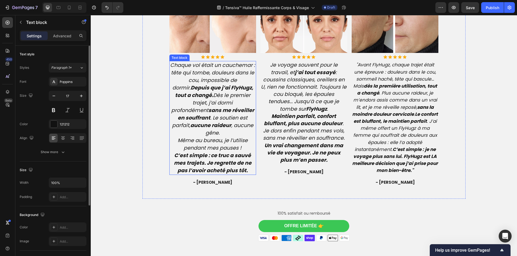
scroll to position [1334, 0]
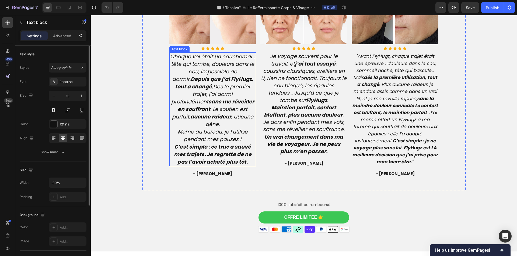
click at [206, 115] on icon "Chaque vol était un cauchemar : tête qui tombe, douleurs dans le cou, impossibl…" at bounding box center [212, 90] width 85 height 75
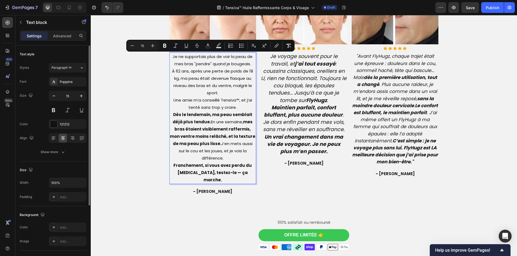
click at [146, 46] on input "15" at bounding box center [142, 46] width 11 height 6
type input "19"
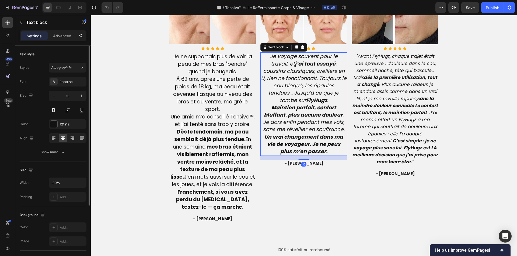
click at [316, 97] on p "Je voyage souvent pour le travail, et j’ai tout essayé : coussins classiques, o…" at bounding box center [304, 104] width 86 height 103
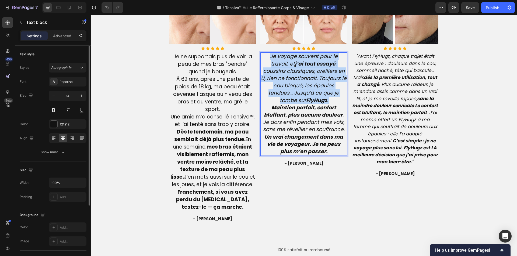
click at [316, 97] on p "Je voyage souvent pour le travail, et j’ai tout essayé : coussins classiques, o…" at bounding box center [304, 104] width 86 height 103
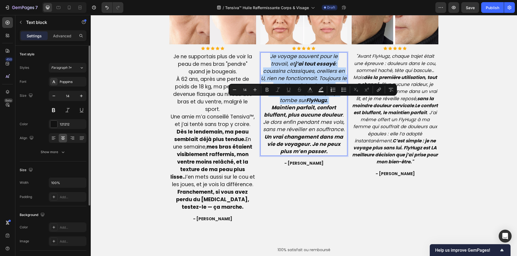
type input "19"
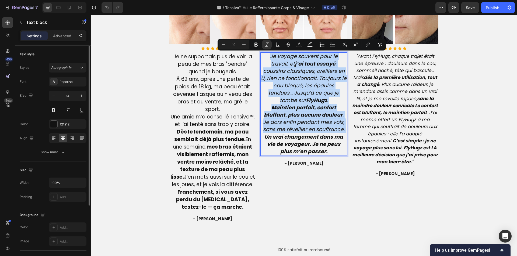
type input "14"
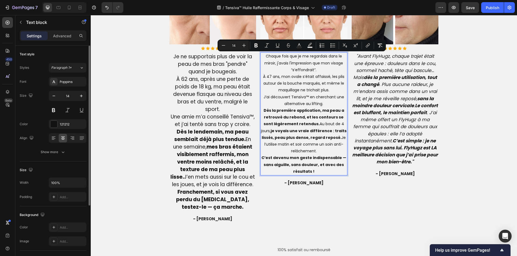
click at [236, 45] on input "14" at bounding box center [233, 45] width 11 height 6
type input "19"
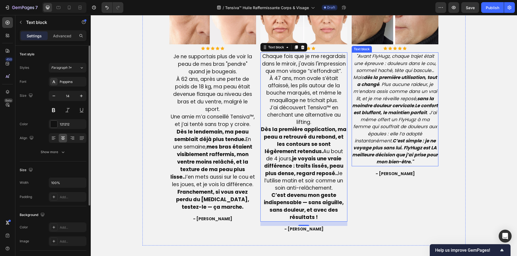
click at [389, 114] on strong "Le confort est bluffant, le maintien parfait" at bounding box center [395, 109] width 85 height 13
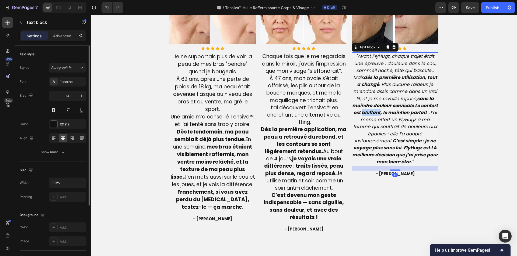
click at [389, 114] on strong "Le confort est bluffant, le maintien parfait" at bounding box center [395, 109] width 85 height 13
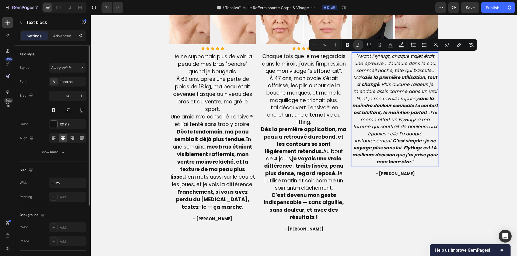
type input "14"
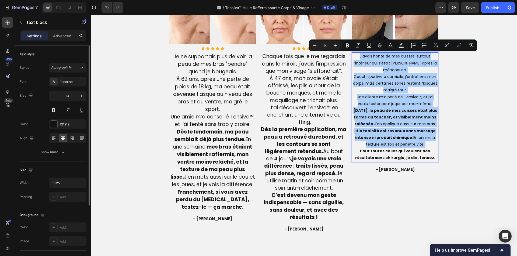
click at [326, 46] on input "14" at bounding box center [324, 45] width 11 height 6
type input "19"
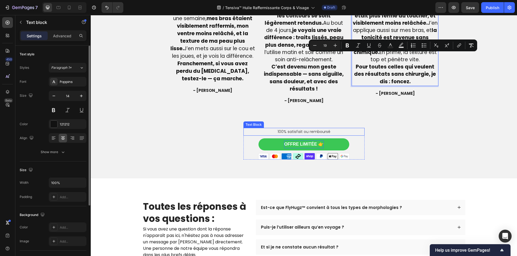
scroll to position [1469, 0]
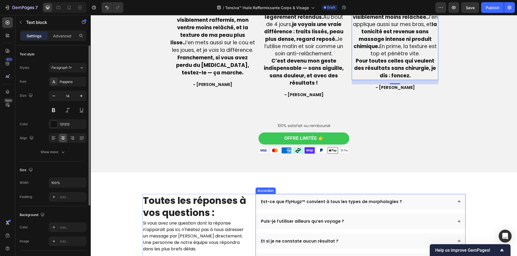
click at [264, 200] on p "Est-ce que FlyHugz™ convient à tous les types de morphologies ?" at bounding box center [331, 201] width 141 height 5
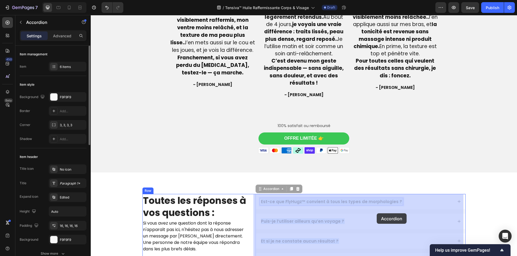
drag, startPoint x: 262, startPoint y: 202, endPoint x: 376, endPoint y: 213, distance: 114.4
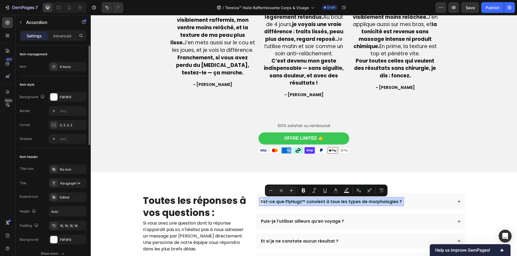
drag, startPoint x: 261, startPoint y: 202, endPoint x: 404, endPoint y: 204, distance: 142.7
click at [404, 204] on div "Est-ce que FlyHugz™ convient à tous les types de morphologies ?" at bounding box center [356, 202] width 193 height 7
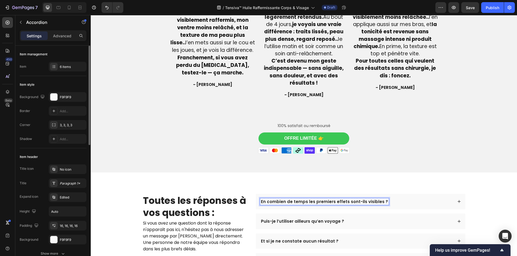
click at [400, 206] on div "En combien de temps les premiers effets sont-ils visibles ?" at bounding box center [360, 202] width 209 height 16
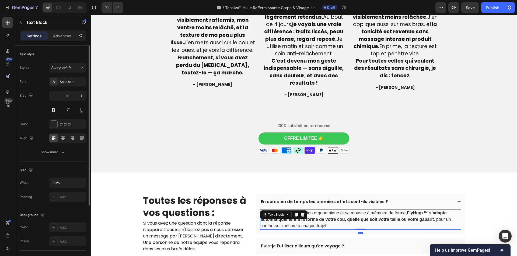
click at [405, 214] on p "Oui. Grâce à sa conception ergonomique et sa mousse à mémoire de forme, FlyHugz…" at bounding box center [361, 219] width 200 height 19
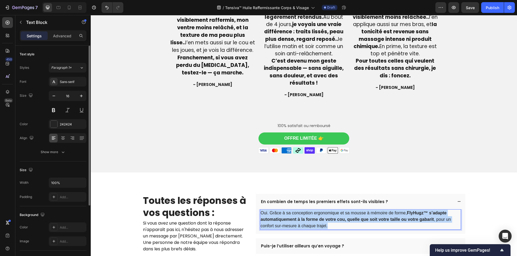
click at [405, 214] on p "Oui. Grâce à sa conception ergonomique et sa mousse à mémoire de forme, FlyHugz…" at bounding box center [361, 219] width 200 height 19
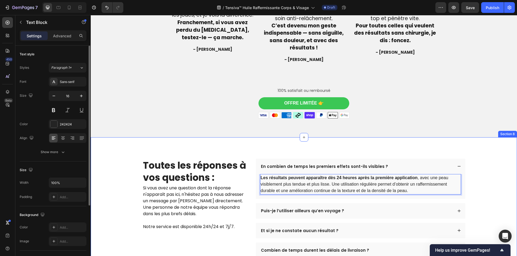
scroll to position [1577, 0]
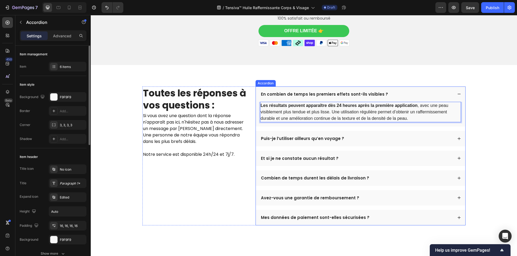
click at [295, 140] on p "Puis-je l’utiliser ailleurs qu’en voyage ?" at bounding box center [302, 138] width 83 height 5
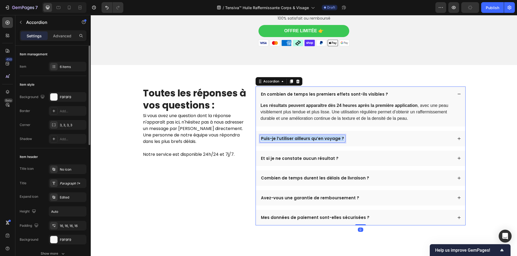
click at [295, 140] on p "Puis-je l’utiliser ailleurs qu’en voyage ?" at bounding box center [302, 138] width 83 height 5
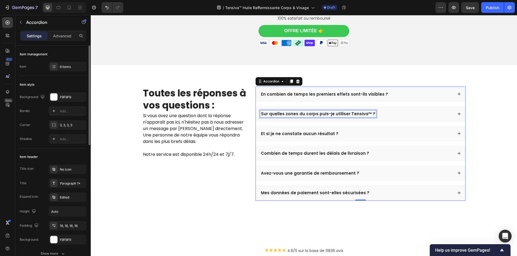
scroll to position [1552, 0]
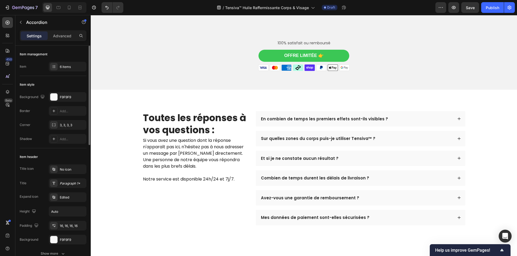
click at [402, 144] on div "Sur quelles zones du corps puis-je utiliser Tensiva™ ?" at bounding box center [360, 139] width 209 height 16
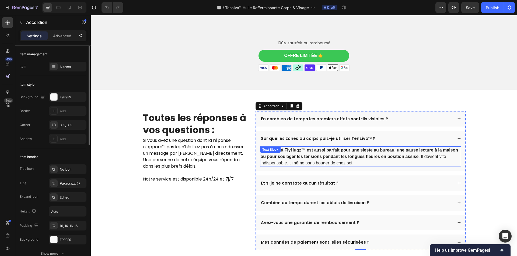
click at [389, 154] on strong "FlyHugz™ est aussi parfait pour une sieste au bureau, une pause lecture à la ma…" at bounding box center [360, 153] width 198 height 11
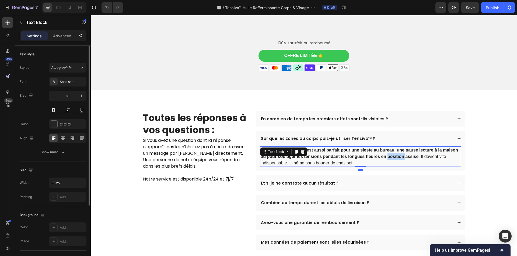
click at [389, 154] on strong "FlyHugz™ est aussi parfait pour une sieste au bureau, une pause lecture à la ma…" at bounding box center [360, 153] width 198 height 11
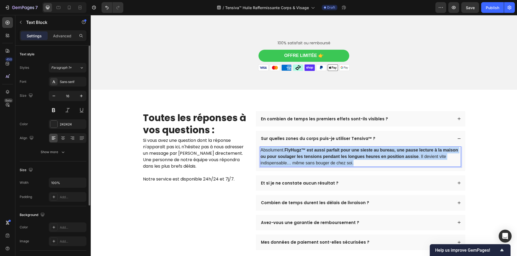
click at [389, 154] on strong "FlyHugz™ est aussi parfait pour une sieste au bureau, une pause lecture à la ma…" at bounding box center [360, 153] width 198 height 11
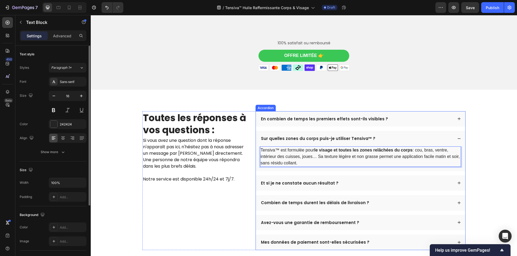
click at [311, 181] on p "Et si je ne constate aucun résultat ?" at bounding box center [300, 183] width 78 height 5
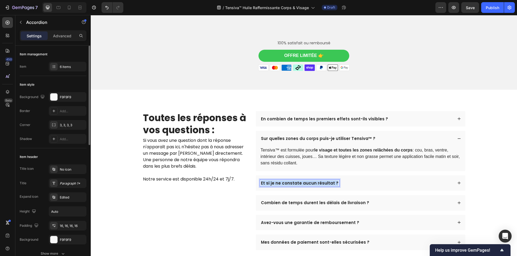
click at [311, 181] on p "Et si je ne constate aucun résultat ?" at bounding box center [300, 183] width 78 height 5
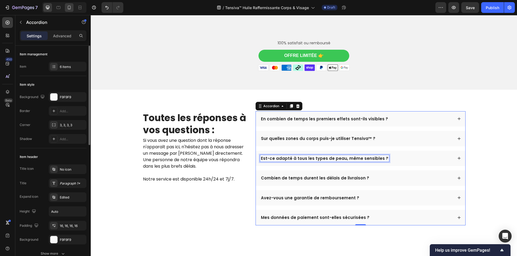
scroll to position [1527, 0]
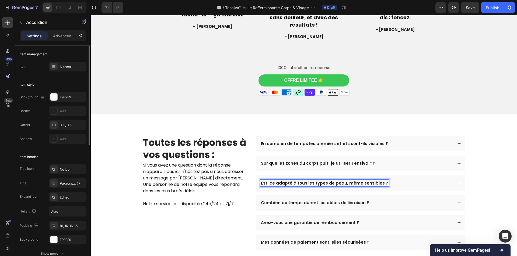
click at [427, 190] on div "Est-ce adapté à tous les types de peau, même sensibles ?" at bounding box center [360, 184] width 209 height 16
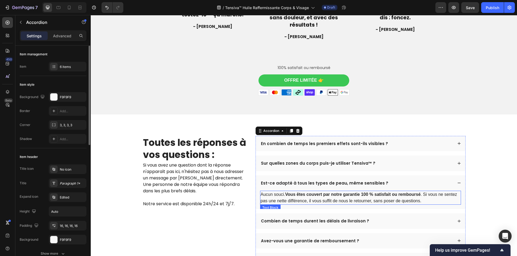
click at [382, 198] on p "Aucun souci. Vous êtes couvert par notre garantie 100 % satisfait ou remboursé …" at bounding box center [361, 198] width 200 height 13
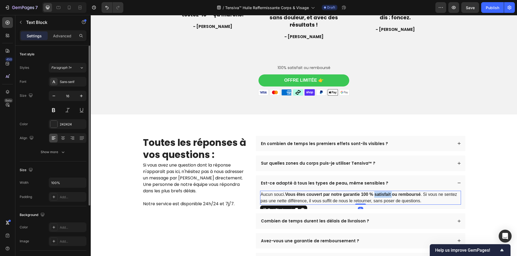
click at [382, 198] on p "Aucun souci. Vous êtes couvert par notre garantie 100 % satisfait ou remboursé …" at bounding box center [361, 198] width 200 height 13
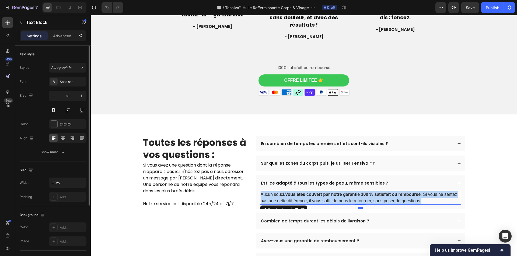
click at [382, 198] on p "Aucun souci. Vous êtes couvert par notre garantie 100 % satisfait ou remboursé …" at bounding box center [361, 198] width 200 height 13
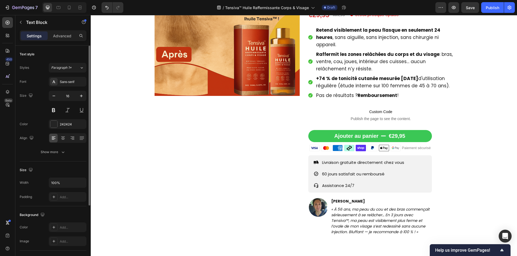
scroll to position [0, 0]
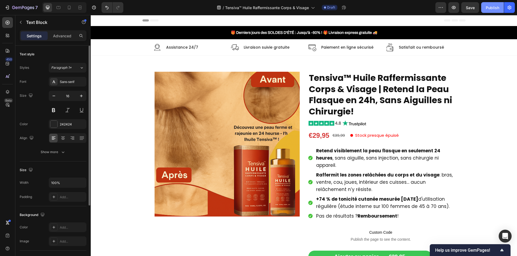
click at [486, 5] on div "Publish" at bounding box center [491, 8] width 13 height 6
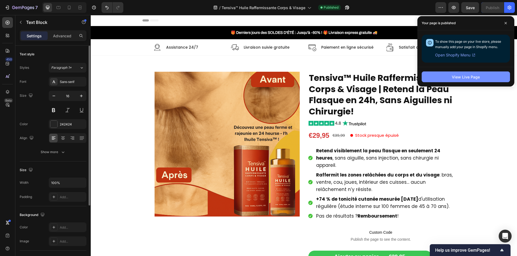
click at [432, 81] on button "View Live Page" at bounding box center [465, 77] width 88 height 11
